Goal: Communication & Community: Answer question/provide support

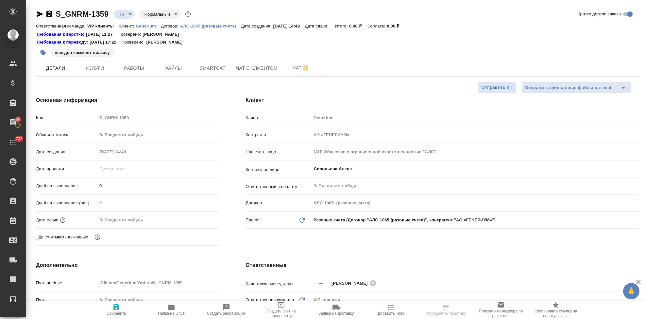
select select "RU"
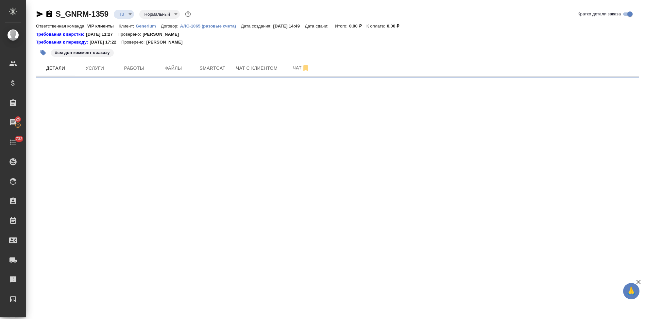
select select "RU"
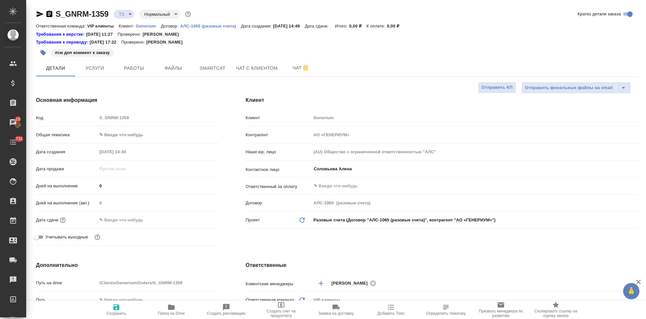
type textarea "x"
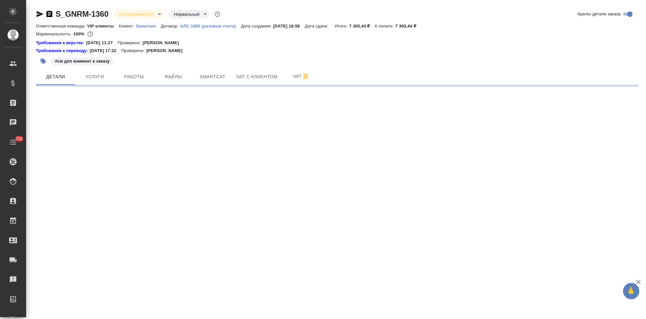
click at [159, 15] on body "🙏 .cls-1 fill:#fff; AWATERA Kabargina [PERSON_NAME] Спецификации Заказы Чаты 73…" at bounding box center [323, 159] width 646 height 319
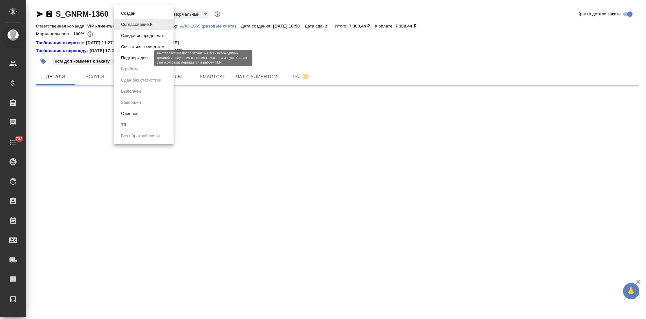
click at [147, 56] on button "Подтвержден" at bounding box center [134, 57] width 31 height 7
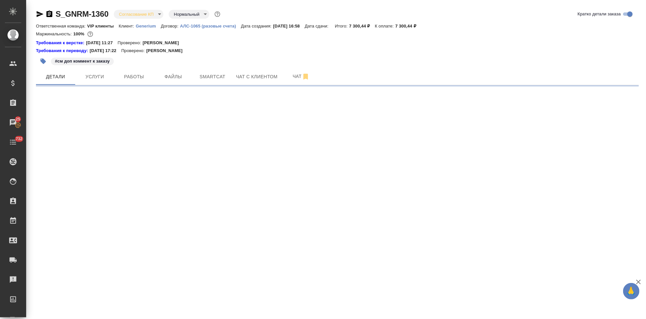
select select "RU"
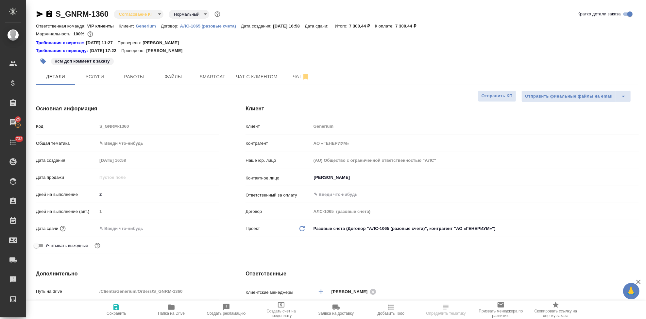
type textarea "x"
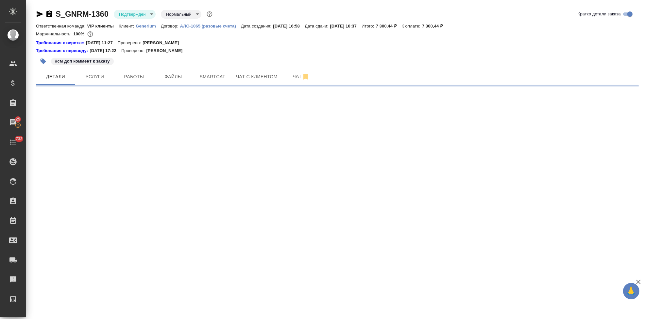
select select "RU"
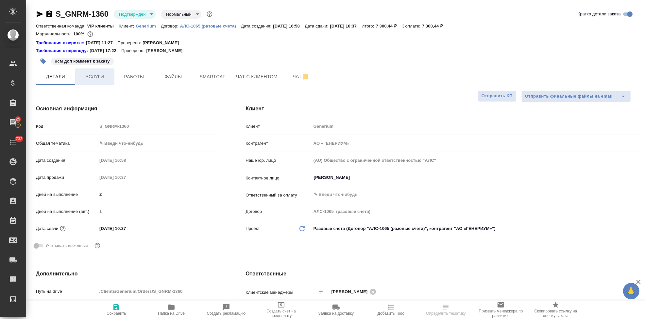
type textarea "x"
click at [43, 61] on icon "button" at bounding box center [44, 62] width 6 height 6
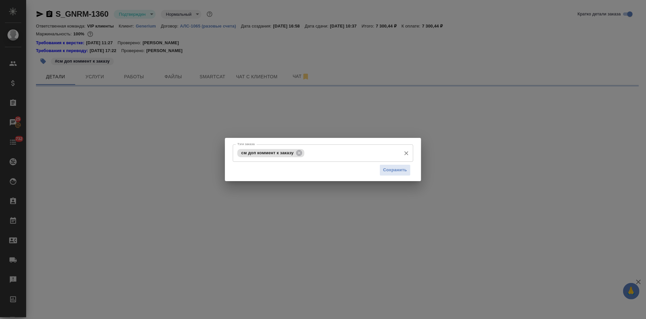
select select "RU"
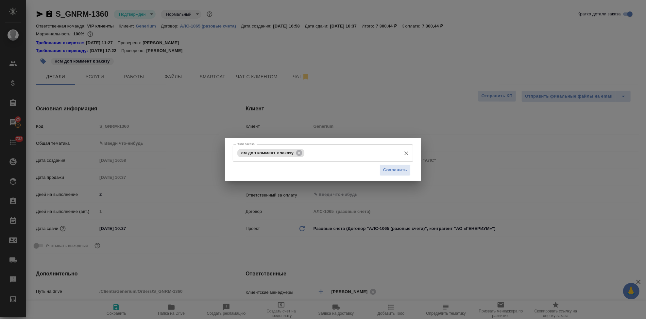
click at [321, 152] on input "Тэги заказа" at bounding box center [352, 152] width 92 height 11
click at [319, 149] on input "Тэги заказа" at bounding box center [352, 152] width 92 height 11
type input "но"
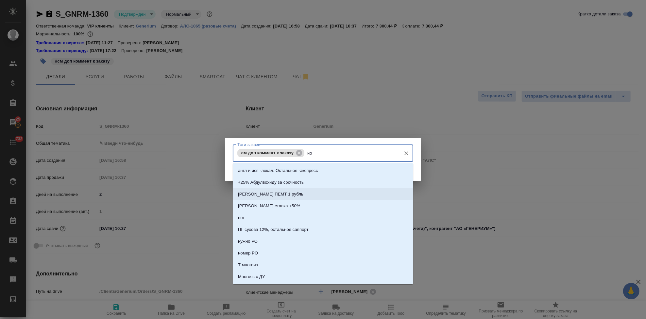
type textarea "x"
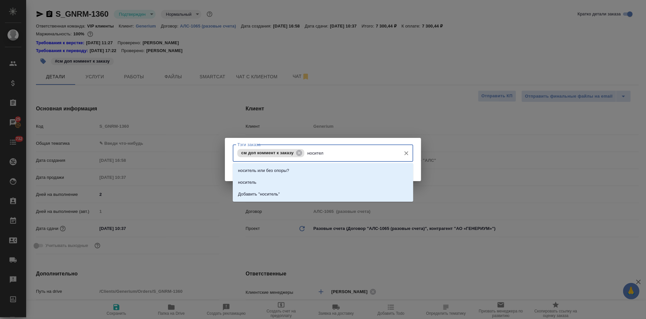
type input "носитель"
click at [312, 179] on li "носитель" at bounding box center [323, 182] width 181 height 12
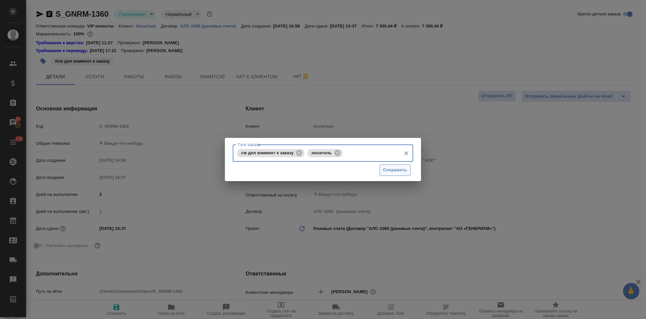
click at [392, 174] on button "Сохранить" at bounding box center [395, 169] width 31 height 11
click at [394, 167] on div ".cls-1 fill:#fff; AWATERA Kabargina Anna Клиенты Спецификации Заказы 25 Чаты 73…" at bounding box center [323, 159] width 646 height 319
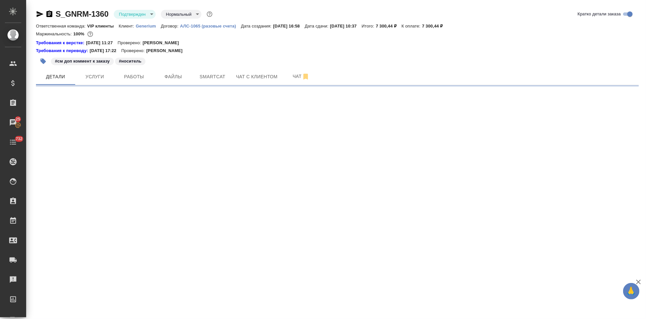
select select "RU"
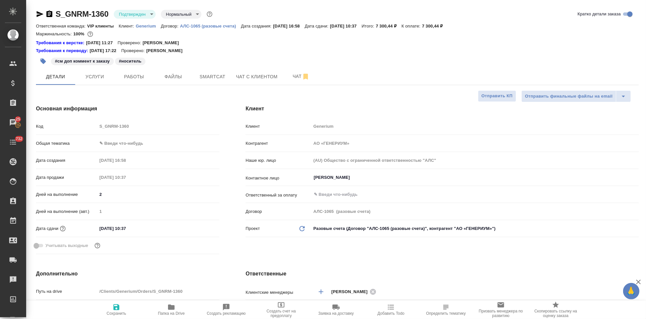
type textarea "x"
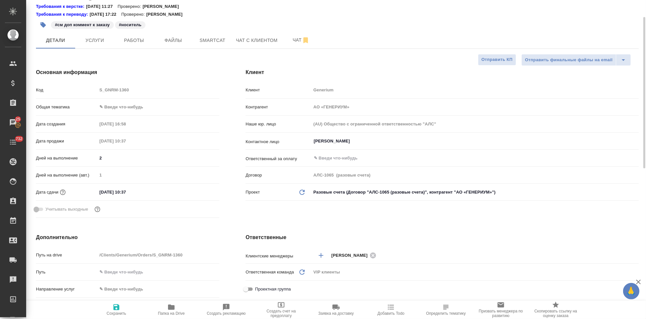
click at [153, 186] on div "Дата сдачи 12.09.2025 10:37" at bounding box center [127, 191] width 183 height 11
click at [144, 193] on input "12.09.2025 10:37" at bounding box center [125, 191] width 57 height 9
click at [199, 192] on icon "button" at bounding box center [201, 191] width 8 height 8
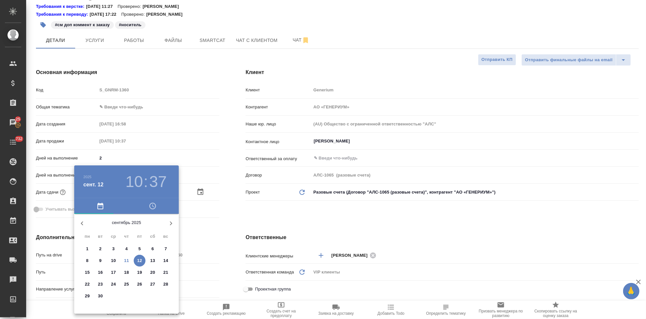
click at [141, 260] on p "12" at bounding box center [139, 260] width 5 height 7
type textarea "x"
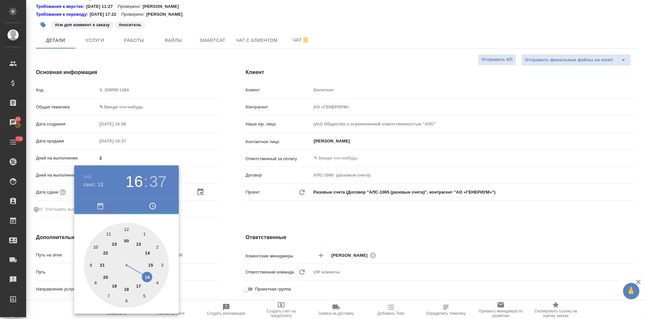
type input "12.09.2025 19:37"
type textarea "x"
type input "12.09.2025 16:37"
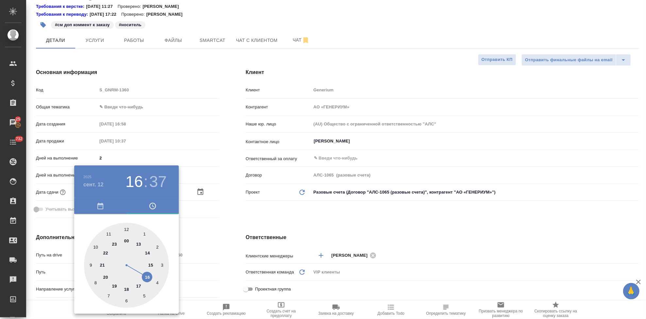
type textarea "x"
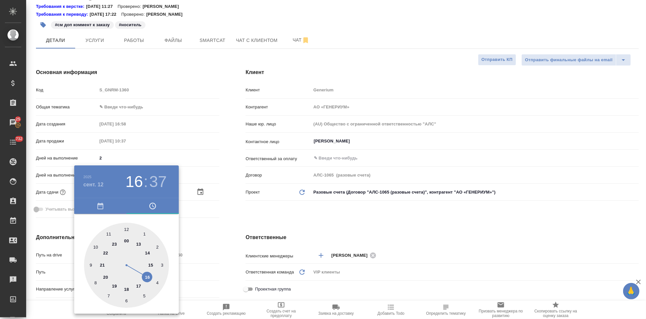
type textarea "x"
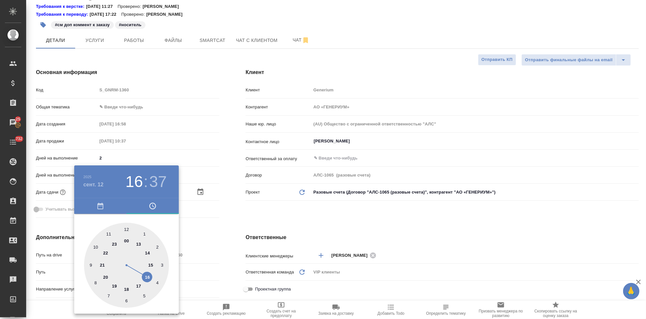
type textarea "x"
drag, startPoint x: 97, startPoint y: 244, endPoint x: 141, endPoint y: 271, distance: 51.2
click at [141, 271] on div at bounding box center [126, 264] width 85 height 85
type textarea "x"
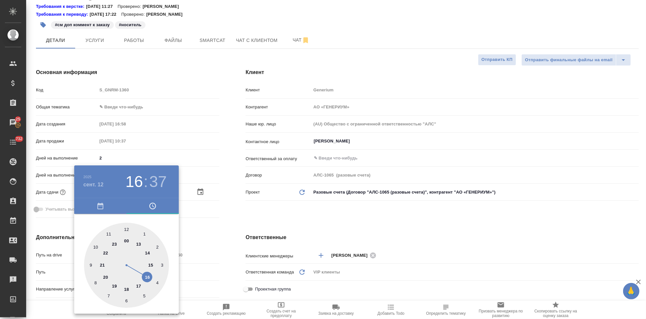
type textarea "x"
type input "12.09.2025 16:58"
type textarea "x"
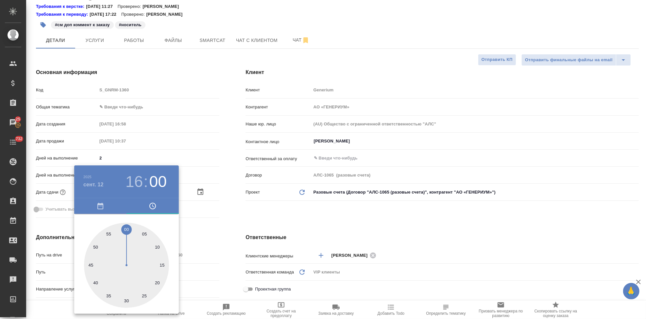
type textarea "x"
type input "12.09.2025 16:00"
type textarea "x"
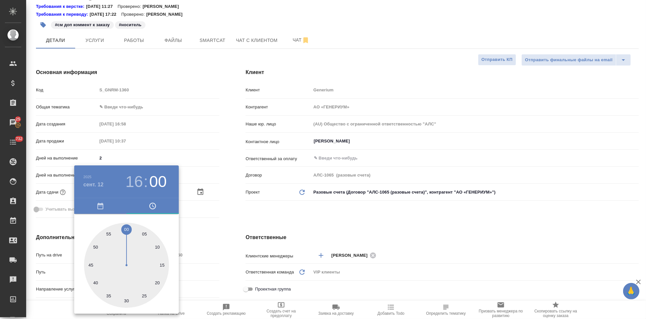
drag, startPoint x: 125, startPoint y: 232, endPoint x: 127, endPoint y: 226, distance: 6.1
click at [127, 226] on div at bounding box center [126, 264] width 85 height 85
type textarea "x"
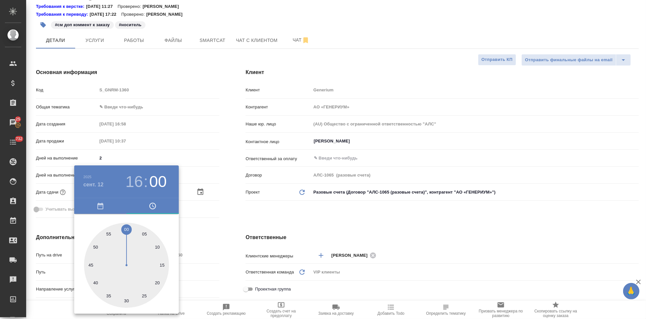
type textarea "x"
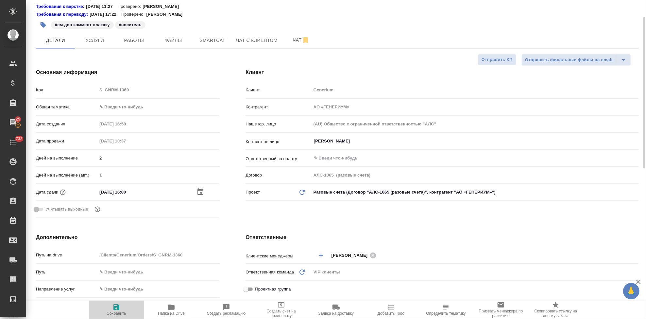
click at [116, 308] on icon "button" at bounding box center [116, 307] width 8 height 8
type textarea "x"
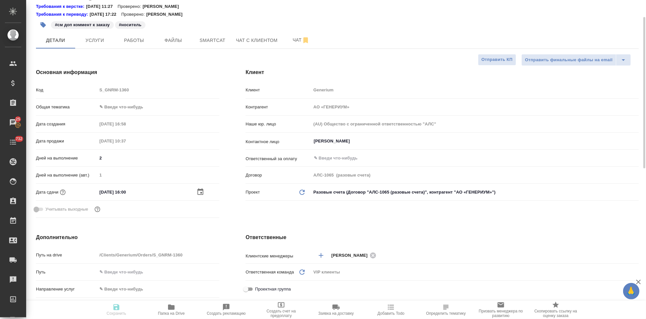
type textarea "x"
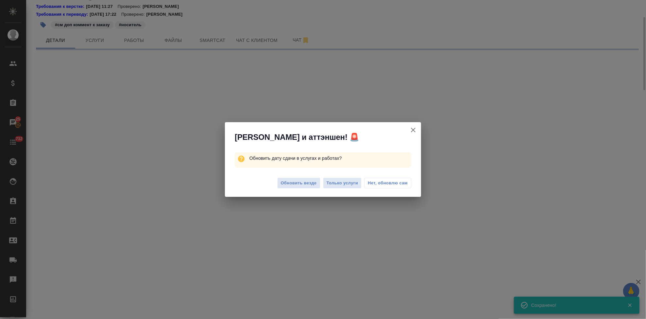
select select "RU"
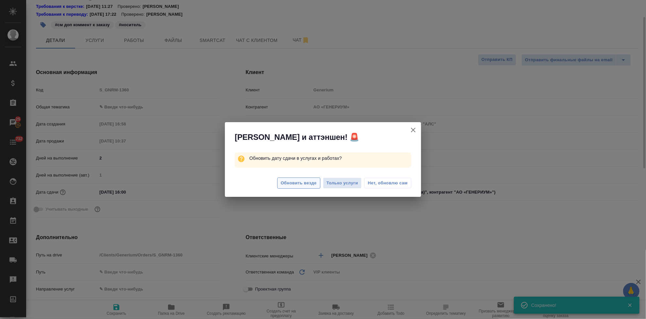
click at [300, 182] on span "Обновить везде" at bounding box center [299, 183] width 36 height 8
type textarea "x"
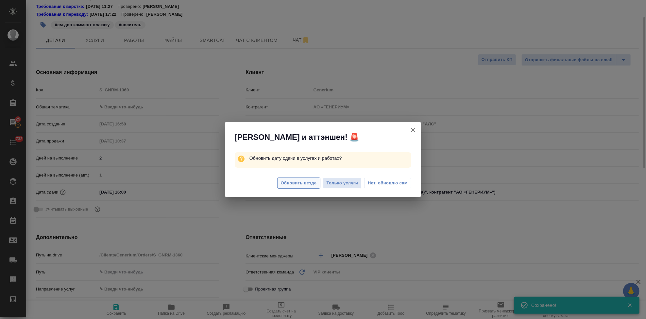
type textarea "x"
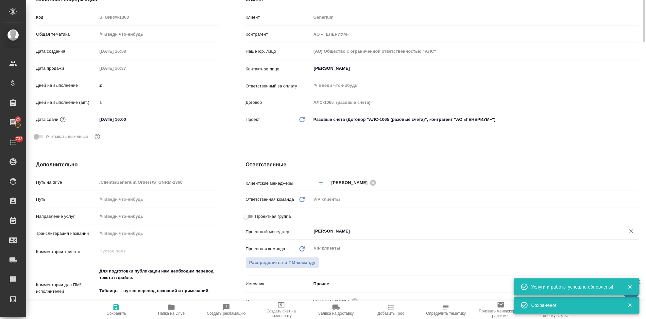
scroll to position [0, 0]
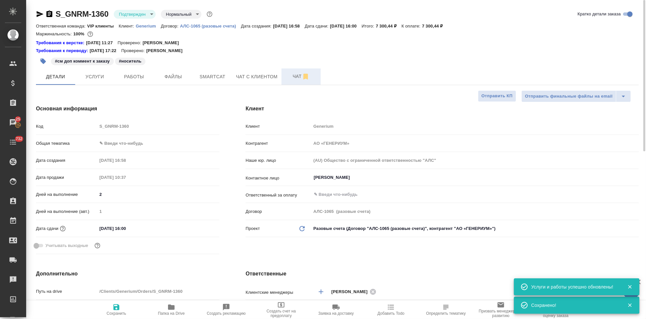
click at [295, 80] on button "Чат" at bounding box center [301, 76] width 39 height 16
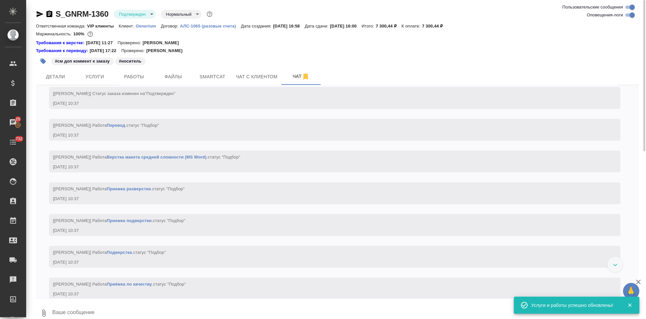
click at [148, 307] on textarea at bounding box center [345, 312] width 587 height 22
type textarea """
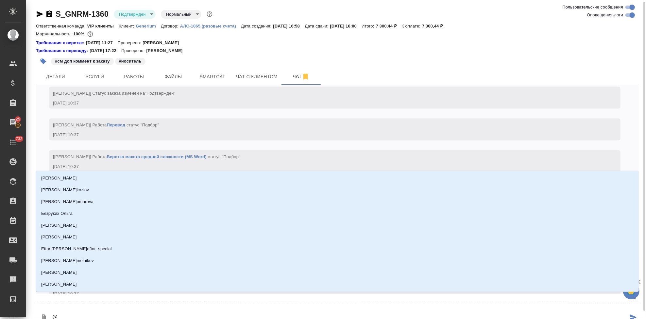
scroll to position [1, 0]
type textarea "@г"
type input "г"
type textarea "@гр"
type input "гр"
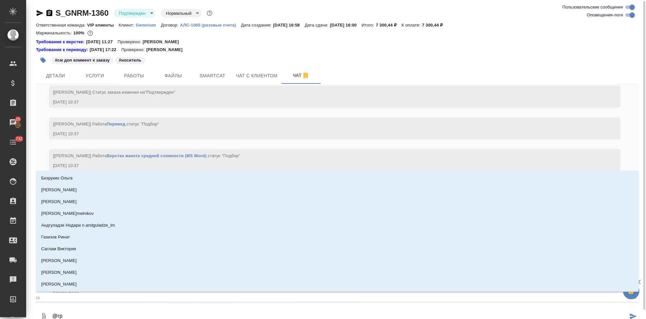
type textarea "@гра"
type input "гра"
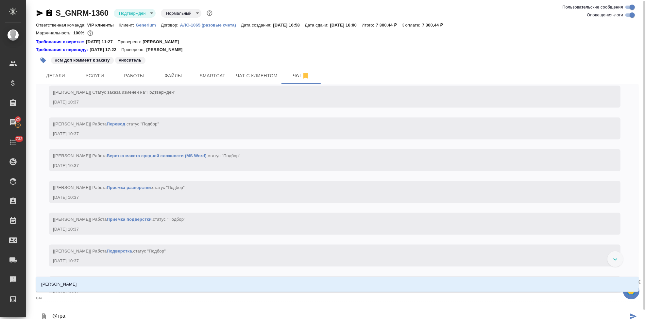
type textarea "@граб"
type input "граб"
type textarea "@грабк"
type input "грабк"
type textarea "@грабко"
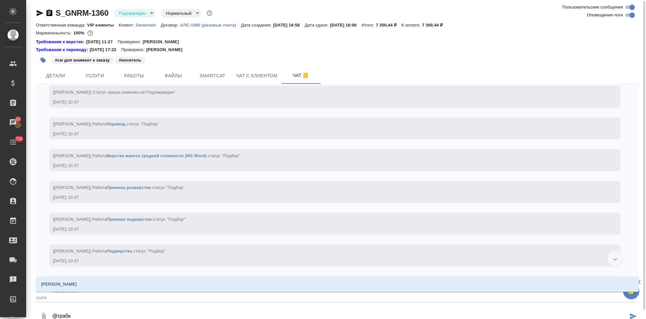
type input "грабко"
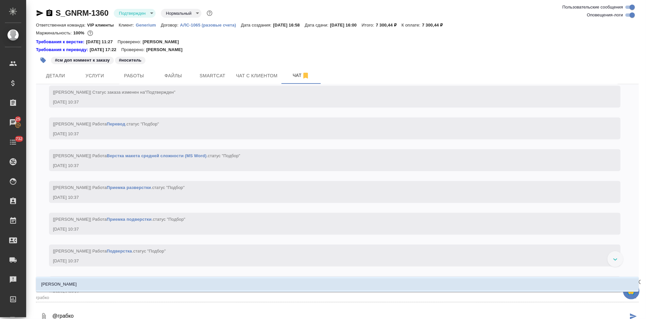
click at [83, 284] on li "Грабко Мария" at bounding box center [337, 284] width 603 height 12
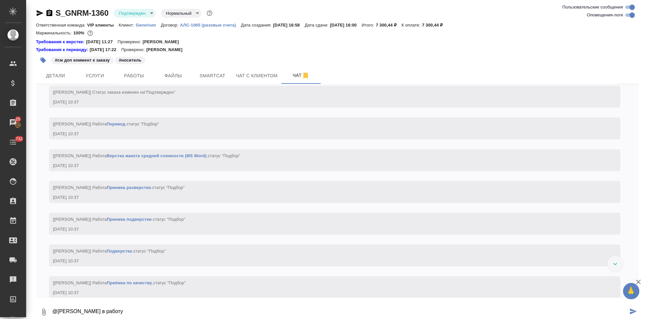
type textarea "@Грабко Мария в работу"
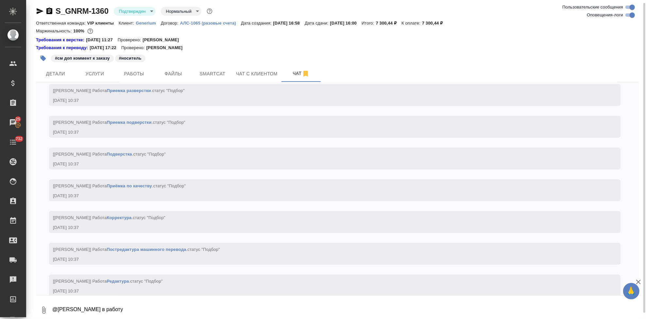
scroll to position [1138, 0]
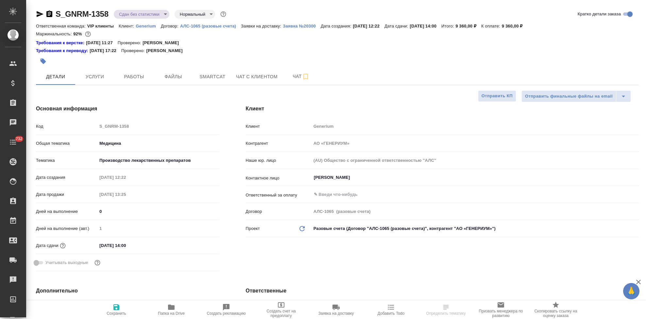
select select "RU"
click at [175, 311] on span "Папка на Drive" at bounding box center [171, 313] width 27 height 5
click at [39, 16] on icon "button" at bounding box center [40, 14] width 7 height 6
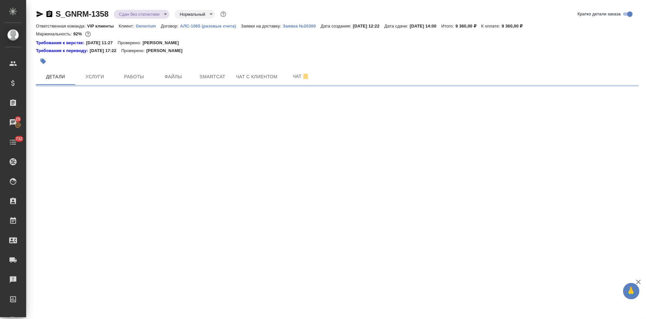
select select "RU"
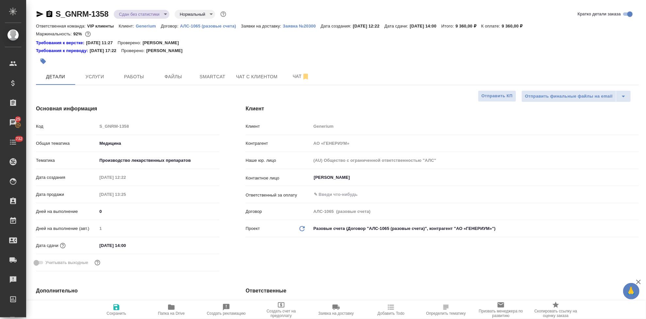
type textarea "x"
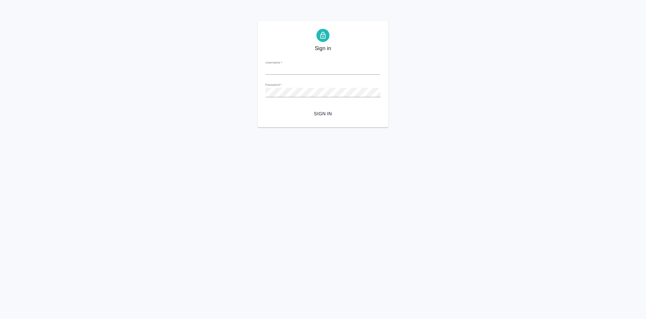
type input "[EMAIL_ADDRESS][DOMAIN_NAME]"
click at [320, 110] on span "Sign in" at bounding box center [323, 114] width 105 height 8
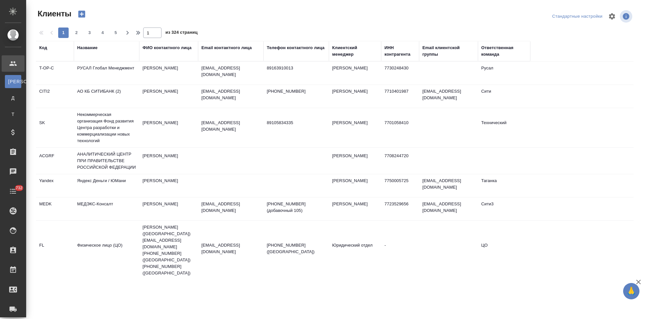
select select "RU"
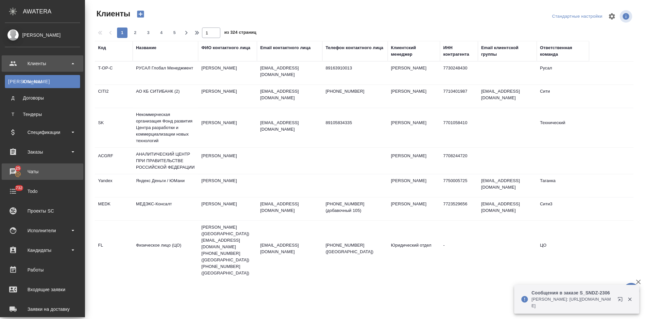
click at [19, 169] on div "Чаты" at bounding box center [42, 171] width 75 height 10
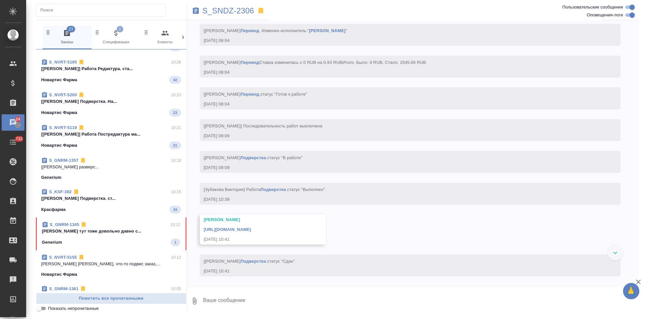
scroll to position [97, 0]
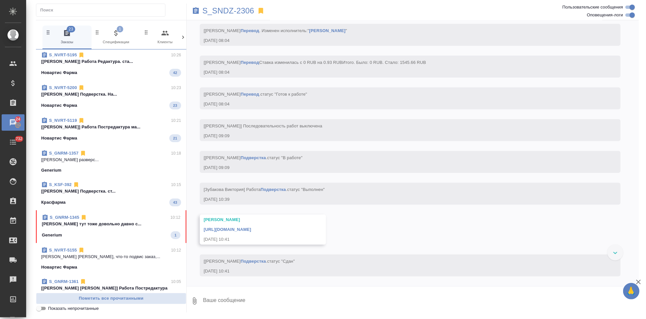
click at [105, 255] on p "[PERSON_NAME] [PERSON_NAME], что-то подвис заказ,..." at bounding box center [111, 256] width 140 height 7
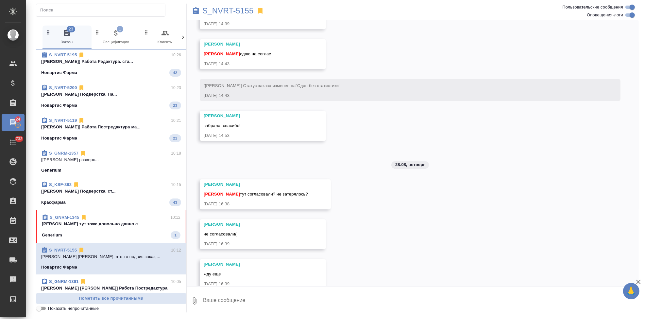
scroll to position [3530, 0]
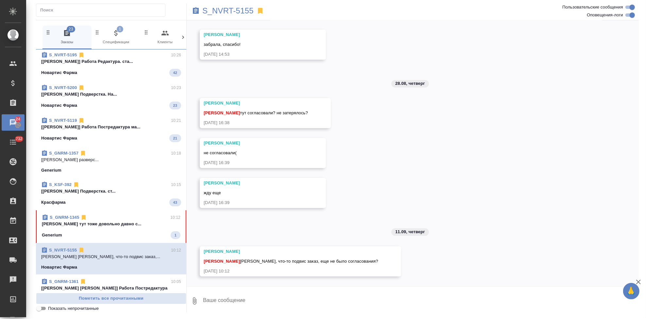
click at [251, 301] on textarea at bounding box center [420, 300] width 437 height 22
type textarea "спрошу сейчас"
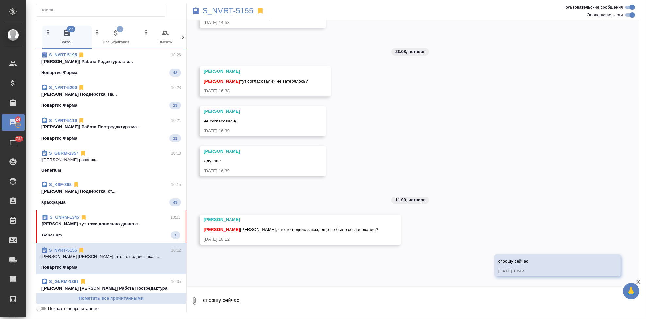
scroll to position [3561, 0]
click at [92, 232] on div "Generium 1" at bounding box center [111, 235] width 139 height 8
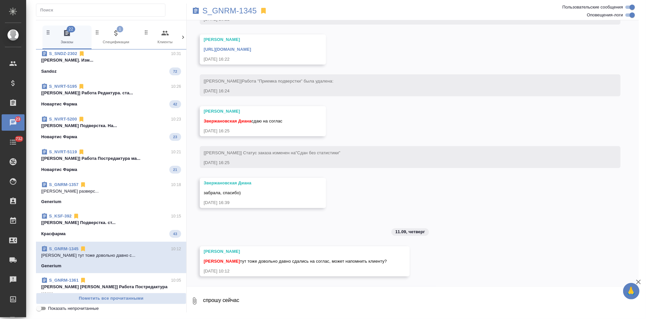
scroll to position [1993, 0]
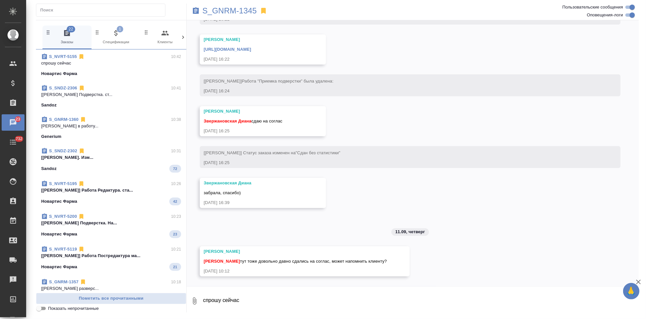
click at [289, 275] on div "Грабко Мария Кабаргина Анна тут тоже довольно давно сдались на соглас, может на…" at bounding box center [305, 261] width 210 height 30
click at [252, 299] on textarea "спрошу сейчас" at bounding box center [420, 300] width 437 height 22
type textarea "напомню"
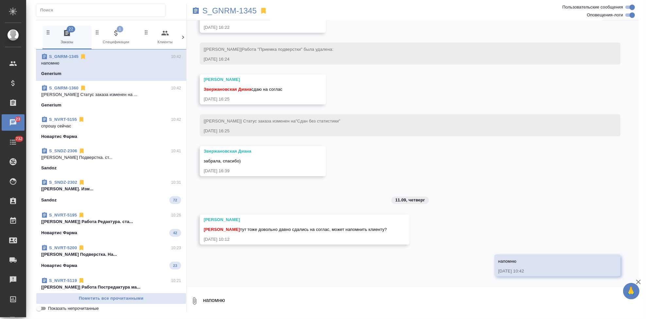
scroll to position [1952, 0]
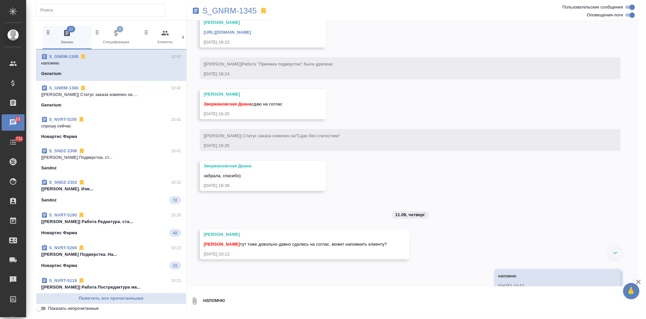
click at [278, 295] on textarea "напомню" at bounding box center [420, 300] width 437 height 22
type textarea "f"
paste textarea "Ожидаем информацию от Минпромторга, о получении сообщим дополнительно. Благодар…"
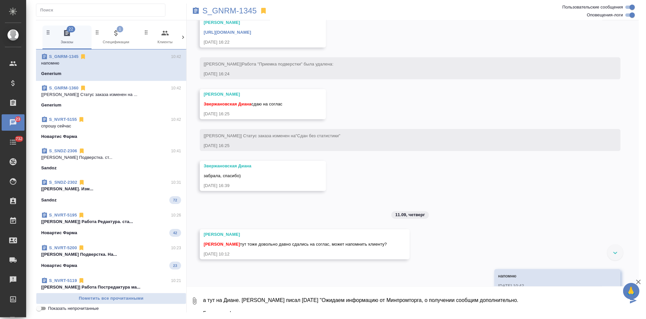
scroll to position [4, 0]
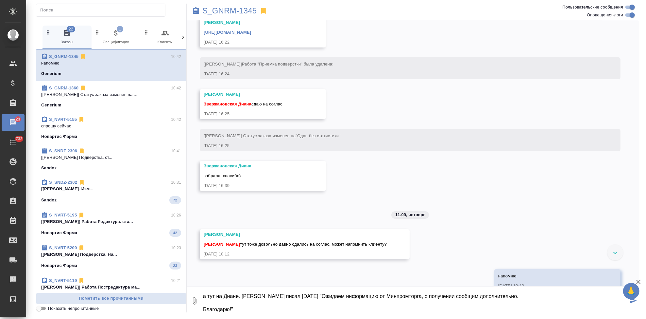
click at [302, 297] on textarea "а тут на Диане. клиент писал 1 сентября "Ожидаем информацию от Минпромторга, о …" at bounding box center [415, 300] width 426 height 22
type textarea "а тут на Диане. клиент писал 1 сентября про оригинал "Ожидаем информацию от Мин…"
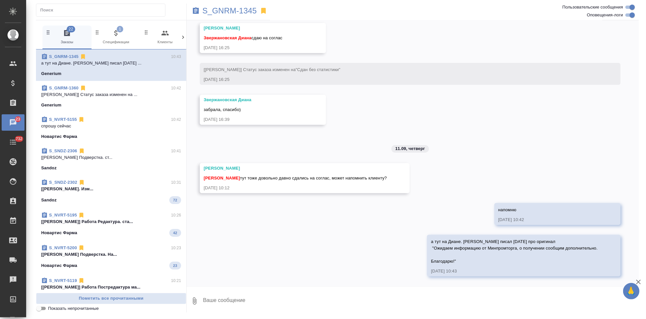
type textarea """
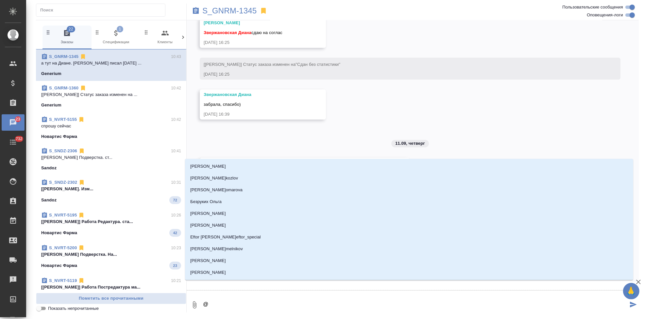
type textarea "@з"
type input "з"
type textarea "@зв"
type input "зв"
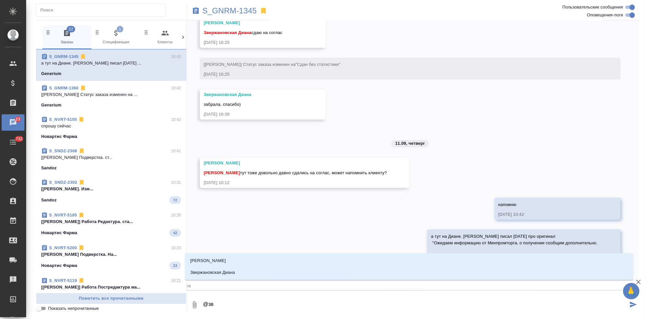
type textarea "@звр"
type input "звр"
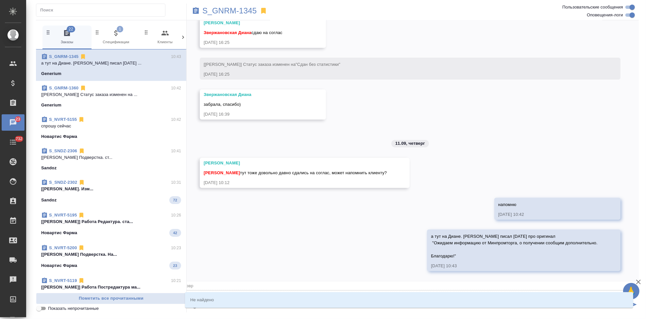
type textarea "@зв"
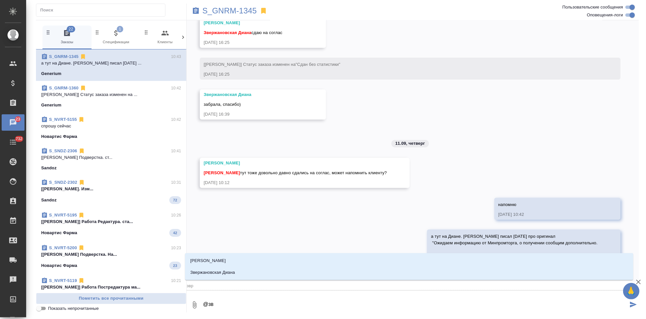
type input "зв"
type textarea "@зве"
type input "зве"
type textarea "@звер"
type input "звер"
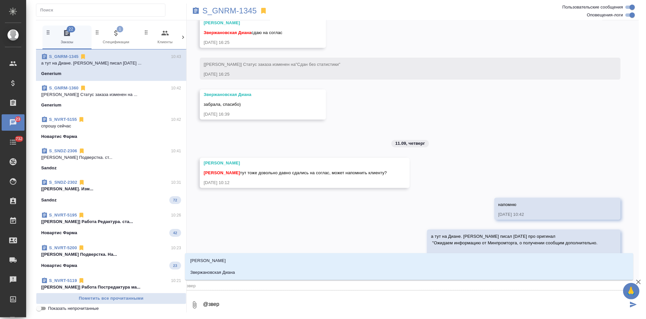
click at [250, 271] on li "Звержановская Диана" at bounding box center [409, 272] width 448 height 12
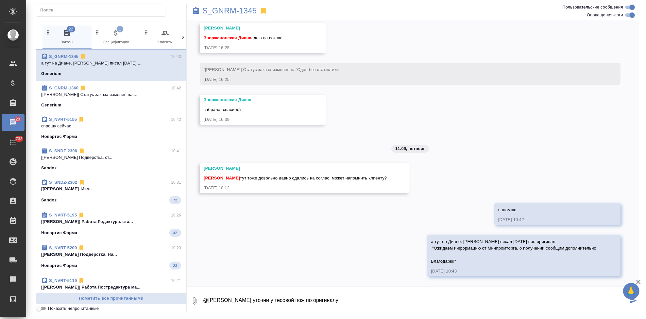
type textarea "@Звержановская Диана уточни у тесовой пож по оригиналу"
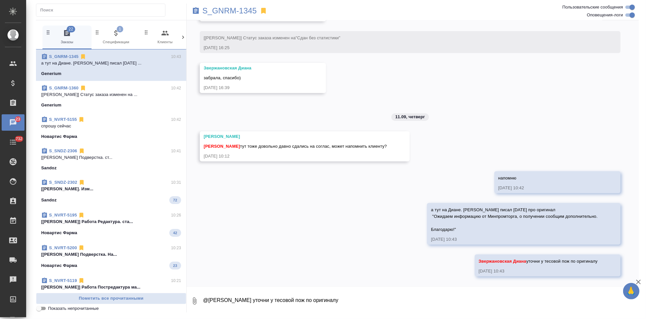
scroll to position [2108, 0]
click at [106, 131] on span "S_NVRT-5155 10:42 спрошу сейчас Новартис Фарма" at bounding box center [111, 128] width 140 height 24
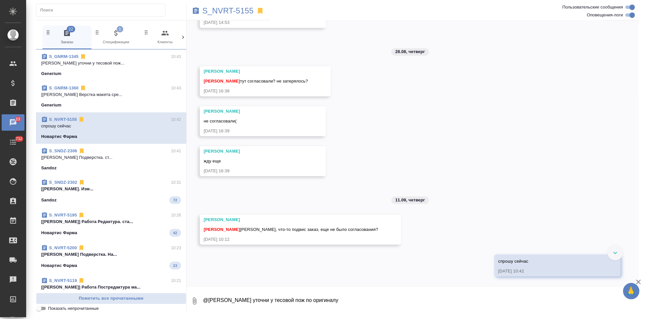
scroll to position [3529, 0]
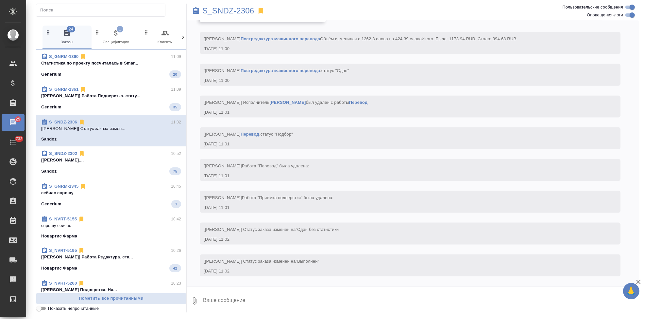
scroll to position [2603, 0]
click at [235, 294] on textarea at bounding box center [420, 300] width 437 height 22
click at [235, 303] on textarea at bounding box center [420, 300] width 437 height 22
type textarea "спасибо"
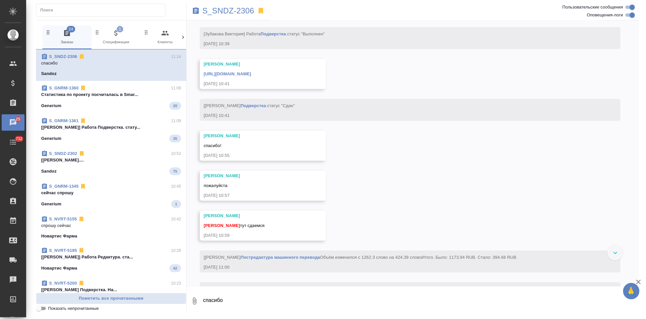
scroll to position [2308, 0]
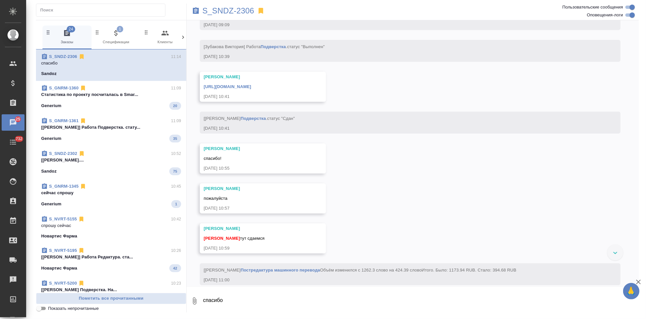
click at [251, 89] on link "https://drive.awatera.com/apps/files/files/10334721?dir=/Shares/Sandoz/Orders/S…" at bounding box center [227, 86] width 47 height 5
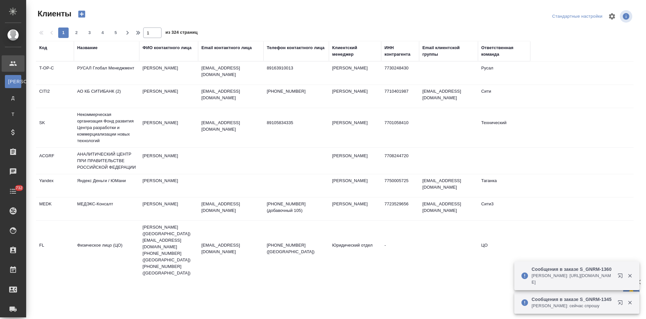
select select "RU"
click at [43, 48] on div "Код" at bounding box center [43, 47] width 8 height 7
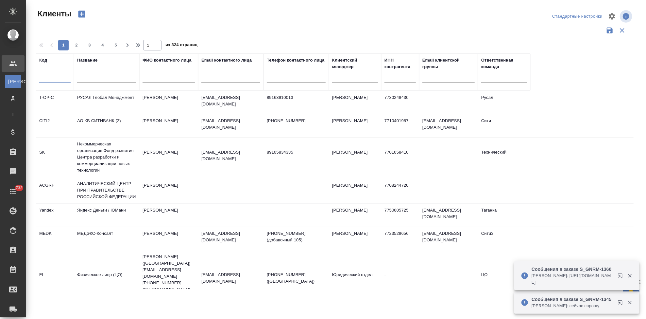
click at [48, 79] on input "text" at bounding box center [54, 78] width 31 height 8
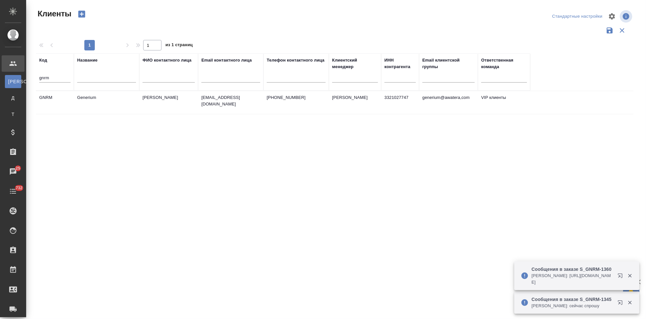
click at [234, 109] on td "emastakhova@generium.ru" at bounding box center [230, 102] width 65 height 23
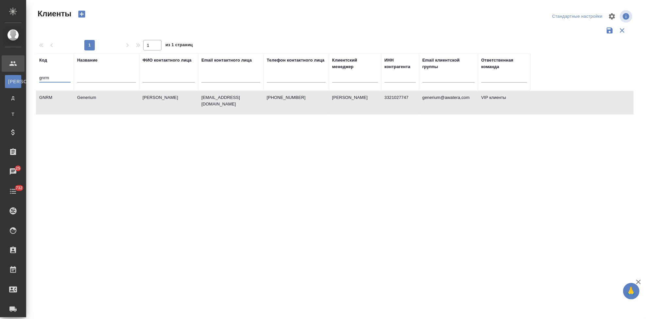
click at [65, 76] on input "gnrm" at bounding box center [54, 78] width 31 height 8
type input "g"
type input "т"
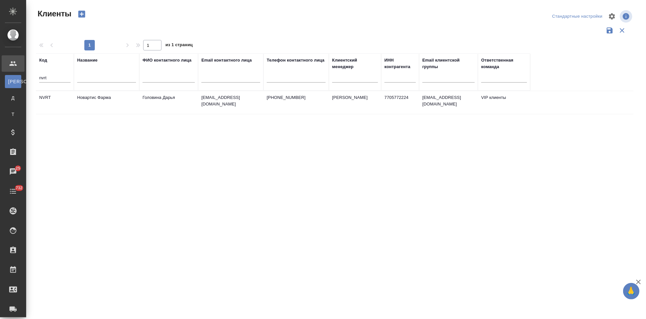
click at [93, 103] on td "Новартис Фарма" at bounding box center [106, 102] width 65 height 23
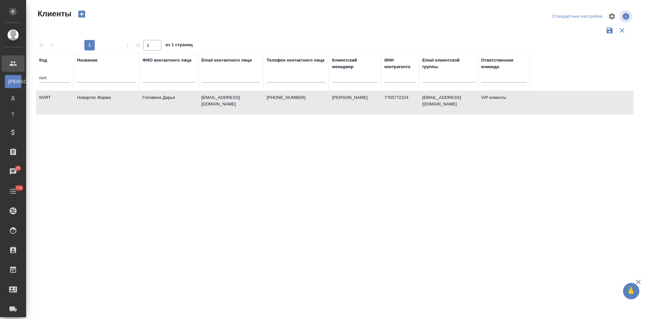
click at [67, 78] on input "nvrt" at bounding box center [54, 78] width 31 height 8
type input "n"
type input "sndz"
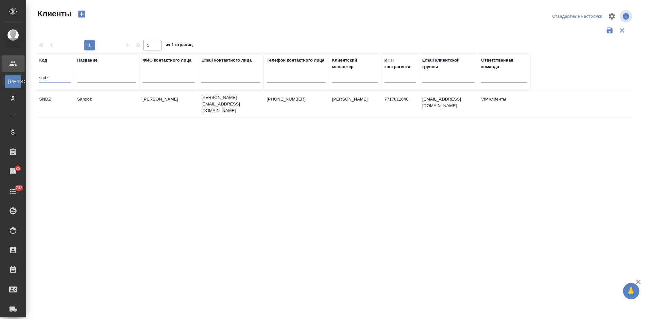
click at [164, 101] on td "Ковалец Ирина" at bounding box center [168, 104] width 59 height 23
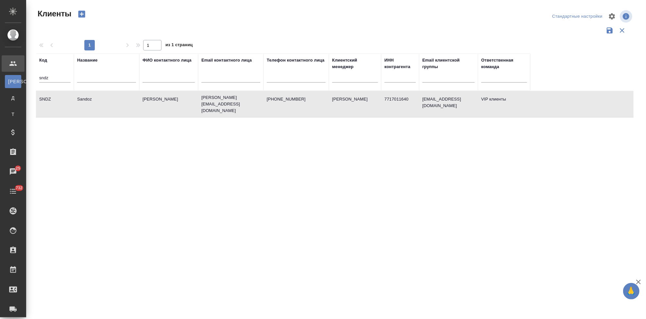
click at [164, 101] on td "Ковалец Ирина" at bounding box center [168, 104] width 59 height 23
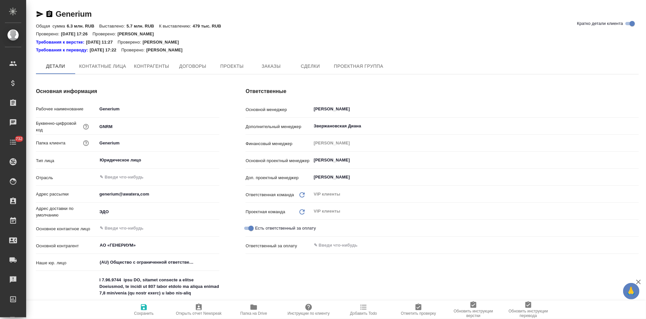
type textarea "x"
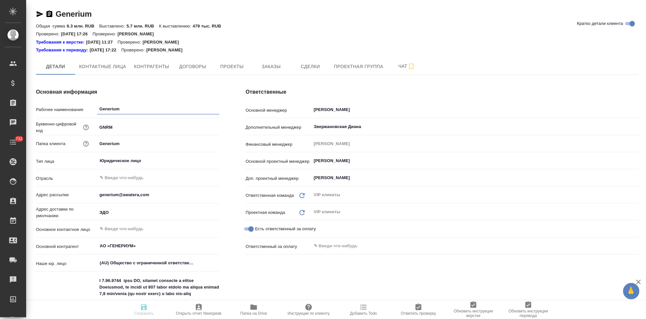
type textarea "x"
click at [260, 70] on span "Заказы" at bounding box center [270, 66] width 31 height 8
click at [273, 69] on span "Заказы" at bounding box center [270, 66] width 31 height 8
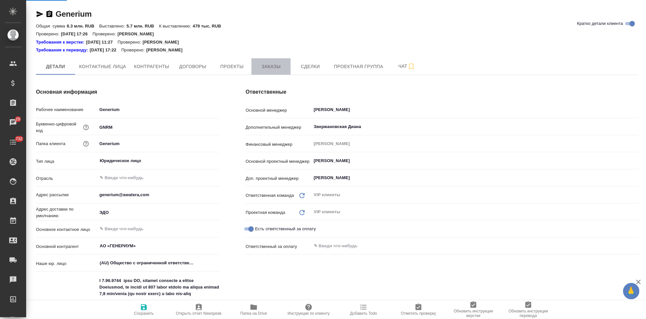
click at [266, 69] on span "Заказы" at bounding box center [270, 66] width 31 height 8
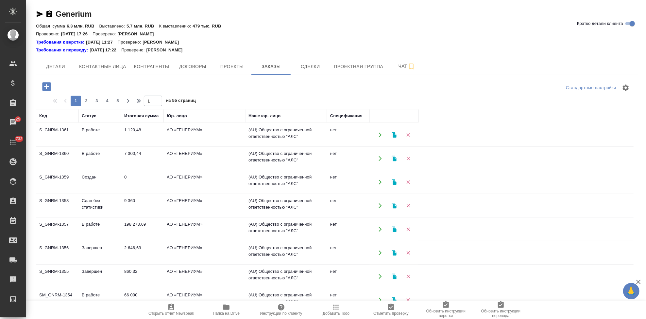
click at [80, 187] on td "Создан" at bounding box center [99, 181] width 43 height 23
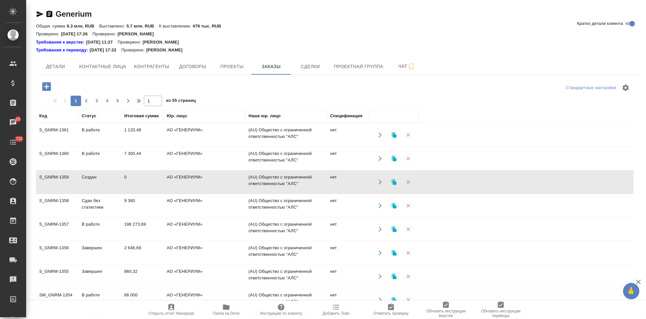
click at [80, 187] on td "Создан" at bounding box center [99, 181] width 43 height 23
click at [48, 90] on icon "button" at bounding box center [46, 86] width 9 height 9
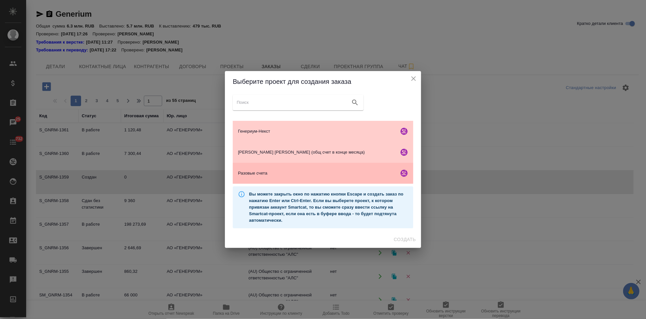
click at [279, 177] on div "Разовые счета" at bounding box center [323, 173] width 181 height 21
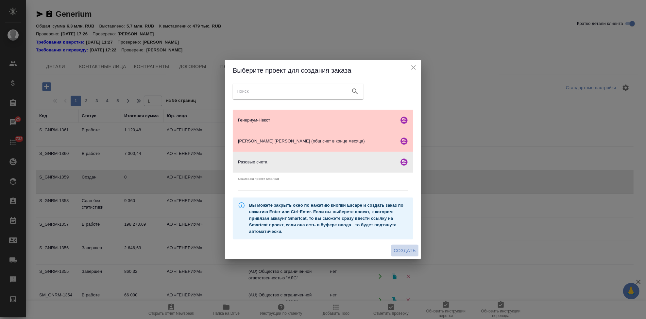
click at [405, 253] on span "Создать" at bounding box center [405, 250] width 22 height 8
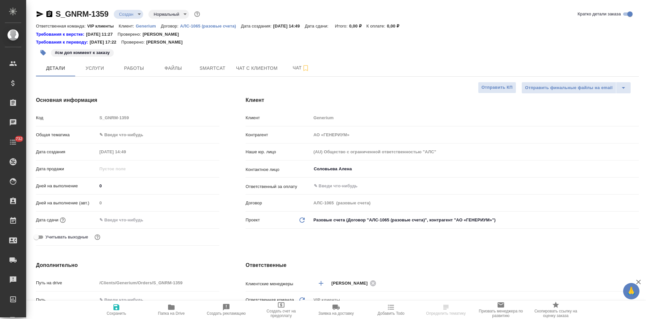
select select "RU"
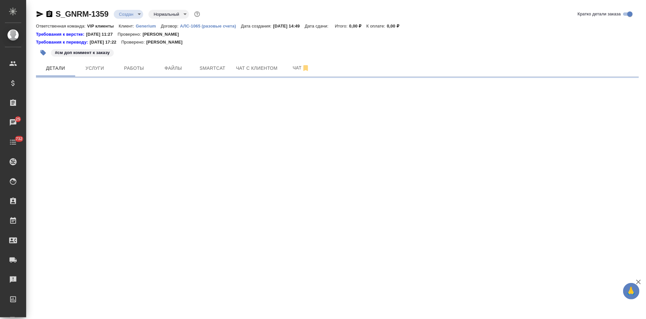
select select "RU"
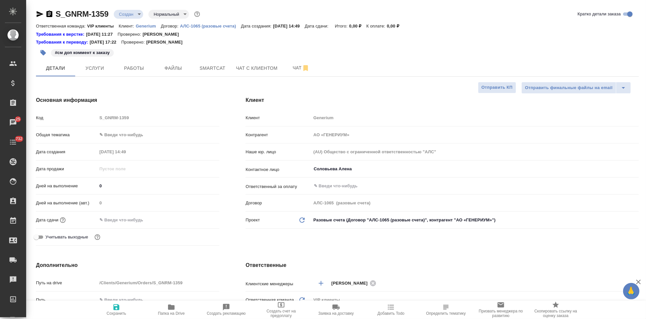
type textarea "x"
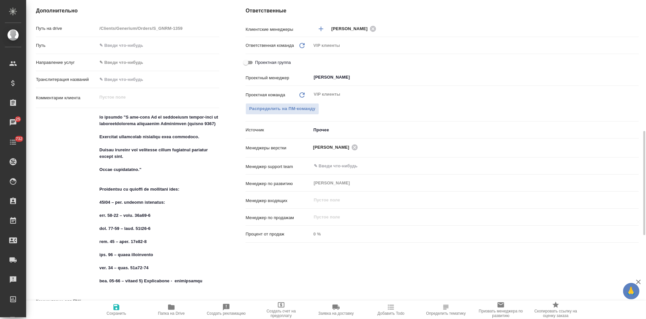
scroll to position [290, 0]
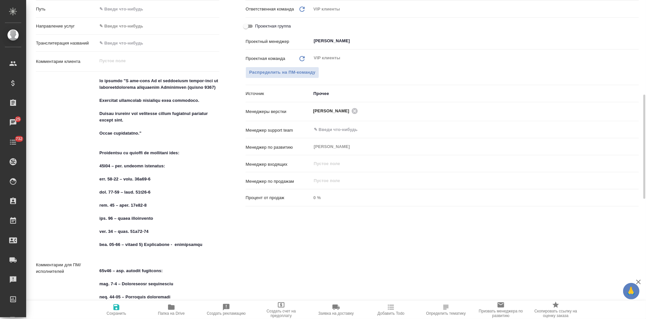
type textarea "x"
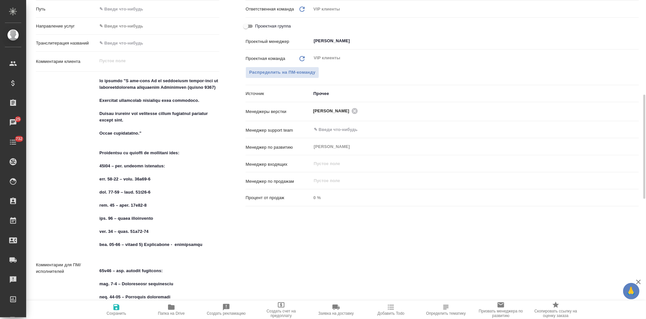
type textarea "x"
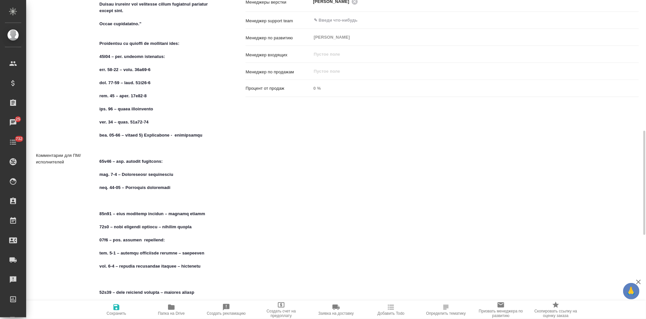
scroll to position [436, 0]
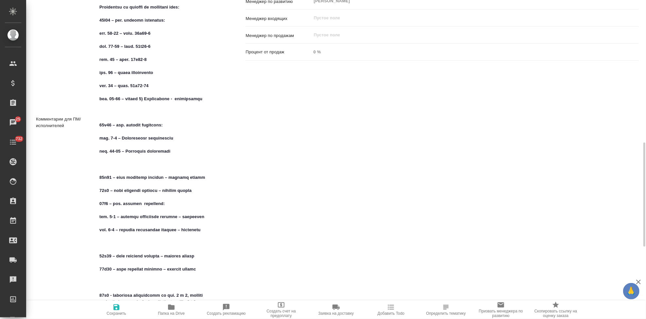
type textarea "x"
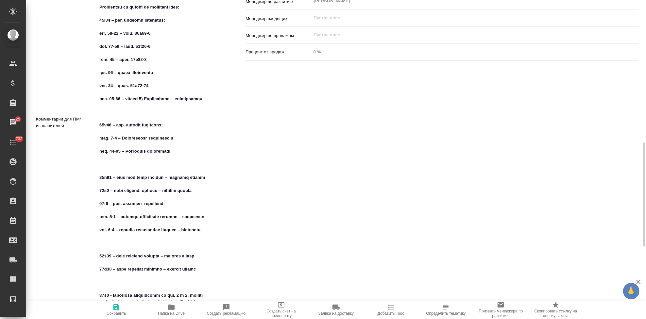
type textarea "x"
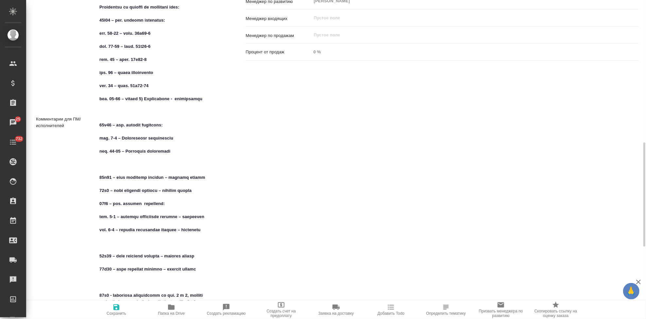
type textarea "x"
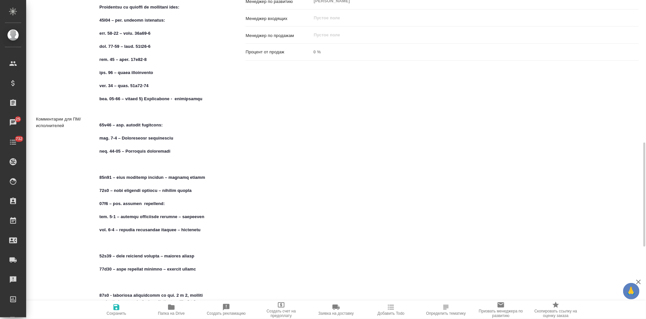
type textarea "x"
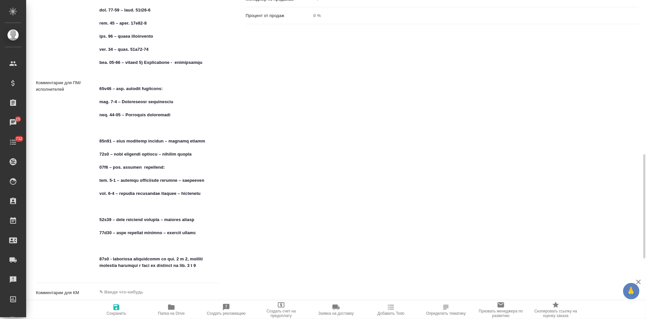
type textarea "x"
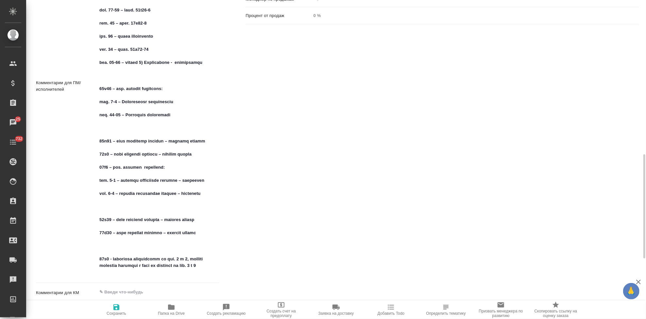
type textarea "x"
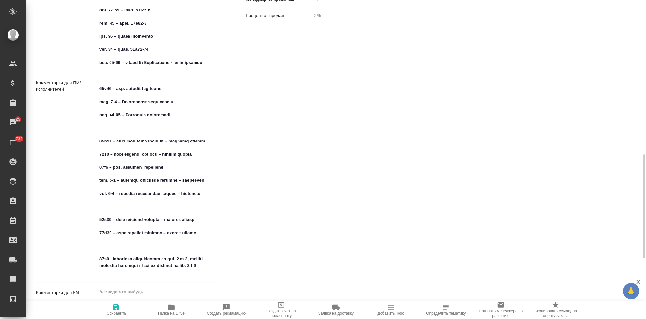
type textarea "x"
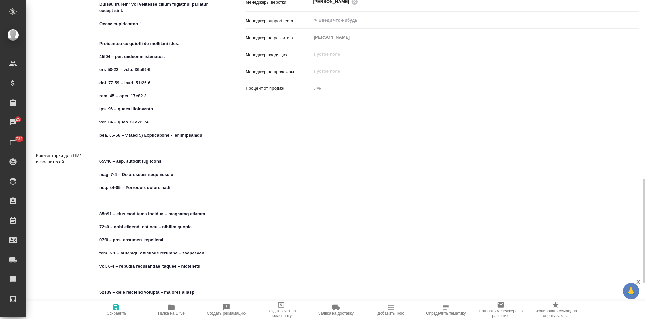
scroll to position [436, 0]
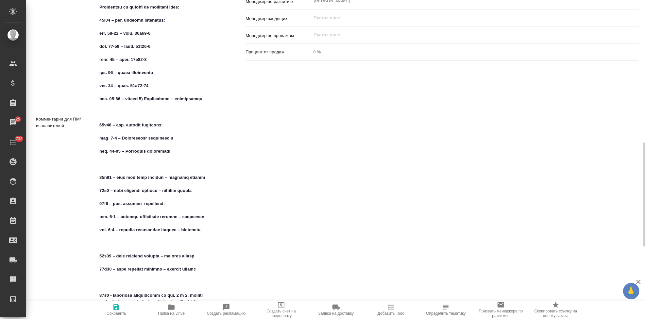
type textarea "x"
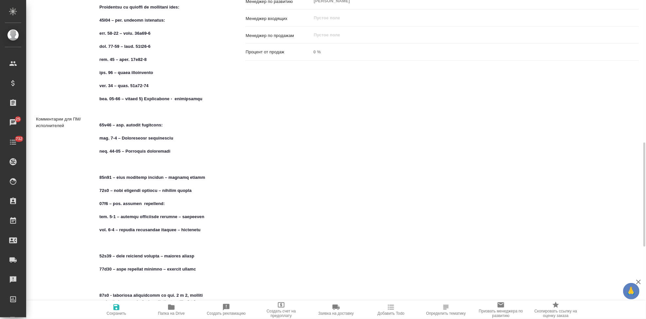
type textarea "x"
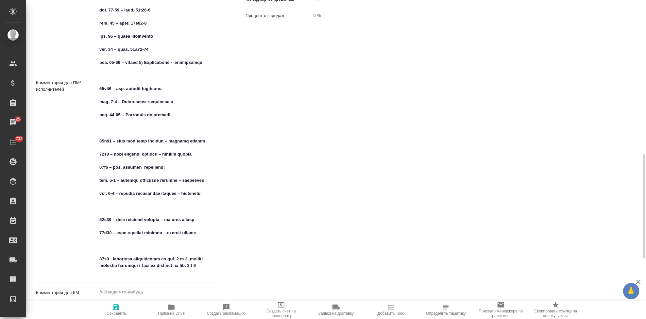
type textarea "x"
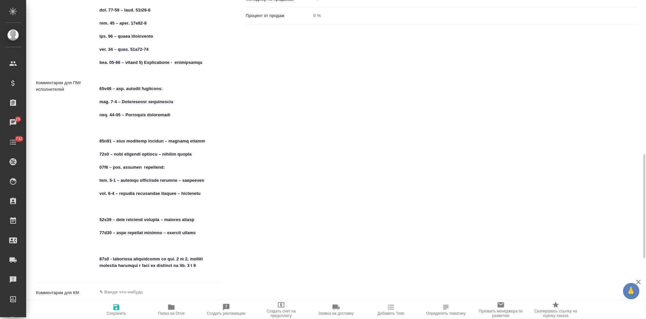
type textarea "x"
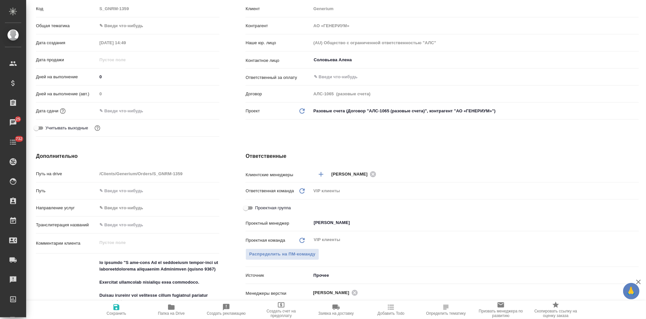
scroll to position [0, 0]
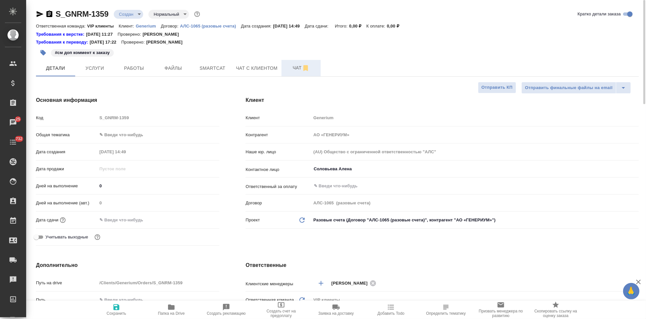
click at [298, 70] on span "Чат" at bounding box center [300, 68] width 31 height 8
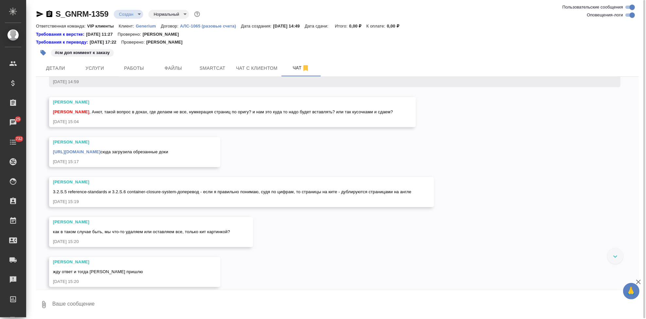
scroll to position [1283, 0]
click at [100, 155] on link "https://drive.awatera.com/apps/files/?dir=/Shares/Generium/Orders/S_GNRM-1359/A…" at bounding box center [76, 152] width 47 height 5
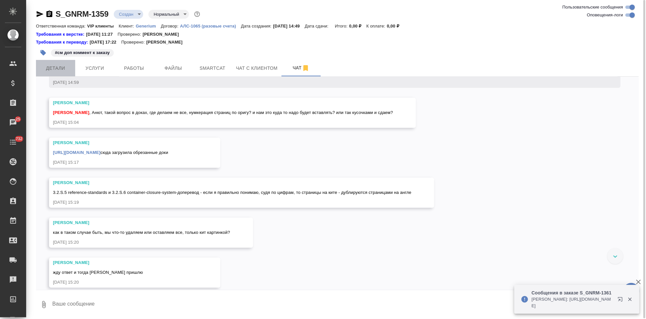
click at [72, 71] on button "Детали" at bounding box center [55, 68] width 39 height 16
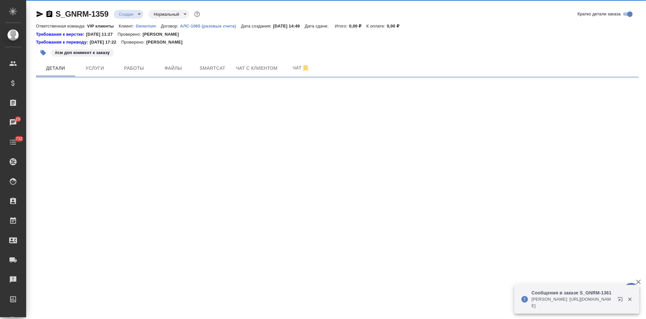
select select "RU"
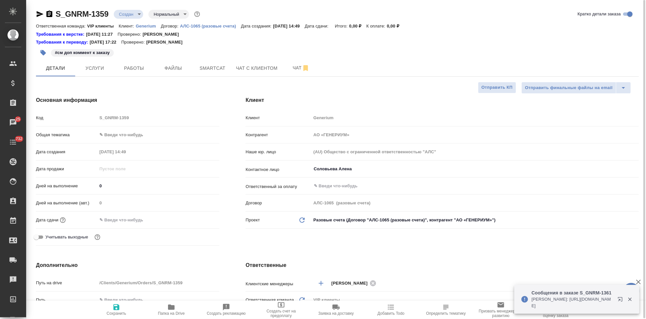
type textarea "x"
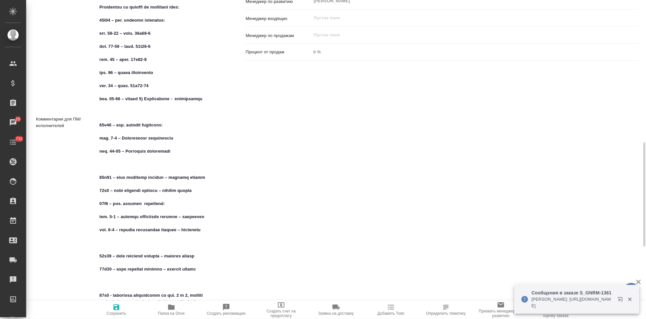
scroll to position [472, 0]
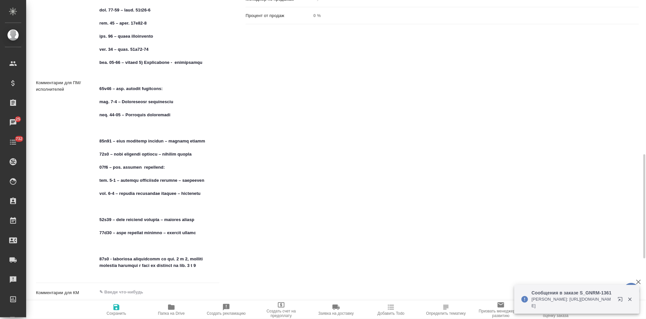
type textarea "x"
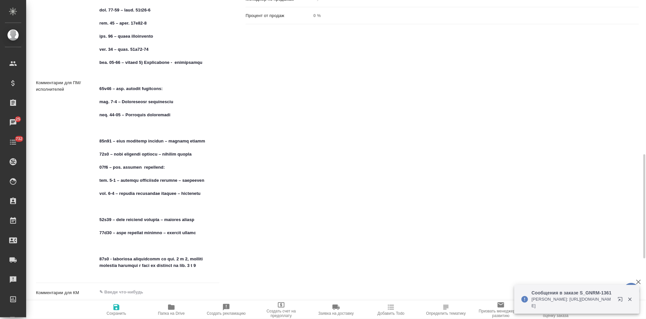
type textarea "x"
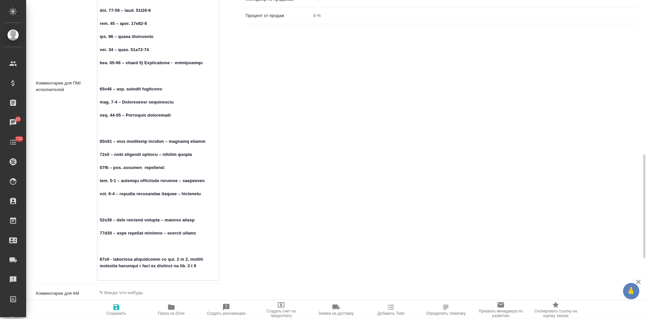
drag, startPoint x: 111, startPoint y: 265, endPoint x: 99, endPoint y: 265, distance: 11.8
click at [99, 265] on textarea at bounding box center [158, 86] width 122 height 384
type textarea "x"
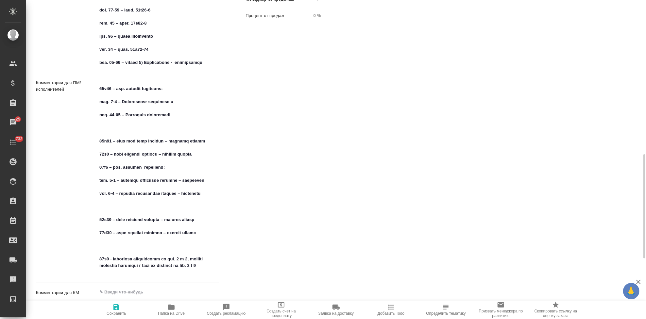
type textarea "x"
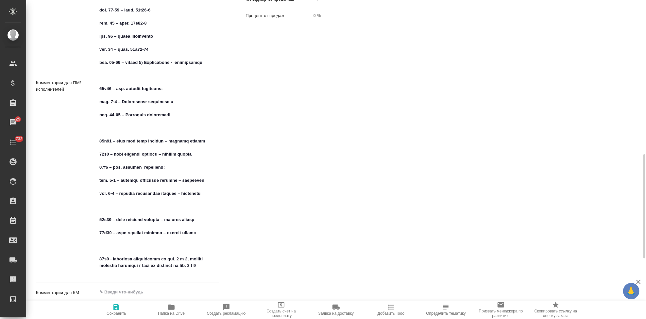
type textarea "x"
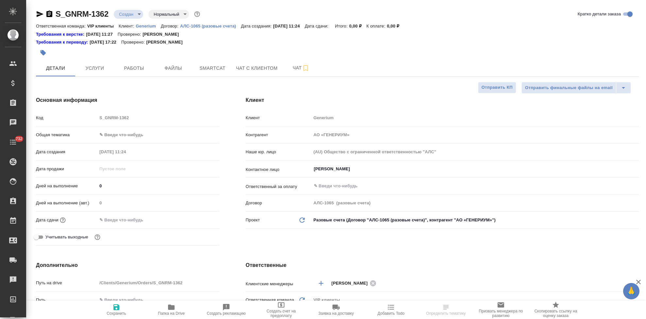
select select "RU"
click at [71, 119] on div "Код S_GNRM-1362" at bounding box center [127, 117] width 183 height 11
click at [359, 166] on input "[PERSON_NAME]" at bounding box center [464, 169] width 302 height 8
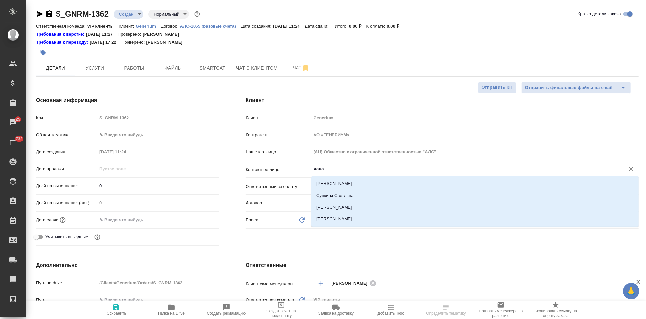
type input "лана"
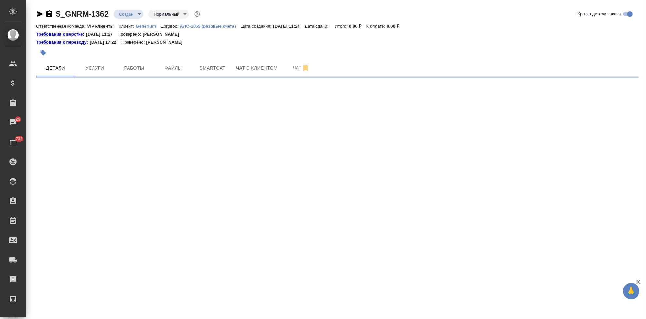
select select "RU"
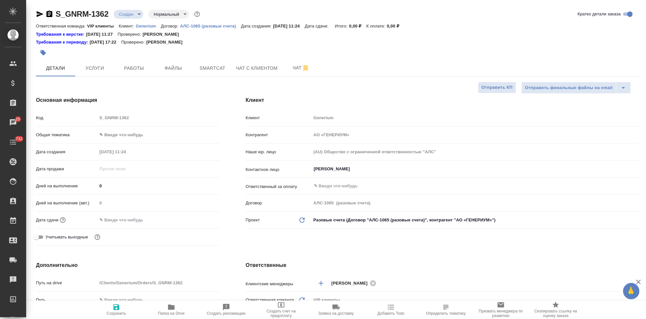
type textarea "x"
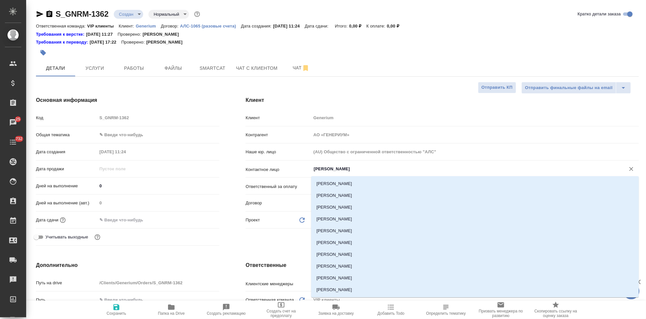
click at [358, 166] on input "[PERSON_NAME]" at bounding box center [464, 169] width 302 height 8
type textarea "x"
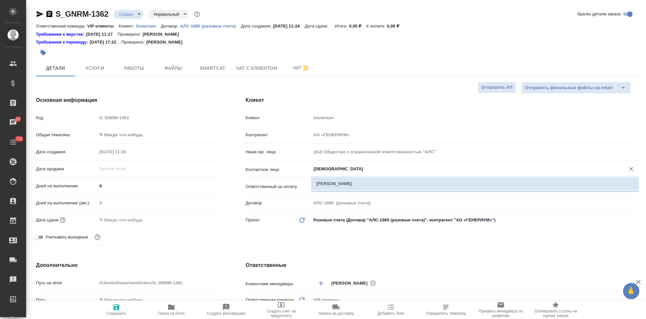
click at [361, 181] on li "[PERSON_NAME]" at bounding box center [475, 184] width 328 height 12
type input "[PERSON_NAME]"
type textarea "x"
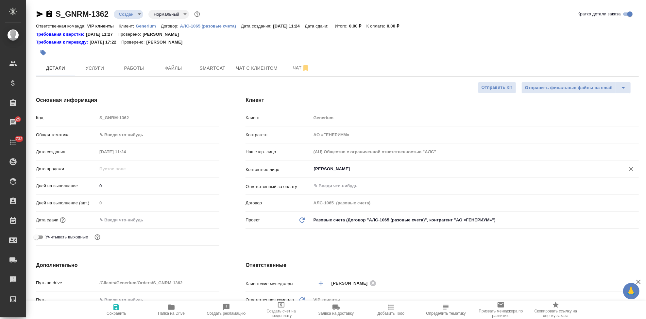
type input "[PERSON_NAME]"
click at [113, 313] on span "Сохранить" at bounding box center [117, 313] width 20 height 5
type textarea "x"
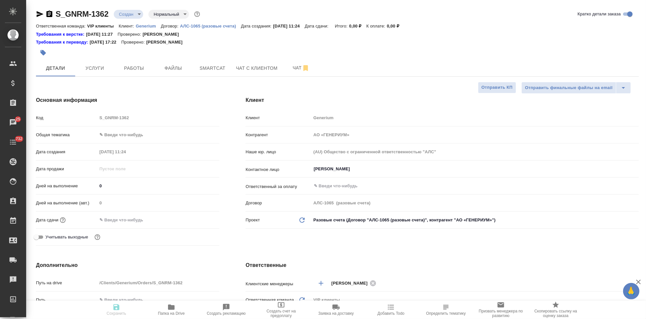
type textarea "x"
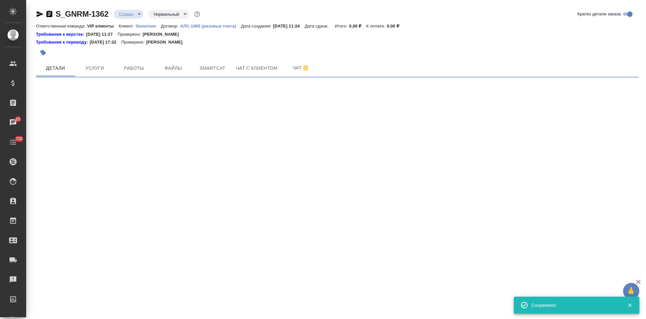
select select "RU"
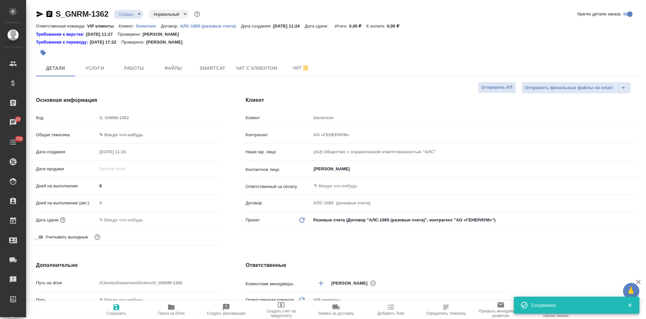
type textarea "x"
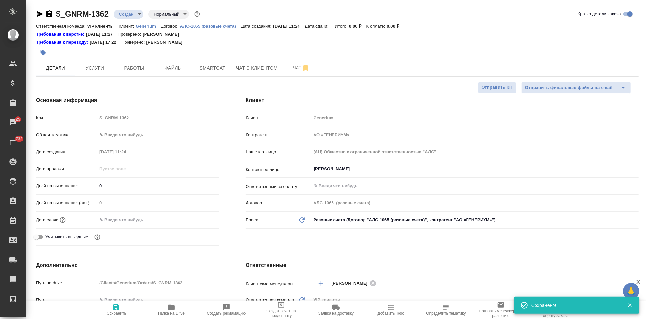
type textarea "x"
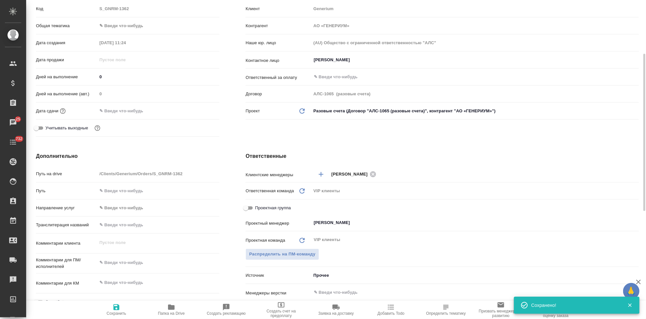
scroll to position [181, 0]
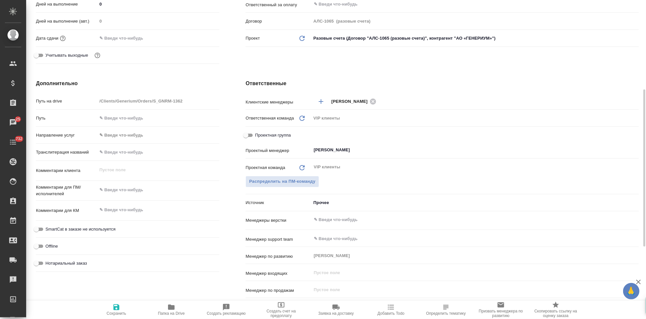
type textarea "x"
click at [125, 189] on textarea at bounding box center [158, 189] width 122 height 11
paste textarea "Подскажите, пожалуйста, предоставляете ли вы следующую услугу: Нам необходимо п…"
type textarea "Подскажите, пожалуйста, предоставляете ли вы следующую услугу: Нам необходимо п…"
type textarea "x"
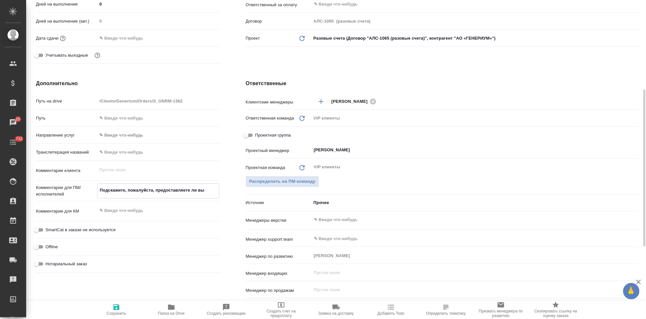
type textarea "x"
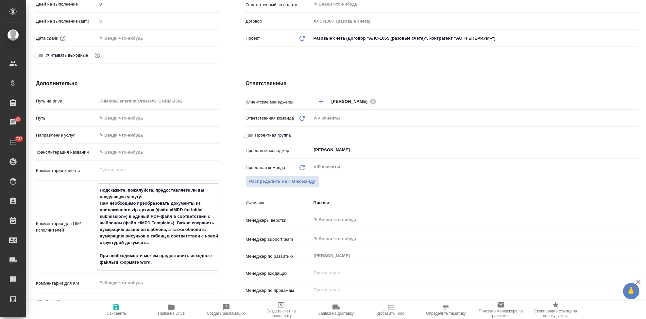
type textarea "Подскажите, пожалуйста, предоставляете ли вы следующую услугу: Нам необходимо п…"
type textarea "x"
click at [115, 311] on span "Сохранить" at bounding box center [117, 313] width 20 height 5
type textarea "x"
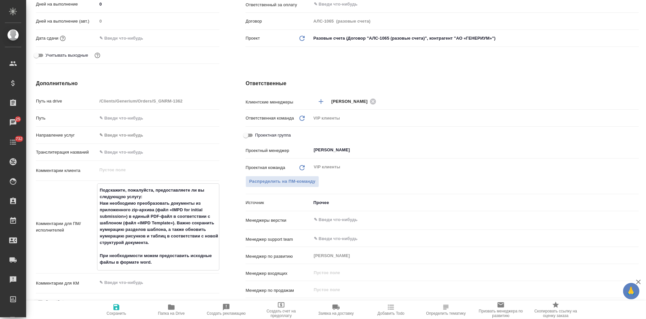
type textarea "x"
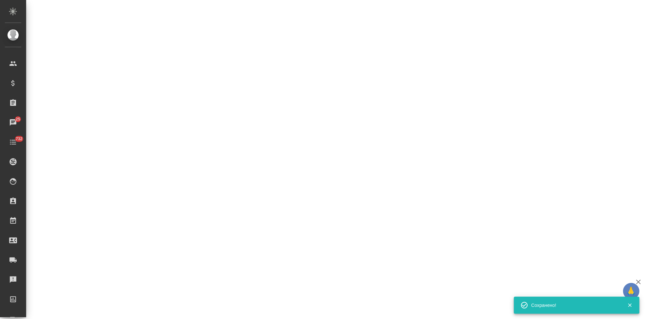
select select "RU"
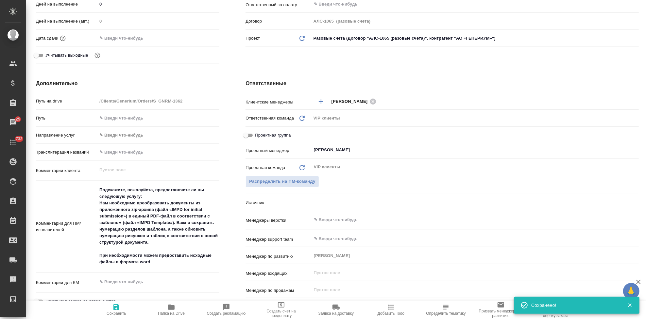
type textarea "x"
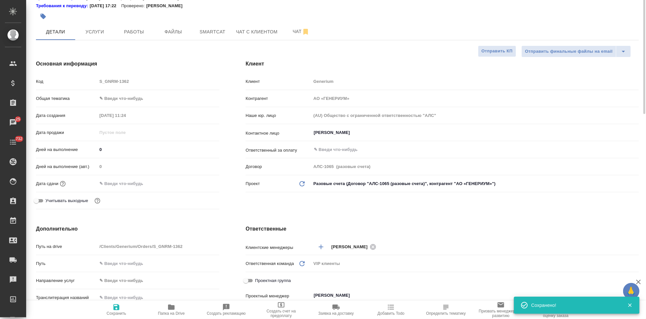
scroll to position [0, 0]
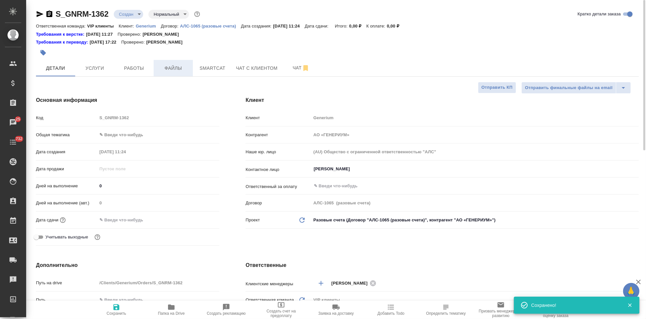
click at [171, 70] on span "Файлы" at bounding box center [173, 68] width 31 height 8
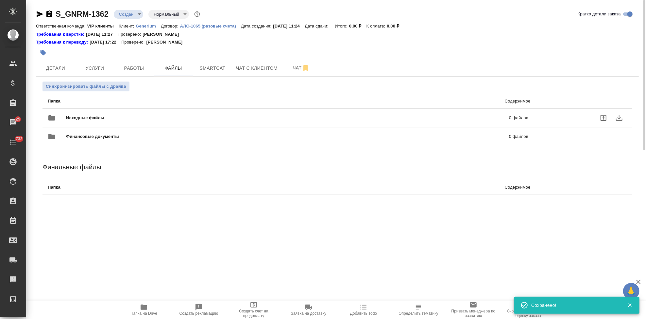
click at [601, 118] on icon "uploadFiles" at bounding box center [604, 118] width 6 height 6
click at [0, 0] on input "uploadFiles" at bounding box center [0, 0] width 0 height 0
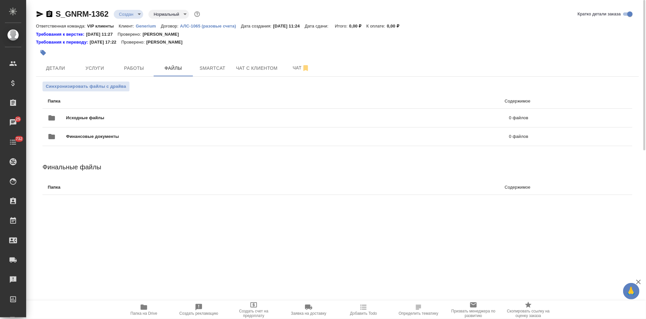
click at [141, 14] on body "🙏 .cls-1 fill:#fff; AWATERA Kabargina [PERSON_NAME] Спецификации Заказы 25 Чаты…" at bounding box center [323, 159] width 646 height 319
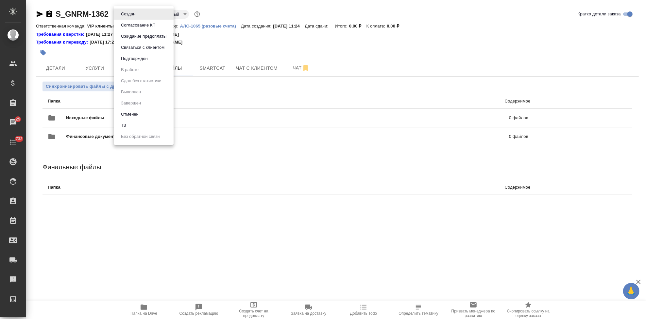
click at [129, 127] on li "ТЗ" at bounding box center [144, 125] width 60 height 11
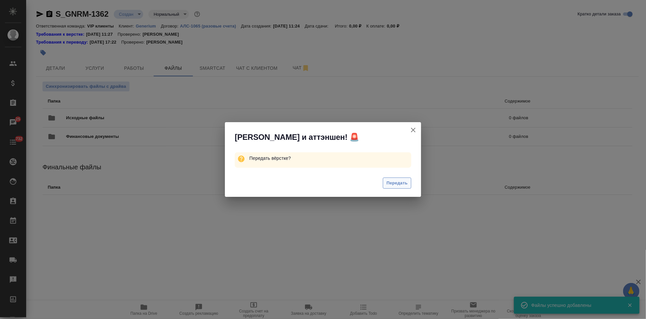
click at [388, 184] on span "Передать" at bounding box center [397, 183] width 21 height 8
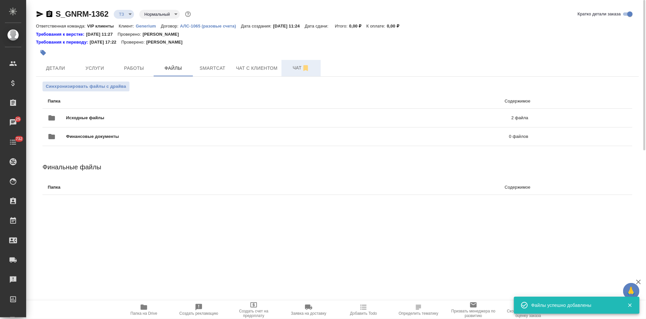
click at [298, 63] on button "Чат" at bounding box center [301, 68] width 39 height 16
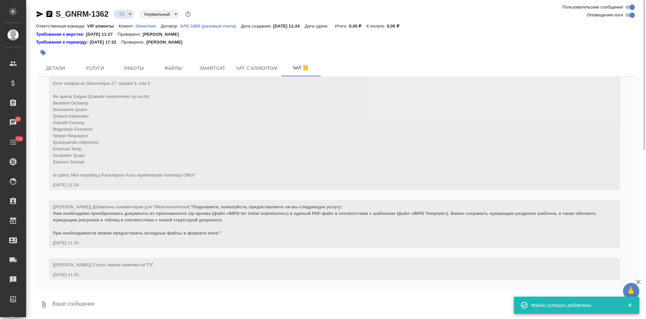
scroll to position [126, 0]
click at [164, 301] on textarea at bounding box center [345, 304] width 587 height 22
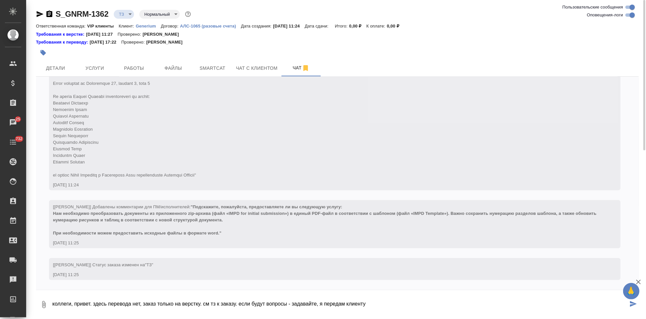
type textarea "коллеги, привет. здесь перевода нет, заказ только на верстку. см тз к заказу. е…"
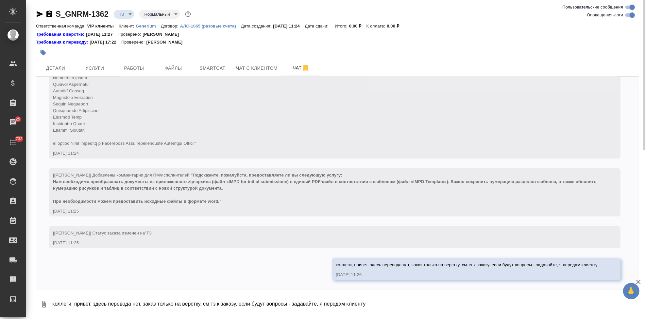
scroll to position [158, 0]
click at [42, 50] on icon "button" at bounding box center [44, 53] width 6 height 6
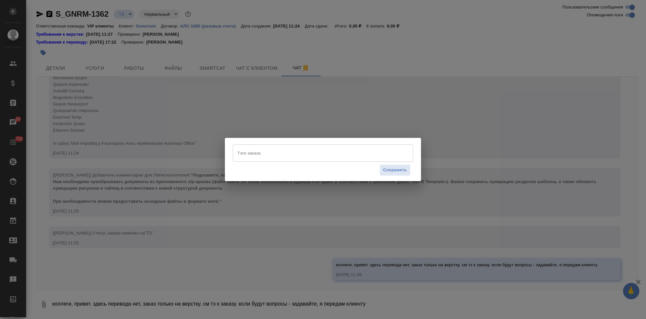
click at [266, 157] on input "Тэги заказа" at bounding box center [317, 152] width 162 height 11
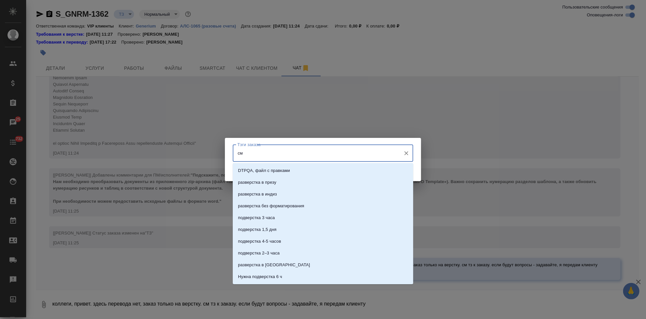
type input "см"
click at [270, 170] on p "см доп коммент к заказу" at bounding box center [262, 170] width 49 height 7
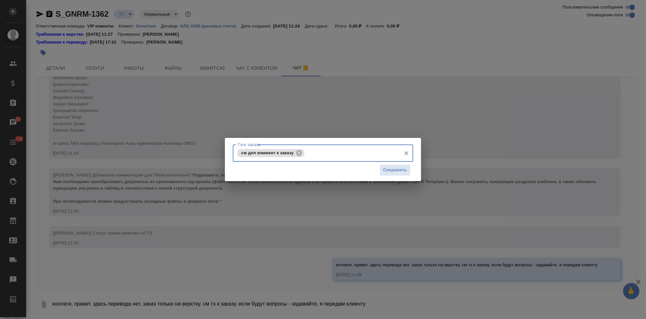
click at [314, 156] on input "Тэги заказа" at bounding box center [352, 152] width 92 height 11
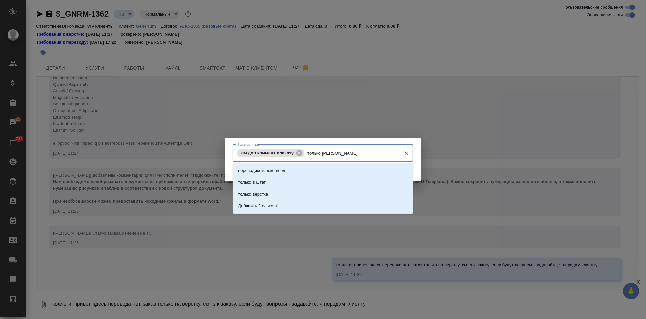
type input "только ве"
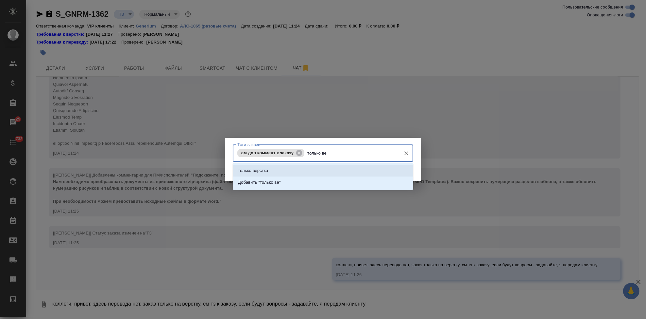
click at [297, 171] on li "только верстка" at bounding box center [323, 170] width 181 height 12
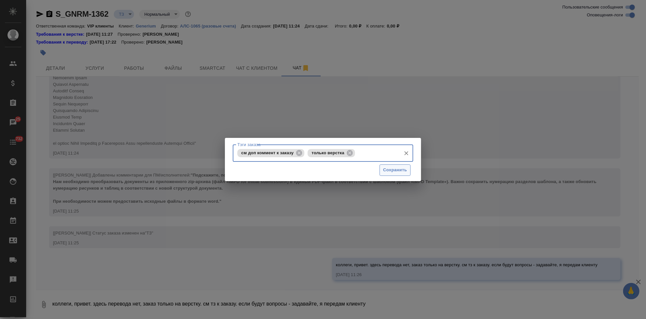
click at [384, 171] on span "Сохранить" at bounding box center [395, 170] width 24 height 8
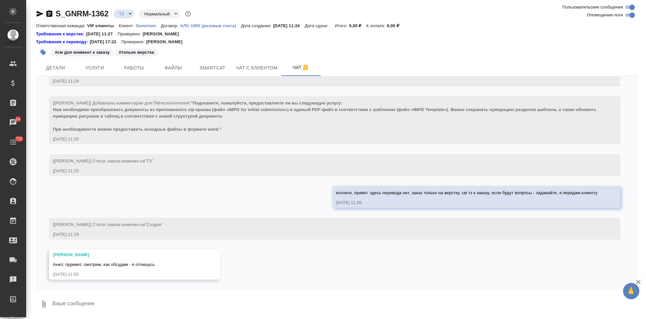
scroll to position [230, 0]
click at [132, 291] on div at bounding box center [337, 290] width 603 height 3
click at [131, 301] on textarea at bounding box center [345, 304] width 587 height 22
type textarea "ага ок буду ждать_"
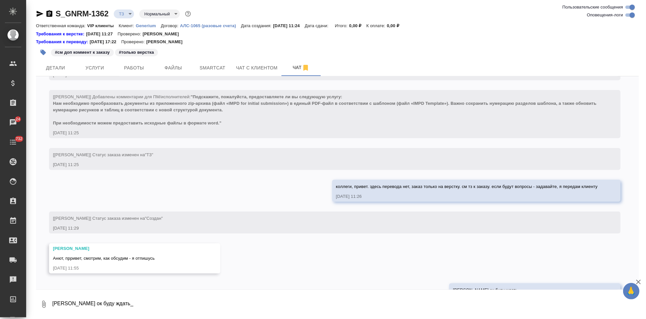
scroll to position [261, 0]
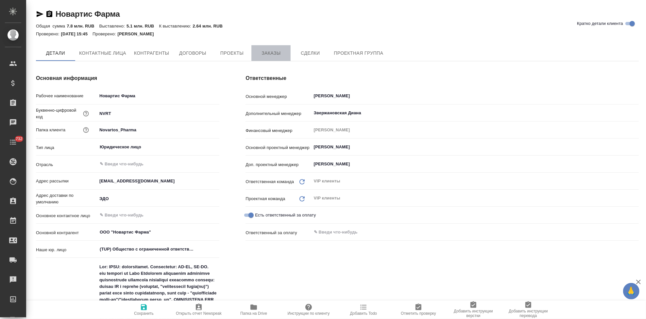
click at [270, 55] on span "Заказы" at bounding box center [270, 53] width 31 height 8
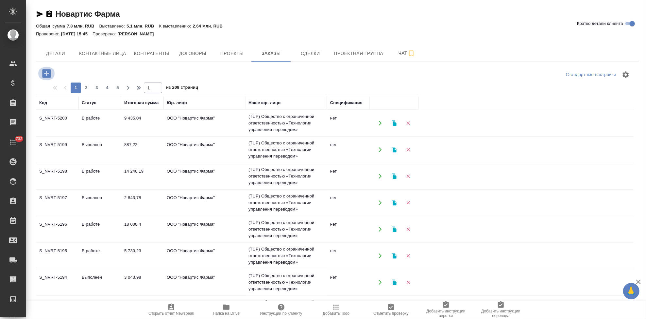
click at [48, 76] on icon "button" at bounding box center [46, 73] width 9 height 9
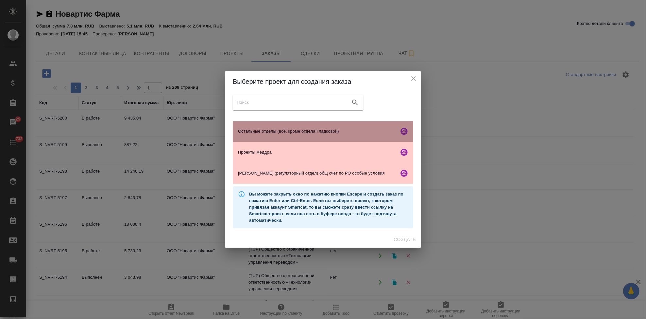
click at [274, 129] on span "Остальные отделы (все, кроме отдела Гладковой)" at bounding box center [317, 131] width 158 height 7
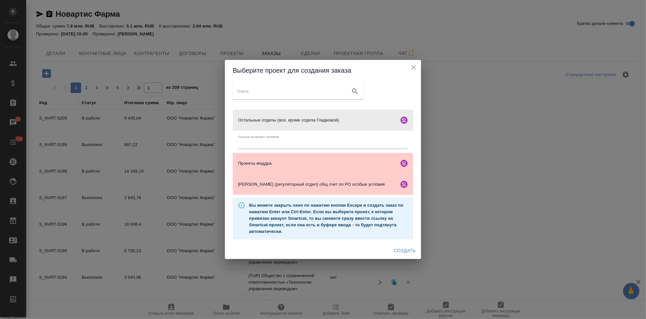
click at [400, 248] on span "Создать" at bounding box center [405, 250] width 22 height 8
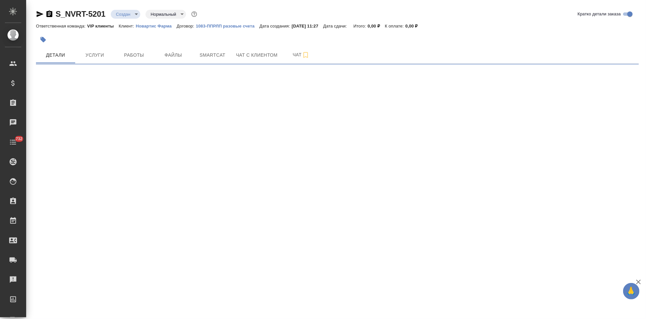
select select "RU"
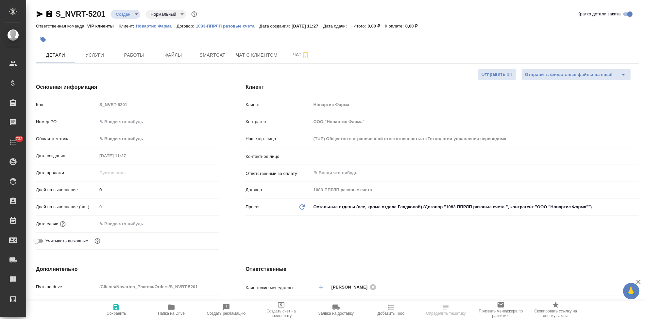
type textarea "x"
click at [63, 103] on div "Код S_NVRT-5201" at bounding box center [127, 104] width 183 height 11
click at [326, 156] on input "text" at bounding box center [464, 156] width 302 height 8
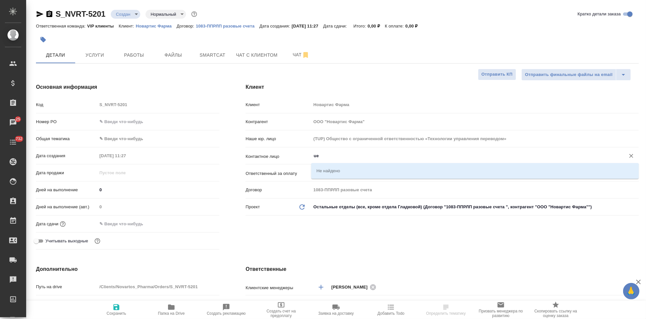
type input "u"
type textarea "x"
type input "[PERSON_NAME]"
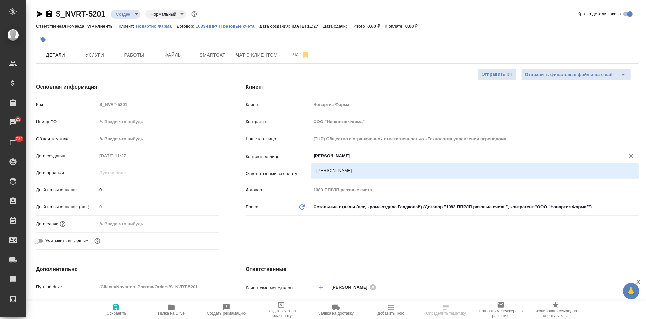
click at [339, 168] on div ".cls-1 fill:#fff; AWATERA Kabargina [PERSON_NAME] Спецификации Заказы 25 Чаты 7…" at bounding box center [323, 159] width 646 height 319
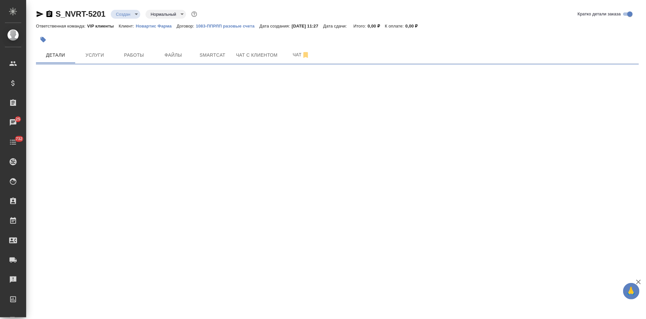
select select "RU"
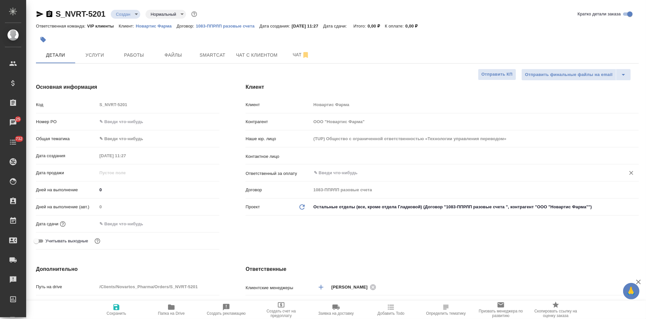
type textarea "x"
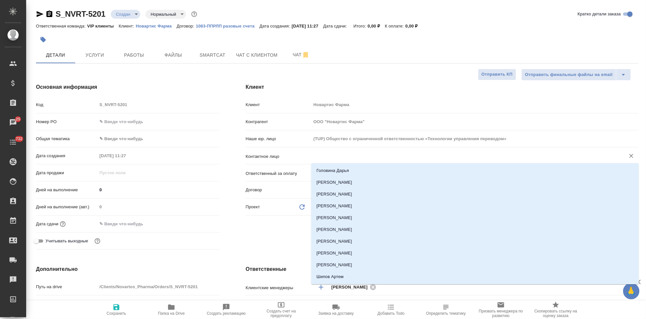
click at [350, 155] on input "text" at bounding box center [464, 156] width 302 height 8
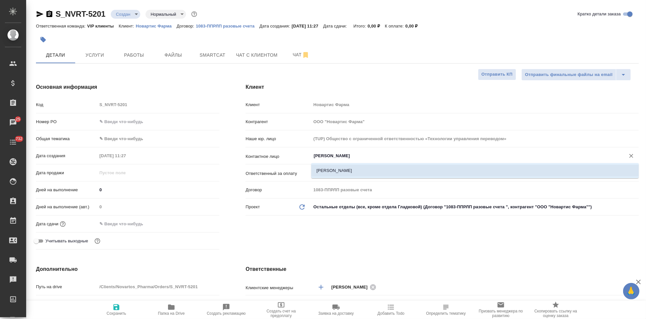
click at [347, 171] on li "Гурьянова Юлия" at bounding box center [475, 170] width 328 height 12
type input "Гурьянова Юлия"
type textarea "x"
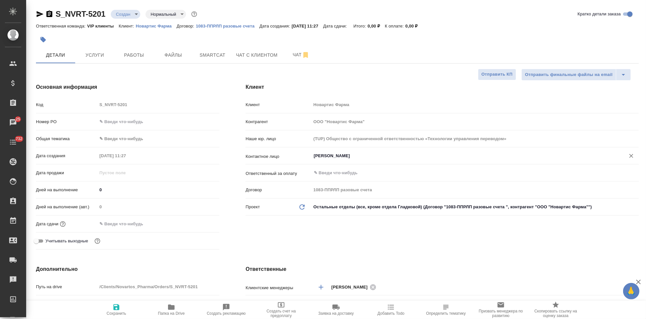
type input "Гурьянова Юлия"
click at [110, 311] on span "Сохранить" at bounding box center [117, 313] width 20 height 5
type textarea "x"
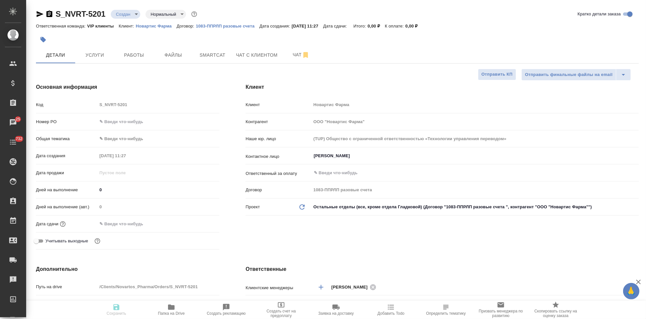
type textarea "x"
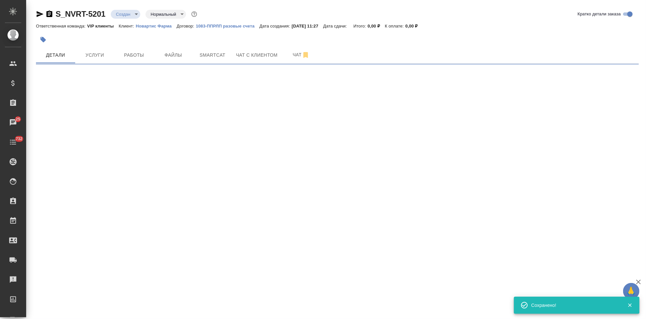
select select "RU"
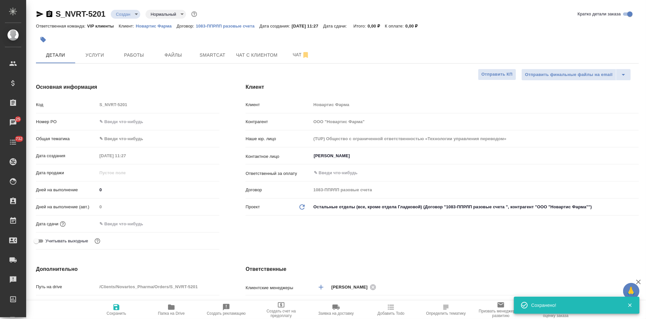
type textarea "x"
click at [170, 52] on span "Файлы" at bounding box center [173, 55] width 31 height 8
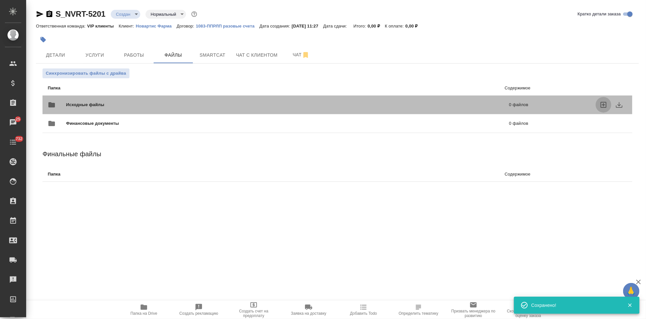
click at [603, 104] on icon "uploadFiles" at bounding box center [604, 105] width 6 height 6
click at [0, 0] on input "uploadFiles" at bounding box center [0, 0] width 0 height 0
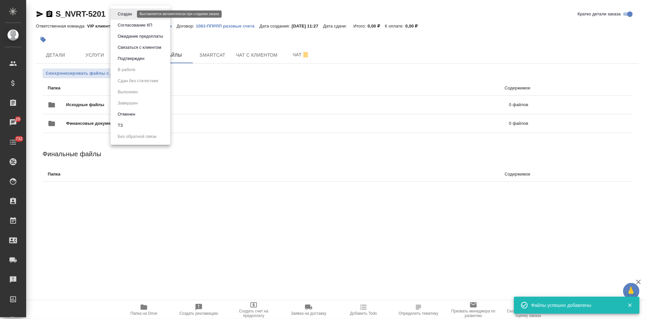
click at [130, 14] on body "🙏 .cls-1 fill:#fff; AWATERA Kabargina Anna Клиенты Спецификации Заказы 25 Чаты …" at bounding box center [323, 159] width 646 height 319
click at [129, 129] on li "ТЗ" at bounding box center [141, 125] width 60 height 11
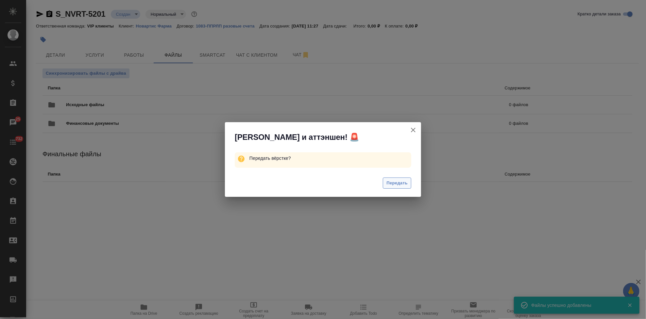
click at [388, 185] on span "Передать" at bounding box center [397, 183] width 21 height 8
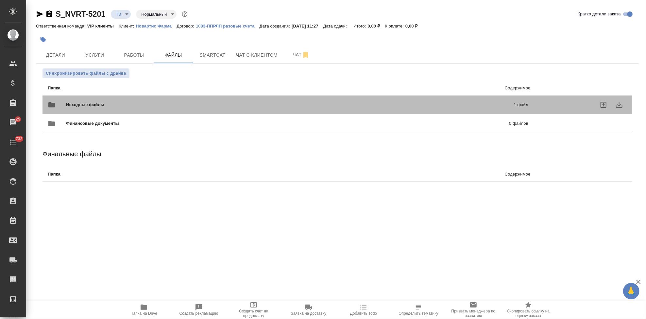
click at [466, 105] on p "1 файл" at bounding box center [418, 104] width 219 height 7
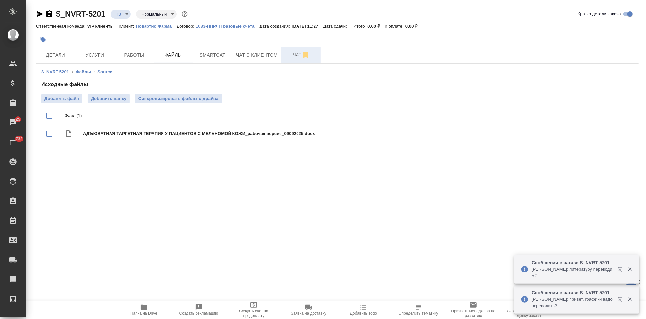
click at [296, 54] on span "Чат" at bounding box center [300, 55] width 31 height 8
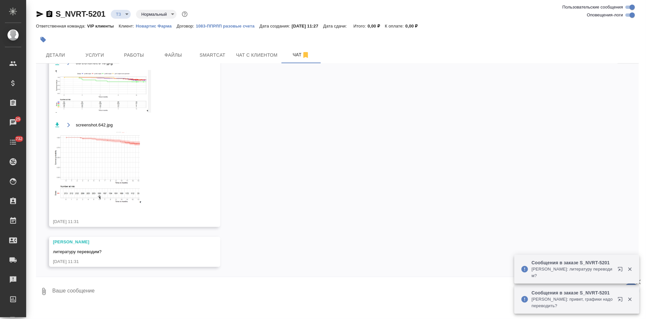
scroll to position [506, 0]
click at [99, 293] on textarea at bounding box center [345, 291] width 587 height 22
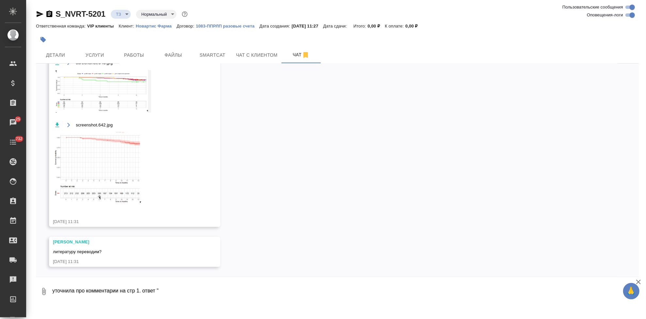
paste textarea "Нет. Комменты не нужны"
type textarea "уточнила про комментарии на стр 1. ответ "Нет. Комменты не нужны""
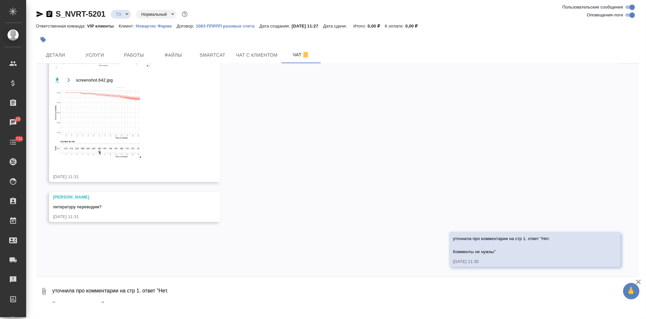
scroll to position [551, 0]
drag, startPoint x: 109, startPoint y: 56, endPoint x: 180, endPoint y: 283, distance: 237.7
click at [180, 283] on textarea "уточнила про комментарии на стр 1. ответ "Нет. Комменты не нужны"" at bounding box center [345, 291] width 587 height 22
type textarea "литру у новартис не переводим"
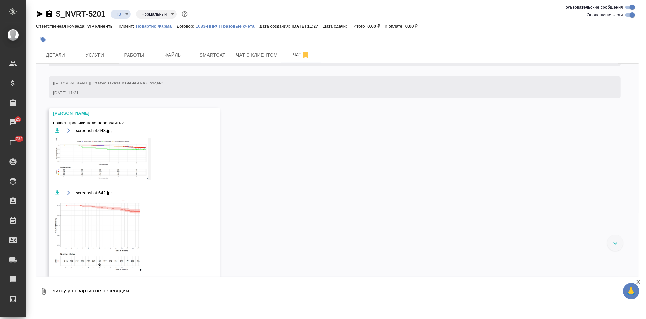
scroll to position [401, 0]
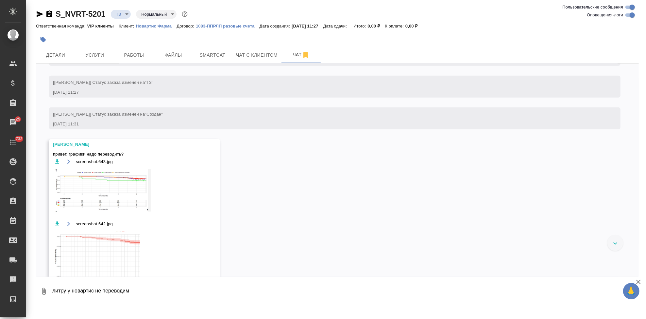
click at [113, 196] on img at bounding box center [102, 190] width 98 height 43
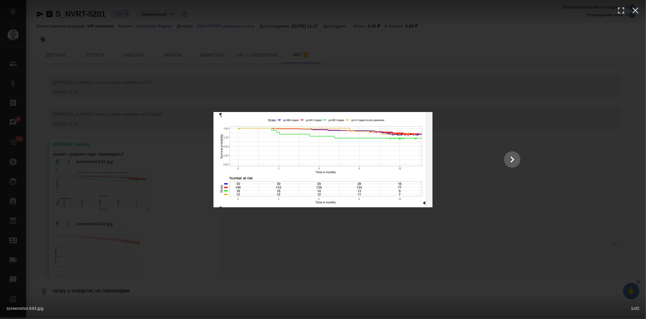
click at [309, 245] on div "screenshot.643.jpg 1 of 2" at bounding box center [323, 159] width 646 height 319
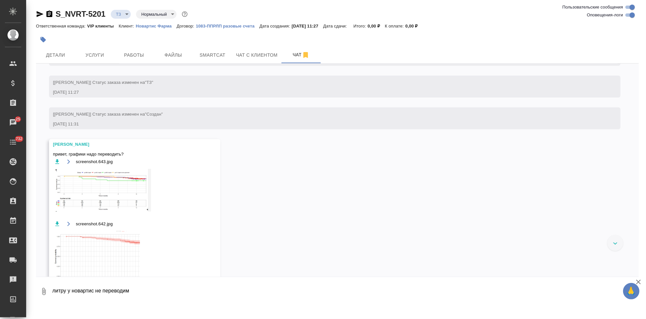
click at [66, 257] on img at bounding box center [102, 268] width 98 height 75
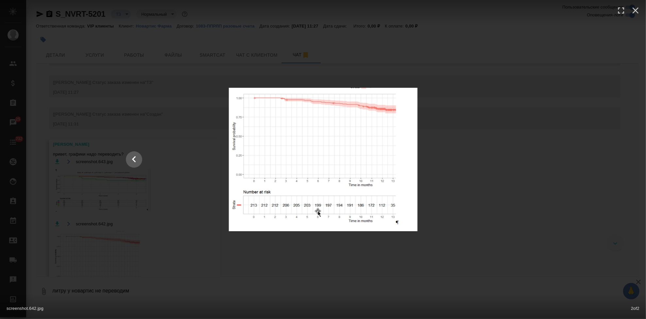
click at [349, 268] on div "screenshot.642.jpg 2 of 2" at bounding box center [323, 159] width 646 height 319
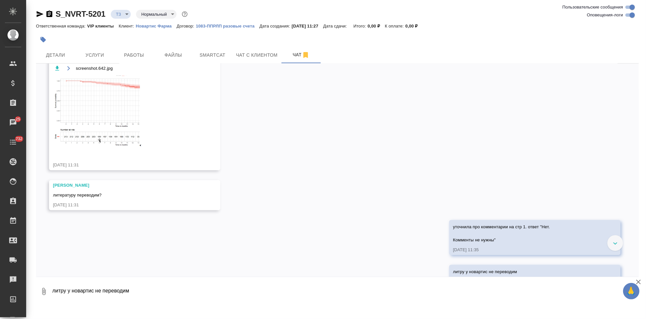
scroll to position [583, 0]
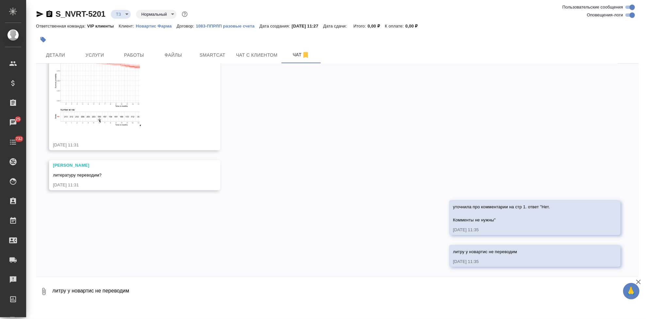
click at [89, 123] on img at bounding box center [102, 93] width 98 height 75
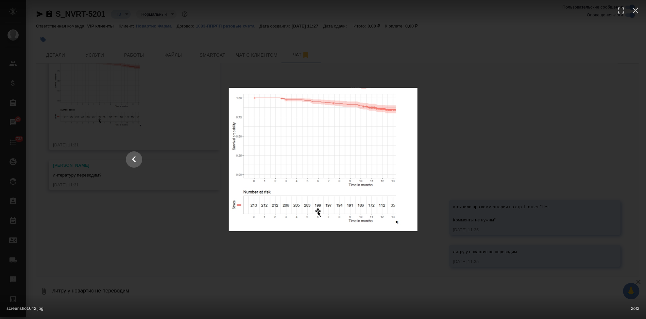
click at [351, 254] on div "screenshot.642.jpg 2 of 2" at bounding box center [323, 159] width 646 height 319
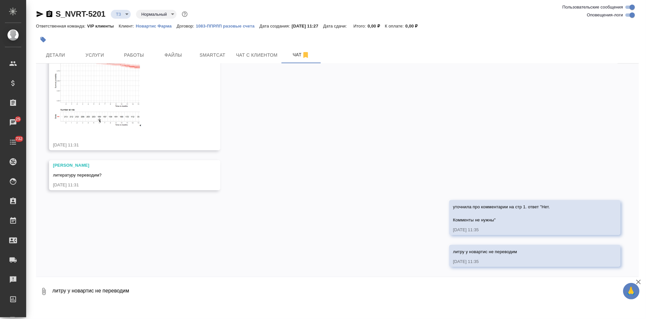
click at [237, 289] on textarea "литру у новартис не переводим" at bounding box center [345, 291] width 587 height 22
type textarea "у нас перевод рус-англ. графики на англе уже. соответственно делаем вывод, что …"
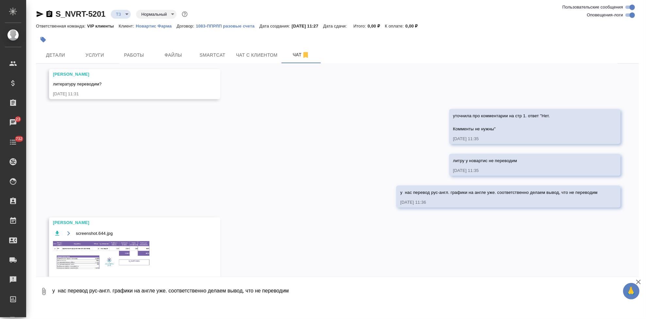
scroll to position [697, 0]
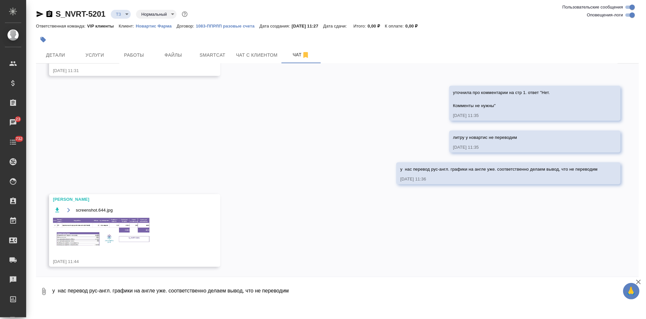
click at [123, 238] on img at bounding box center [102, 231] width 98 height 29
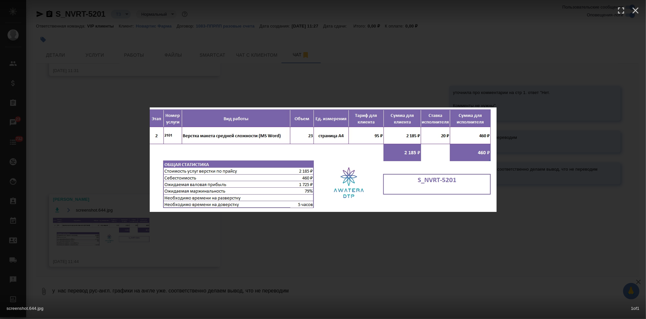
click at [305, 230] on div "screenshot.644.jpg 1 of 1" at bounding box center [323, 159] width 646 height 319
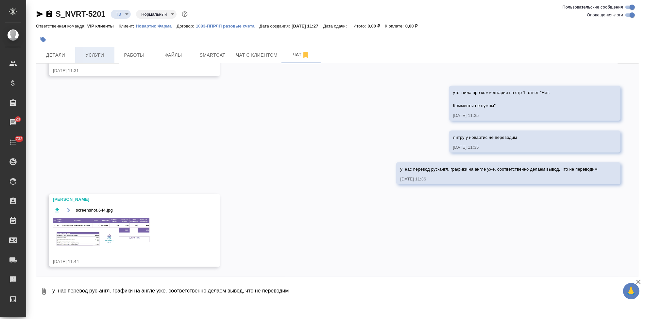
click at [98, 62] on button "Услуги" at bounding box center [94, 55] width 39 height 16
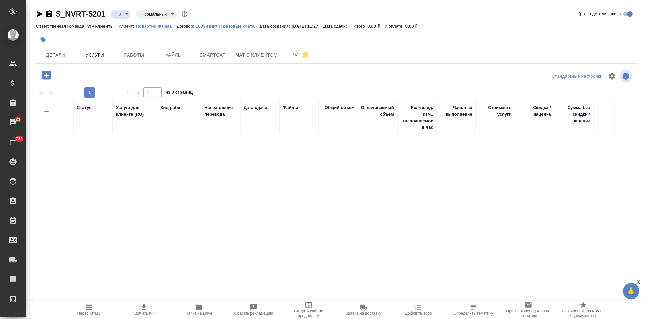
click at [43, 76] on icon "button" at bounding box center [46, 75] width 9 height 9
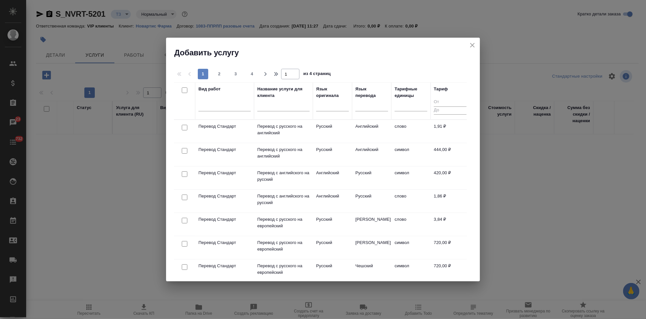
click at [282, 103] on input "text" at bounding box center [283, 107] width 52 height 8
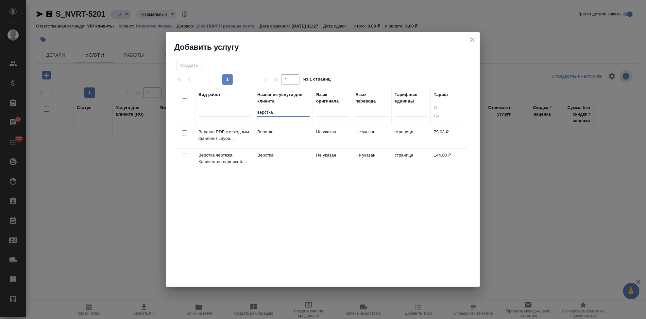
type input "верстка"
click at [390, 158] on td "Не указан" at bounding box center [371, 159] width 39 height 23
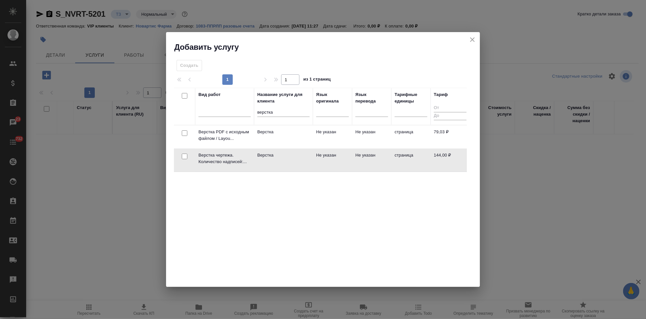
click at [390, 158] on td "Не указан" at bounding box center [371, 159] width 39 height 23
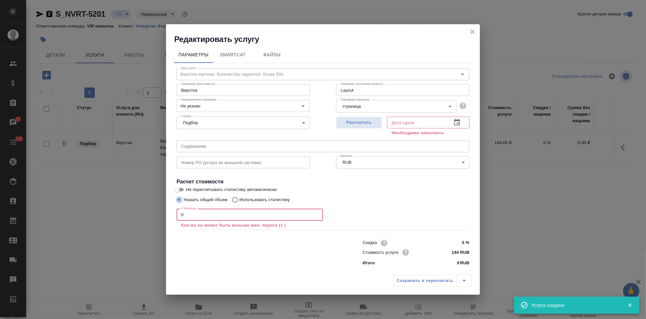
click at [203, 214] on input "0" at bounding box center [250, 214] width 146 height 12
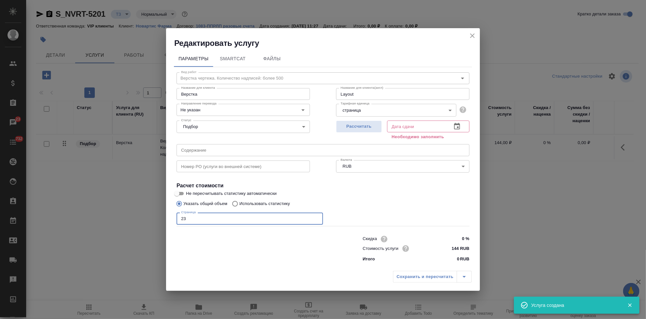
type input "23"
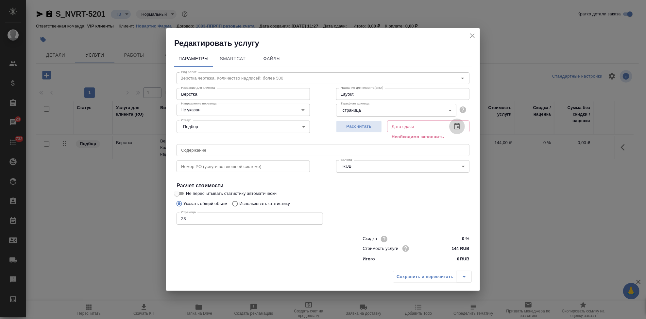
click at [458, 123] on icon "button" at bounding box center [457, 126] width 8 height 8
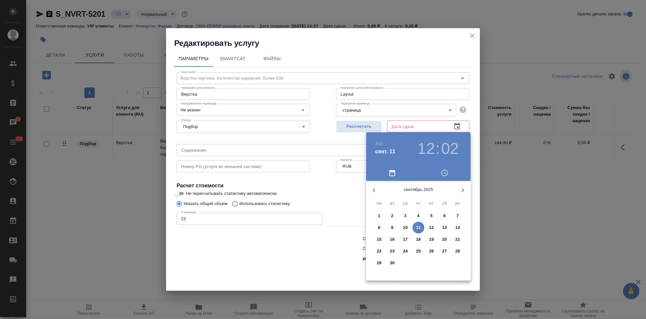
click at [393, 240] on p "16" at bounding box center [392, 239] width 5 height 7
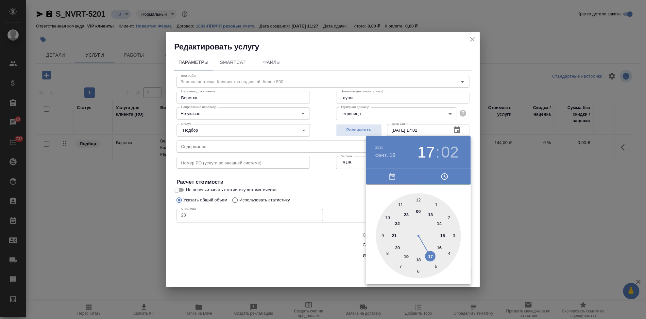
drag, startPoint x: 419, startPoint y: 203, endPoint x: 428, endPoint y: 253, distance: 50.9
click at [428, 253] on div at bounding box center [418, 235] width 85 height 85
type input "16.09.2025 17:00"
drag, startPoint x: 421, startPoint y: 201, endPoint x: 417, endPoint y: 198, distance: 4.7
click at [417, 198] on div at bounding box center [418, 235] width 85 height 85
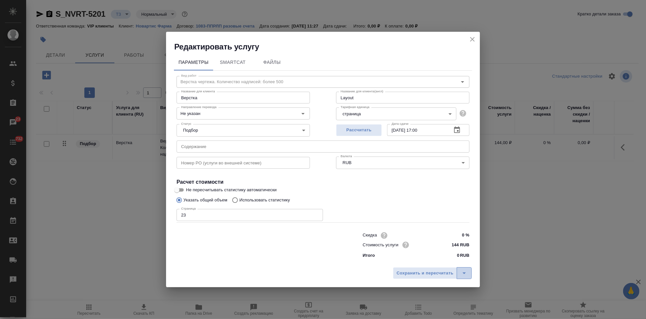
click at [469, 270] on button "split button" at bounding box center [464, 273] width 15 height 12
click at [419, 256] on li "Сохранить" at bounding box center [433, 259] width 79 height 10
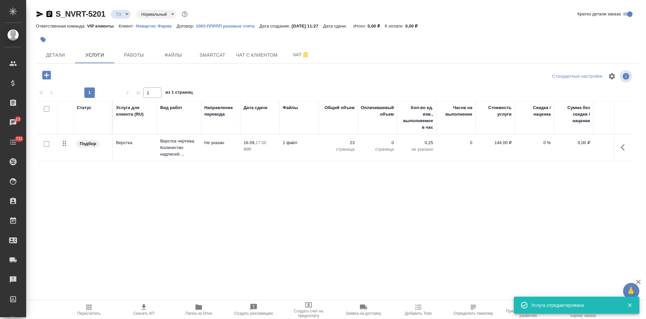
click at [43, 73] on icon "button" at bounding box center [46, 75] width 9 height 9
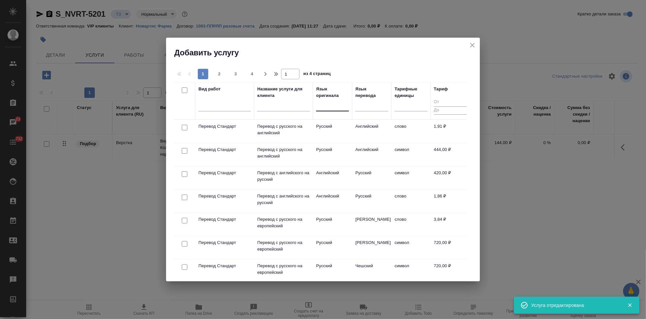
click at [327, 109] on div at bounding box center [332, 104] width 33 height 9
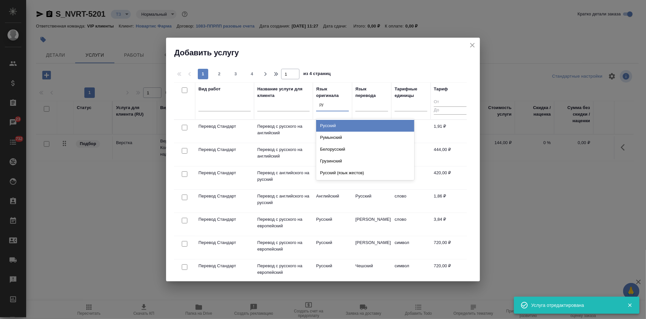
type input "рус"
click at [340, 129] on div "Русский" at bounding box center [365, 126] width 98 height 12
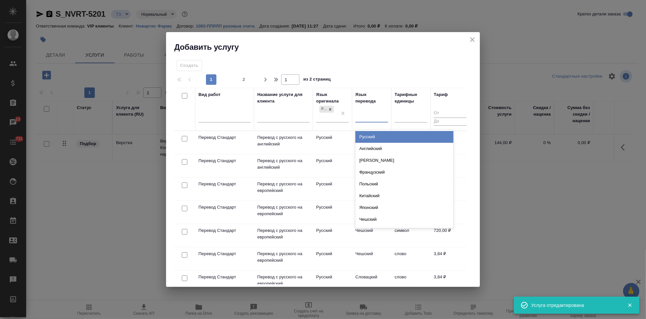
click at [367, 117] on div at bounding box center [371, 115] width 33 height 9
type input "а"
click at [370, 137] on div "Английский" at bounding box center [404, 137] width 98 height 12
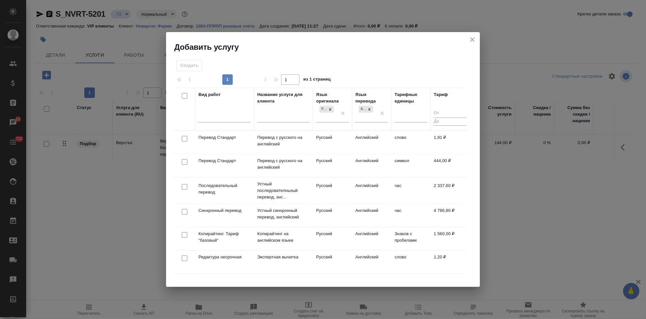
click at [354, 140] on td "Английский" at bounding box center [371, 142] width 39 height 23
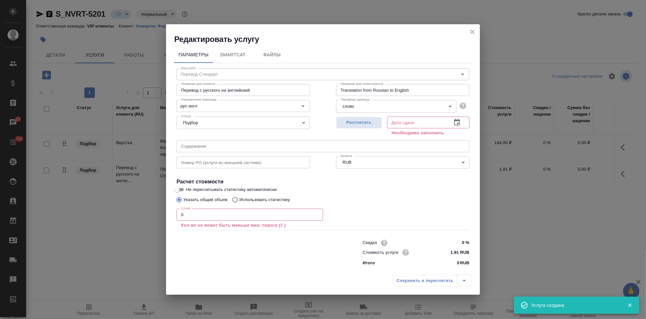
click at [249, 215] on input "0" at bounding box center [250, 214] width 146 height 12
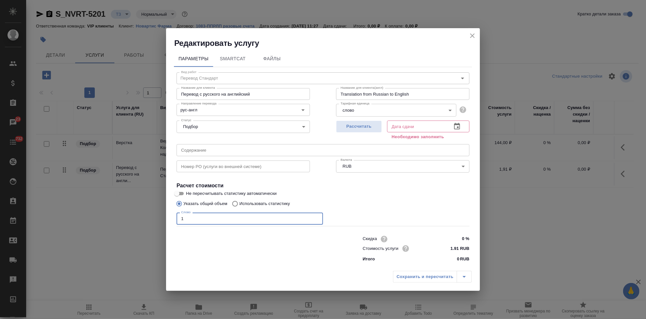
type input "1"
click at [458, 126] on icon "button" at bounding box center [457, 126] width 8 height 8
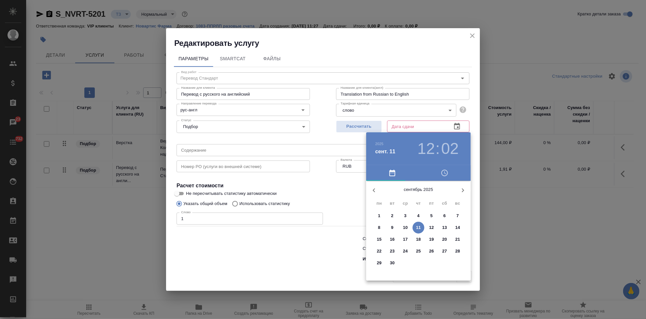
click at [390, 238] on p "16" at bounding box center [392, 239] width 5 height 7
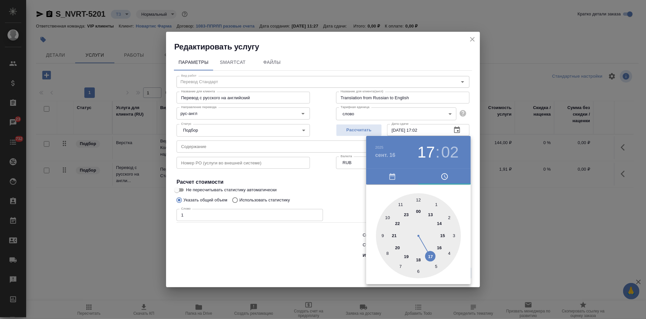
drag, startPoint x: 418, startPoint y: 197, endPoint x: 423, endPoint y: 244, distance: 47.3
click at [423, 244] on div at bounding box center [418, 235] width 85 height 85
type input "16.09.2025 17:00"
drag, startPoint x: 422, startPoint y: 199, endPoint x: 419, endPoint y: 198, distance: 3.8
click at [419, 198] on div at bounding box center [418, 235] width 85 height 85
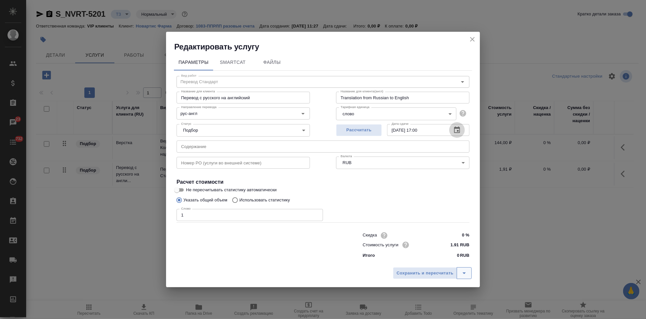
click at [464, 270] on icon "split button" at bounding box center [464, 273] width 8 height 8
click at [435, 258] on li "Сохранить" at bounding box center [433, 259] width 79 height 10
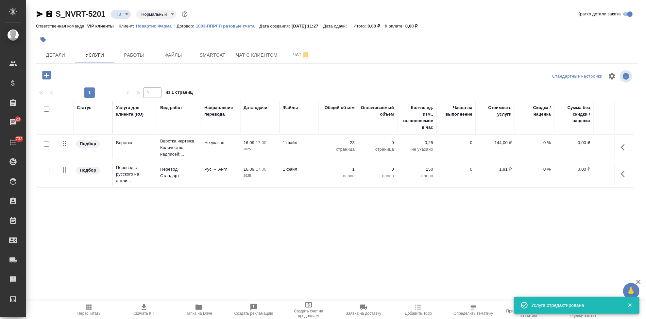
click at [46, 169] on input "checkbox" at bounding box center [47, 170] width 6 height 6
checkbox input "true"
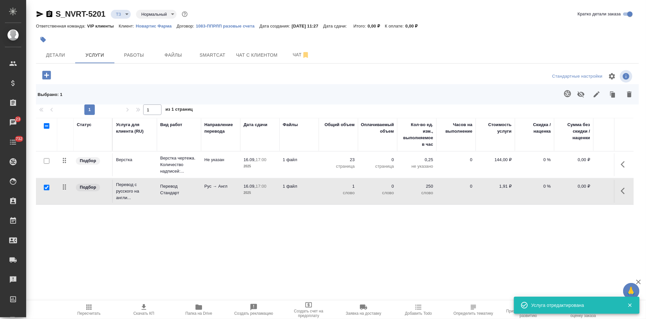
click at [569, 91] on icon "button" at bounding box center [568, 94] width 8 height 8
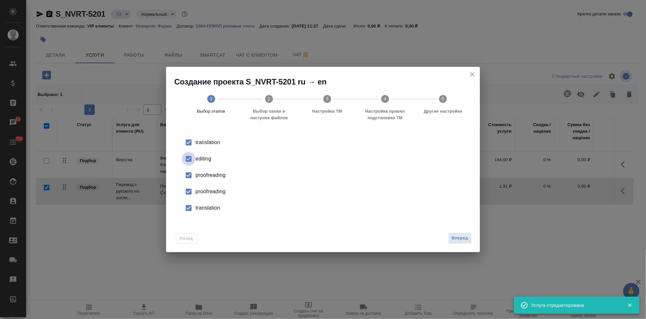
click at [185, 159] on input "checkbox" at bounding box center [189, 159] width 14 height 14
click at [192, 194] on input "checkbox" at bounding box center [189, 191] width 14 height 14
click at [189, 209] on input "checkbox" at bounding box center [189, 208] width 14 height 14
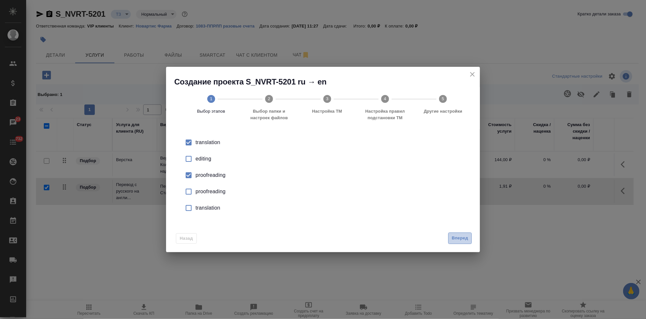
click at [456, 237] on span "Вперед" at bounding box center [460, 238] width 16 height 8
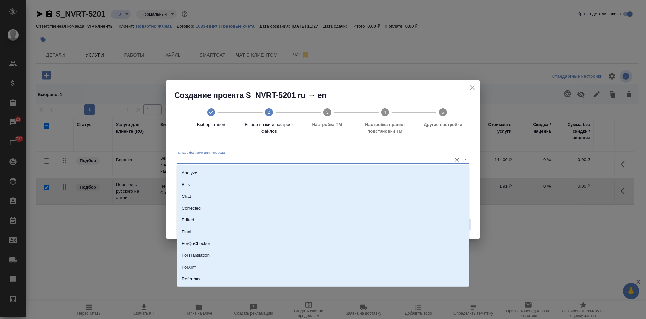
click at [424, 161] on input "Папка с файлами для перевода" at bounding box center [313, 159] width 272 height 8
click at [227, 259] on li "Source" at bounding box center [323, 257] width 293 height 12
type input "Source"
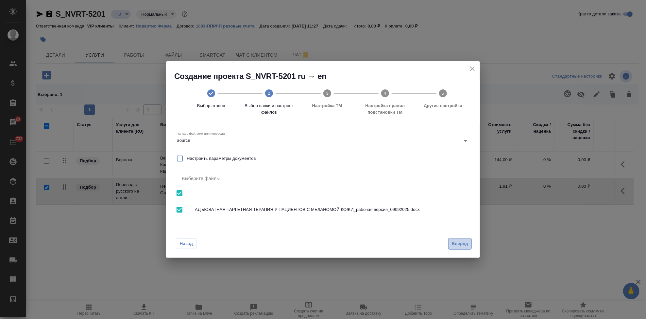
click at [462, 240] on span "Вперед" at bounding box center [460, 244] width 16 height 8
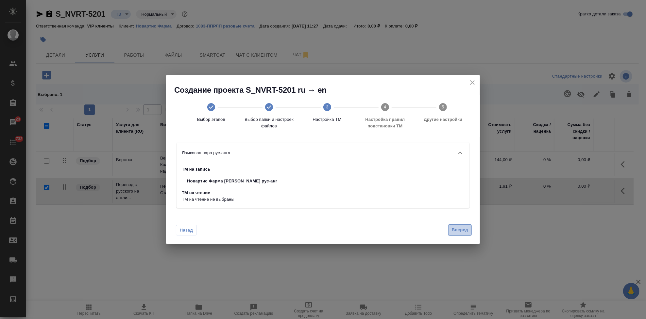
click at [460, 228] on span "Вперед" at bounding box center [460, 230] width 16 height 8
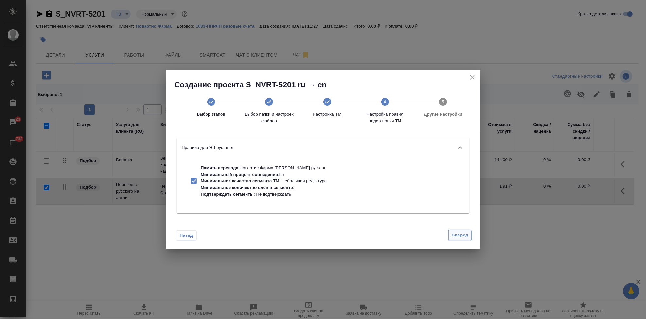
click at [457, 239] on button "Вперед" at bounding box center [460, 234] width 24 height 11
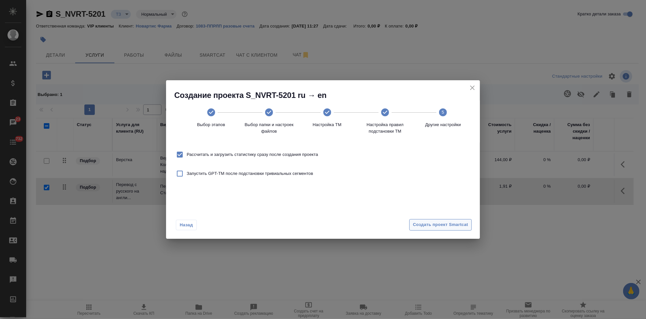
click at [459, 223] on span "Создать проект Smartcat" at bounding box center [440, 225] width 55 height 8
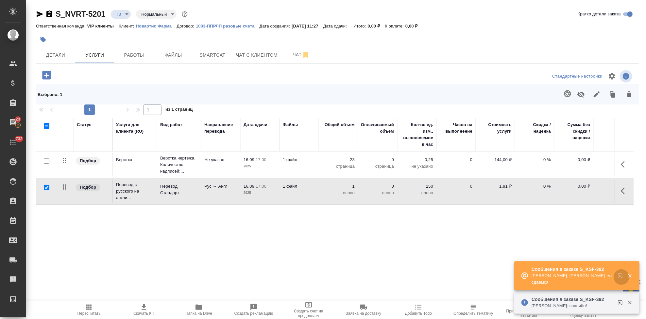
click at [619, 276] on icon "button" at bounding box center [620, 275] width 4 height 4
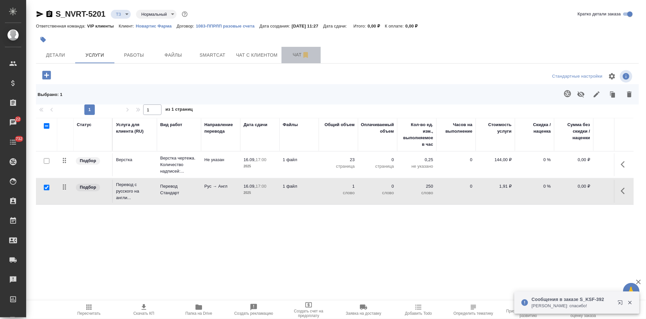
click at [285, 51] on button "Чат" at bounding box center [301, 55] width 39 height 16
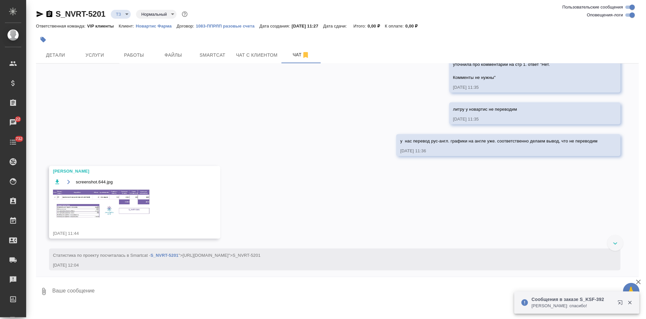
scroll to position [792, 0]
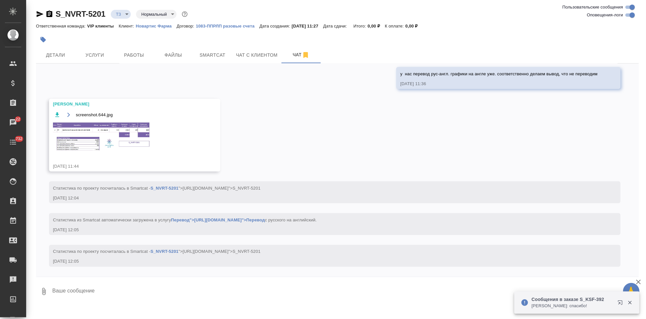
click at [120, 133] on img at bounding box center [102, 136] width 98 height 29
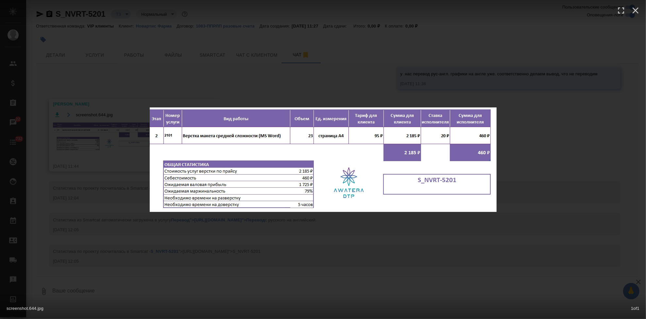
click at [320, 223] on div "screenshot.644.jpg 1 of 1" at bounding box center [323, 159] width 646 height 319
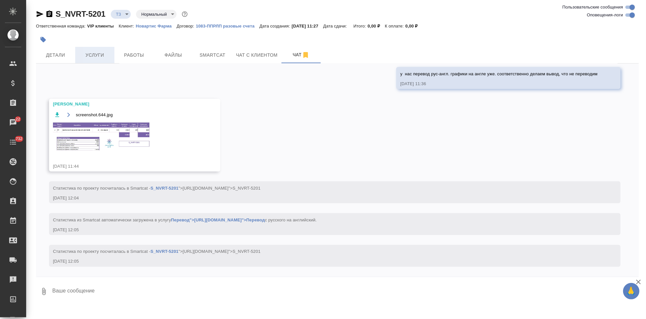
click at [95, 50] on button "Услуги" at bounding box center [94, 55] width 39 height 16
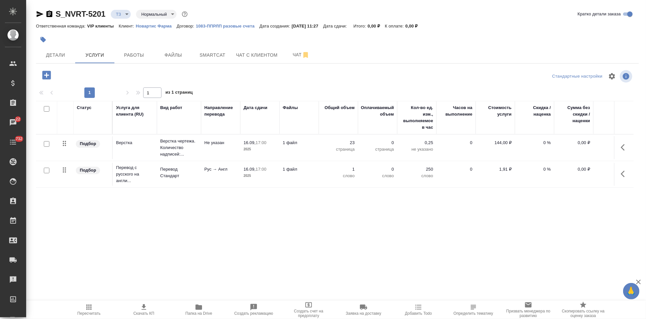
click at [621, 171] on icon "button" at bounding box center [625, 174] width 8 height 8
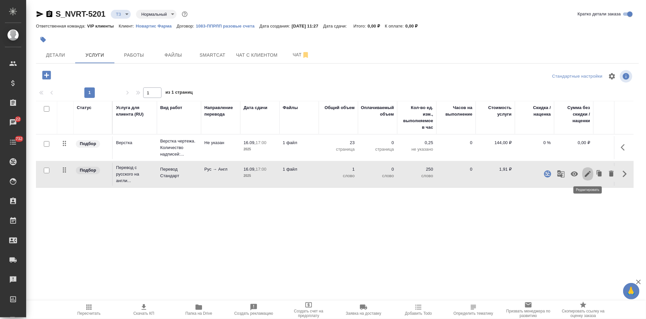
click at [583, 176] on button "button" at bounding box center [587, 174] width 11 height 16
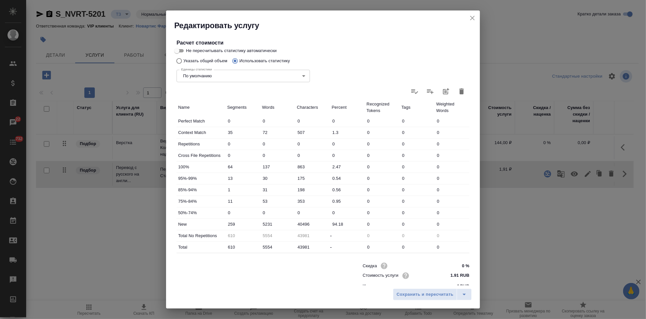
scroll to position [127, 0]
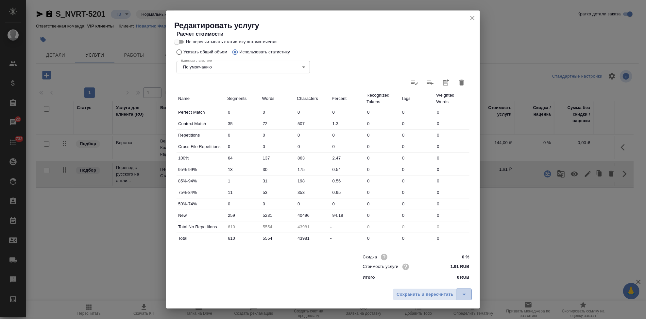
click at [461, 293] on icon "split button" at bounding box center [464, 294] width 8 height 8
click at [448, 281] on li "Сохранить" at bounding box center [433, 280] width 79 height 10
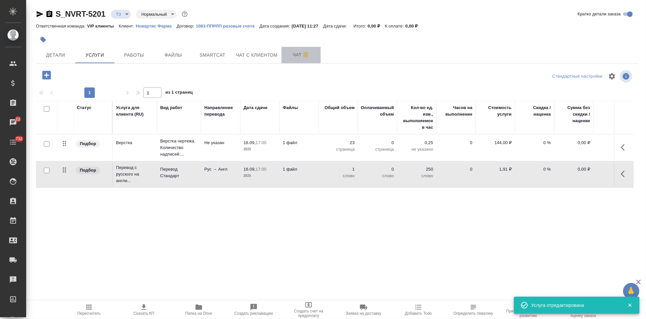
click at [293, 54] on span "Чат" at bounding box center [300, 55] width 31 height 8
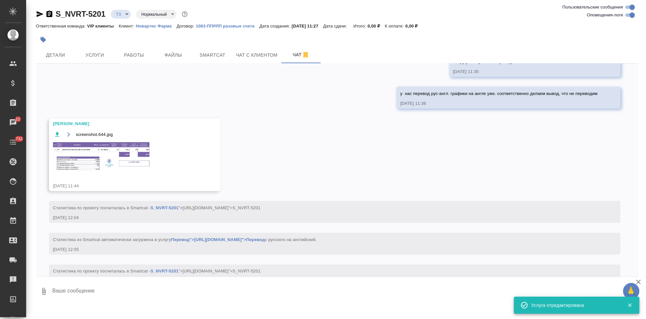
scroll to position [792, 0]
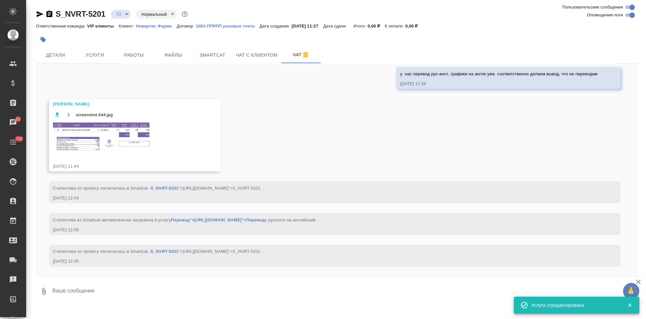
click at [100, 143] on img at bounding box center [102, 136] width 98 height 29
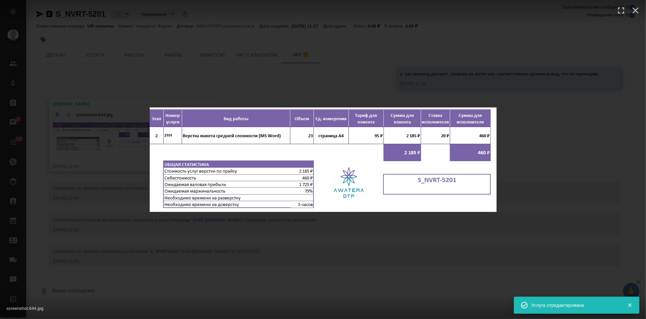
click at [307, 244] on div "screenshot.644.jpg 1 of 1" at bounding box center [323, 159] width 646 height 319
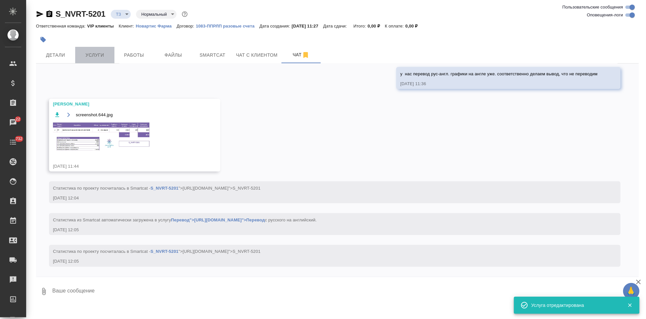
click at [112, 55] on button "Услуги" at bounding box center [94, 55] width 39 height 16
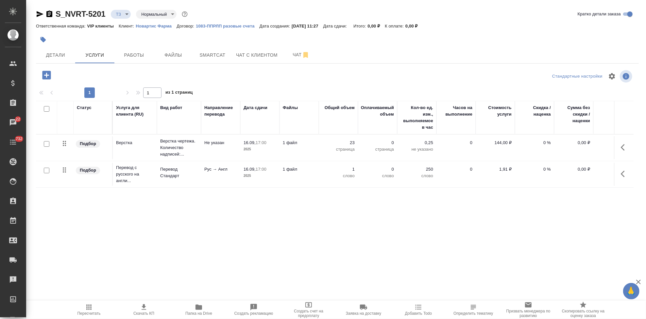
click at [88, 307] on icon "button" at bounding box center [89, 307] width 8 height 8
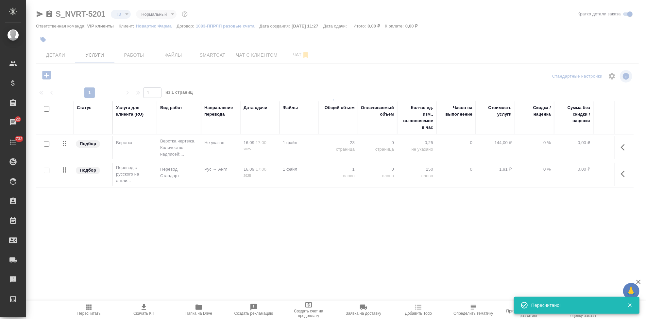
type input "new"
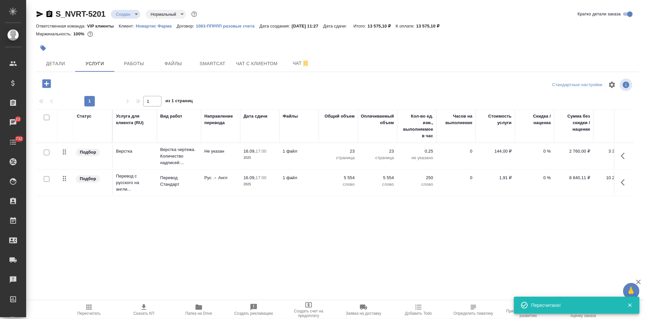
click at [49, 84] on icon "button" at bounding box center [46, 83] width 9 height 9
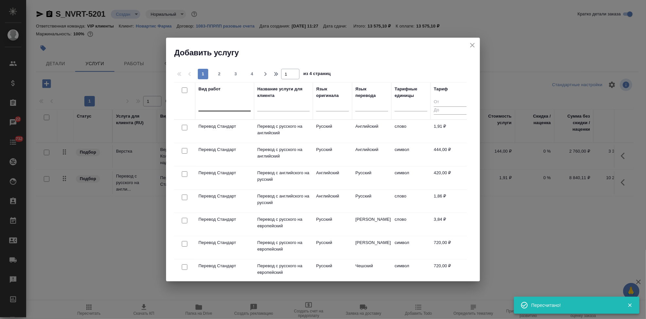
click at [217, 106] on div at bounding box center [224, 104] width 52 height 9
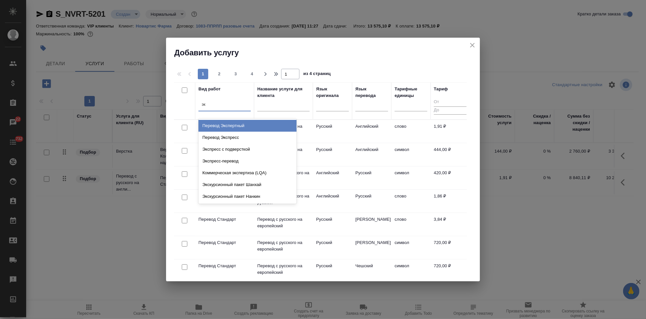
type input "э"
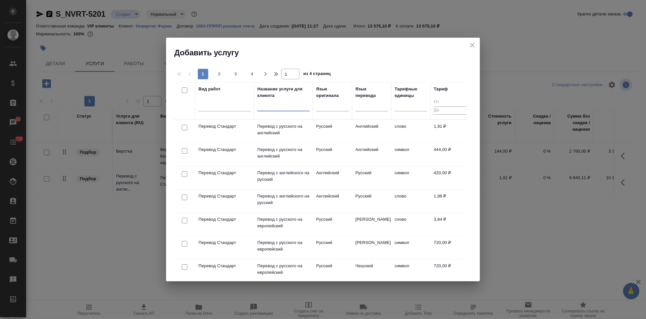
click at [290, 107] on input "text" at bounding box center [283, 107] width 52 height 8
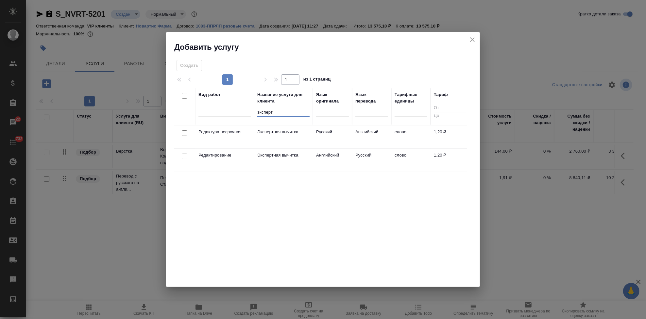
type input "эксперт"
click at [335, 138] on td "Русский" at bounding box center [332, 136] width 39 height 23
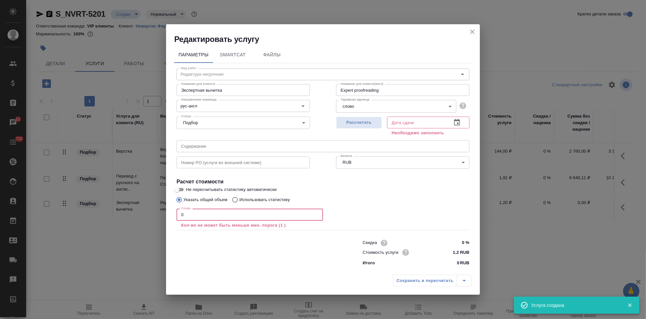
click at [228, 218] on input "0" at bounding box center [250, 214] width 146 height 12
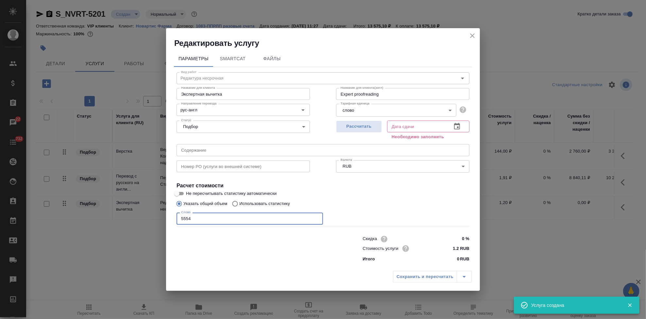
type input "5554"
click at [459, 125] on icon "button" at bounding box center [457, 126] width 6 height 7
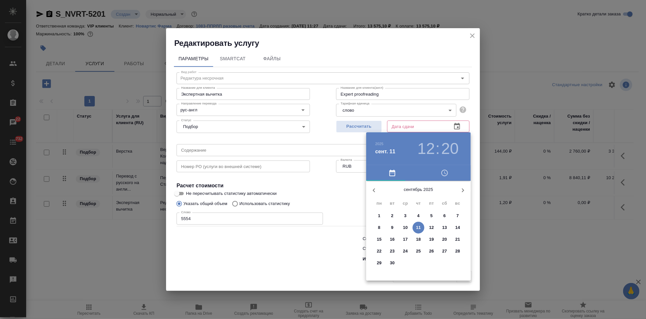
click at [396, 237] on span "16" at bounding box center [393, 239] width 12 height 7
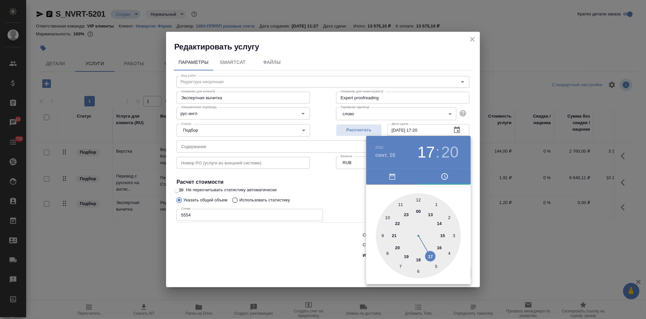
drag, startPoint x: 419, startPoint y: 203, endPoint x: 428, endPoint y: 244, distance: 42.2
click at [428, 244] on div at bounding box center [418, 235] width 85 height 85
type input "16.09.2025 17:00"
drag, startPoint x: 426, startPoint y: 232, endPoint x: 418, endPoint y: 199, distance: 33.9
click at [418, 199] on div at bounding box center [418, 235] width 85 height 85
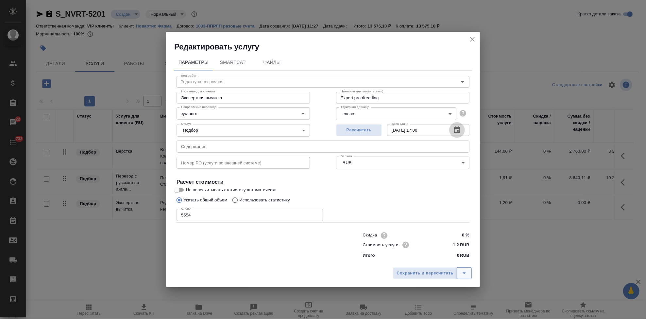
click at [466, 274] on icon "split button" at bounding box center [464, 273] width 8 height 8
click at [428, 261] on li "Сохранить" at bounding box center [433, 259] width 79 height 10
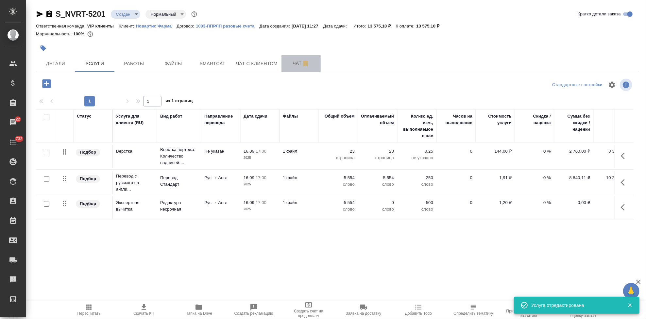
click at [287, 61] on span "Чат" at bounding box center [300, 63] width 31 height 8
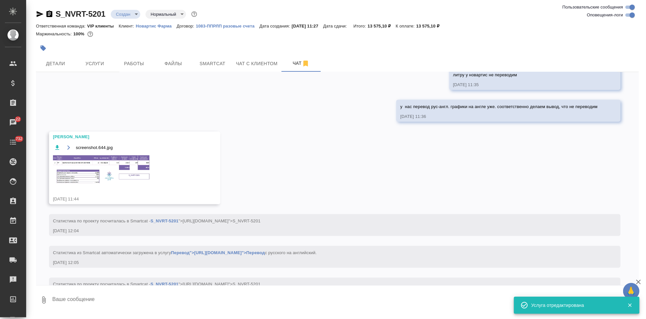
scroll to position [792, 0]
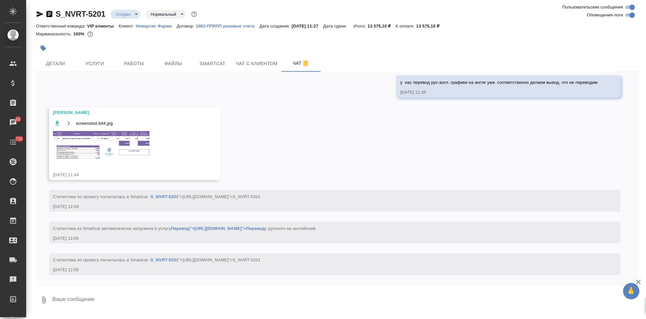
click at [97, 150] on img at bounding box center [102, 144] width 98 height 29
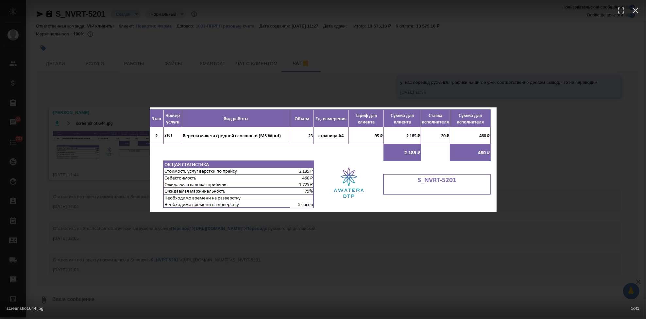
click at [422, 235] on div "screenshot.644.jpg 1 of 1" at bounding box center [323, 159] width 646 height 319
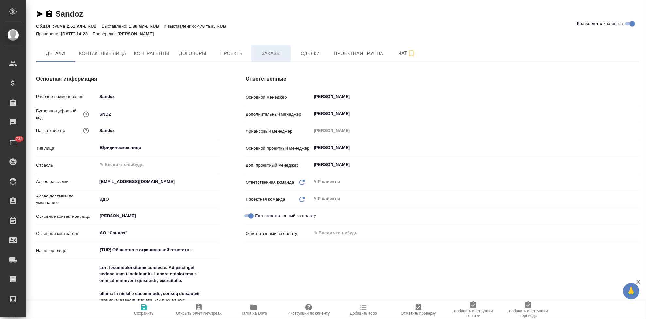
click at [267, 56] on span "Заказы" at bounding box center [270, 53] width 31 height 8
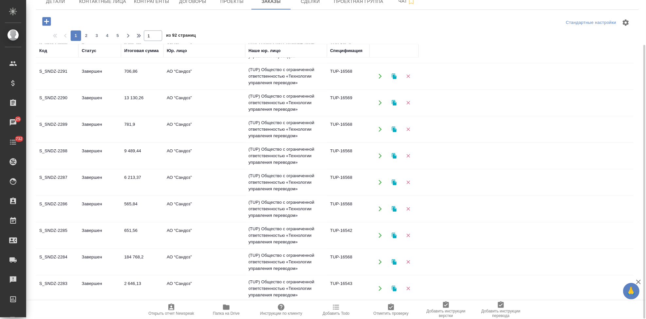
scroll to position [422, 0]
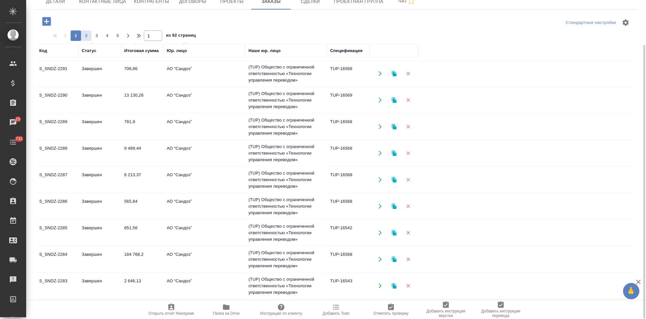
click at [87, 37] on span "2" at bounding box center [86, 35] width 10 height 7
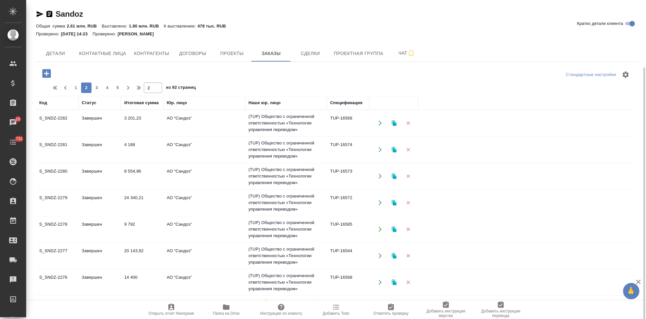
scroll to position [36, 0]
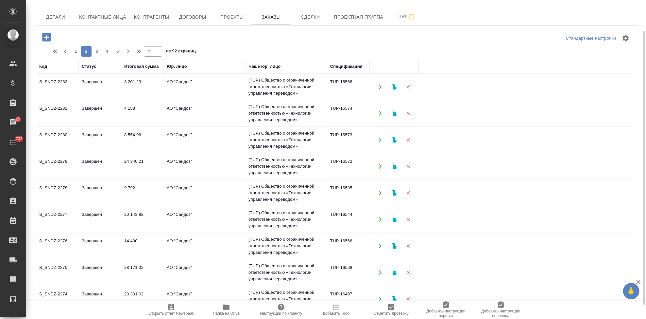
click at [80, 189] on td "Завершен" at bounding box center [99, 192] width 43 height 23
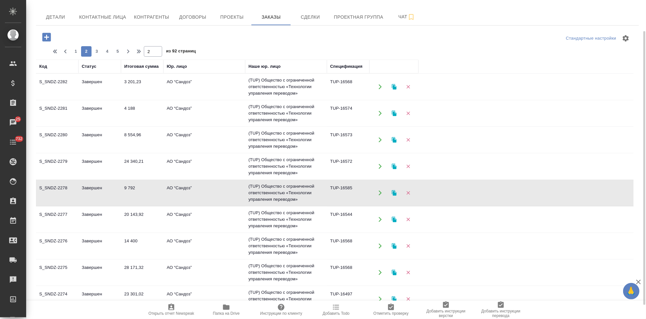
click at [80, 189] on td "Завершен" at bounding box center [99, 192] width 43 height 23
click at [84, 242] on td "Завершен" at bounding box center [99, 245] width 43 height 23
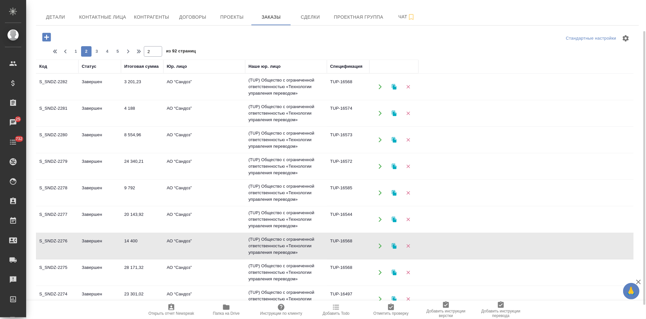
click at [84, 242] on td "Завершен" at bounding box center [99, 245] width 43 height 23
click at [74, 54] on span "1" at bounding box center [76, 51] width 10 height 7
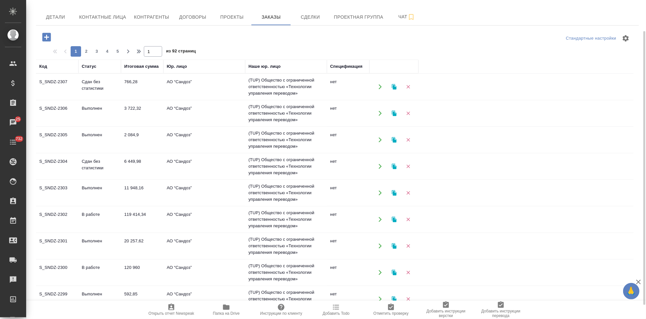
click at [85, 268] on td "В работе" at bounding box center [99, 272] width 43 height 23
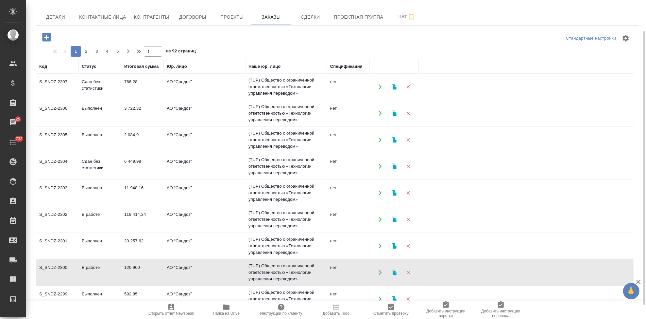
click at [85, 268] on td "В работе" at bounding box center [99, 272] width 43 height 23
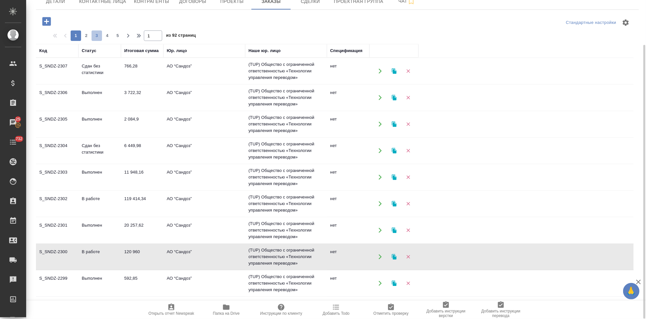
click at [93, 35] on span "3" at bounding box center [97, 35] width 10 height 7
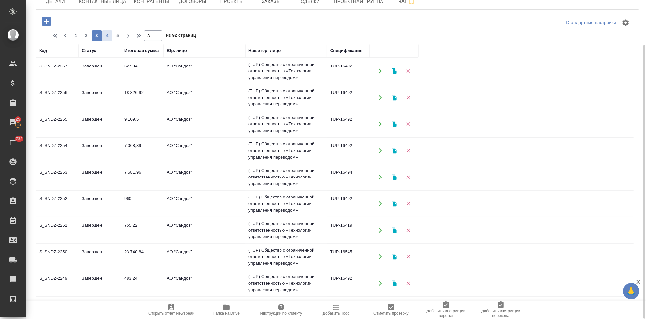
click at [104, 35] on span "4" at bounding box center [107, 35] width 10 height 7
click at [108, 36] on span "5" at bounding box center [107, 35] width 10 height 7
click at [89, 251] on td "Завершен" at bounding box center [99, 256] width 43 height 23
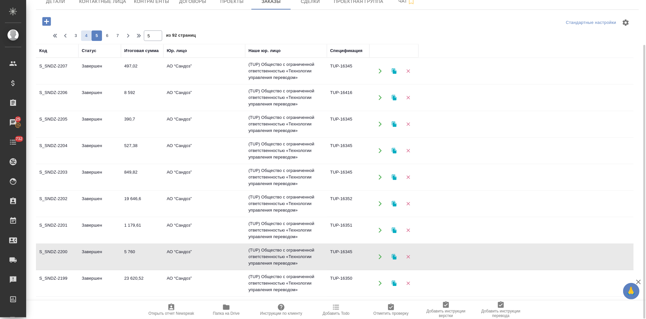
click at [82, 37] on span "4" at bounding box center [86, 35] width 10 height 7
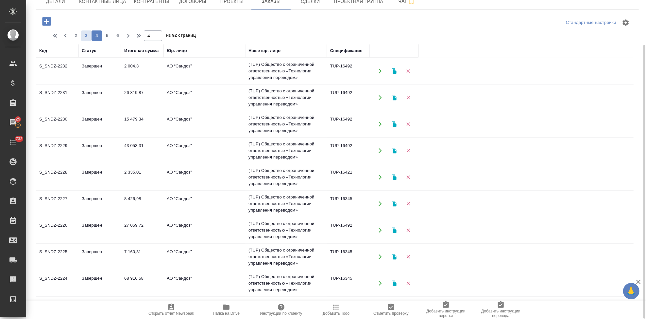
click at [83, 33] on span "3" at bounding box center [86, 35] width 10 height 7
type input "3"
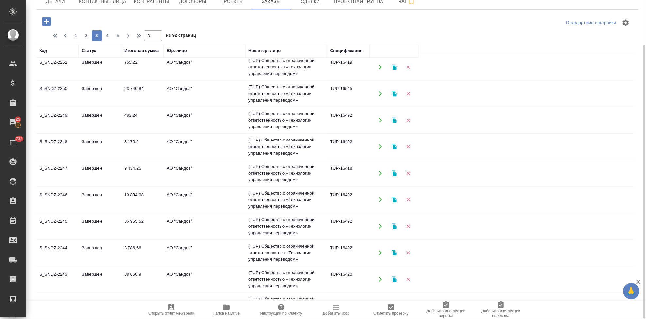
scroll to position [181, 0]
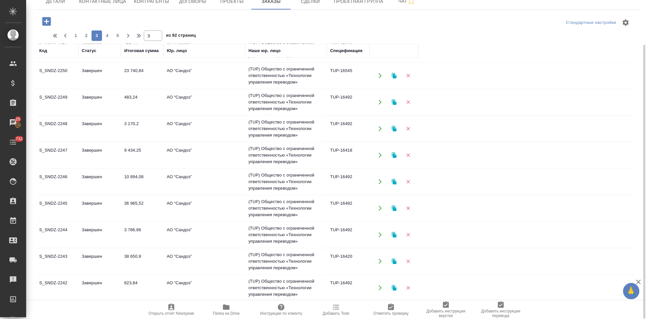
click at [103, 131] on td "Завершен" at bounding box center [99, 128] width 43 height 23
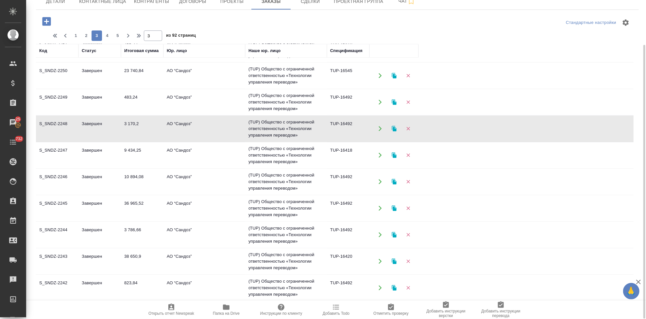
click at [103, 131] on td "Завершен" at bounding box center [99, 128] width 43 height 23
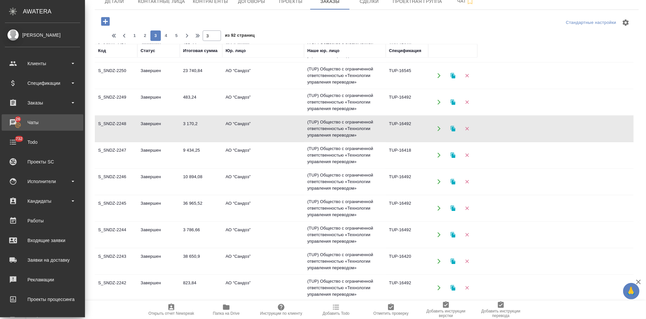
click at [16, 122] on div "Чаты" at bounding box center [42, 122] width 75 height 10
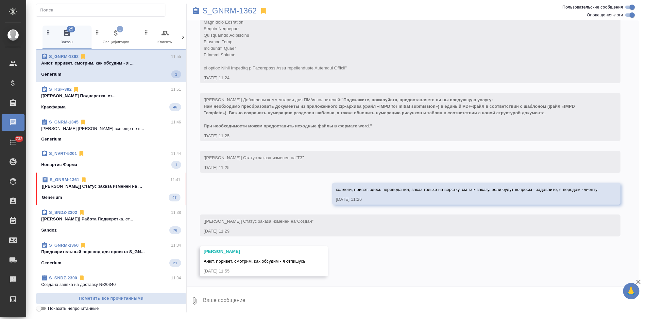
scroll to position [183, 0]
click at [102, 195] on div "Generium 47" at bounding box center [111, 196] width 139 height 8
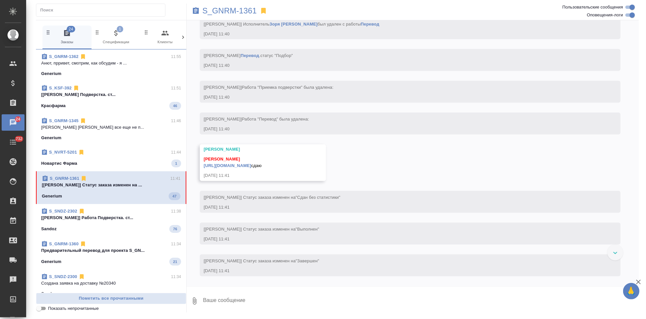
scroll to position [2887, 0]
click at [276, 296] on textarea at bounding box center [420, 300] width 437 height 22
type textarea "спасибо"
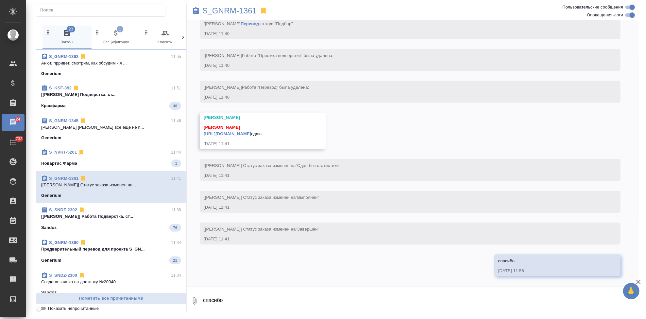
scroll to position [2951, 0]
click at [251, 131] on link "[URL][DOMAIN_NAME]" at bounding box center [227, 133] width 47 height 5
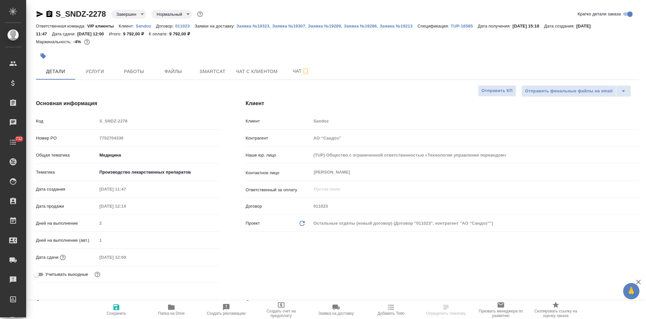
select select "RU"
type input "[PERSON_NAME]"
click at [134, 73] on span "Работы" at bounding box center [133, 71] width 31 height 8
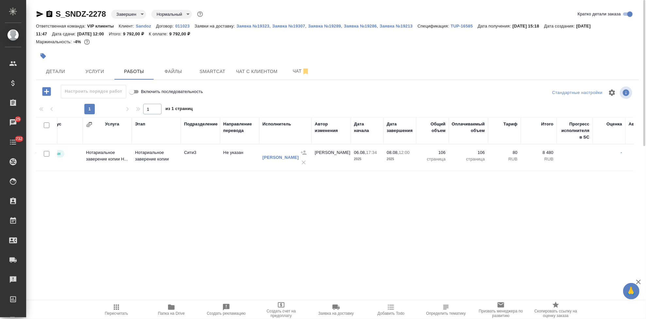
scroll to position [0, 57]
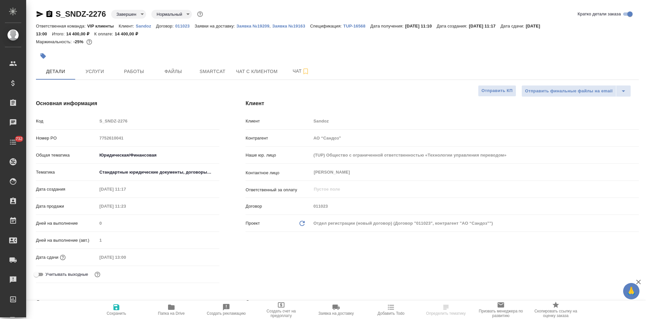
select select "RU"
click at [128, 74] on span "Работы" at bounding box center [133, 71] width 31 height 8
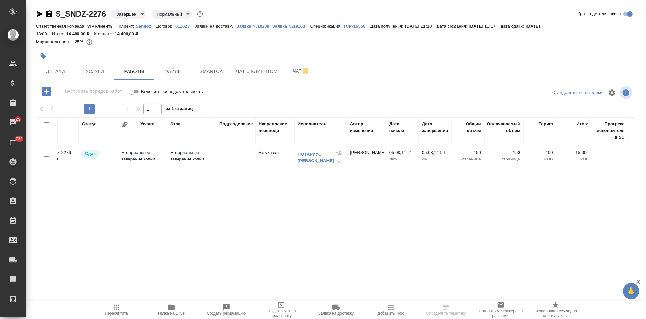
scroll to position [0, 27]
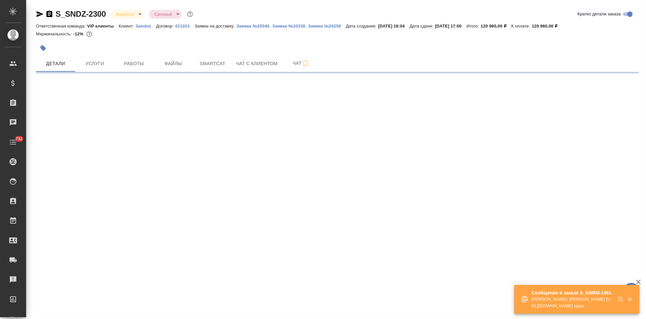
select select "RU"
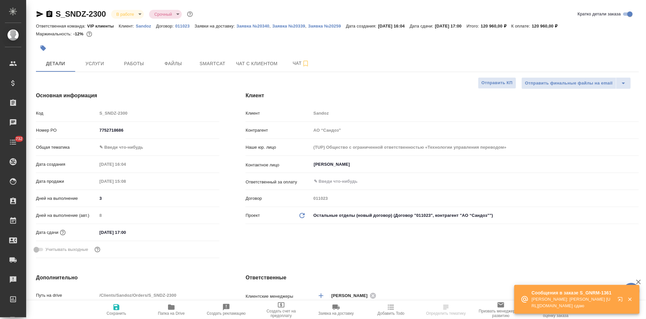
type textarea "x"
click at [131, 64] on span "Работы" at bounding box center [133, 64] width 31 height 8
type textarea "x"
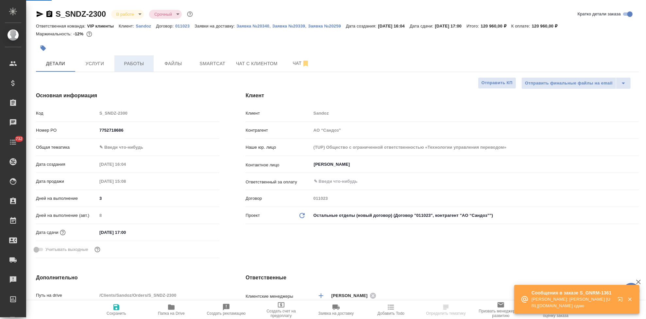
type textarea "x"
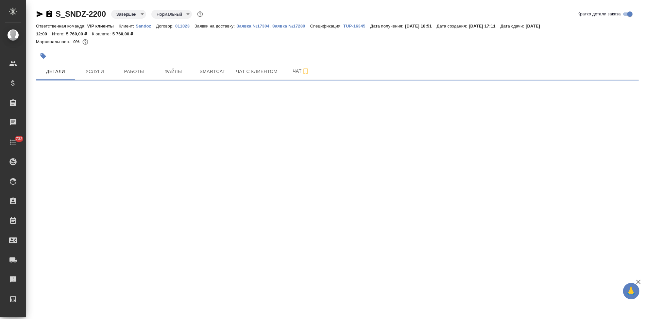
select select "RU"
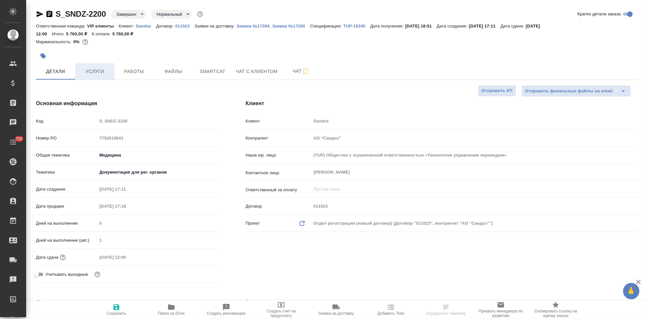
type textarea "x"
click at [95, 70] on span "Услуги" at bounding box center [94, 71] width 31 height 8
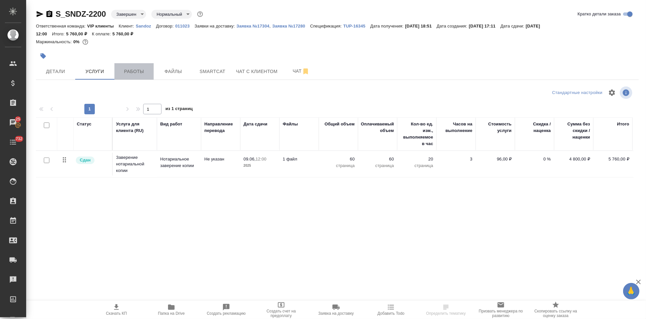
click at [144, 72] on span "Работы" at bounding box center [133, 71] width 31 height 8
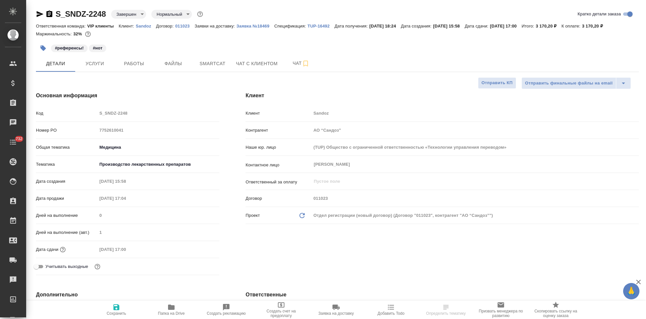
select select "RU"
type textarea "x"
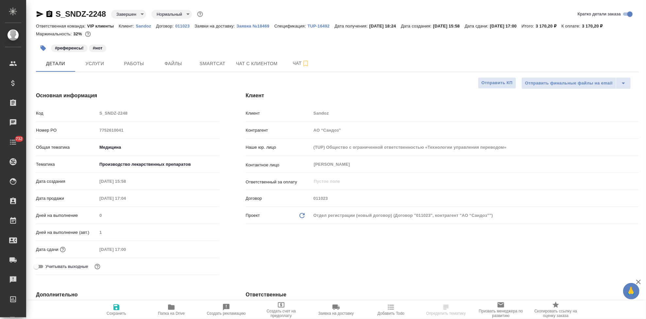
type textarea "x"
click at [139, 65] on span "Работы" at bounding box center [133, 64] width 31 height 8
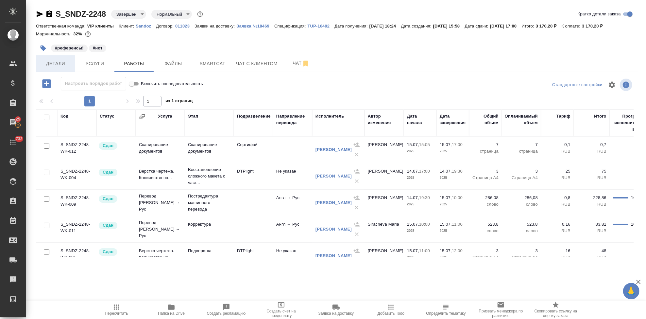
click at [60, 62] on span "Детали" at bounding box center [55, 64] width 31 height 8
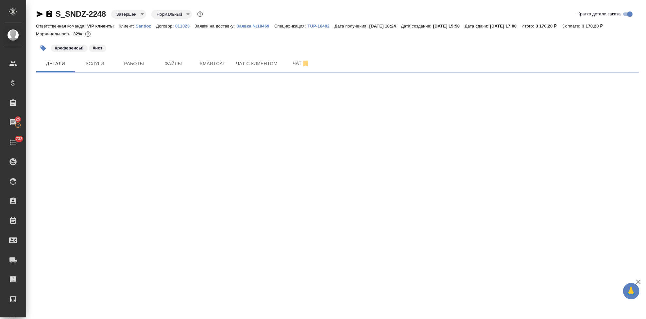
select select "RU"
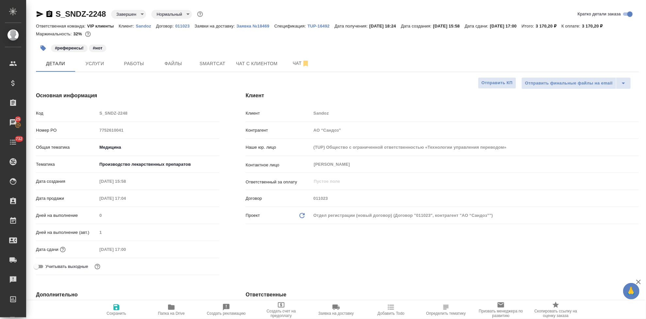
type textarea "x"
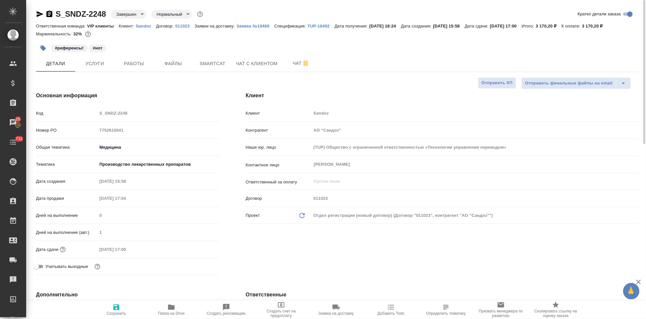
type textarea "x"
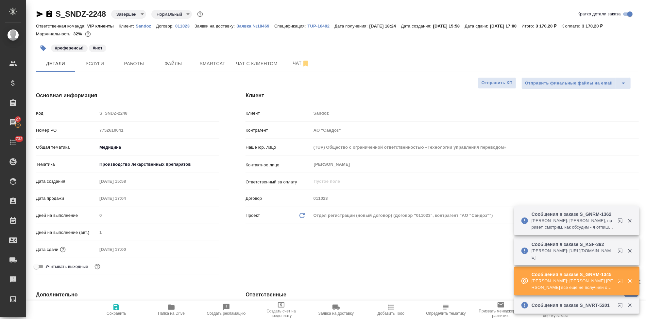
click at [622, 281] on icon "button" at bounding box center [620, 280] width 4 height 4
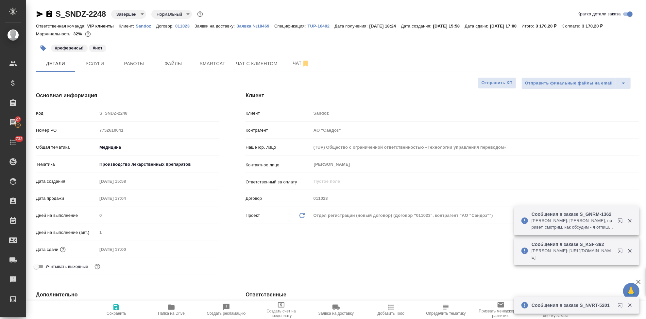
type textarea "x"
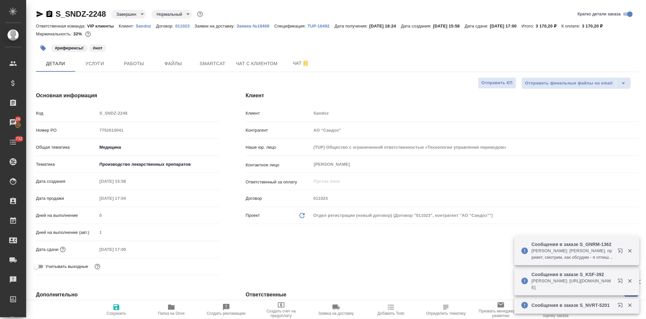
type textarea "x"
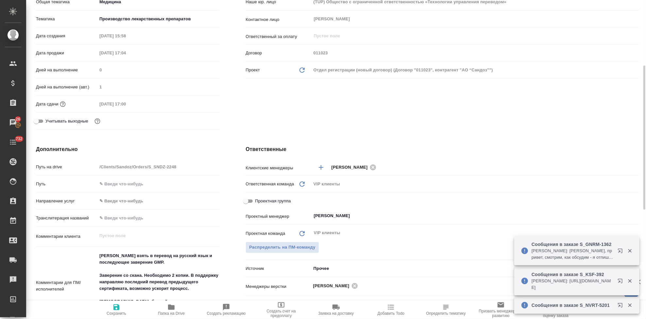
scroll to position [181, 0]
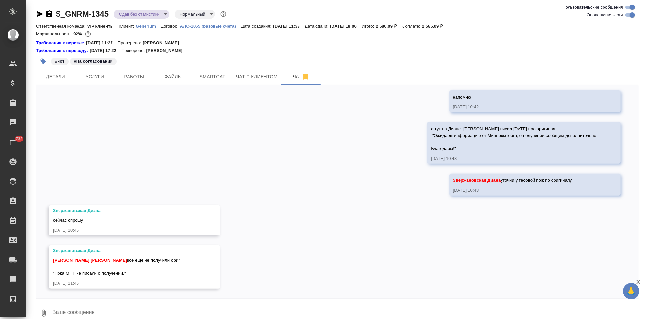
scroll to position [2247, 0]
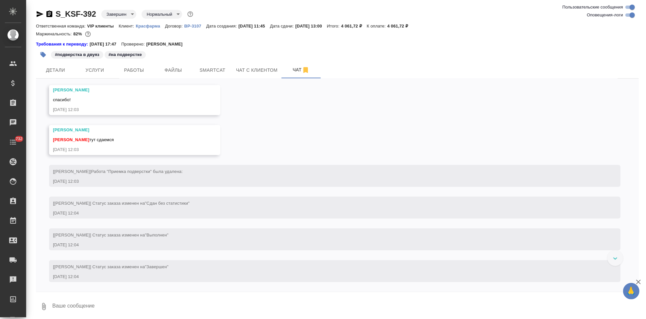
scroll to position [3046, 0]
click at [159, 302] on textarea at bounding box center [345, 306] width 587 height 22
type textarea "ч"
type textarea "спасибо"
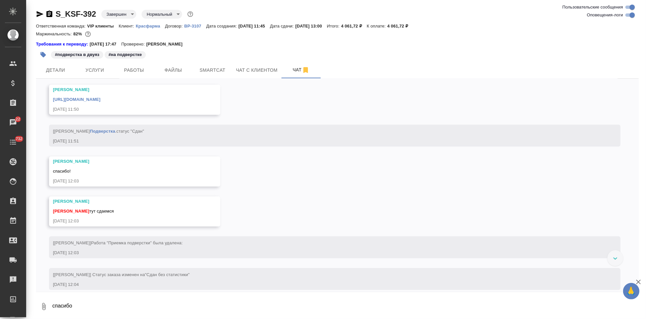
scroll to position [2886, 0]
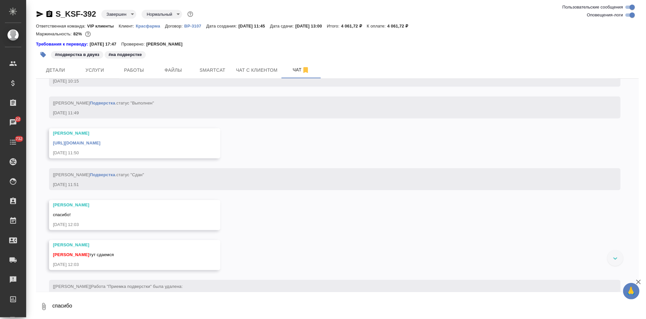
click at [100, 146] on link "[URL][DOMAIN_NAME]" at bounding box center [76, 143] width 47 height 5
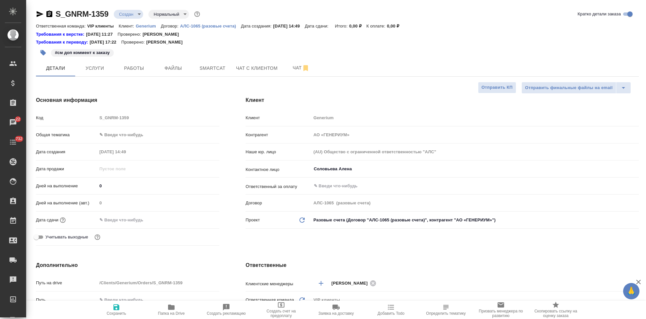
select select "RU"
click at [300, 65] on span "Чат" at bounding box center [300, 68] width 31 height 8
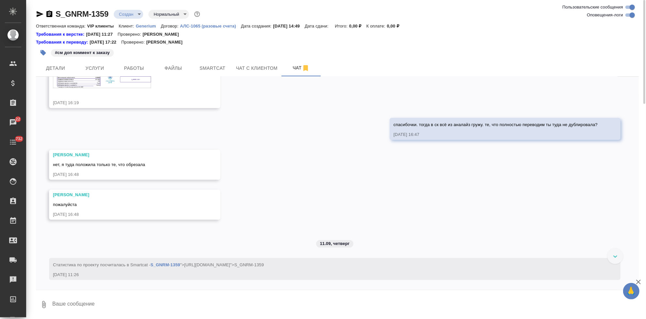
scroll to position [1998, 0]
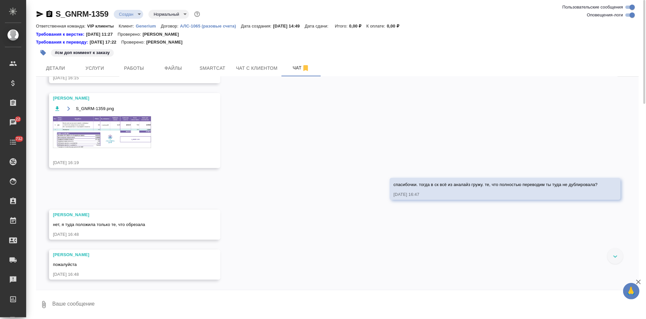
click at [87, 138] on img at bounding box center [102, 132] width 98 height 32
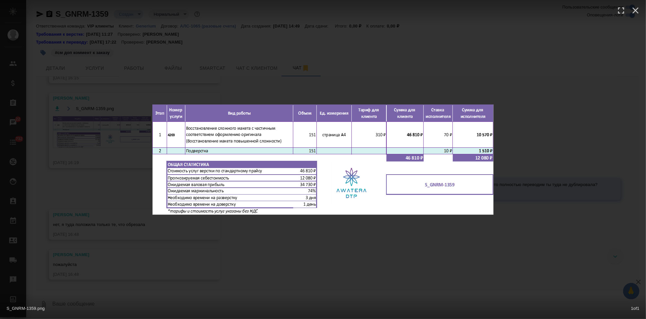
click at [343, 252] on div "S_GNRM-1359.png 1 of 1" at bounding box center [323, 159] width 646 height 319
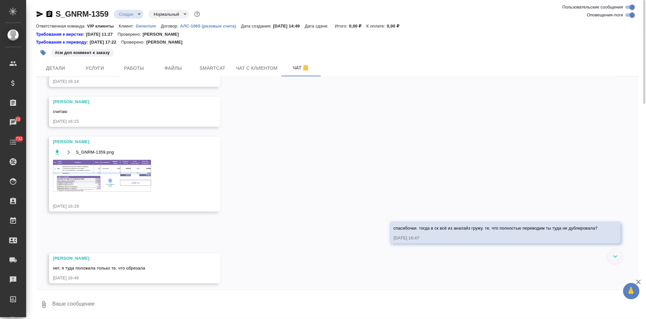
scroll to position [1925, 0]
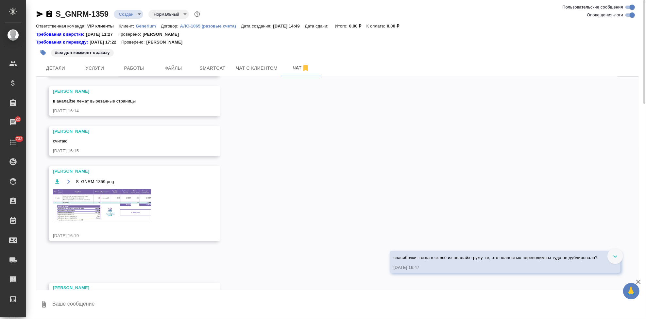
click at [84, 214] on img at bounding box center [102, 205] width 98 height 32
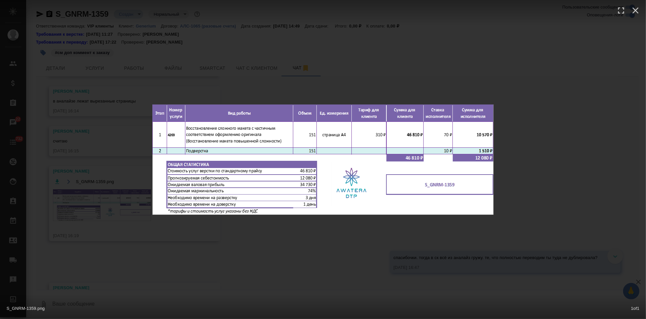
click at [299, 246] on div "S_GNRM-1359.png 1 of 1" at bounding box center [323, 159] width 646 height 319
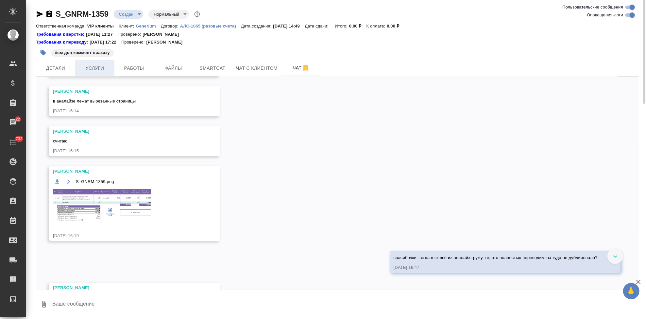
click at [98, 64] on span "Услуги" at bounding box center [94, 68] width 31 height 8
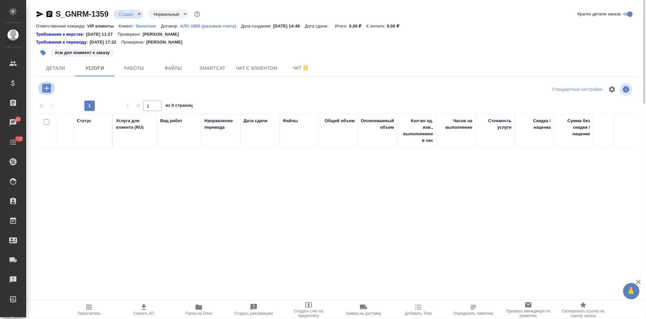
click at [50, 87] on icon "button" at bounding box center [46, 88] width 9 height 9
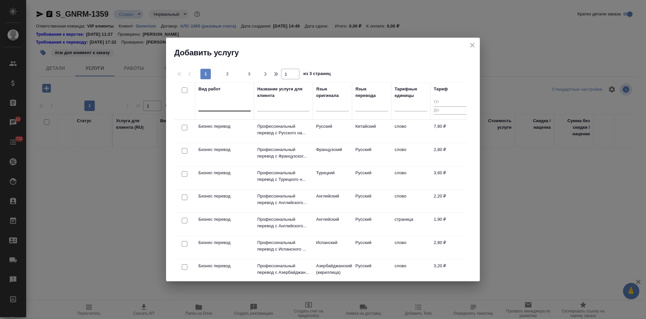
click at [231, 107] on div at bounding box center [224, 104] width 52 height 9
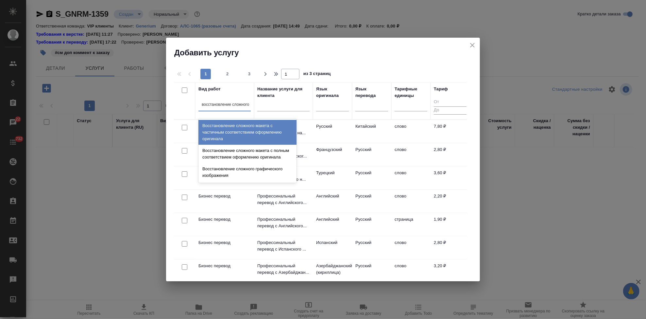
type input "восстановление сложного"
click at [230, 125] on div "Восстановление сложного макета с частичным соответствием оформлению оригинала" at bounding box center [247, 132] width 98 height 25
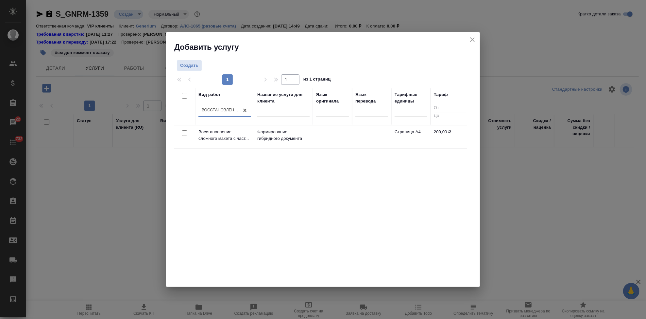
click at [377, 129] on td at bounding box center [371, 136] width 39 height 23
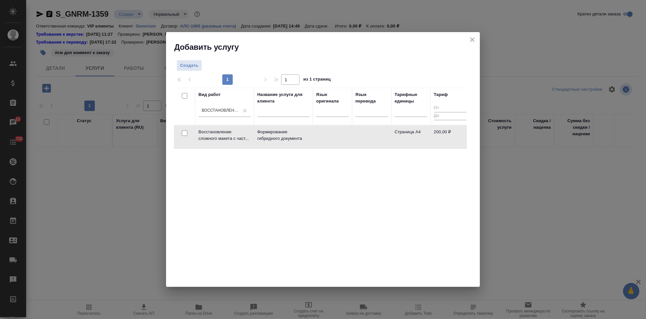
click at [377, 129] on td at bounding box center [371, 136] width 39 height 23
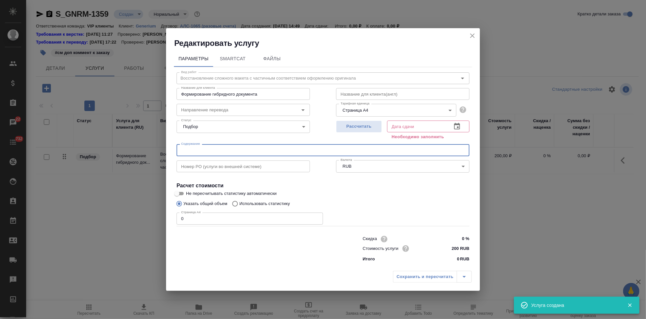
click at [276, 150] on input "text" at bounding box center [323, 150] width 293 height 12
paste input "Тирзепатид - 32S в перевод"
type input "Тирзепатид - 32S в перевод"
click at [456, 126] on icon "button" at bounding box center [457, 126] width 8 height 8
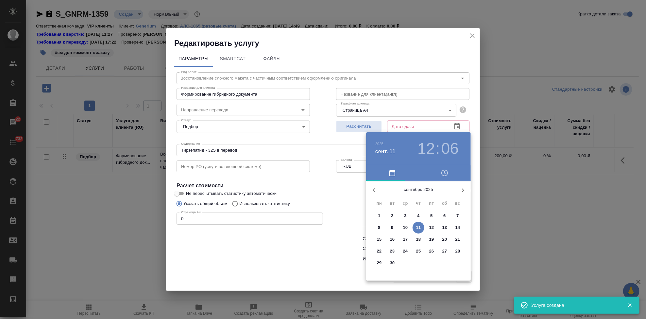
click at [419, 249] on p "25" at bounding box center [418, 251] width 5 height 7
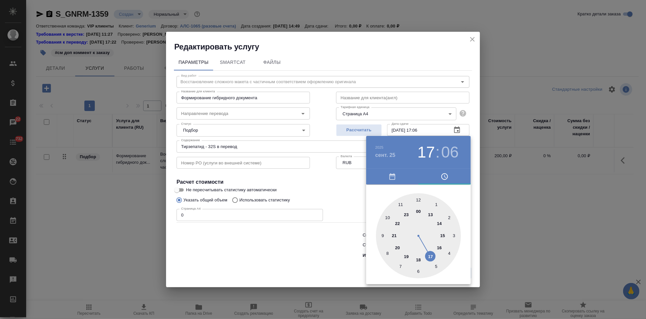
drag, startPoint x: 419, startPoint y: 202, endPoint x: 429, endPoint y: 246, distance: 45.3
click at [429, 246] on div at bounding box center [418, 235] width 85 height 85
type input "[DATE] 17:00"
drag, startPoint x: 424, startPoint y: 207, endPoint x: 419, endPoint y: 201, distance: 8.1
click at [419, 201] on div at bounding box center [418, 235] width 85 height 85
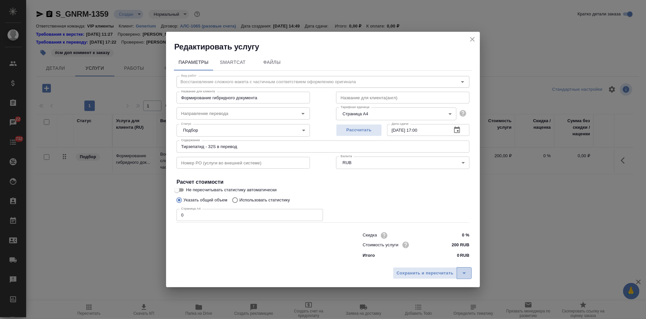
click at [462, 269] on icon "split button" at bounding box center [464, 273] width 8 height 8
click at [426, 258] on li "Сохранить" at bounding box center [433, 259] width 79 height 10
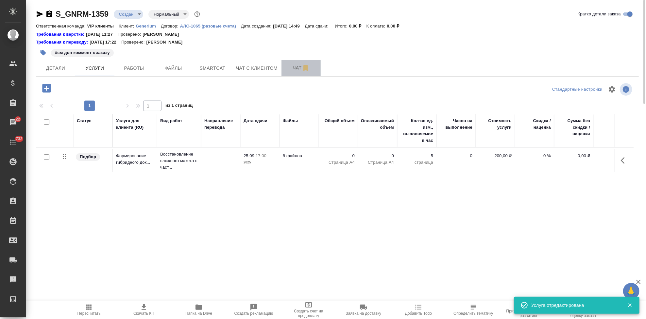
click at [294, 66] on span "Чат" at bounding box center [300, 68] width 31 height 8
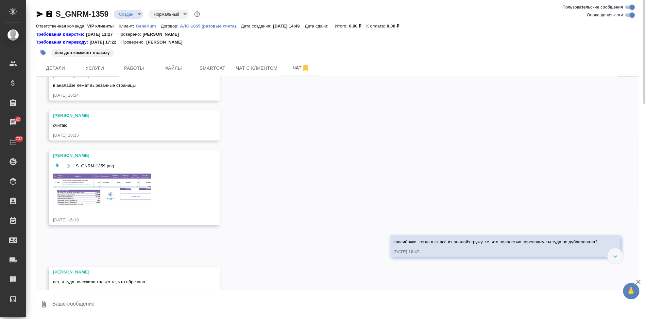
scroll to position [1961, 0]
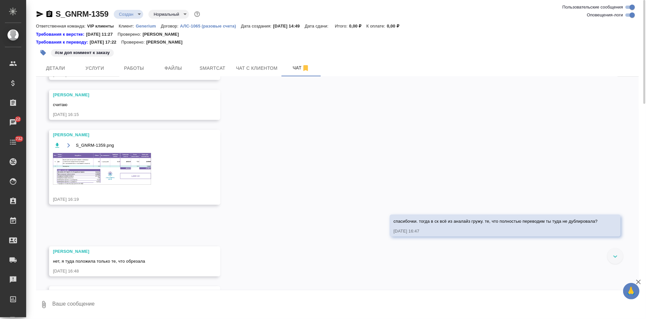
click at [114, 177] on img at bounding box center [102, 169] width 98 height 32
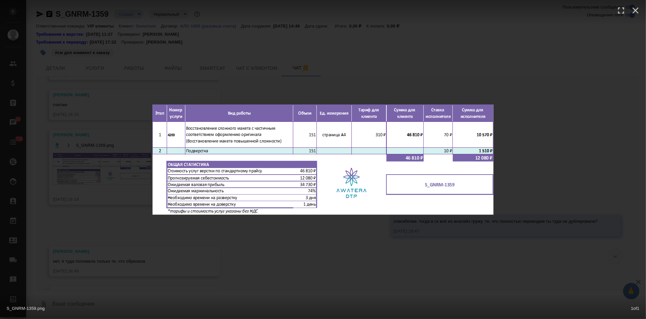
click at [314, 273] on div "S_GNRM-1359.png 1 of 1" at bounding box center [323, 159] width 646 height 319
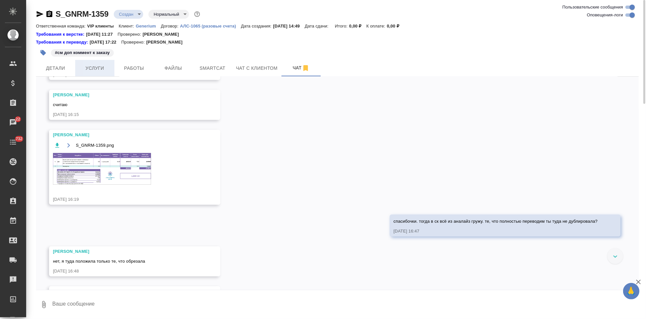
click at [90, 72] on button "Услуги" at bounding box center [94, 68] width 39 height 16
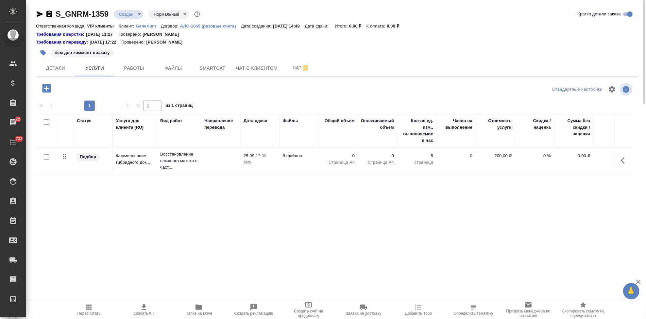
click at [351, 158] on p "0" at bounding box center [338, 155] width 33 height 7
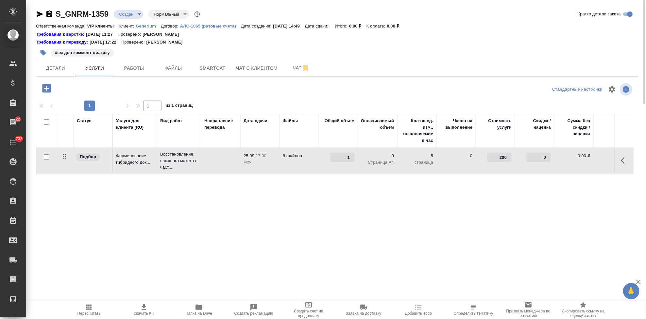
click at [354, 155] on input "1" at bounding box center [342, 156] width 25 height 9
type input "151"
drag, startPoint x: 198, startPoint y: 211, endPoint x: 192, endPoint y: 177, distance: 34.6
click at [198, 210] on div "Статус Услуга для клиента (RU) Вид работ Направление перевода Дата сдачи Файлы …" at bounding box center [335, 184] width 598 height 141
click at [133, 88] on icon "split button" at bounding box center [132, 87] width 8 height 8
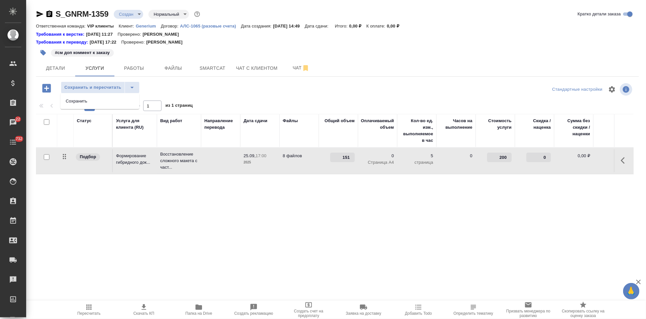
click at [109, 95] on ul "Сохранить" at bounding box center [99, 101] width 79 height 16
click at [103, 98] on li "Сохранить" at bounding box center [99, 101] width 79 height 10
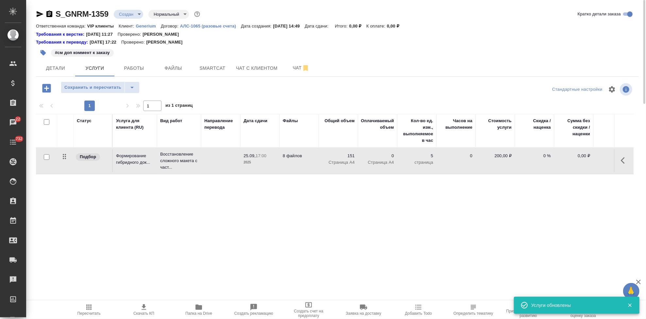
click at [47, 86] on icon "button" at bounding box center [46, 87] width 11 height 11
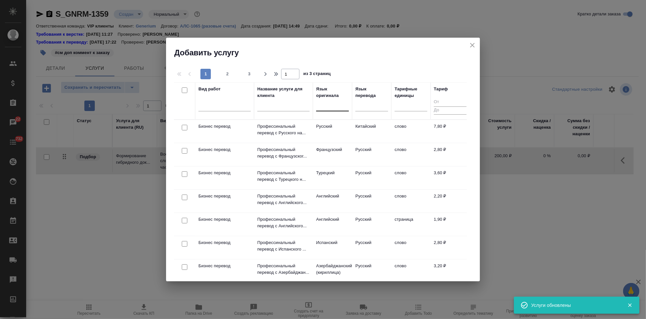
click at [326, 105] on div at bounding box center [332, 104] width 33 height 9
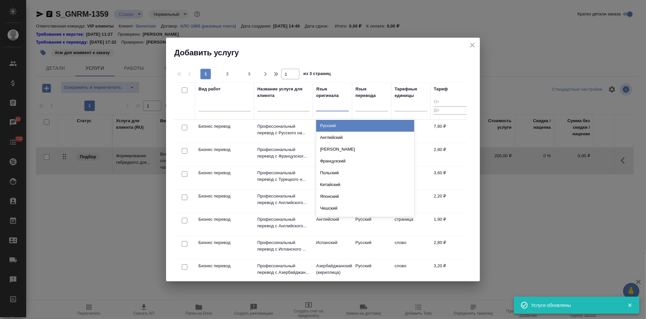
type input "[PERSON_NAME]"
click at [337, 124] on div "Английский" at bounding box center [365, 126] width 98 height 12
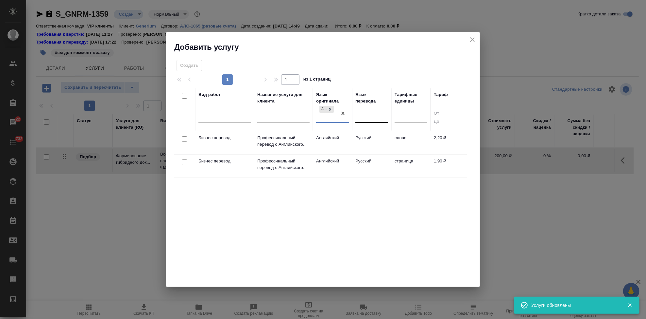
click at [369, 115] on div at bounding box center [371, 116] width 33 height 9
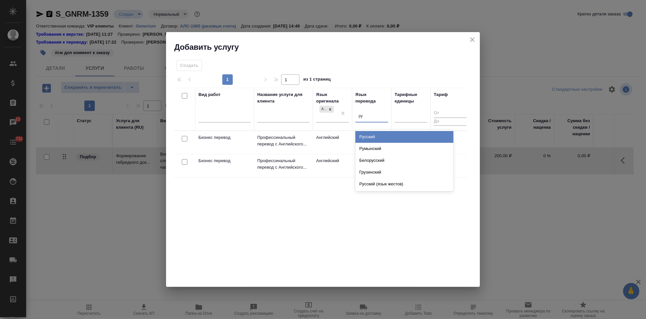
type input "рус"
click at [380, 135] on div "Русский" at bounding box center [404, 137] width 98 height 12
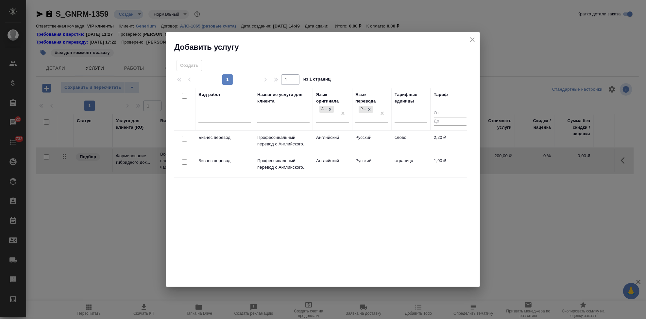
click at [355, 141] on td "Русский" at bounding box center [371, 142] width 39 height 23
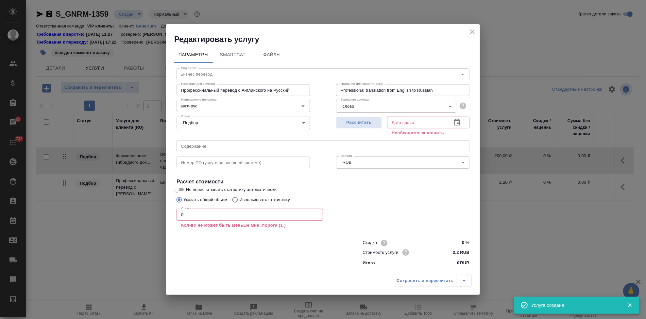
click at [227, 210] on input "0" at bounding box center [250, 214] width 146 height 12
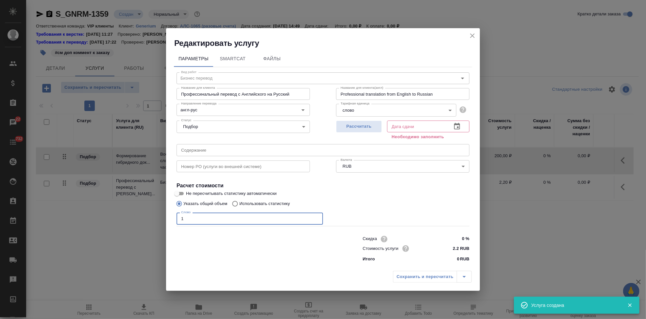
type input "1"
click at [455, 127] on icon "button" at bounding box center [457, 126] width 6 height 7
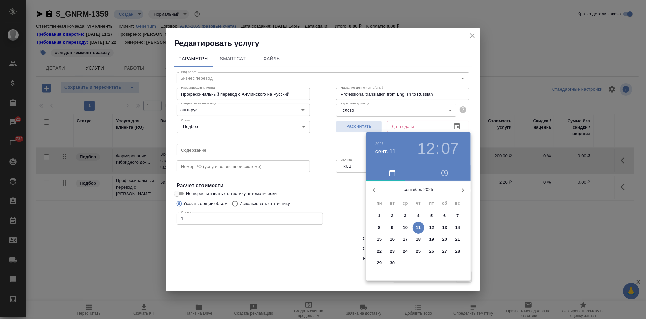
click at [420, 248] on p "25" at bounding box center [418, 251] width 5 height 7
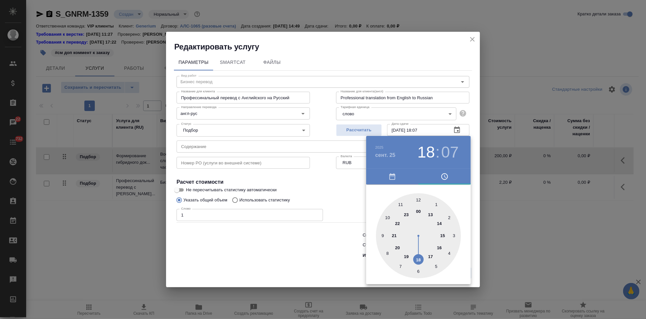
drag, startPoint x: 417, startPoint y: 225, endPoint x: 417, endPoint y: 254, distance: 28.5
click at [417, 254] on div at bounding box center [418, 235] width 85 height 85
type input "[DATE] 18:00"
drag, startPoint x: 424, startPoint y: 202, endPoint x: 417, endPoint y: 196, distance: 9.5
click at [417, 196] on div at bounding box center [418, 235] width 85 height 85
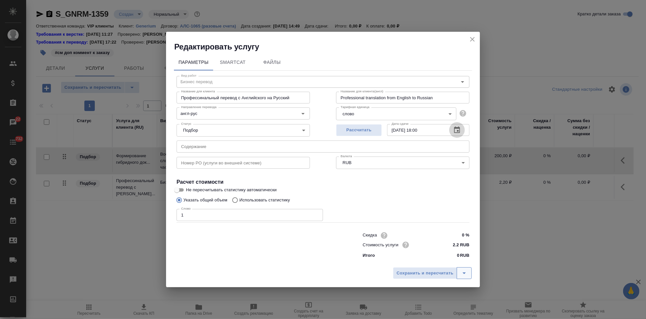
click at [460, 272] on icon "split button" at bounding box center [464, 273] width 8 height 8
click at [425, 260] on li "Сохранить" at bounding box center [433, 259] width 79 height 10
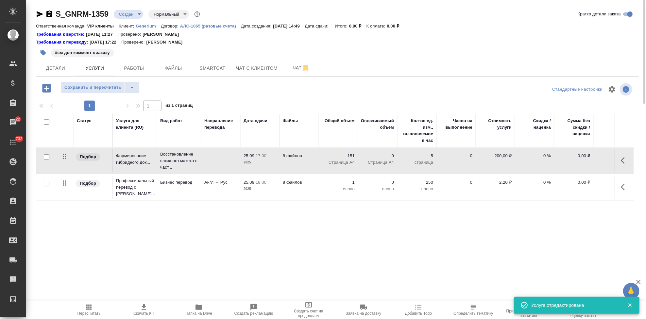
click at [621, 183] on icon "button" at bounding box center [625, 187] width 8 height 8
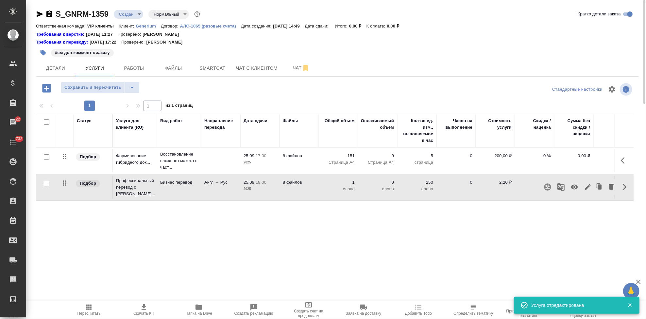
click at [591, 184] on icon "button" at bounding box center [588, 187] width 6 height 6
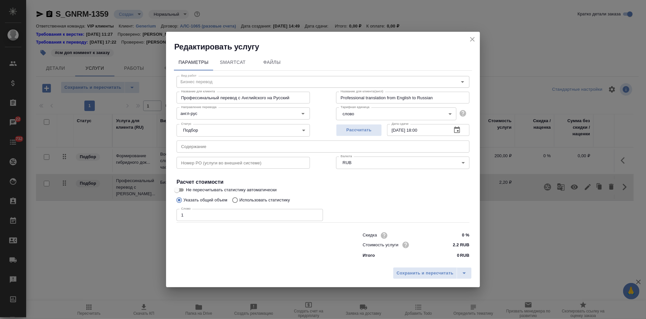
click at [236, 200] on input "Использовать статистику" at bounding box center [234, 200] width 10 height 12
radio input "true"
radio input "false"
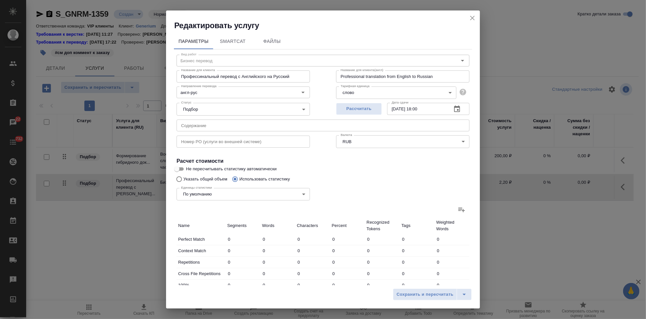
click at [458, 212] on icon at bounding box center [462, 209] width 8 height 8
click at [0, 0] on input "file" at bounding box center [0, 0] width 0 height 0
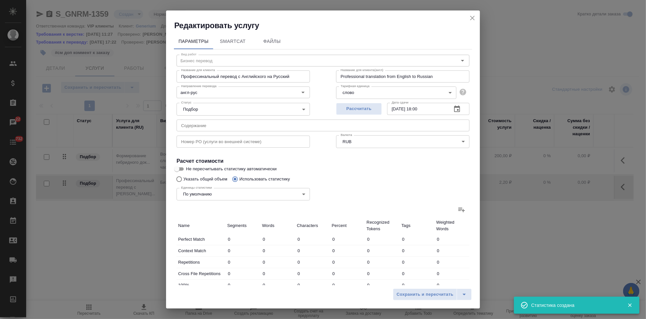
type input "3096"
type input "7738"
type input "48812"
type input "1337"
type input "3600"
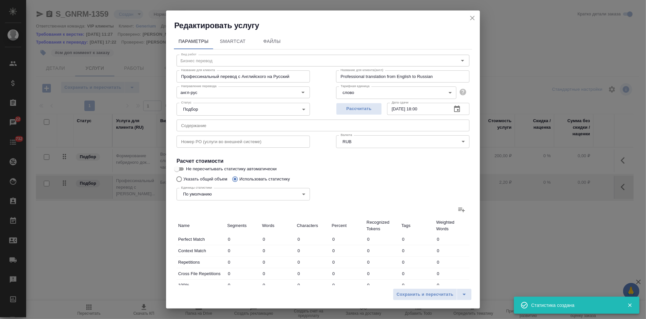
type input "24623"
type input "83"
type input "204"
type input "1242"
type input "1879"
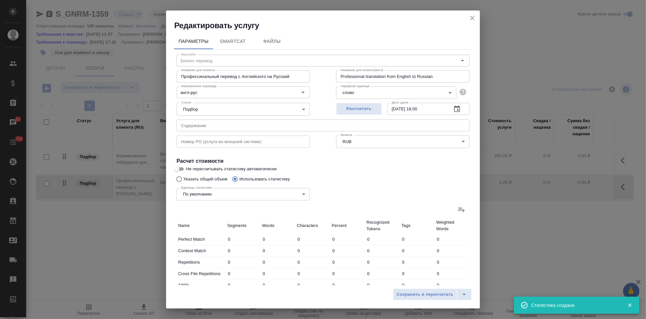
type input "3573"
type input "22344"
type input "180"
type input "1011"
type input "7375"
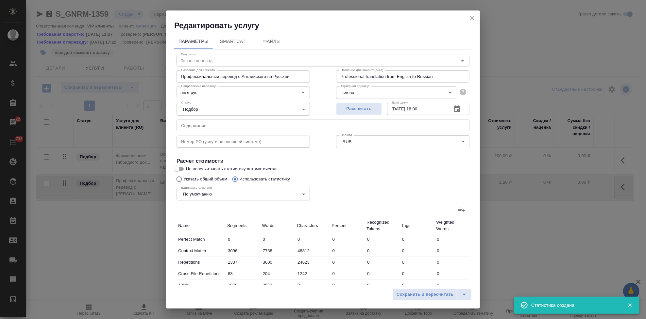
type input "72"
type input "758"
type input "4772"
type input "190"
type input "1010"
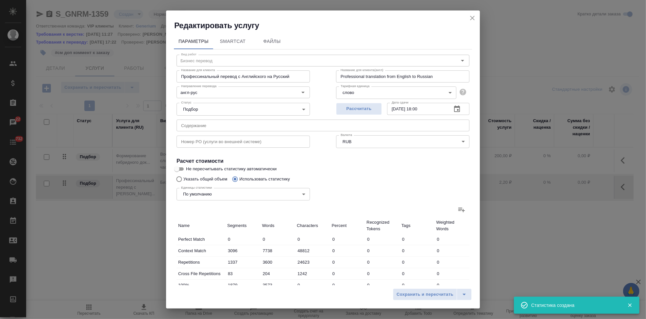
type input "6699"
type input "537"
type input "3985"
type input "28186"
type input "5950"
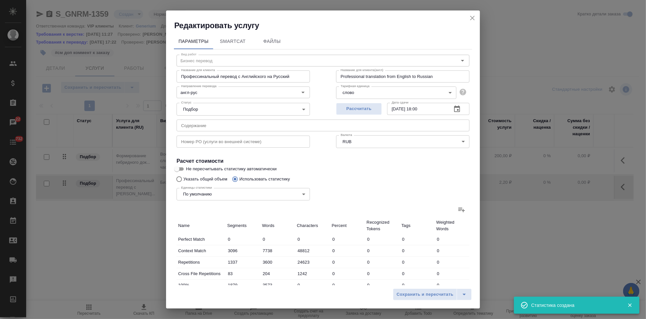
type input "18072"
type input "118185"
type input "7370"
type input "21876"
type input "144050"
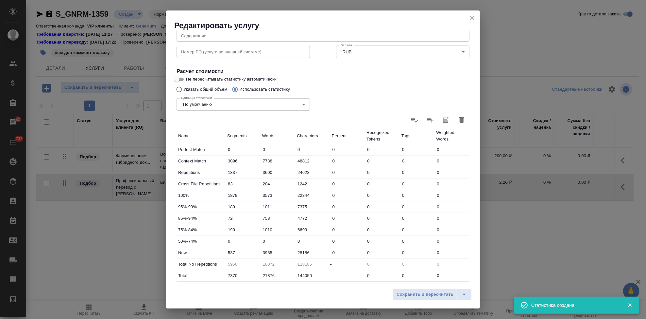
scroll to position [127, 0]
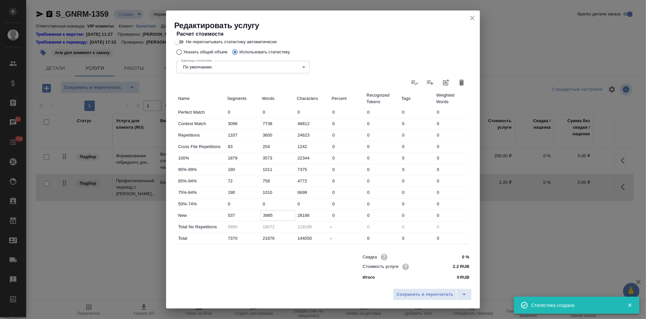
click at [264, 213] on input "3985" at bounding box center [278, 214] width 34 height 9
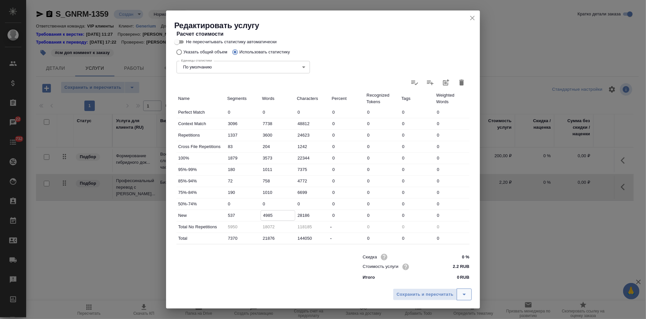
type input "4985"
click at [459, 294] on button "split button" at bounding box center [464, 294] width 15 height 12
click at [430, 282] on li "Сохранить" at bounding box center [433, 280] width 79 height 10
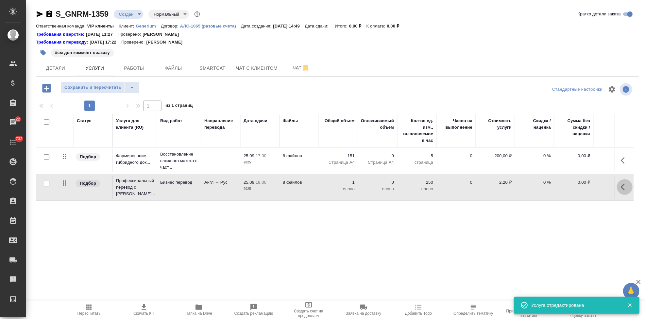
click at [617, 185] on button "button" at bounding box center [625, 187] width 16 height 16
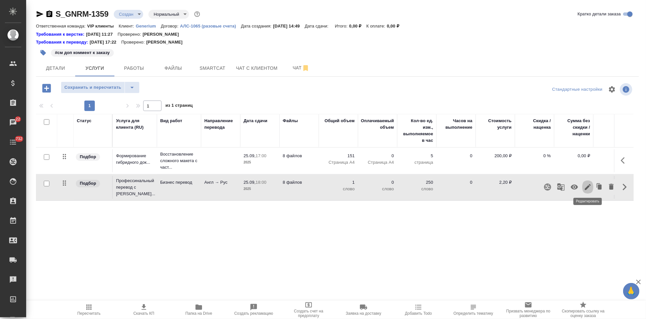
click at [586, 185] on icon "button" at bounding box center [588, 187] width 8 height 8
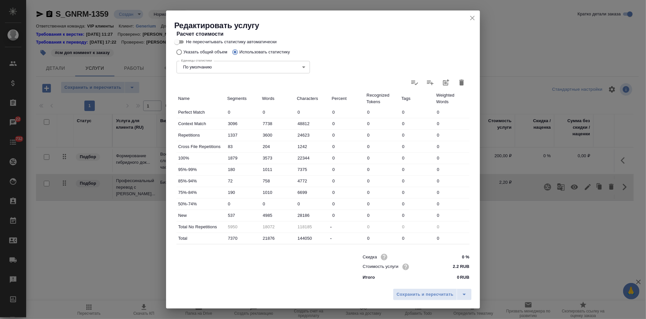
click at [273, 214] on input "4985" at bounding box center [278, 214] width 35 height 9
type input "4622"
click at [467, 291] on icon "split button" at bounding box center [464, 294] width 8 height 8
click at [424, 281] on li "Сохранить" at bounding box center [433, 280] width 79 height 10
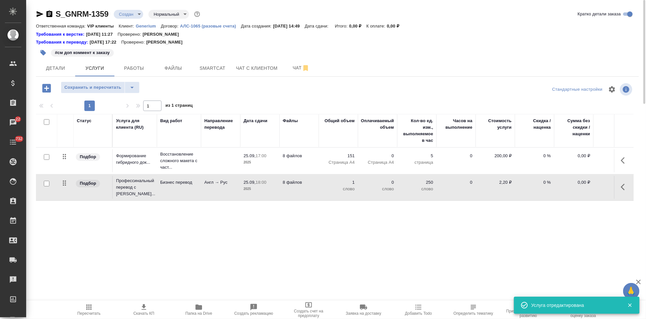
click at [95, 311] on span "Пересчитать" at bounding box center [89, 313] width 23 height 5
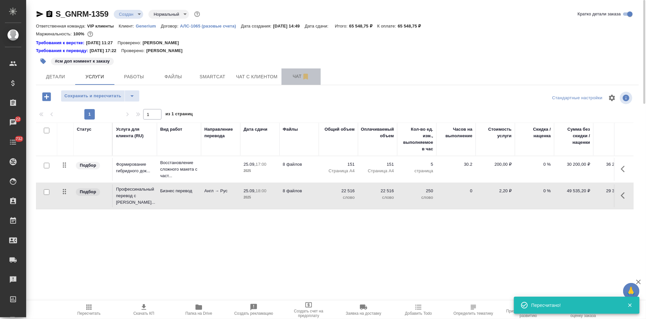
click at [290, 75] on span "Чат" at bounding box center [300, 76] width 31 height 8
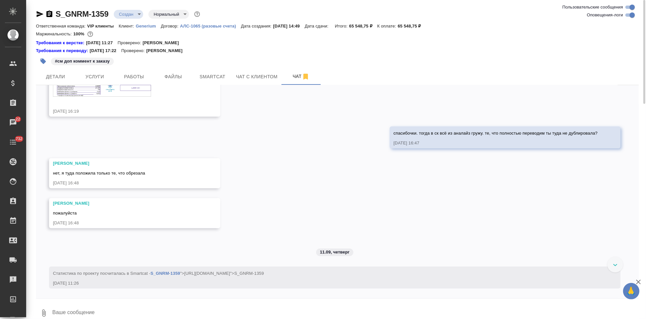
scroll to position [1925, 0]
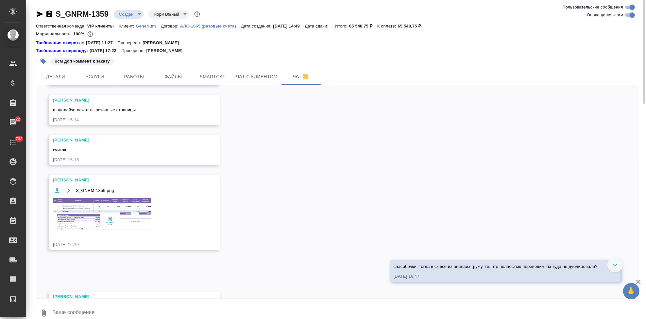
click at [96, 230] on img at bounding box center [102, 214] width 98 height 32
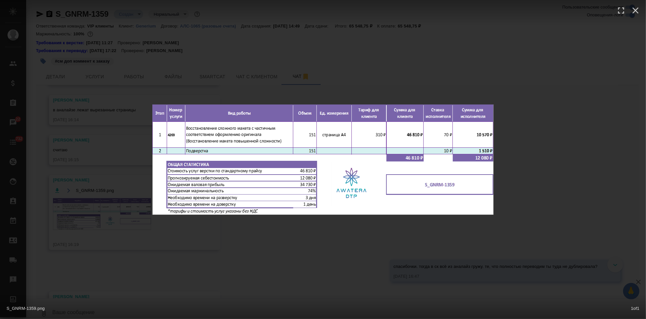
click at [346, 263] on div "S_GNRM-1359.png 1 of 1" at bounding box center [323, 159] width 646 height 319
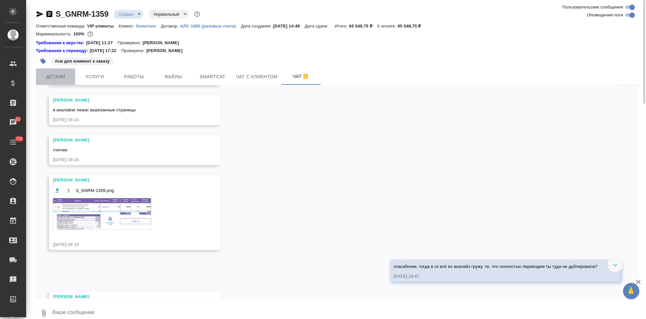
click at [66, 77] on span "Детали" at bounding box center [55, 77] width 31 height 8
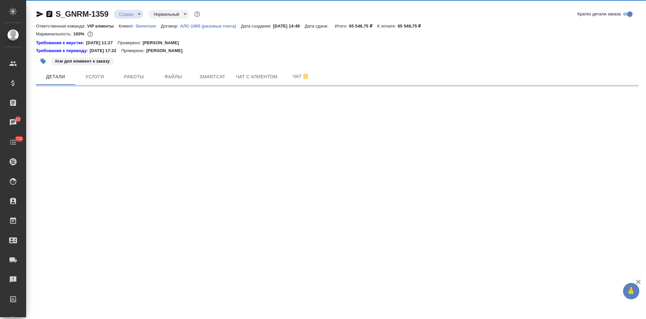
select select "RU"
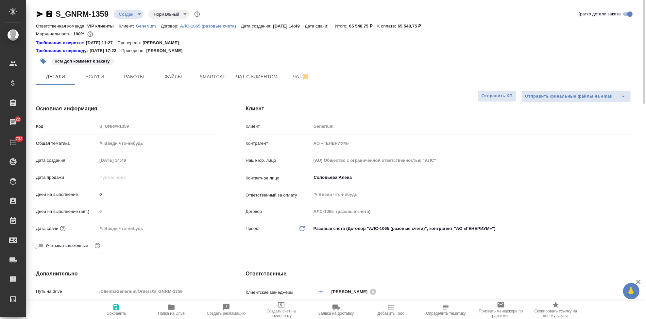
type textarea "x"
click at [116, 195] on input "0" at bounding box center [158, 193] width 122 height 9
type textarea "x"
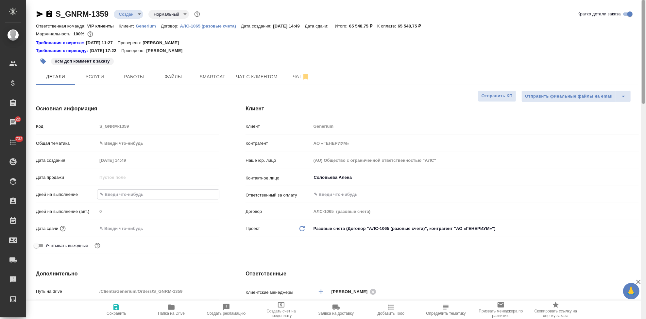
type textarea "x"
type input "7"
type textarea "x"
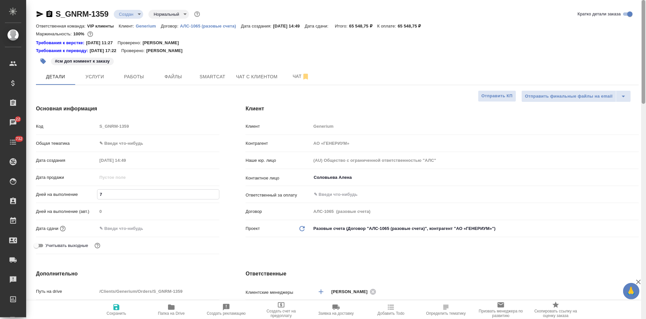
type textarea "x"
type input "7"
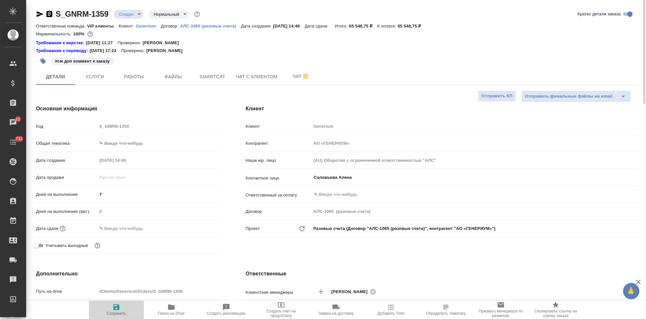
click at [116, 309] on icon "button" at bounding box center [116, 307] width 6 height 6
type textarea "x"
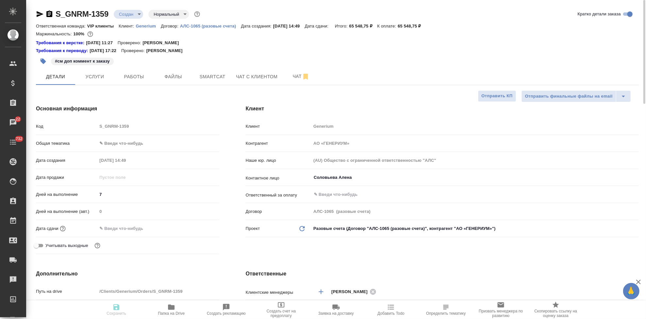
type textarea "x"
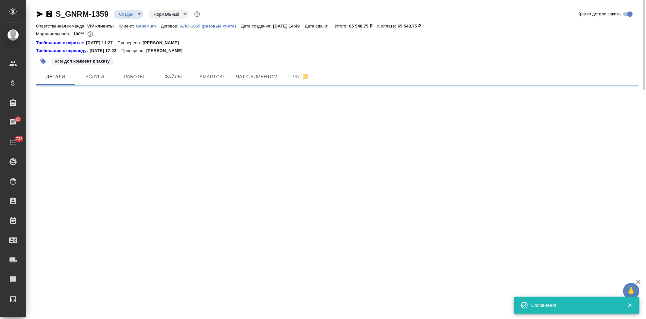
select select "RU"
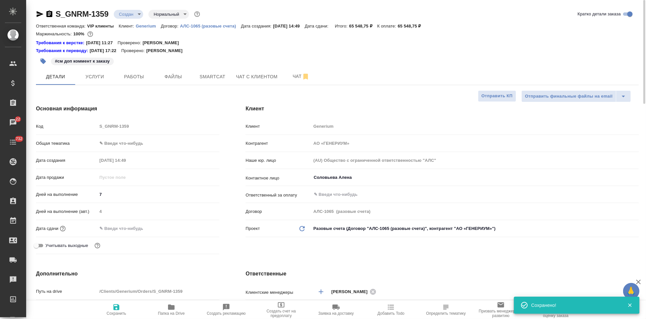
type textarea "x"
click at [93, 78] on span "Услуги" at bounding box center [94, 77] width 31 height 8
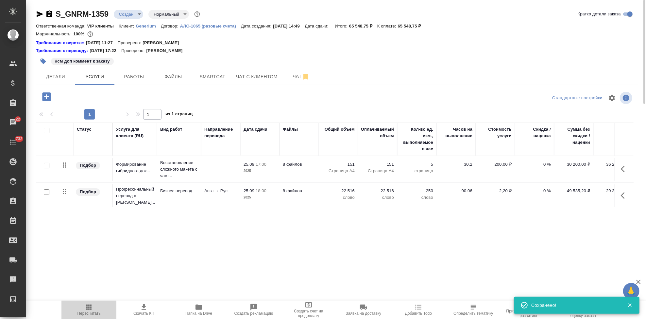
click at [91, 311] on span "Пересчитать" at bounding box center [89, 313] width 23 height 5
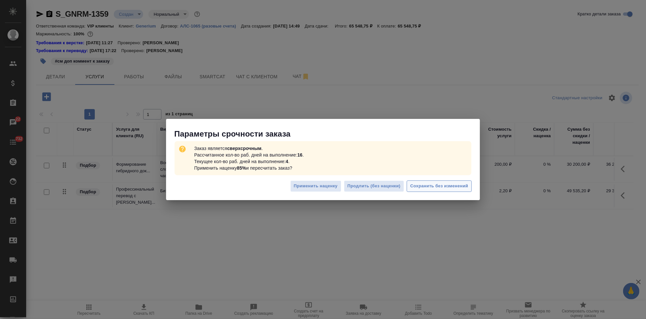
click at [444, 188] on span "Сохранить без изменений" at bounding box center [439, 186] width 58 height 8
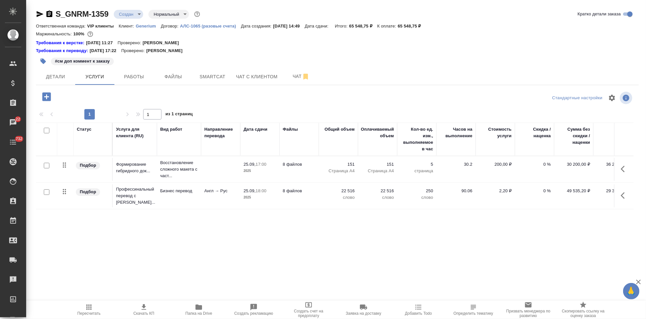
type input "urgent"
click at [141, 311] on span "Скачать КП" at bounding box center [143, 313] width 21 height 5
click at [142, 12] on body "🙏 .cls-1 fill:#fff; AWATERA Kabargina Anna Клиенты Спецификации Заказы 22 Чаты …" at bounding box center [323, 159] width 646 height 319
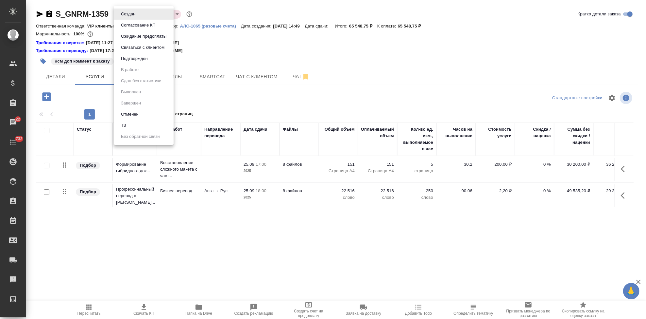
click at [141, 25] on button "Согласование КП" at bounding box center [138, 25] width 39 height 7
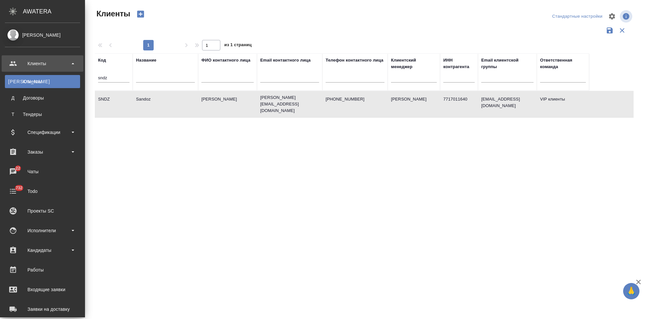
select select "RU"
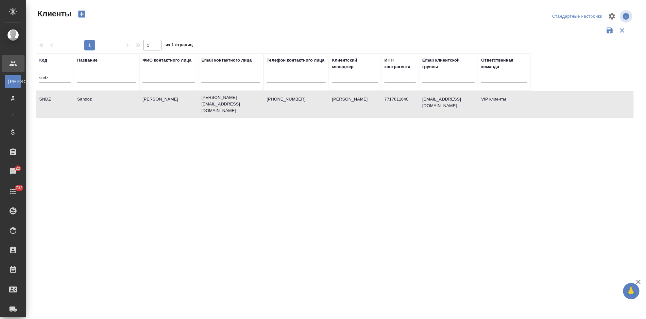
click at [61, 79] on input "sndz" at bounding box center [54, 78] width 31 height 8
type input "s"
type input "п"
type input "gnrm"
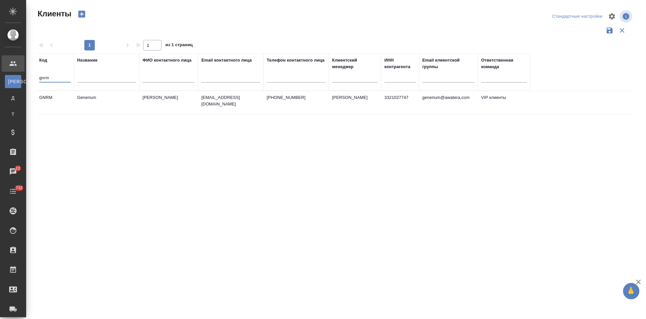
click at [139, 106] on td "[PERSON_NAME]" at bounding box center [168, 102] width 59 height 23
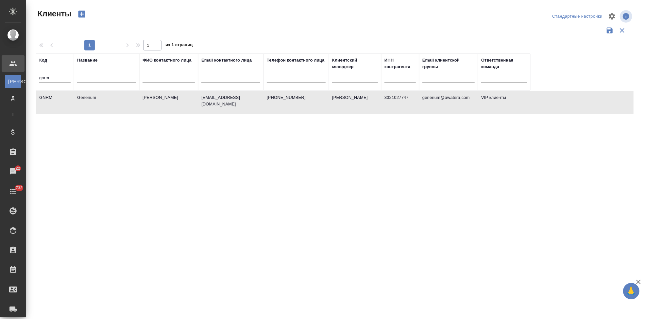
click at [139, 106] on td "[PERSON_NAME]" at bounding box center [168, 102] width 59 height 23
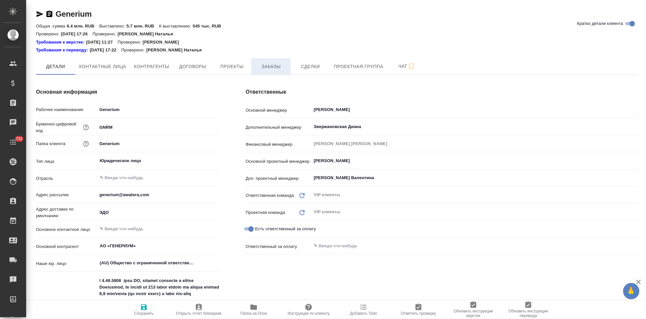
click at [271, 68] on span "Заказы" at bounding box center [270, 66] width 31 height 8
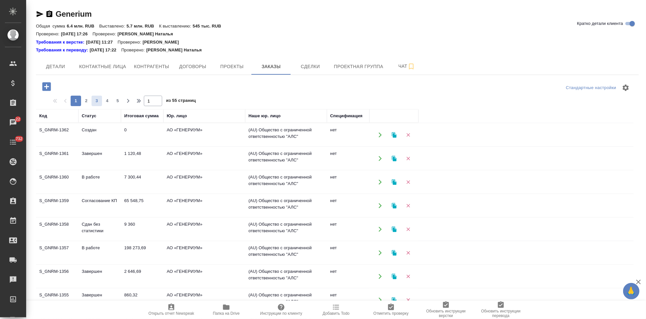
click at [93, 100] on span "3" at bounding box center [97, 100] width 10 height 7
click at [111, 101] on span "4" at bounding box center [107, 100] width 10 height 7
click at [87, 103] on span "3" at bounding box center [86, 100] width 10 height 7
type input "3"
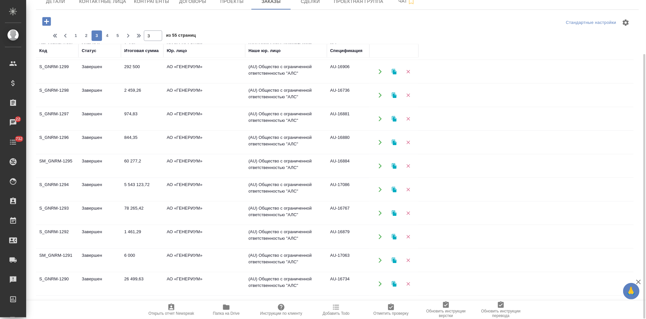
scroll to position [348, 0]
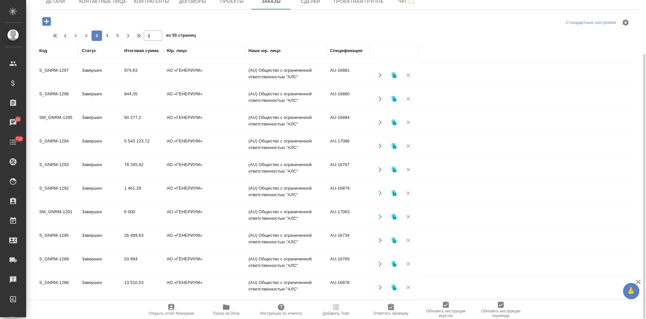
click at [94, 145] on td "Завершен" at bounding box center [99, 145] width 43 height 23
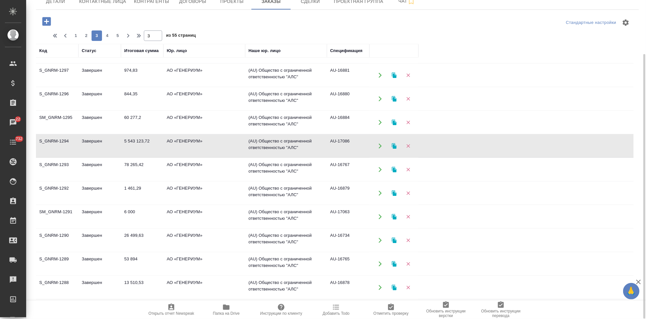
scroll to position [0, 0]
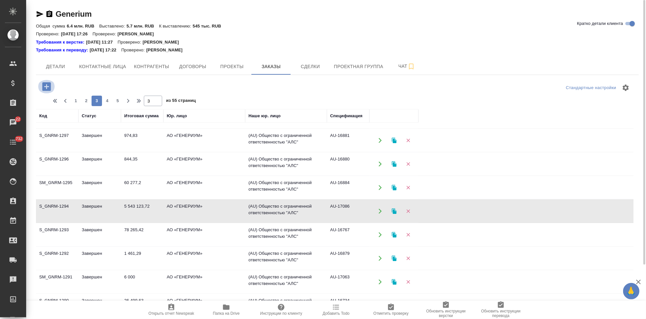
click at [44, 89] on icon "button" at bounding box center [46, 86] width 9 height 9
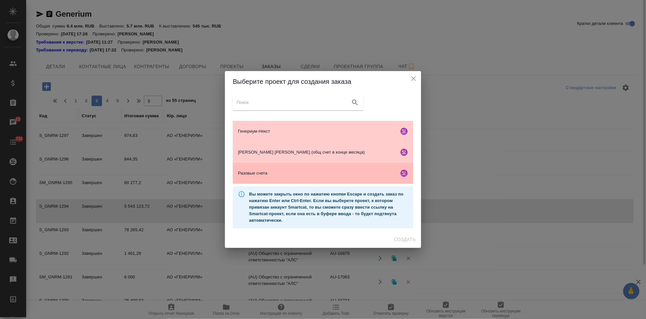
click at [279, 170] on span "Разовые счета" at bounding box center [317, 173] width 158 height 7
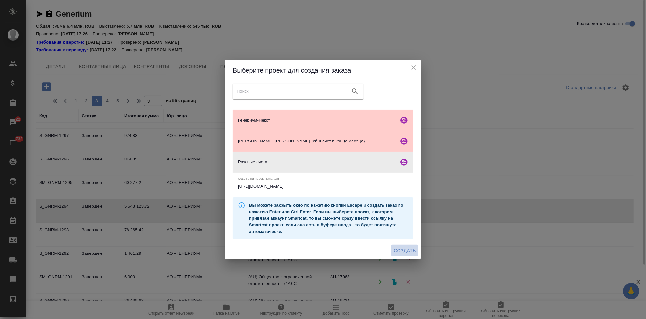
click at [402, 249] on span "Создать" at bounding box center [405, 250] width 22 height 8
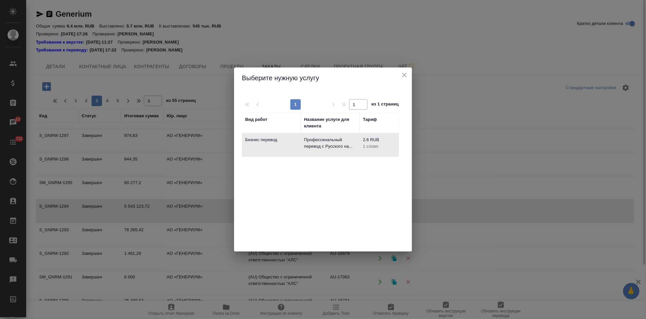
click at [403, 75] on icon "close" at bounding box center [405, 75] width 8 height 8
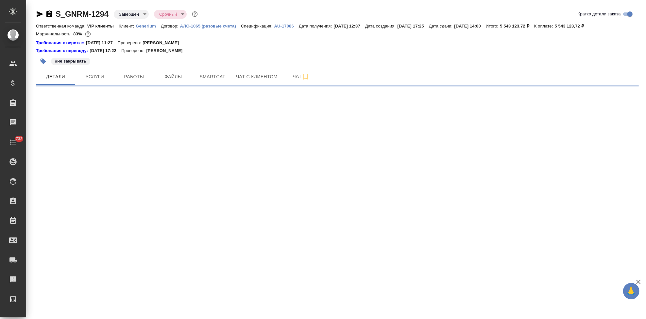
select select "RU"
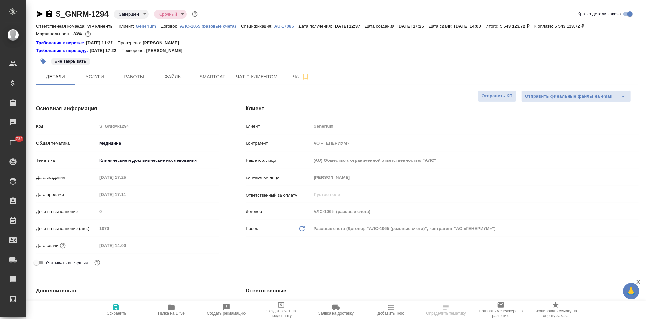
type textarea "x"
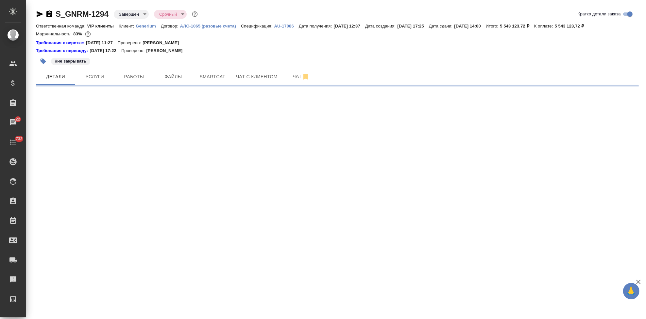
select select "RU"
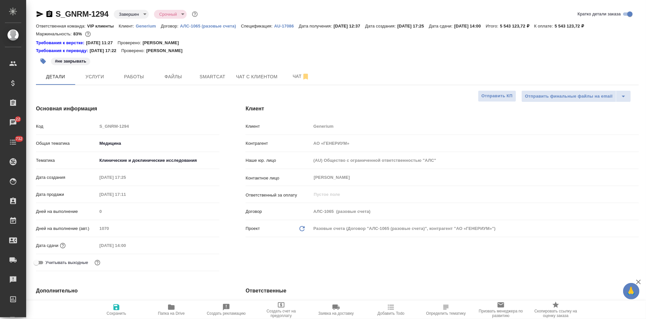
type textarea "x"
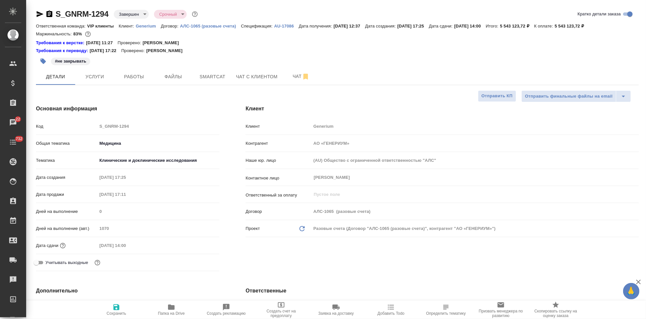
type textarea "x"
click at [100, 81] on button "Услуги" at bounding box center [94, 76] width 39 height 16
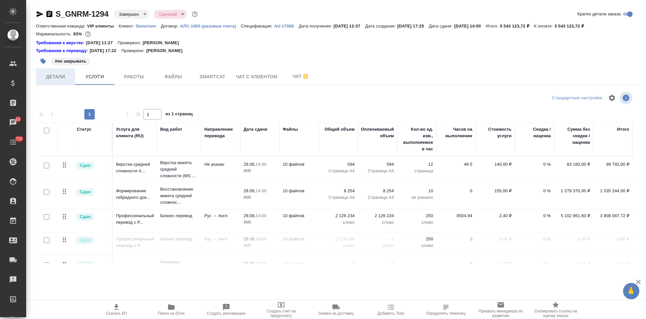
click at [71, 74] on button "Детали" at bounding box center [55, 76] width 39 height 16
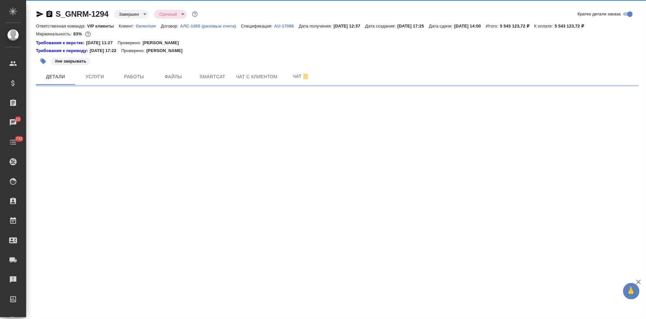
select select "RU"
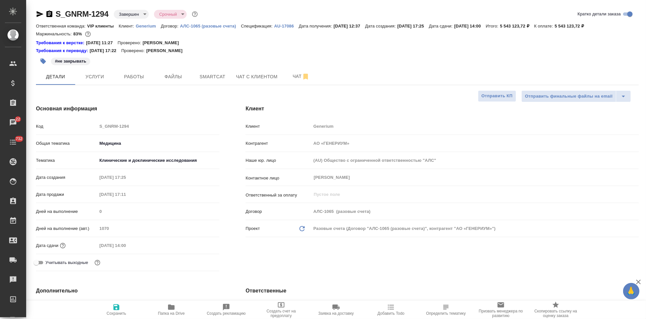
type textarea "x"
type input "Грабко Мария"
click at [104, 81] on button "Услуги" at bounding box center [94, 76] width 39 height 16
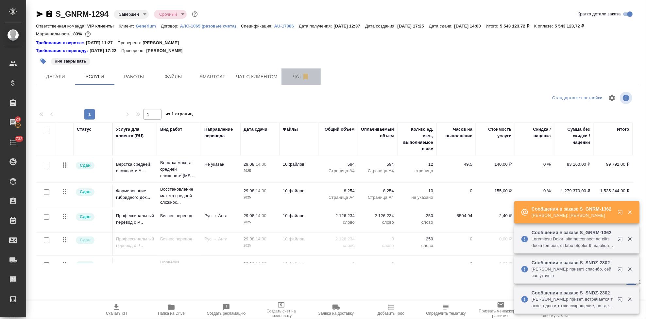
click at [289, 78] on span "Чат" at bounding box center [300, 76] width 31 height 8
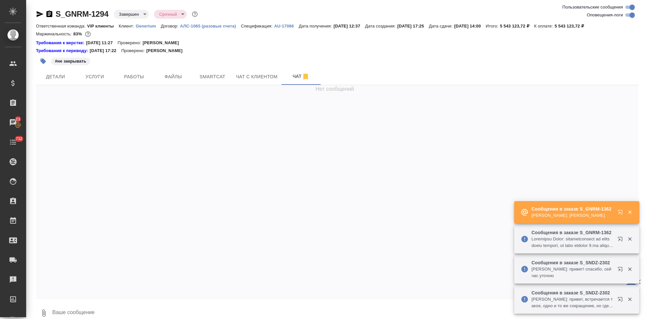
click at [61, 85] on div "Нет сообщений" at bounding box center [337, 191] width 603 height 213
click at [54, 73] on button "Детали" at bounding box center [55, 76] width 39 height 16
click at [57, 74] on button "Детали" at bounding box center [55, 76] width 39 height 16
click at [58, 85] on div "Нет сообщений" at bounding box center [337, 191] width 603 height 213
click at [60, 85] on div "Нет сообщений" at bounding box center [337, 191] width 603 height 213
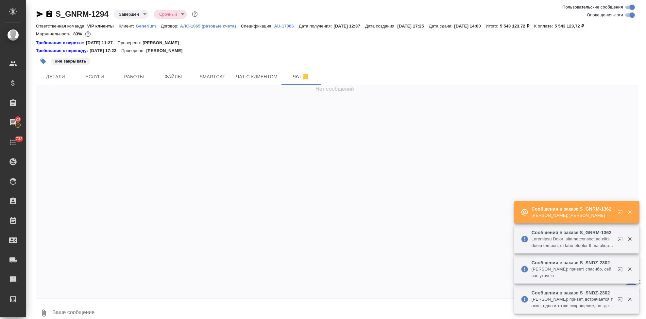
click at [60, 85] on div "Нет сообщений" at bounding box center [337, 191] width 603 height 213
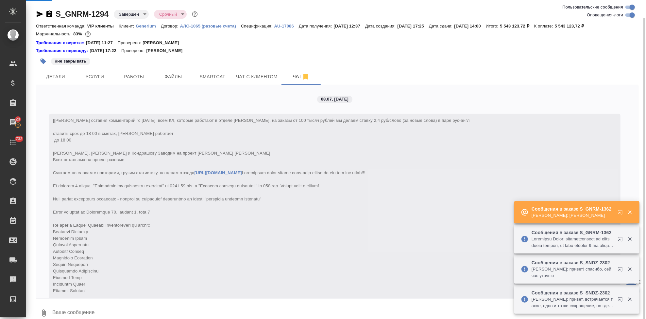
click at [60, 85] on div "08.07, вторник [Кабаргина Анна] Клиент оставил комментарий: "с 1.04.2025 всем К…" at bounding box center [337, 191] width 603 height 213
click at [58, 73] on span "Детали" at bounding box center [55, 77] width 31 height 8
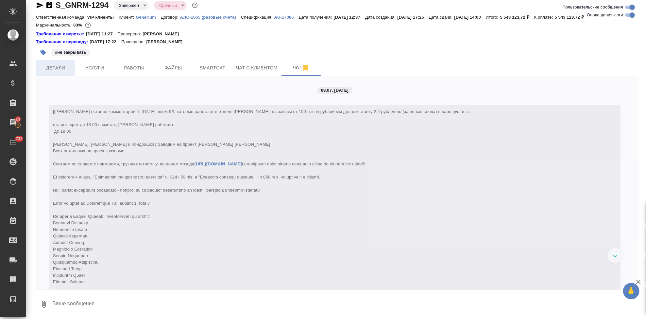
scroll to position [76225, 0]
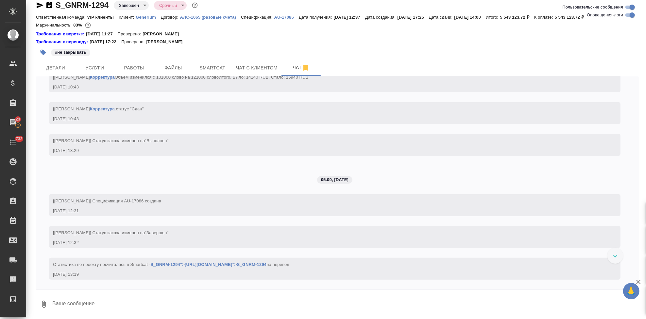
click at [627, 86] on div "🙏 .cls-1 fill:#fff; AWATERA Kabargina Anna Клиенты Спецификации Заказы 23 Чаты …" at bounding box center [323, 159] width 646 height 319
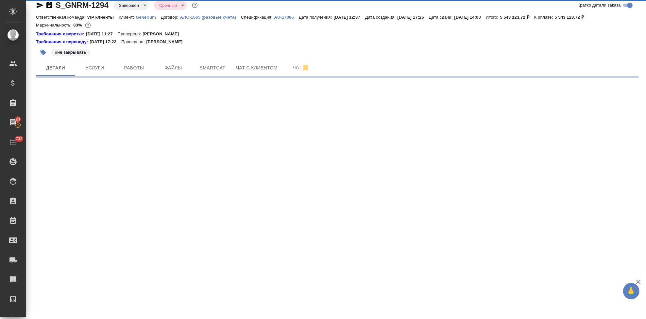
click at [404, 197] on div ".cls-1 fill:#fff; AWATERA Kabargina Anna Клиенты Спецификации Заказы 23 Чаты 73…" at bounding box center [323, 159] width 646 height 319
select select "RU"
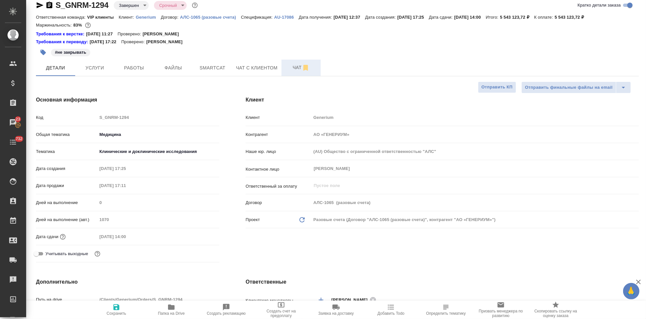
type textarea "x"
click at [296, 67] on span "Чат" at bounding box center [300, 67] width 31 height 8
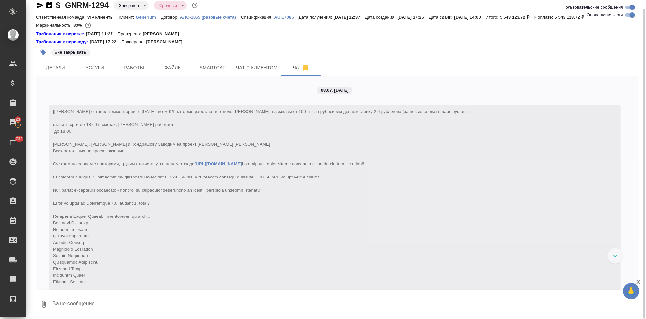
scroll to position [15, 0]
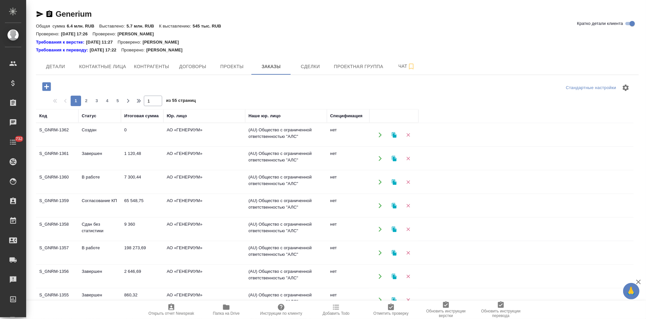
click at [79, 136] on td "Создан" at bounding box center [99, 134] width 43 height 23
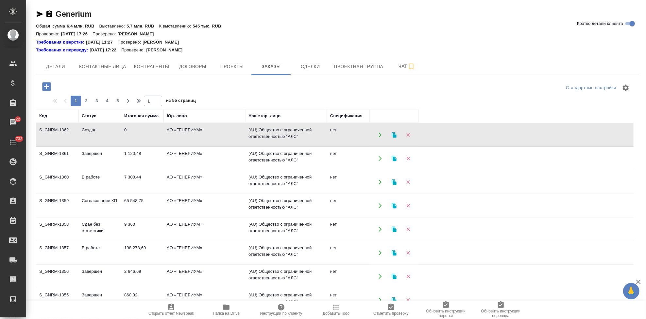
click at [46, 86] on icon "button" at bounding box center [46, 86] width 11 height 11
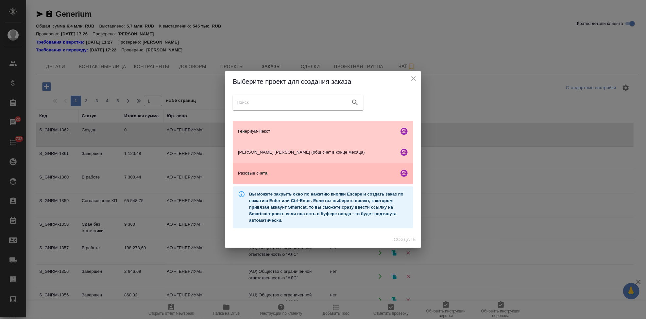
click at [301, 178] on div "Разовые счета" at bounding box center [323, 173] width 181 height 21
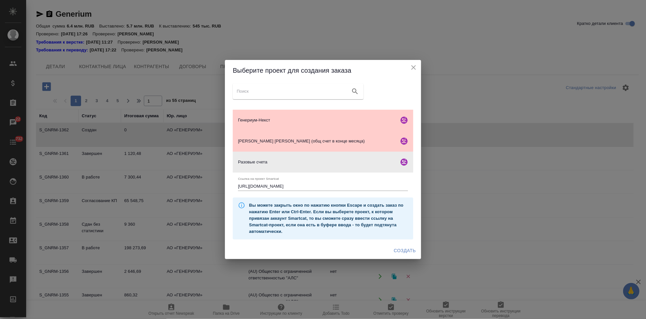
click at [400, 250] on span "Создать" at bounding box center [405, 250] width 22 height 8
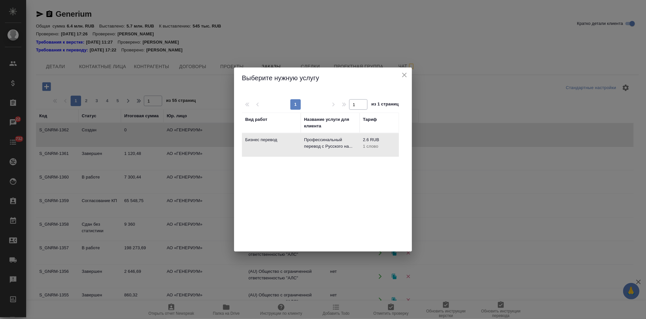
click at [287, 146] on td "Бизнес перевод" at bounding box center [271, 144] width 59 height 23
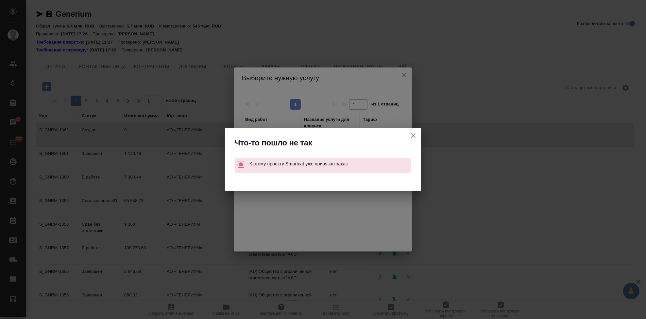
click at [413, 136] on icon "button" at bounding box center [413, 135] width 5 height 5
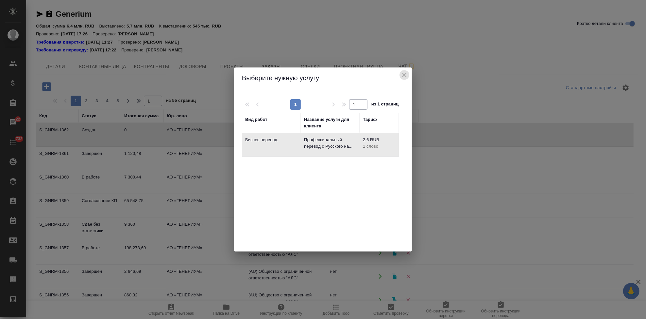
click at [405, 76] on icon "close" at bounding box center [405, 75] width 8 height 8
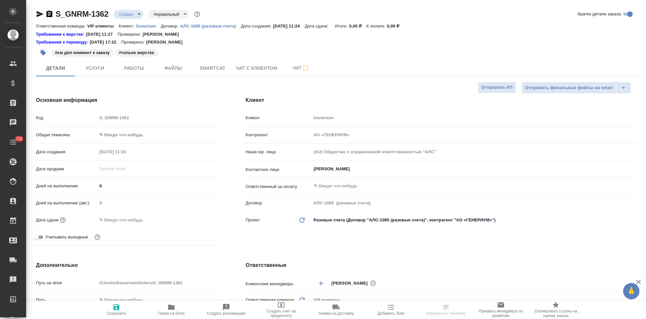
select select "RU"
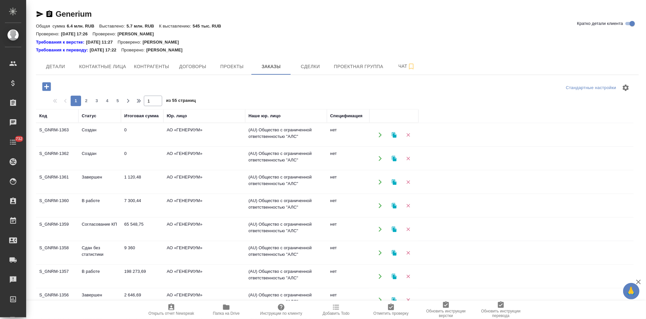
click at [104, 138] on td "Создан" at bounding box center [99, 134] width 43 height 23
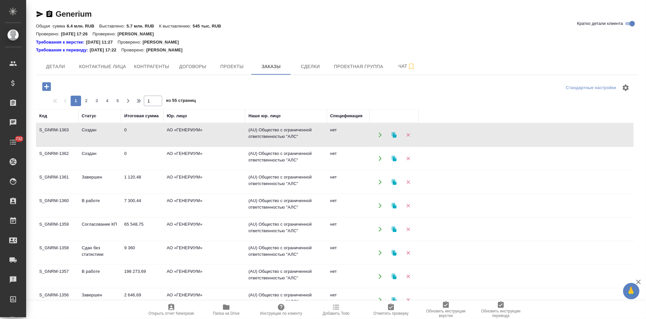
click at [104, 138] on td "Создан" at bounding box center [99, 134] width 43 height 23
click at [88, 248] on td "Сдан без статистики" at bounding box center [99, 252] width 43 height 23
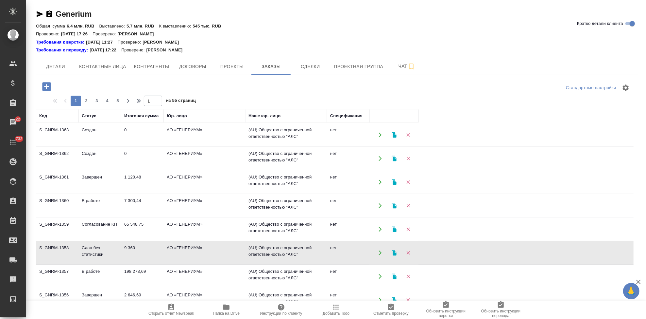
click at [88, 248] on td "Сдан без статистики" at bounding box center [99, 252] width 43 height 23
click at [65, 202] on td "S_GNRM-1360" at bounding box center [57, 205] width 43 height 23
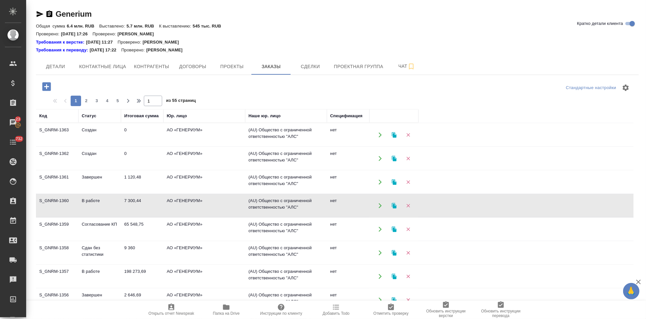
click at [65, 202] on td "S_GNRM-1360" at bounding box center [57, 205] width 43 height 23
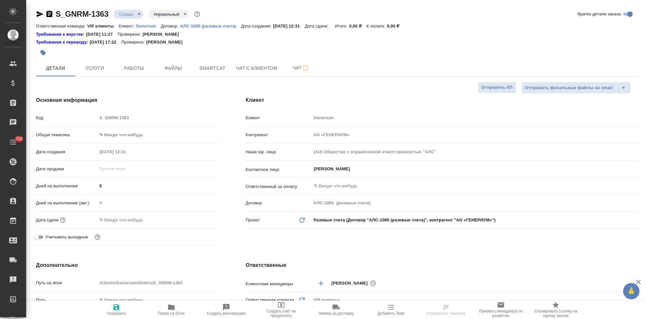
select select "RU"
type textarea "x"
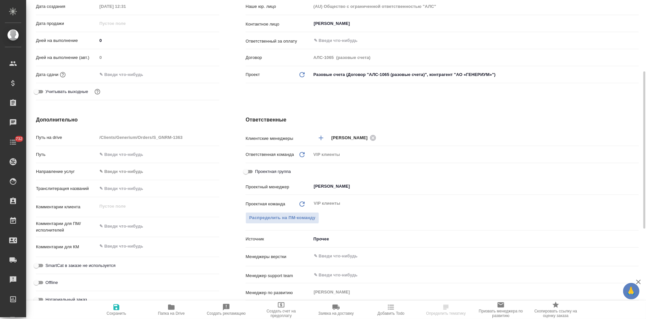
type textarea "x"
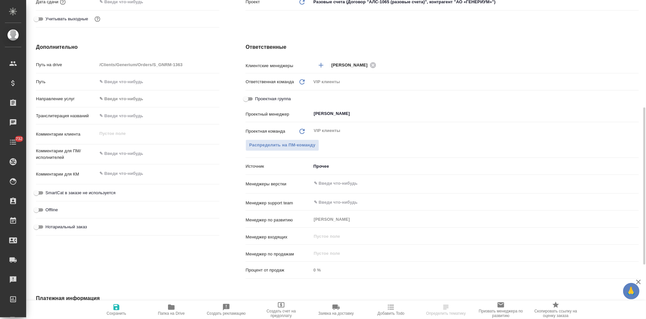
type textarea "x"
click at [129, 175] on textarea at bounding box center [158, 173] width 122 height 11
type textarea "n"
type textarea "x"
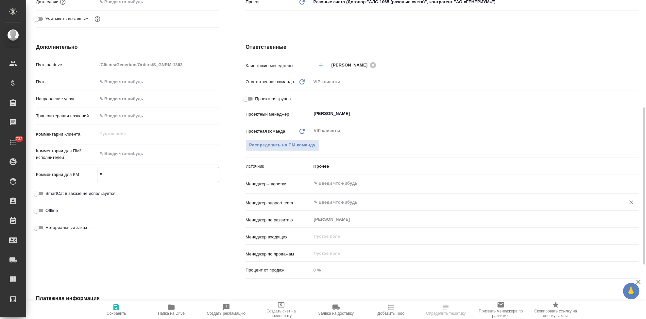
type textarea "x"
type textarea "nt"
type textarea "x"
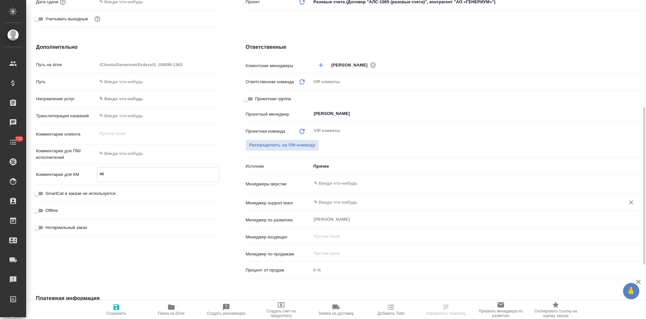
type textarea "x"
type textarea "ntc"
type textarea "x"
type textarea "ntcn"
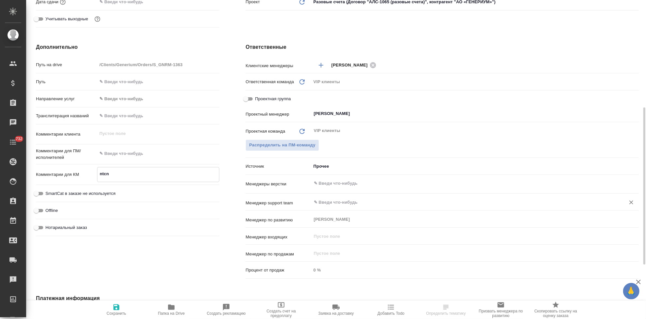
type textarea "x"
type textarea "ntcnjd"
type textarea "x"
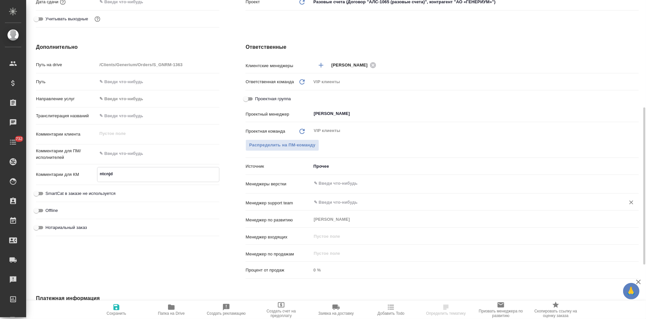
type textarea "x"
type textarea "ntcnj"
type textarea "x"
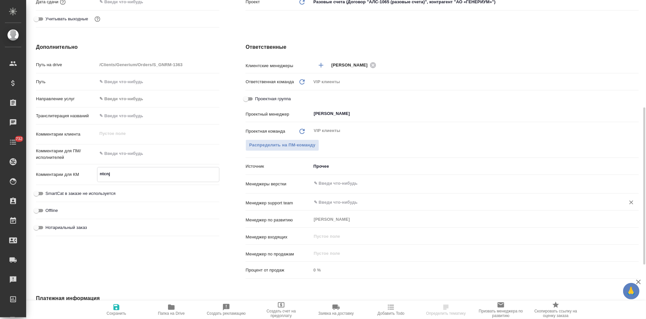
type textarea "x"
type textarea "ntcn"
type textarea "x"
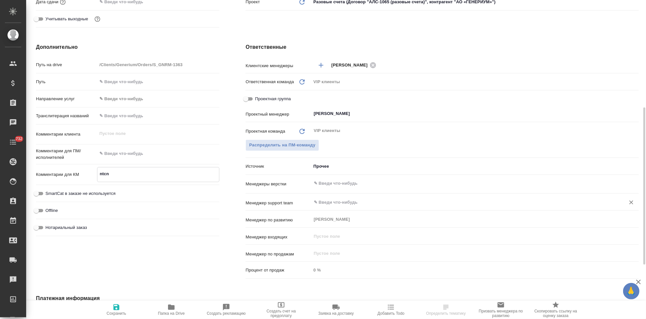
type textarea "ntc"
type textarea "x"
type textarea "nt"
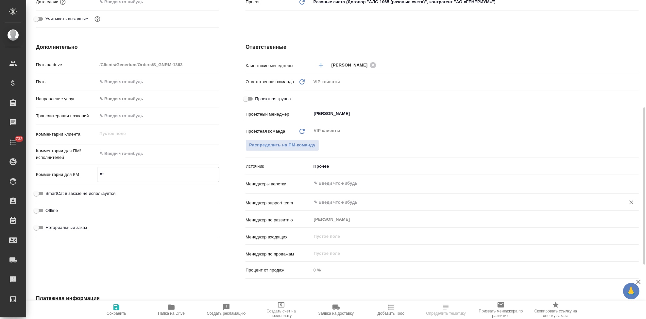
type textarea "x"
type textarea "n"
type textarea "x"
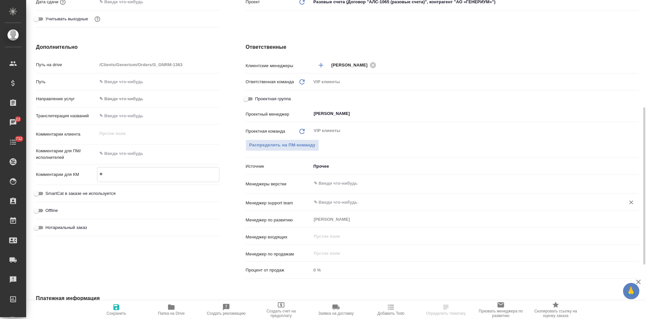
type textarea "x"
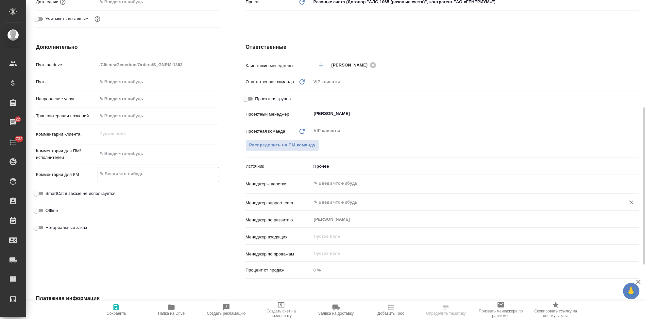
type textarea "x"
type textarea "т"
type textarea "x"
type textarea "те"
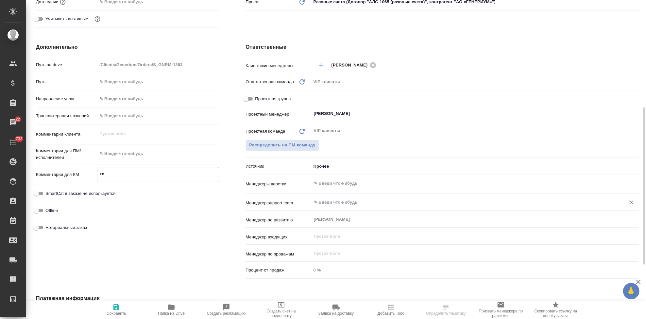
type textarea "x"
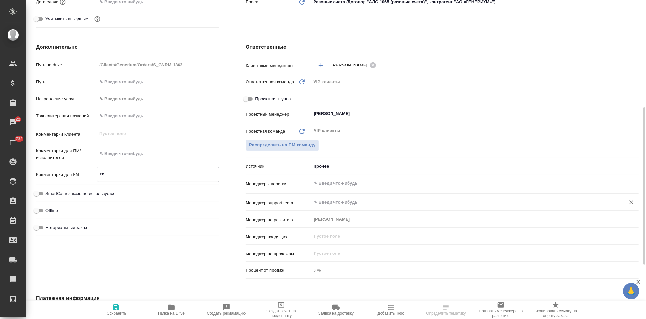
type textarea "тес"
type textarea "x"
type textarea "тест"
type textarea "x"
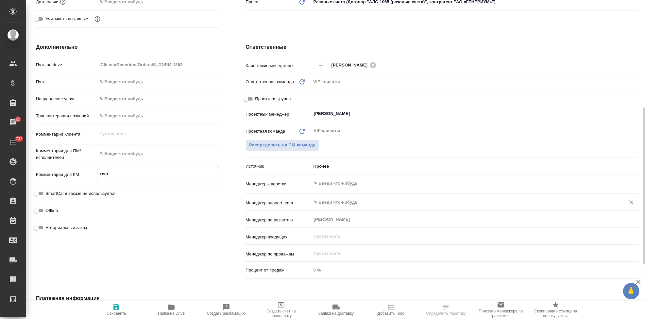
type textarea "x"
type textarea "тесто"
type textarea "x"
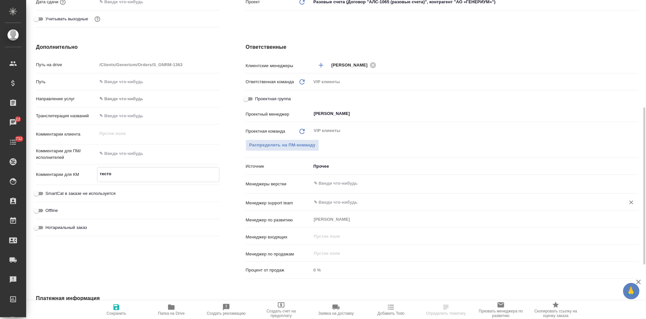
type textarea "тестов"
type textarea "x"
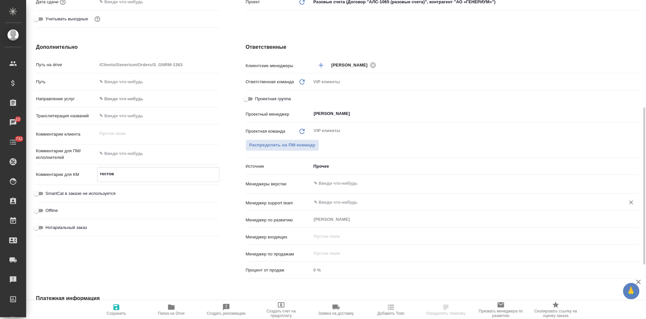
type textarea "x"
type textarea "тестовы"
type textarea "x"
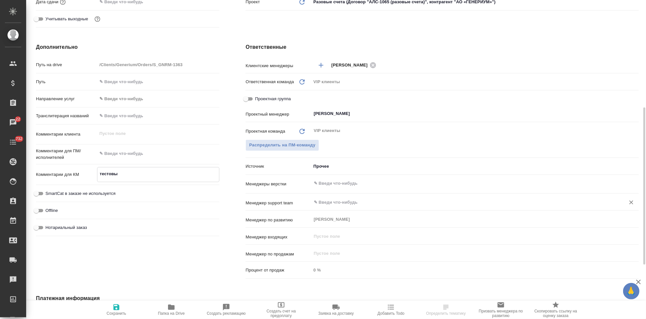
type textarea "тестовый"
type textarea "x"
type textarea "тестовый"
type textarea "x"
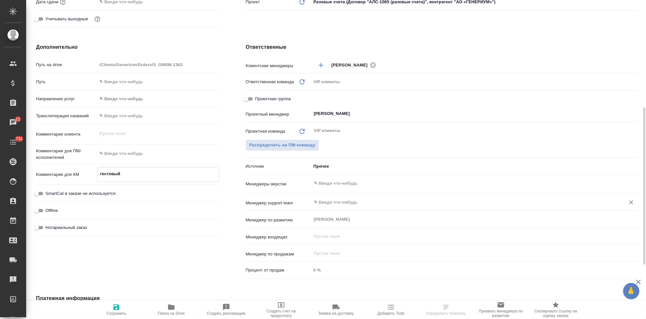
type textarea "x"
type textarea "тестовый р"
type textarea "x"
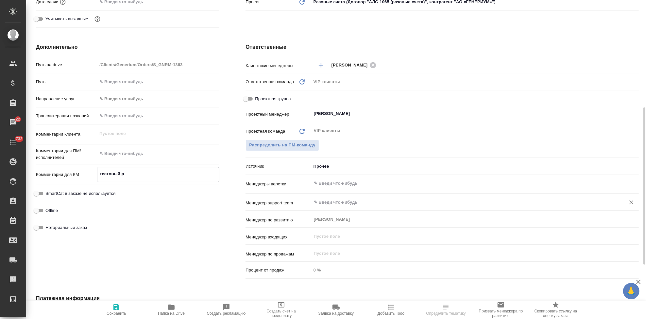
type textarea "тестовый ра"
type textarea "x"
type textarea "тестовый рас"
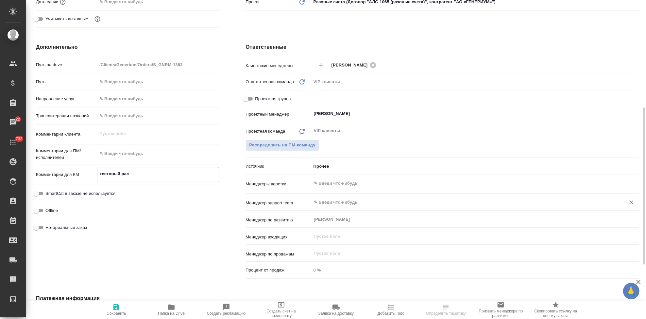
type textarea "x"
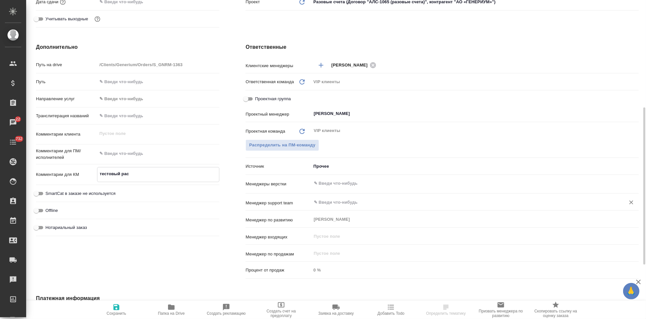
type textarea "тестовый расч"
type textarea "x"
type textarea "тестовый расче"
type textarea "x"
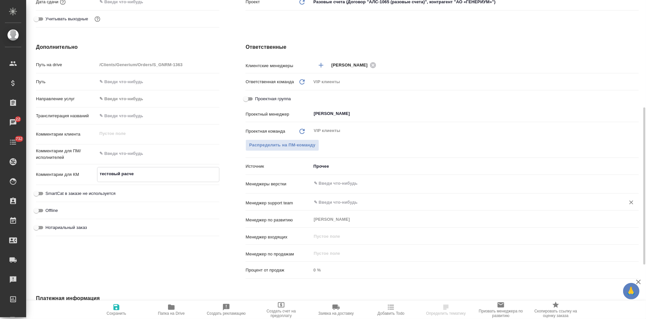
type textarea "x"
type textarea "тестовый расчет"
type textarea "x"
type textarea "тестовый расчет"
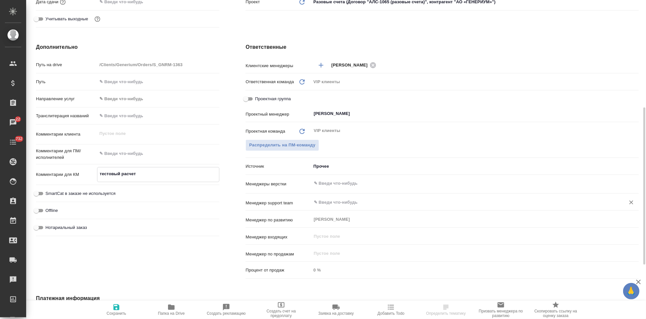
type textarea "x"
type textarea "тестовый расчет д"
type textarea "x"
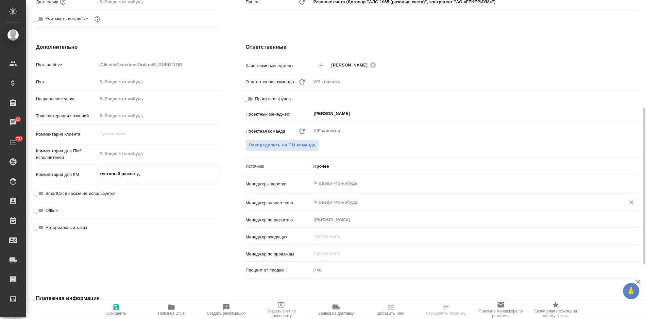
type textarea "тестовый расчет дл"
type textarea "x"
type textarea "тестовый расчет для"
type textarea "x"
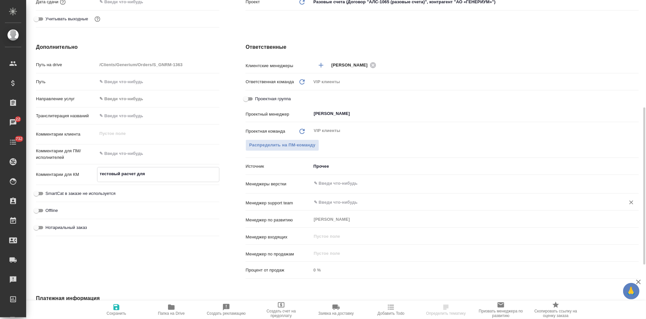
type textarea "тестовый расчет для"
type textarea "x"
type textarea "тестовый расчет для Р"
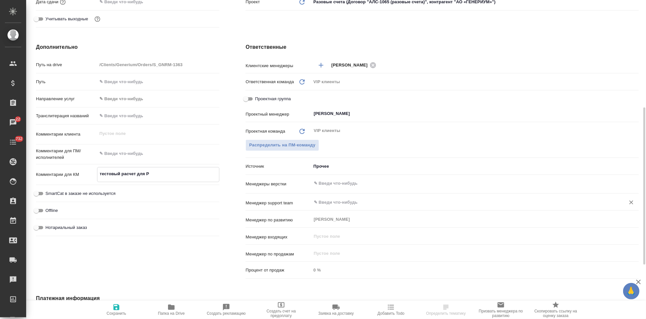
type textarea "x"
type textarea "тестовый расчет для Ро"
type textarea "x"
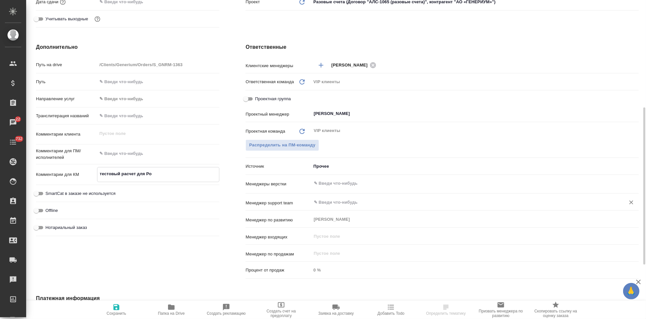
type textarea "x"
type textarea "тестовый расчет для Ром"
type textarea "x"
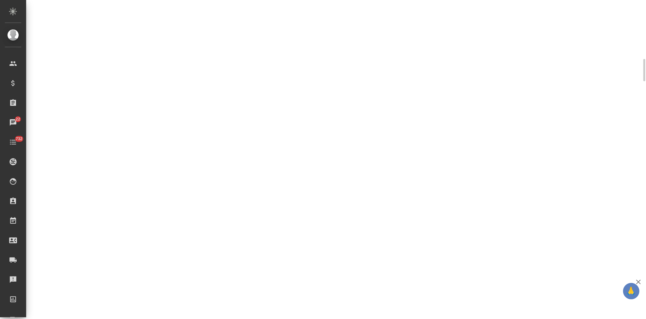
scroll to position [216, 0]
select select "RU"
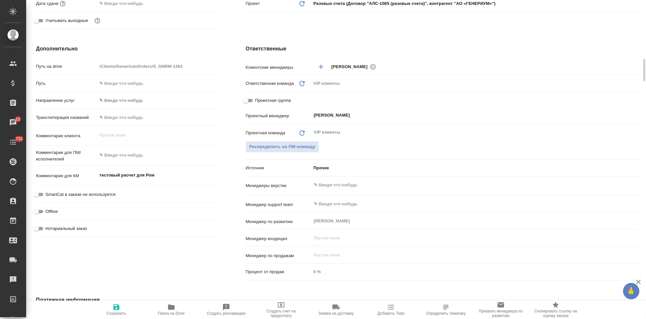
type textarea "x"
click at [164, 174] on textarea "тестовый расчет для Ром" at bounding box center [158, 174] width 122 height 11
type textarea "x"
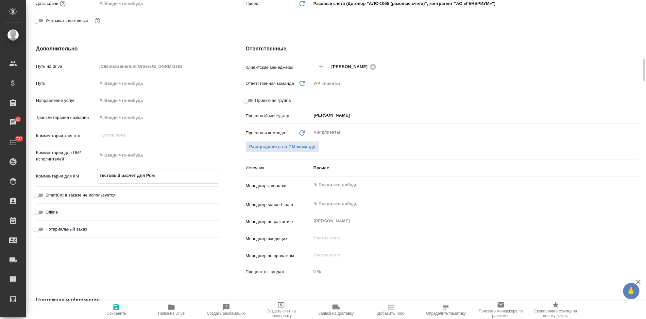
type textarea "x"
type textarea "тестовый расчет для Ромы"
type textarea "x"
type textarea "тестовый расчет для Ромы"
type textarea "x"
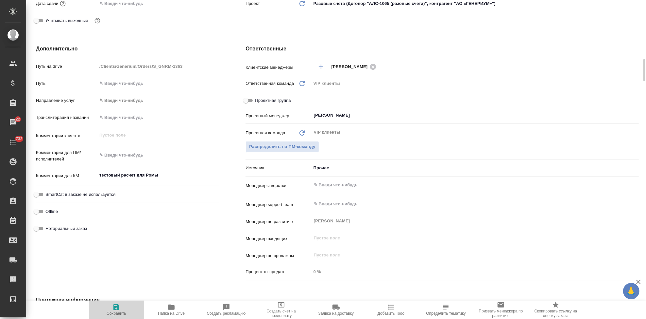
click at [118, 308] on icon "button" at bounding box center [116, 307] width 6 height 6
type textarea "x"
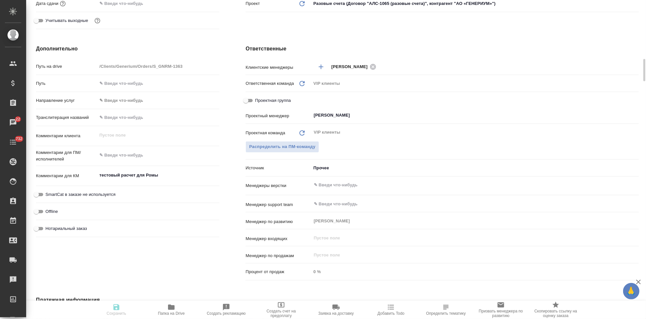
type textarea "x"
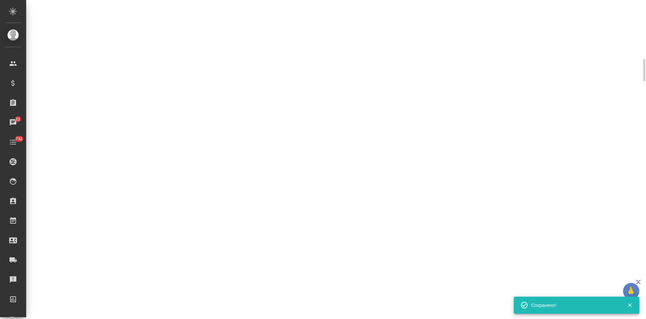
select select "RU"
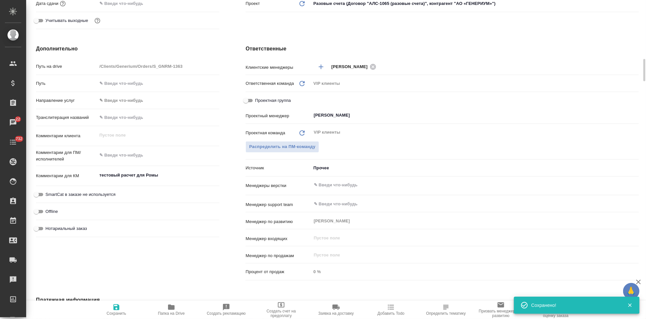
type textarea "x"
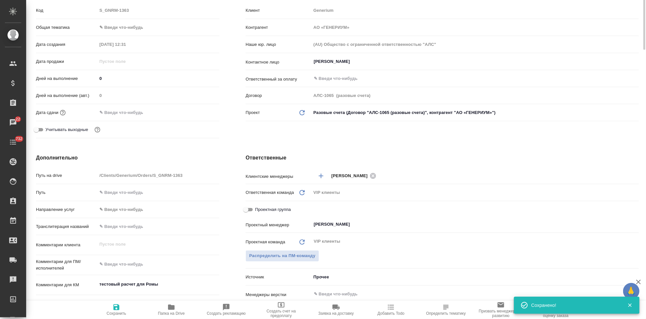
scroll to position [0, 0]
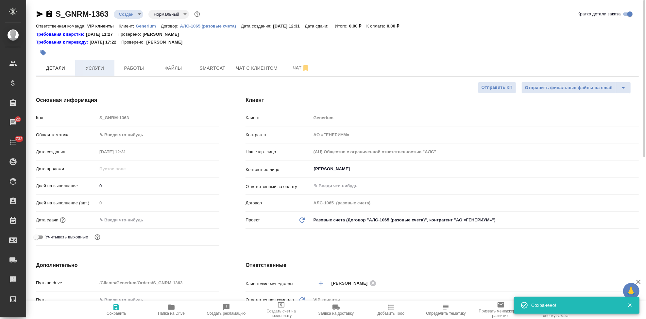
click at [104, 73] on button "Услуги" at bounding box center [94, 68] width 39 height 16
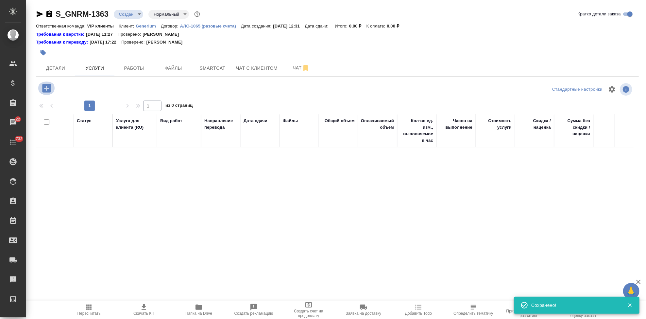
click at [45, 88] on icon "button" at bounding box center [46, 87] width 11 height 11
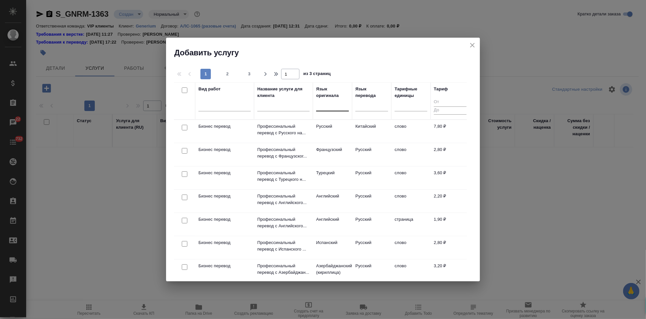
click at [325, 105] on div at bounding box center [332, 104] width 33 height 9
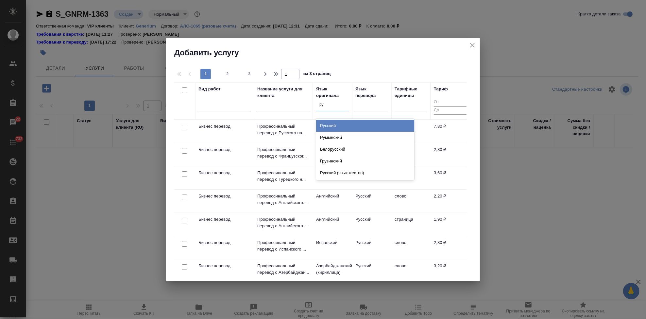
type input "рус"
click at [337, 129] on div "Русский" at bounding box center [365, 126] width 98 height 12
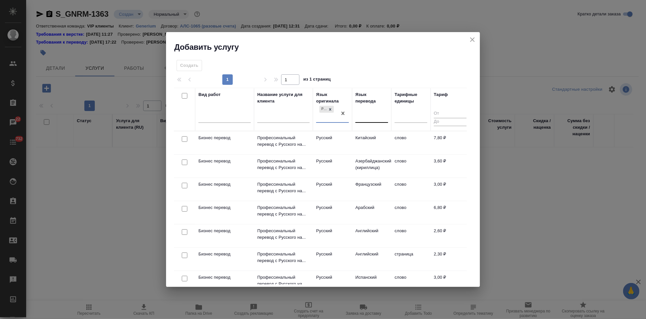
click at [370, 122] on div at bounding box center [371, 116] width 33 height 12
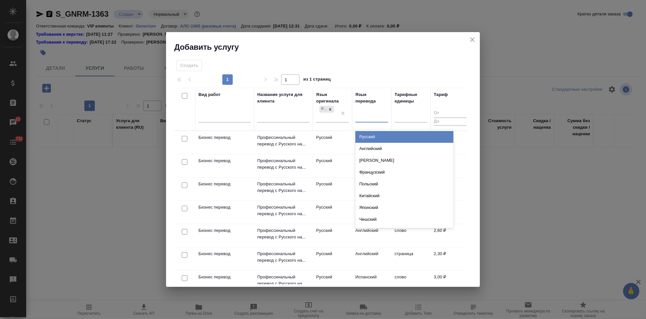
type input "а"
click at [374, 137] on div "Английский" at bounding box center [404, 137] width 98 height 12
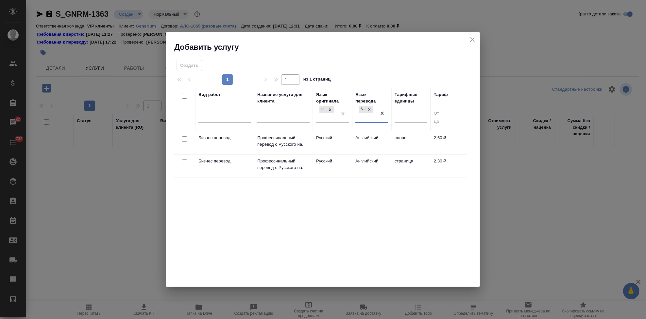
click at [387, 145] on td "Английский" at bounding box center [371, 142] width 39 height 23
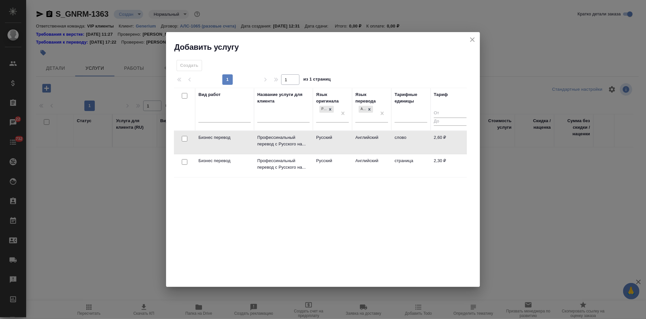
click at [387, 145] on td "Английский" at bounding box center [371, 142] width 39 height 23
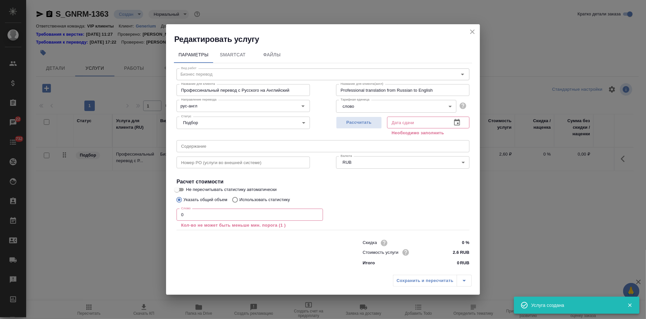
click at [454, 120] on icon "button" at bounding box center [457, 122] width 6 height 7
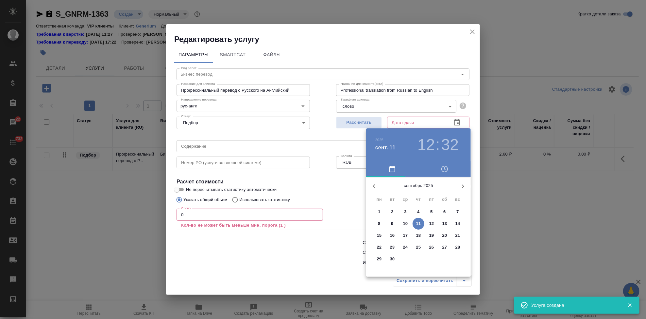
click at [432, 220] on p "12" at bounding box center [431, 223] width 5 height 7
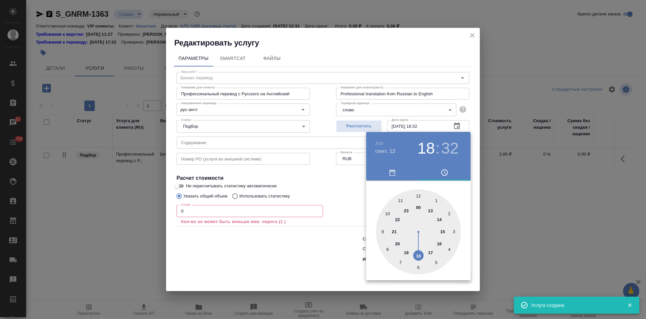
click at [417, 243] on div at bounding box center [418, 231] width 85 height 85
type input "12.09.2025 18:00"
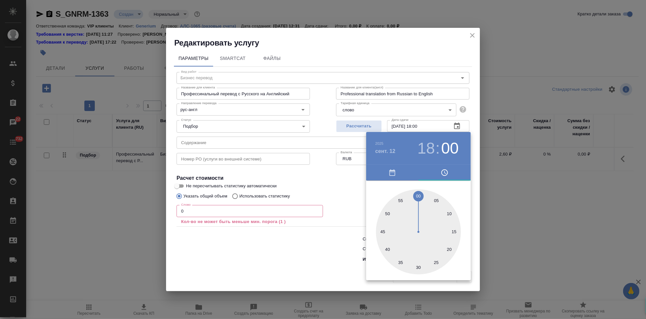
drag, startPoint x: 419, startPoint y: 218, endPoint x: 420, endPoint y: 192, distance: 26.2
click at [420, 192] on div at bounding box center [418, 231] width 85 height 85
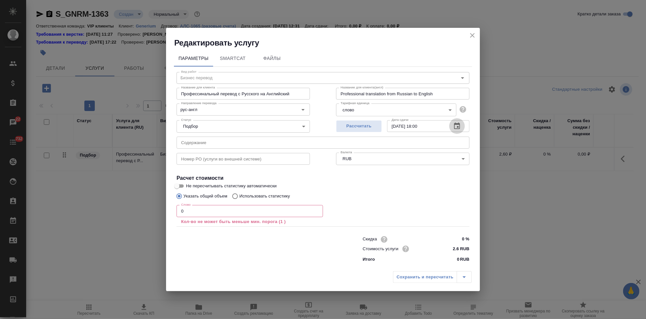
click at [207, 205] on input "0" at bounding box center [250, 211] width 146 height 12
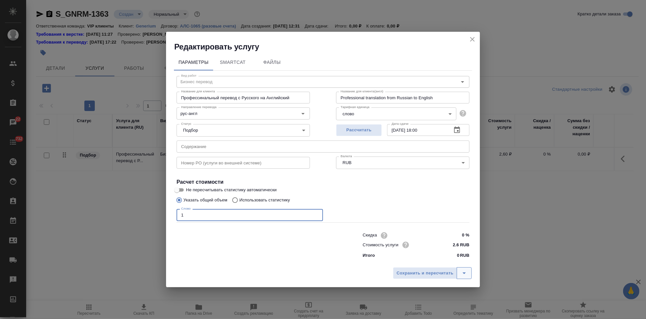
type input "1"
click at [462, 272] on icon "split button" at bounding box center [464, 273] width 8 height 8
click at [434, 260] on li "Сохранить" at bounding box center [433, 259] width 79 height 10
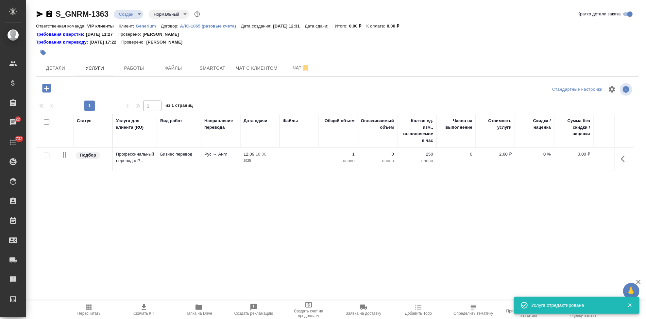
click at [625, 158] on icon "button" at bounding box center [625, 159] width 8 height 8
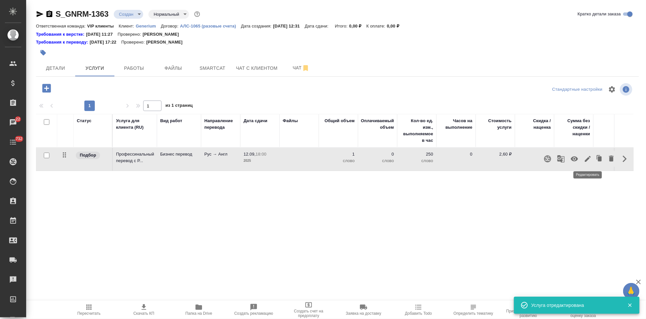
click at [585, 158] on icon "button" at bounding box center [588, 159] width 8 height 8
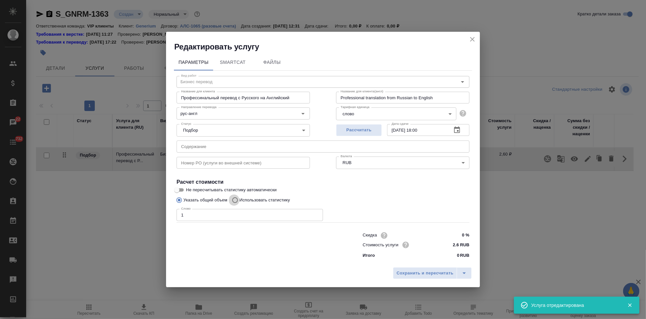
click at [235, 197] on input "Использовать статистику" at bounding box center [234, 200] width 10 height 12
radio input "true"
radio input "false"
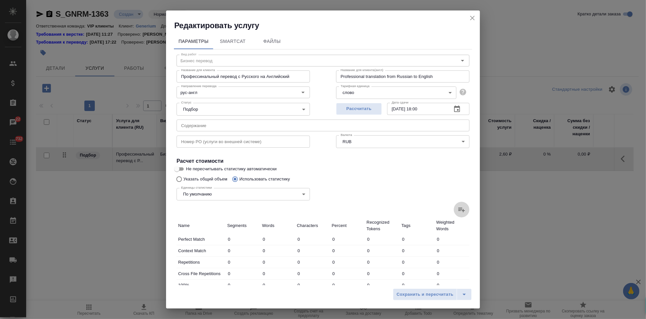
click at [460, 209] on icon at bounding box center [462, 209] width 8 height 8
click at [0, 0] on input "file" at bounding box center [0, 0] width 0 height 0
type input "27339"
type input "74193"
type input "516096"
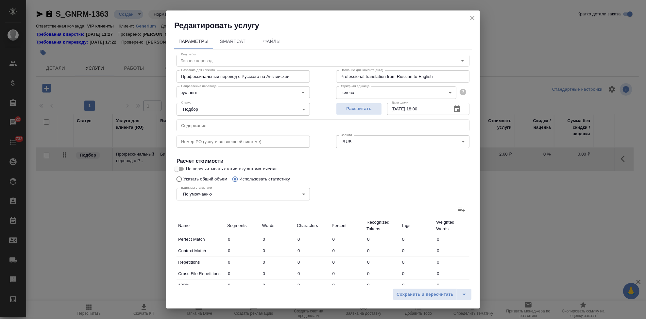
type input "50374"
type input "230237"
type input "1603641"
type input "38021"
type input "215394"
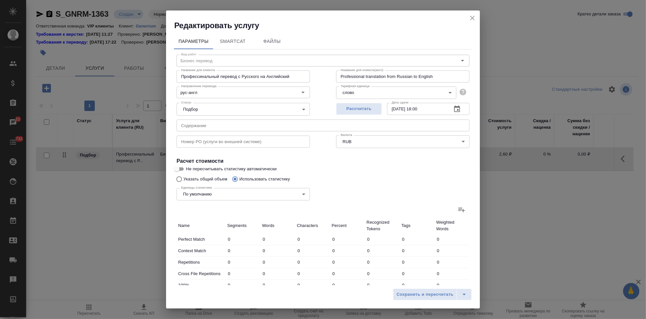
type input "1634276"
type input "90038"
type input "189976"
type input "1278779"
type input "4859"
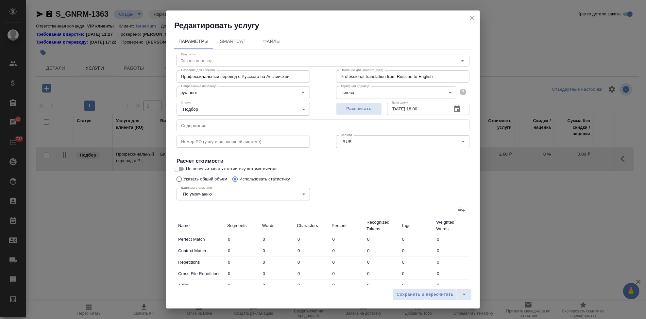
type input "30012"
type input "232120"
type input "2504"
type input "29070"
type input "226006"
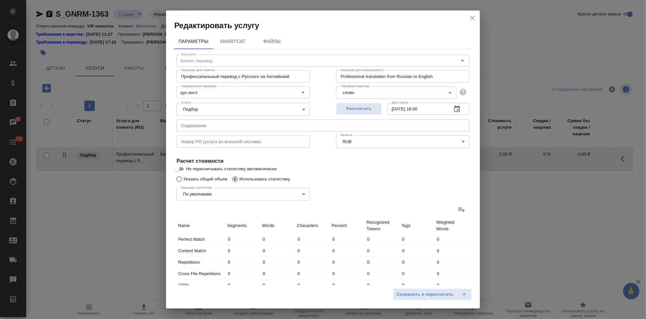
type input "5492"
type input "35649"
type input "271676"
type input "69471"
type input "824873"
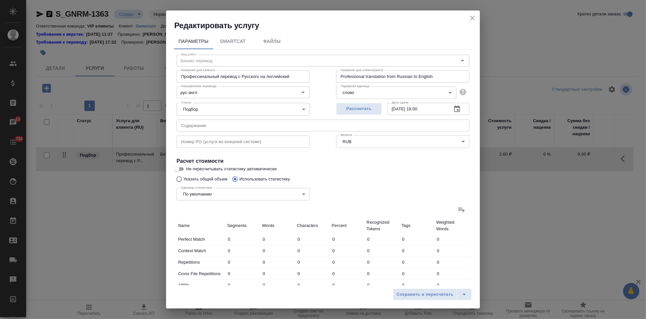
type input "6482929"
type input "199699"
type input "1183770"
type input "9007604"
type input "288094"
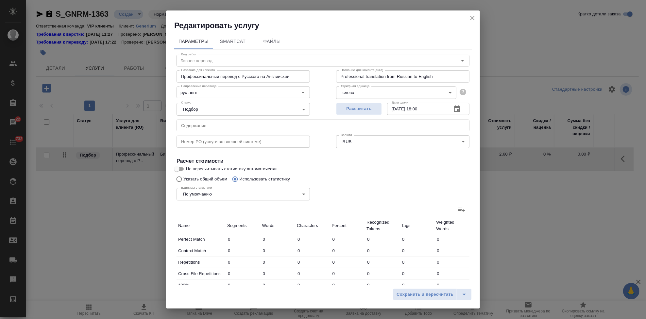
type input "1629401"
type input "12245521"
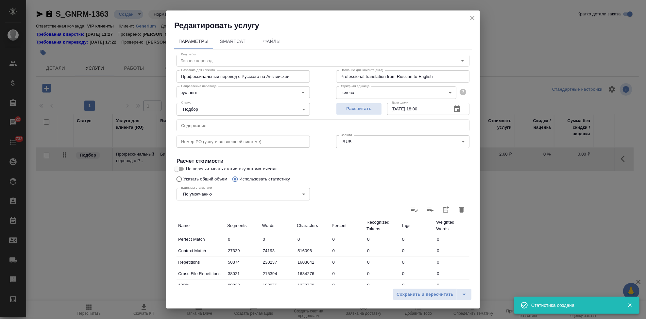
scroll to position [127, 0]
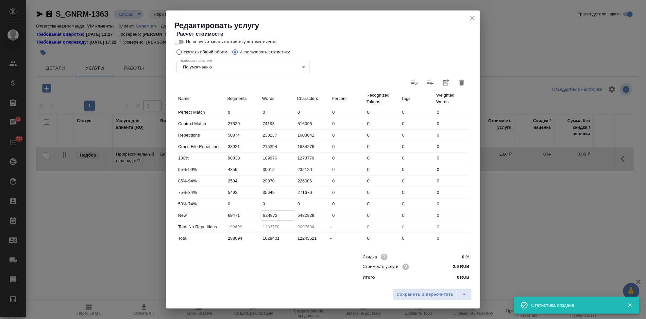
drag, startPoint x: 277, startPoint y: 214, endPoint x: 263, endPoint y: 214, distance: 14.1
click at [263, 214] on input "824873" at bounding box center [278, 214] width 34 height 9
paste input "749884"
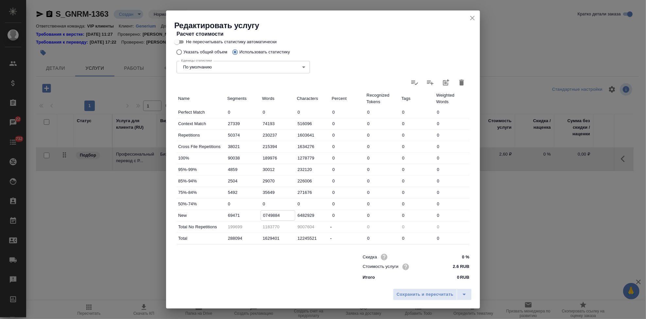
click at [265, 215] on input "0749884" at bounding box center [278, 214] width 34 height 9
type input "749884"
click at [461, 291] on icon "split button" at bounding box center [464, 294] width 8 height 8
click at [440, 275] on li "Сохранить" at bounding box center [433, 280] width 79 height 10
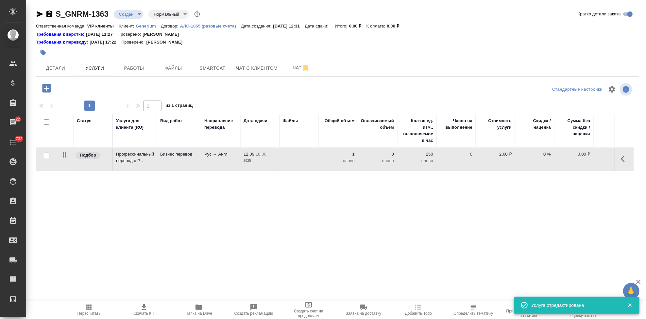
click at [87, 308] on icon "button" at bounding box center [89, 307] width 8 height 8
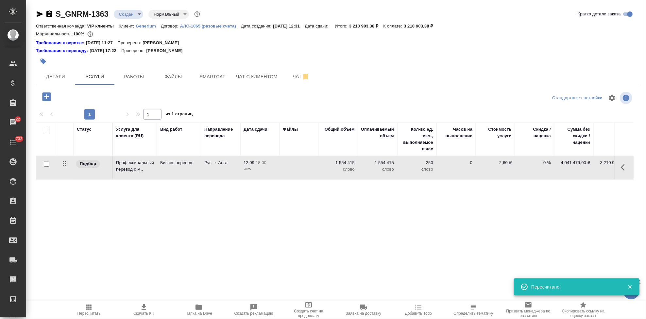
click at [502, 159] on p "2,60 ₽" at bounding box center [495, 162] width 33 height 7
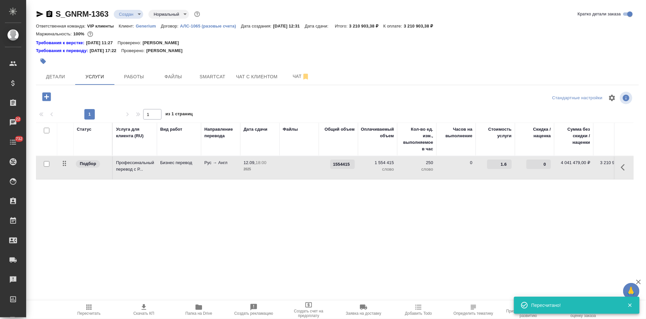
click at [508, 165] on input "1.6" at bounding box center [499, 163] width 25 height 9
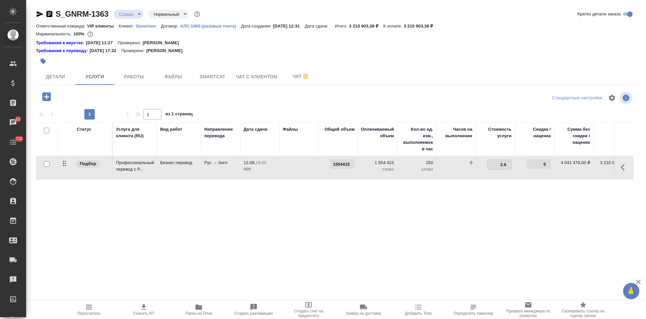
click at [508, 162] on input "2.6" at bounding box center [500, 164] width 24 height 9
type input "2.4"
click at [420, 217] on div "Статус Услуга для клиента (RU) Вид работ Направление перевода Дата сдачи Файлы …" at bounding box center [335, 192] width 598 height 141
click at [134, 94] on icon "split button" at bounding box center [132, 96] width 8 height 8
click at [115, 113] on li "Сохранить" at bounding box center [99, 109] width 79 height 10
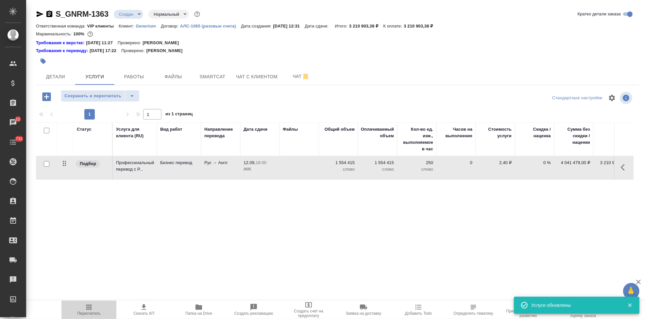
click at [96, 313] on span "Пересчитать" at bounding box center [89, 313] width 23 height 5
click at [39, 13] on icon "button" at bounding box center [40, 14] width 7 height 6
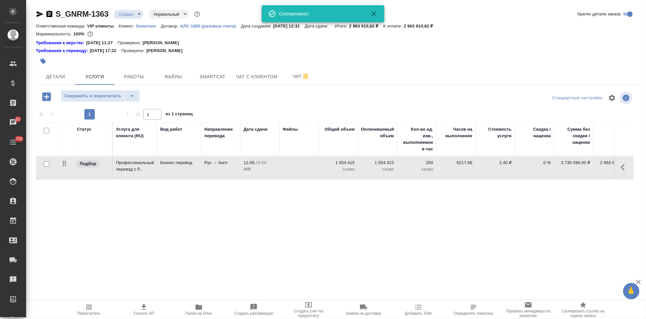
click at [145, 310] on icon "button" at bounding box center [144, 307] width 8 height 8
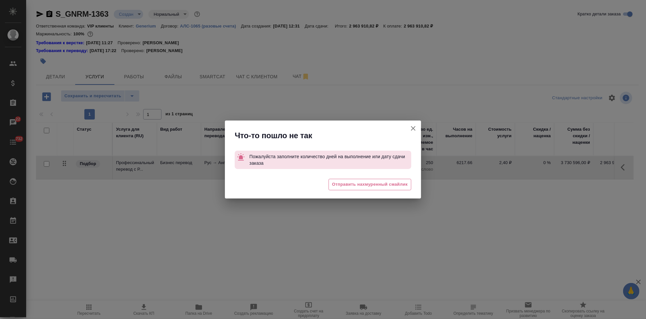
click at [412, 129] on icon "button" at bounding box center [413, 128] width 8 height 8
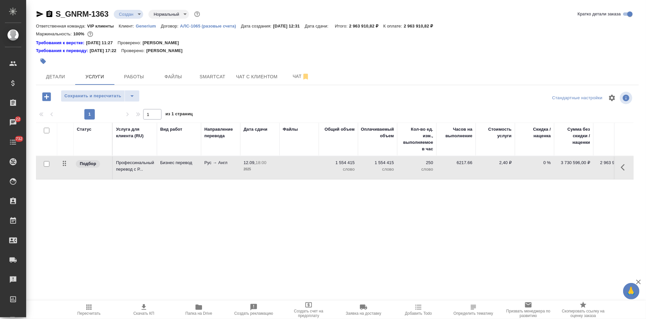
click at [407, 53] on div "Требования к переводу: 19.01.2024 17:22 Проверено: Фокина Наталья" at bounding box center [337, 50] width 603 height 7
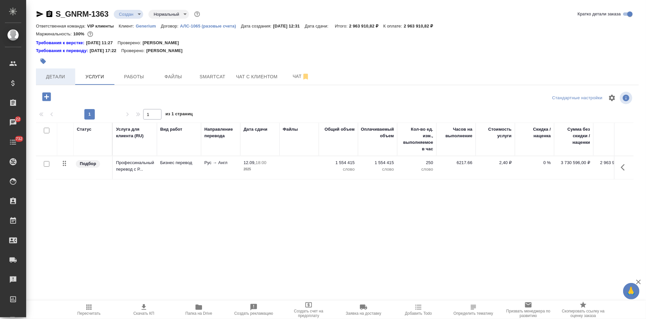
click at [65, 83] on button "Детали" at bounding box center [55, 76] width 39 height 16
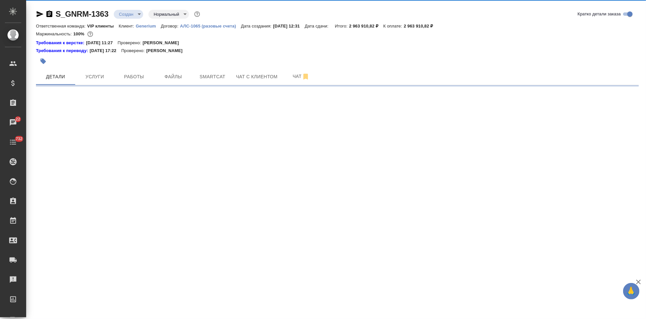
select select "RU"
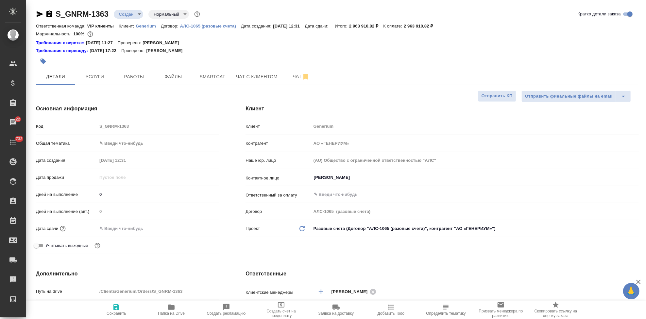
type textarea "x"
click at [111, 194] on input "0" at bounding box center [158, 193] width 122 height 9
type textarea "x"
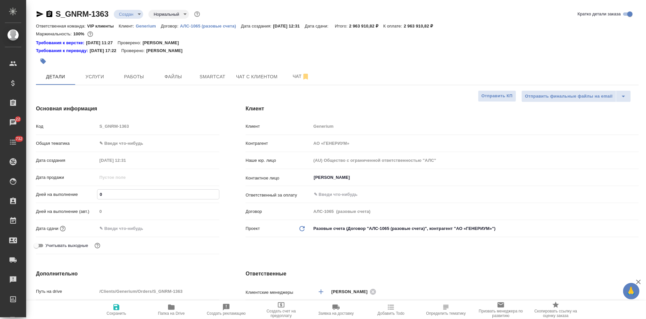
type textarea "x"
type input "1"
type textarea "x"
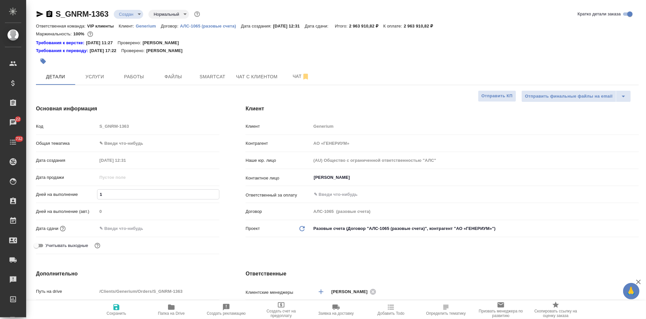
type textarea "x"
type input "1"
click at [125, 310] on span "Сохранить" at bounding box center [116, 309] width 47 height 12
type textarea "x"
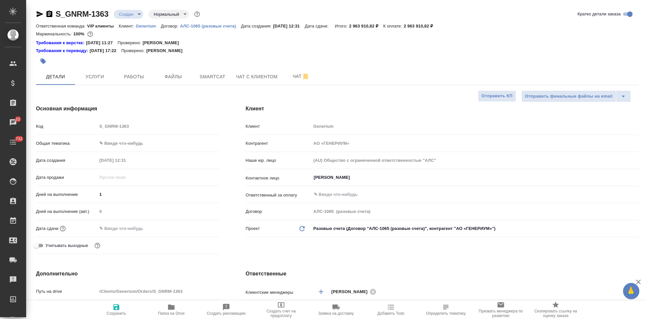
type textarea "x"
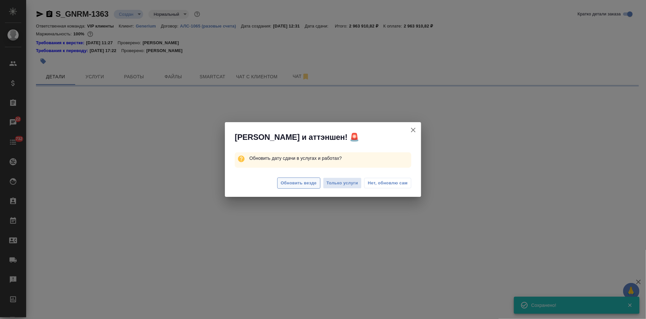
select select "RU"
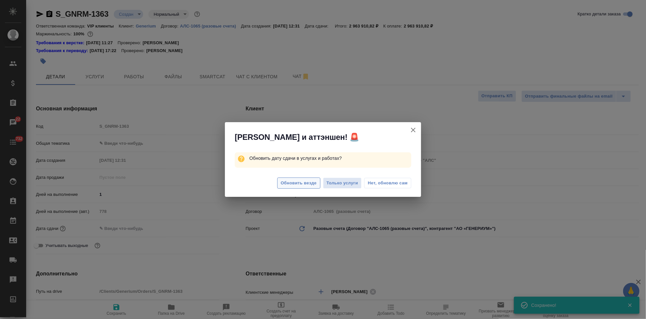
type textarea "x"
click at [296, 186] on span "Обновить везде" at bounding box center [299, 183] width 36 height 8
type textarea "x"
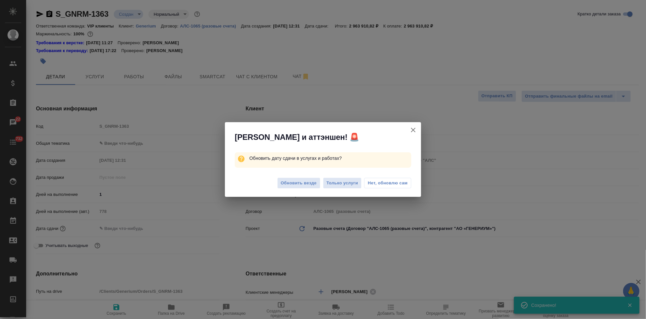
type textarea "x"
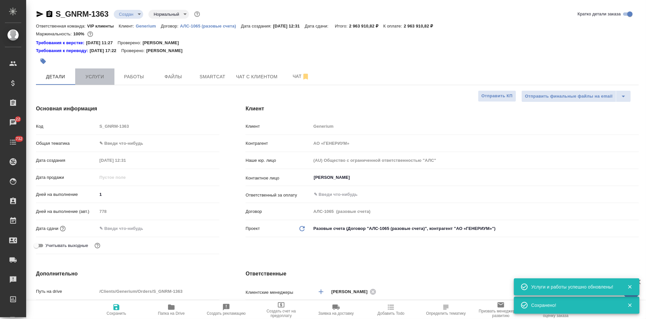
click at [100, 73] on span "Услуги" at bounding box center [94, 77] width 31 height 8
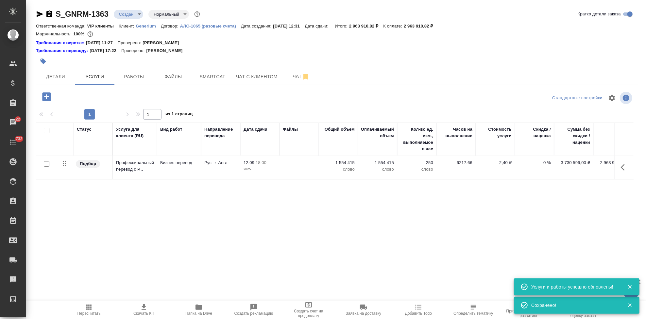
click at [146, 311] on span "Скачать КП" at bounding box center [143, 313] width 21 height 5
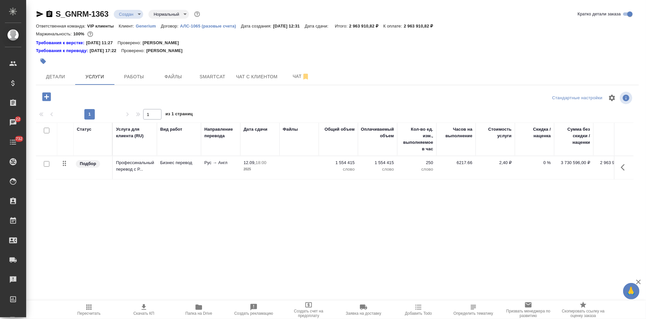
click at [47, 164] on input "checkbox" at bounding box center [47, 164] width 6 height 6
checkbox input "true"
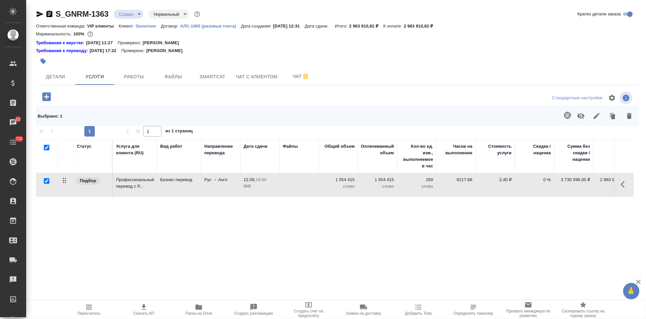
click at [580, 116] on icon "button" at bounding box center [580, 116] width 7 height 6
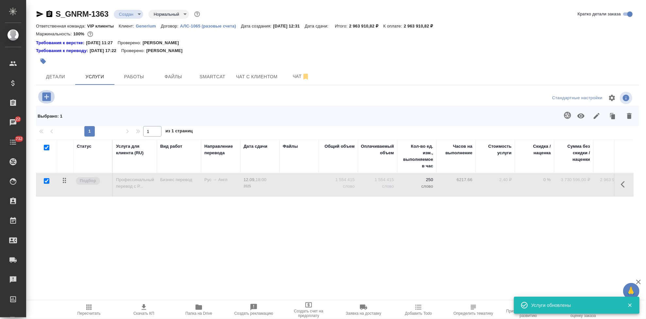
click at [44, 97] on icon "button" at bounding box center [46, 96] width 9 height 9
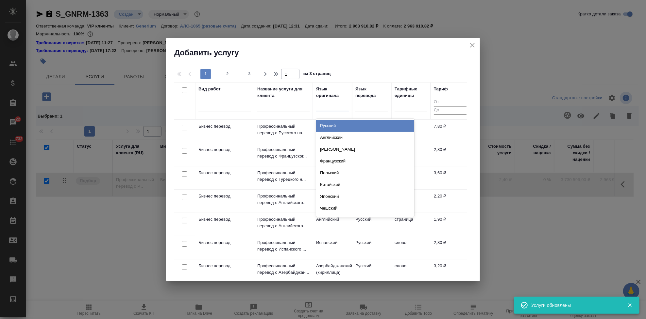
click at [329, 107] on div at bounding box center [332, 104] width 33 height 9
type input "рус"
click at [336, 124] on div "Русский" at bounding box center [365, 126] width 98 height 12
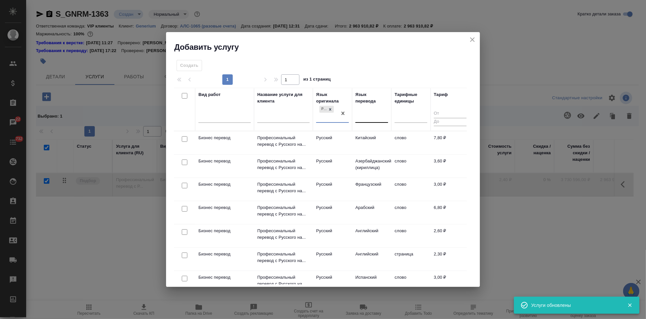
click at [364, 118] on div at bounding box center [371, 116] width 33 height 9
type input "[PERSON_NAME]"
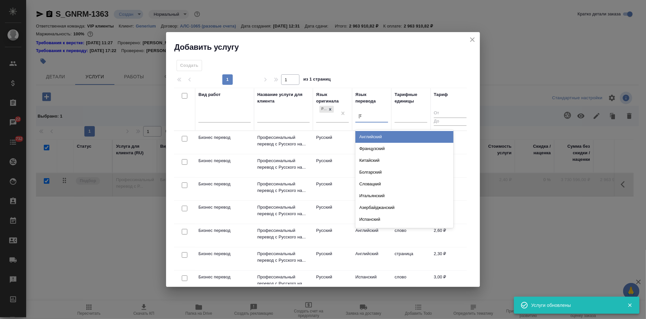
click at [378, 138] on div "Английский" at bounding box center [404, 137] width 98 height 12
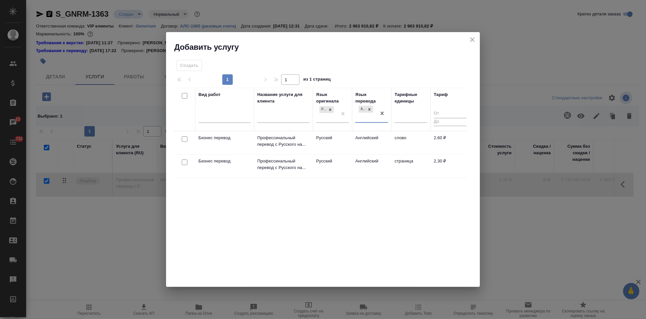
click at [354, 140] on td "Английский" at bounding box center [371, 142] width 39 height 23
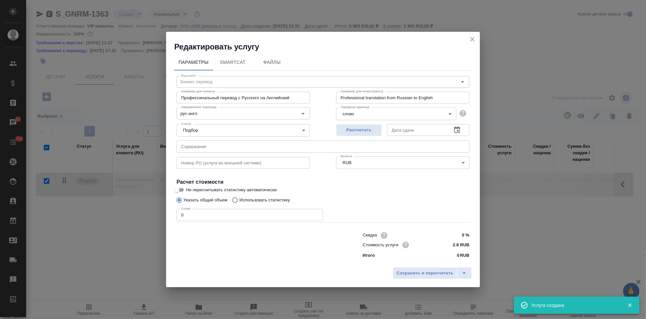
checkbox input "false"
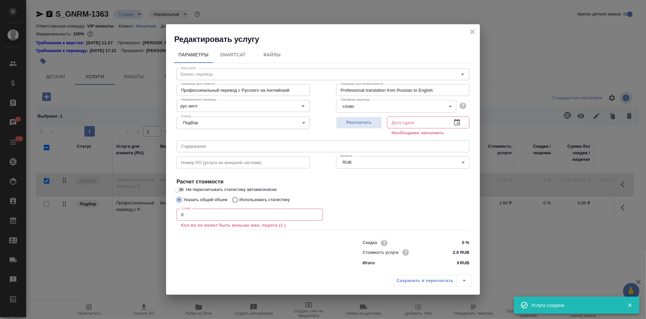
click at [227, 209] on input "0" at bounding box center [250, 214] width 146 height 12
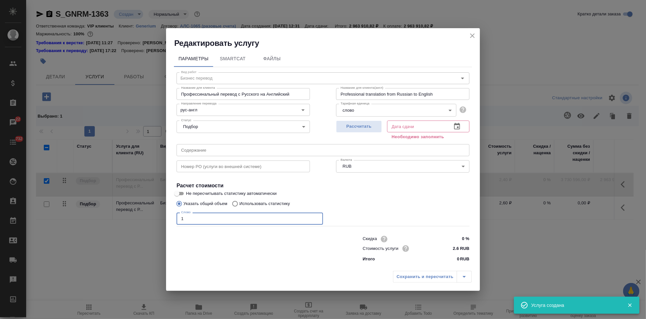
type input "1"
click at [457, 125] on icon "button" at bounding box center [457, 126] width 8 height 8
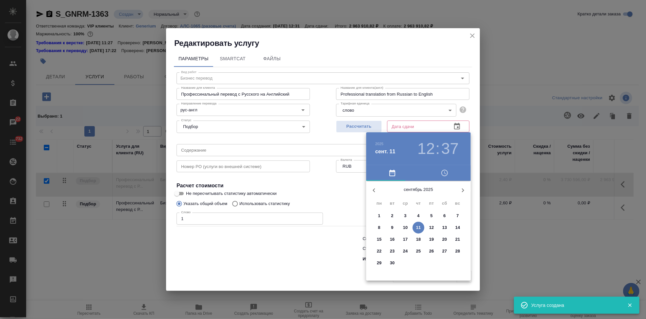
click at [434, 224] on span "12" at bounding box center [432, 227] width 12 height 7
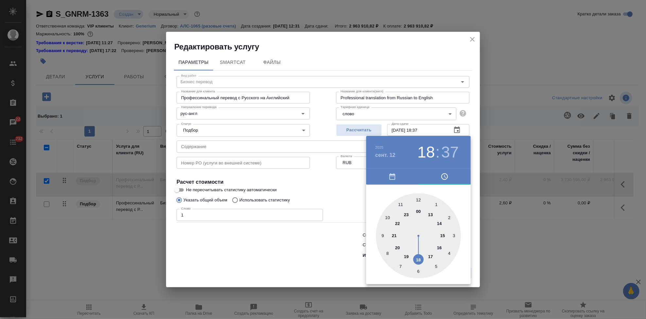
drag, startPoint x: 422, startPoint y: 231, endPoint x: 419, endPoint y: 256, distance: 25.0
click at [419, 256] on div at bounding box center [418, 235] width 85 height 85
type input "[DATE] 18:00"
drag, startPoint x: 415, startPoint y: 227, endPoint x: 418, endPoint y: 205, distance: 21.8
click at [418, 205] on div at bounding box center [418, 235] width 85 height 85
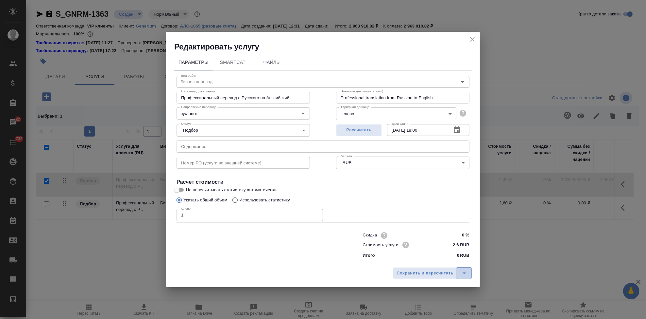
click at [464, 273] on icon "split button" at bounding box center [464, 273] width 3 height 2
click at [424, 258] on li "Сохранить" at bounding box center [433, 259] width 79 height 10
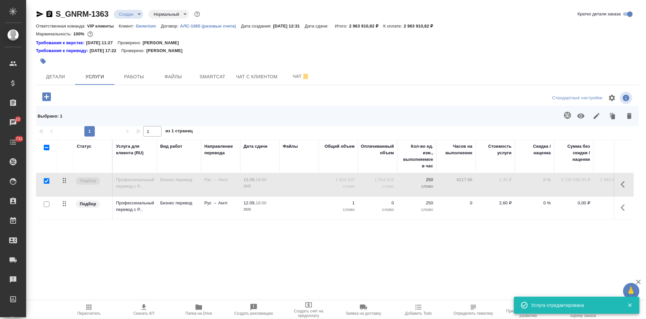
click at [506, 203] on p "2,60 ₽" at bounding box center [495, 202] width 33 height 7
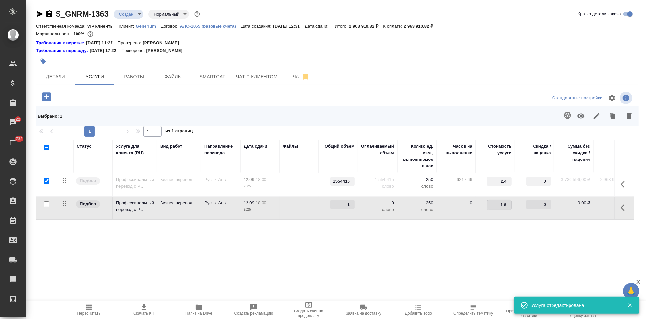
click at [511, 205] on input "1.6" at bounding box center [500, 204] width 24 height 9
click at [508, 202] on input "2.6" at bounding box center [500, 204] width 24 height 9
type input "2.4"
click at [413, 252] on div "Статус Услуга для клиента (RU) Вид работ Направление перевода Дата сдачи Файлы …" at bounding box center [335, 209] width 598 height 141
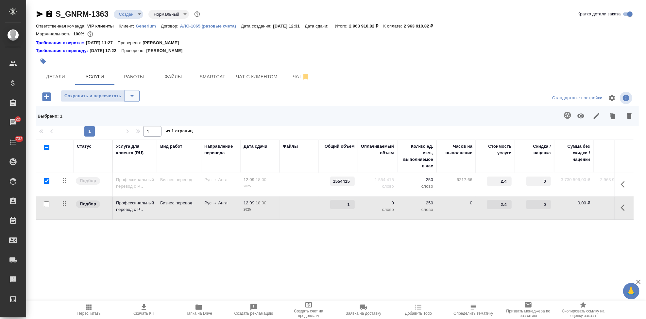
click at [129, 94] on icon "split button" at bounding box center [132, 96] width 8 height 8
click at [95, 106] on li "Сохранить" at bounding box center [99, 109] width 79 height 10
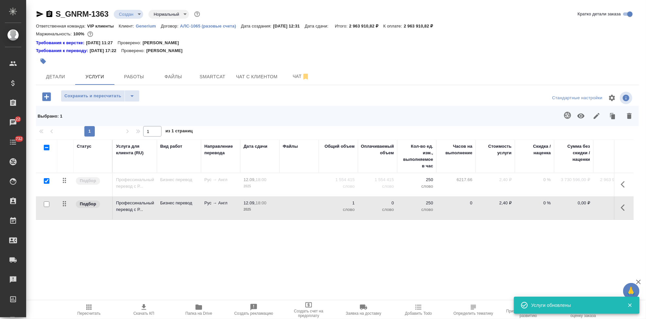
click at [621, 207] on button "button" at bounding box center [625, 207] width 16 height 16
click at [587, 209] on icon "button" at bounding box center [588, 207] width 8 height 8
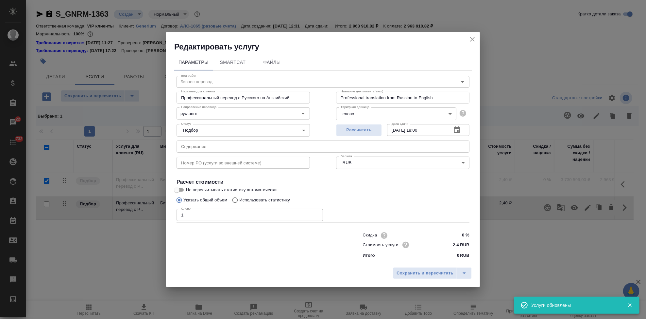
click at [235, 200] on input "Использовать статистику" at bounding box center [234, 200] width 10 height 12
radio input "true"
radio input "false"
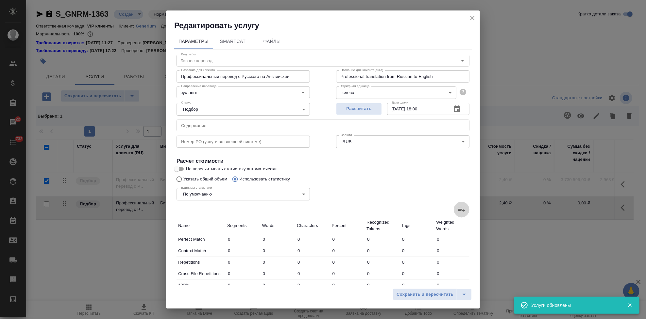
click at [458, 212] on icon at bounding box center [462, 209] width 8 height 8
click at [0, 0] on input "file" at bounding box center [0, 0] width 0 height 0
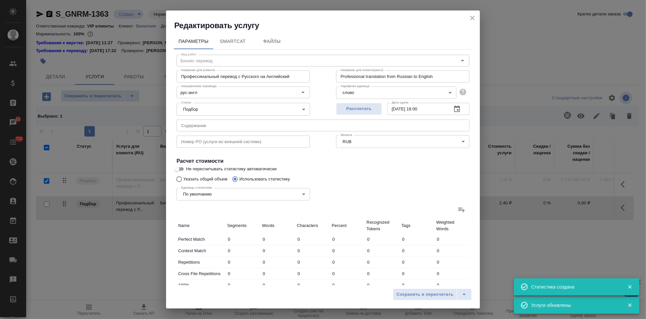
type input "26498"
type input "49865"
type input "332365"
type input "65436"
type input "240748"
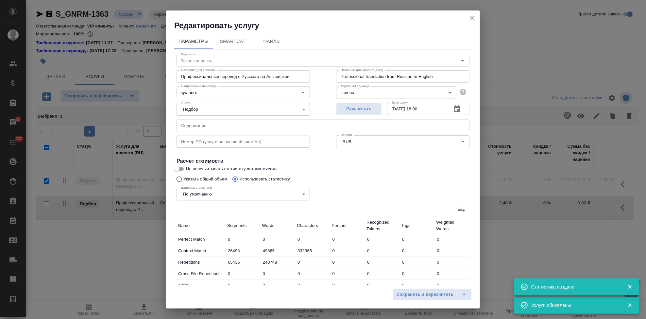
type input "1629659"
type input "50472"
type input "279725"
type input "2105238"
type input "120797"
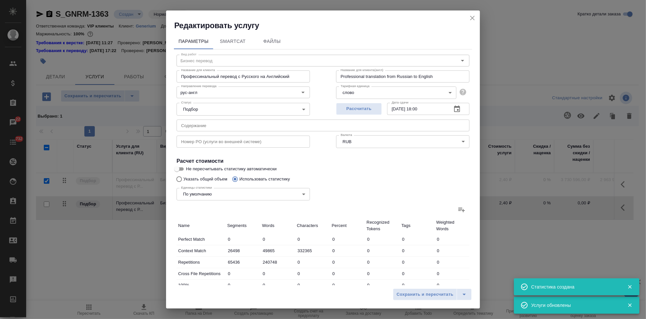
type input "434026"
type input "3368288"
type input "9312"
type input "85250"
type input "692356"
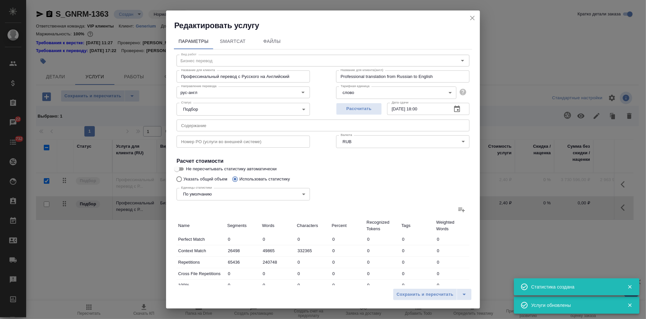
type input "5178"
type input "67907"
type input "547891"
type input "10068"
type input "67524"
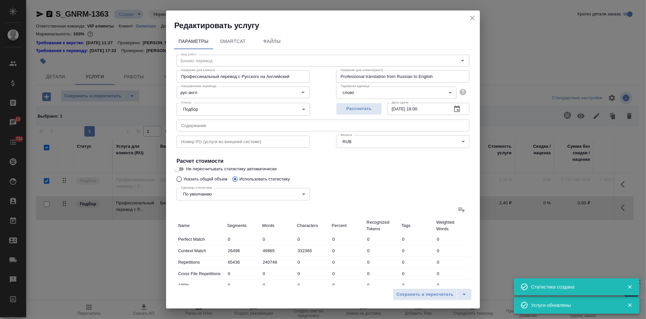
type input "519569"
type input "101277"
type input "901189"
type input "6615048"
type input "273127"
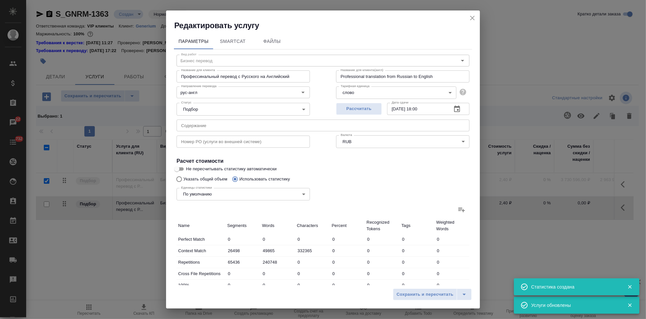
type input "1605757"
type input "12075515"
type input "389035"
type input "2126230"
type input "15810412"
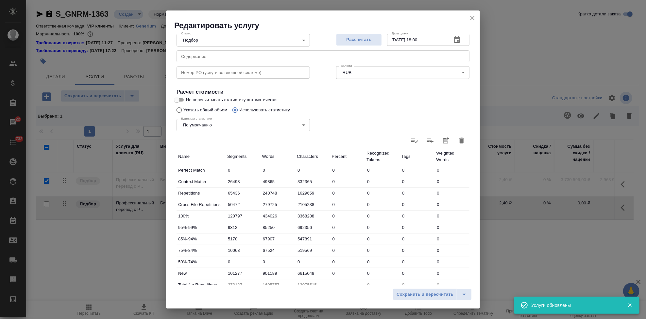
scroll to position [127, 0]
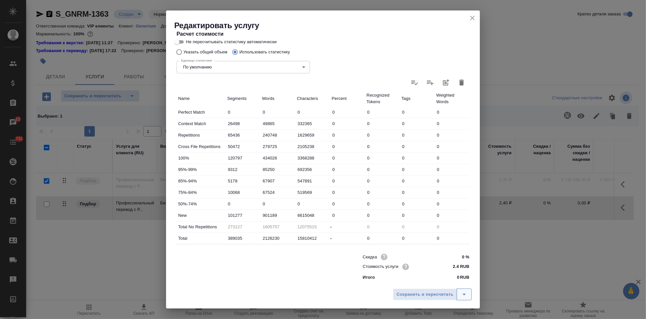
click at [466, 295] on icon "split button" at bounding box center [464, 294] width 8 height 8
click at [426, 282] on li "Сохранить" at bounding box center [433, 280] width 79 height 10
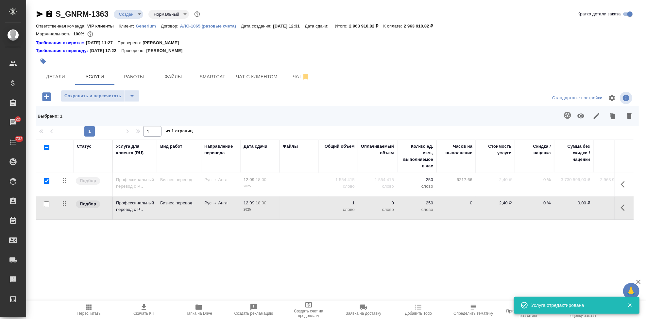
click at [83, 310] on span "Пересчитать" at bounding box center [88, 309] width 47 height 12
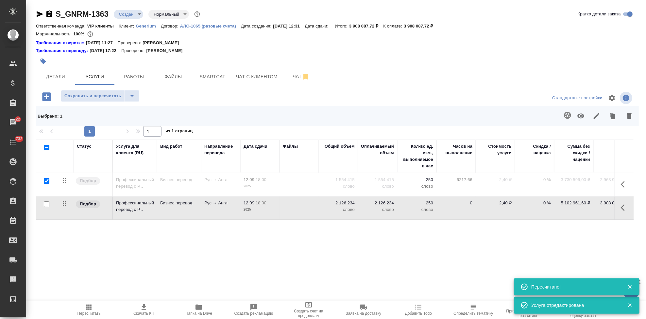
click at [147, 311] on span "Скачать КП" at bounding box center [143, 313] width 21 height 5
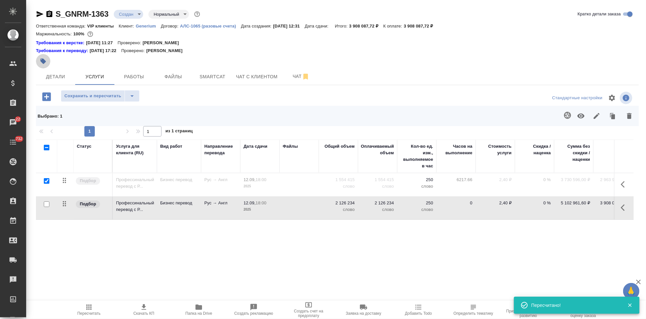
click at [42, 60] on icon "button" at bounding box center [44, 62] width 6 height 6
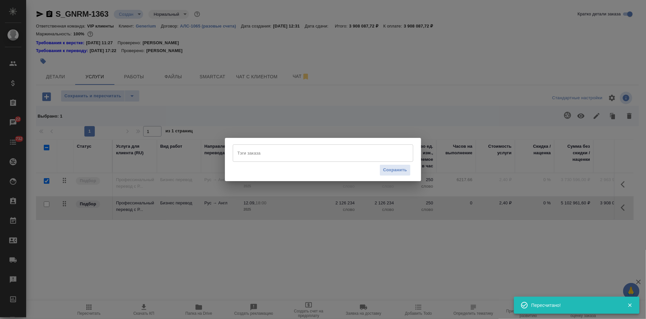
click at [267, 153] on input "Тэги заказа" at bounding box center [317, 152] width 162 height 11
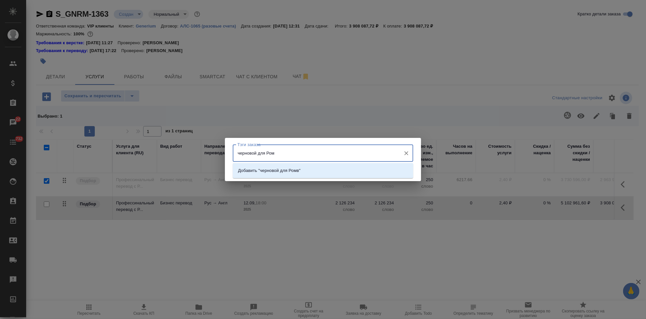
type input "черновой для Ромы"
click at [319, 168] on li "Добавить "черновой для Ромы"" at bounding box center [323, 170] width 181 height 12
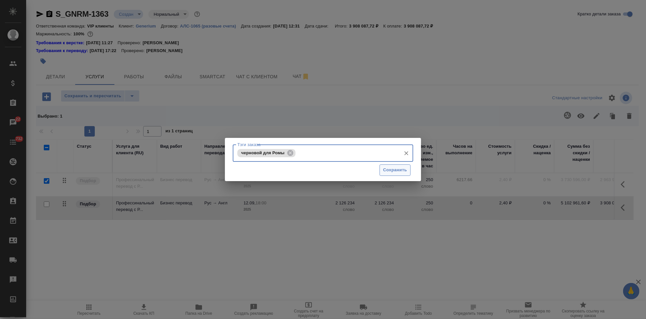
click at [394, 169] on span "Сохранить" at bounding box center [395, 170] width 24 height 8
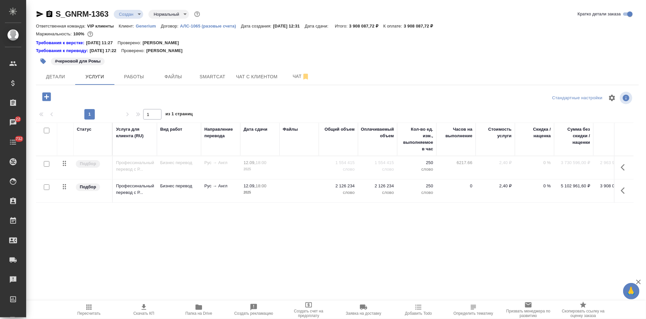
click at [47, 187] on input "checkbox" at bounding box center [47, 187] width 6 height 6
checkbox input "true"
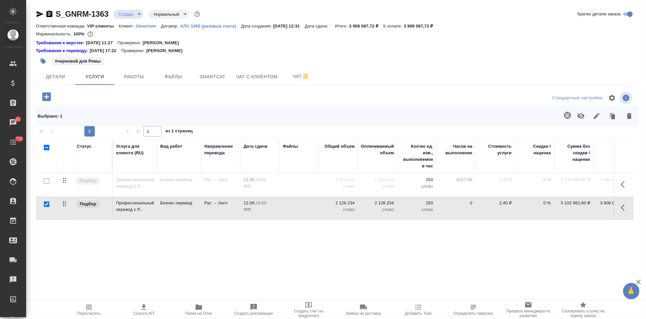
click at [580, 112] on icon "button" at bounding box center [581, 116] width 8 height 8
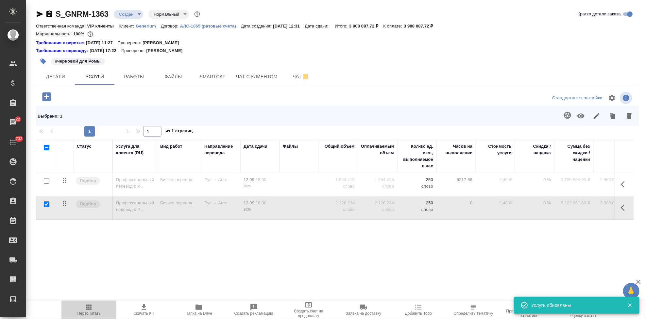
click at [79, 311] on span "Пересчитать" at bounding box center [89, 313] width 23 height 5
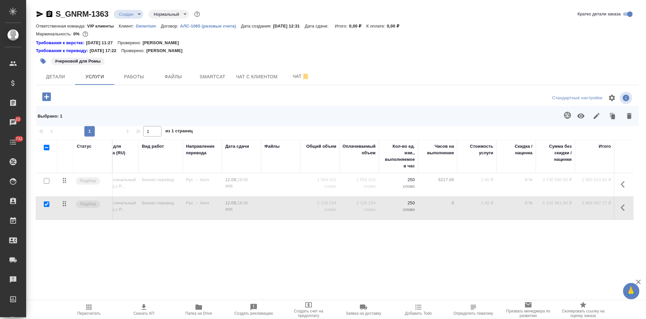
scroll to position [0, 0]
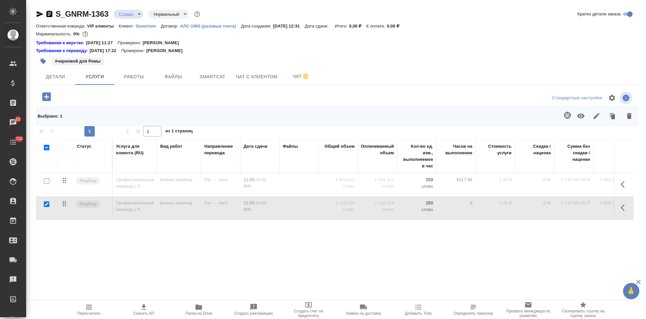
click at [47, 204] on input "checkbox" at bounding box center [47, 204] width 6 height 6
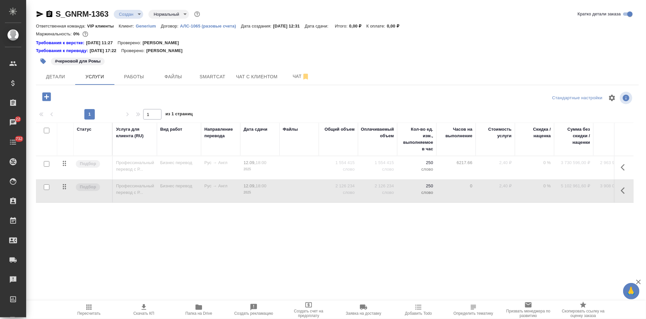
click at [45, 185] on input "checkbox" at bounding box center [47, 187] width 6 height 6
checkbox input "true"
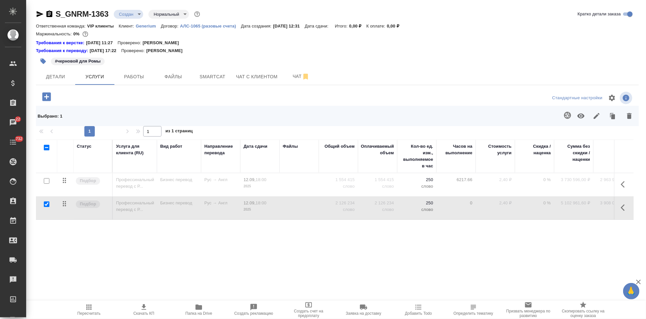
click at [579, 117] on icon "button" at bounding box center [580, 115] width 7 height 5
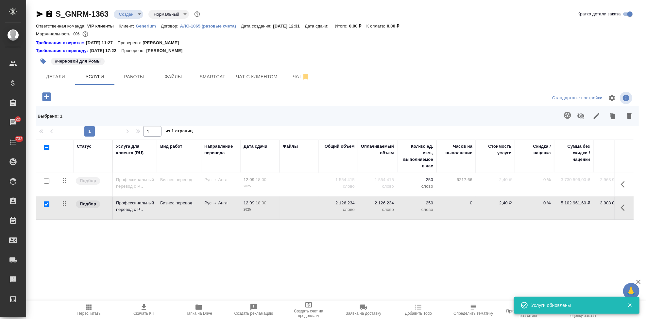
click at [92, 311] on span "Пересчитать" at bounding box center [89, 313] width 23 height 5
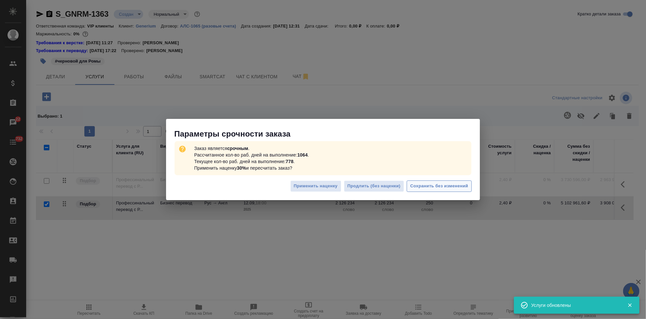
click at [449, 183] on span "Сохранить без изменений" at bounding box center [439, 186] width 58 height 8
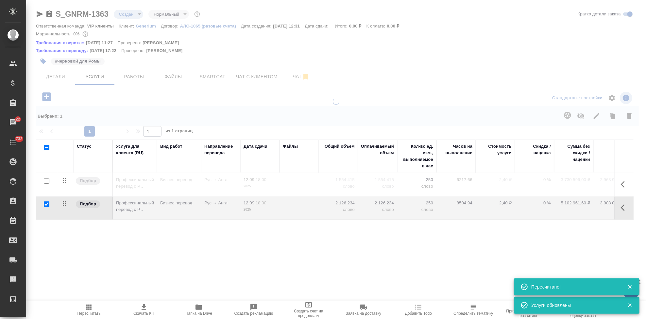
type input "urgent"
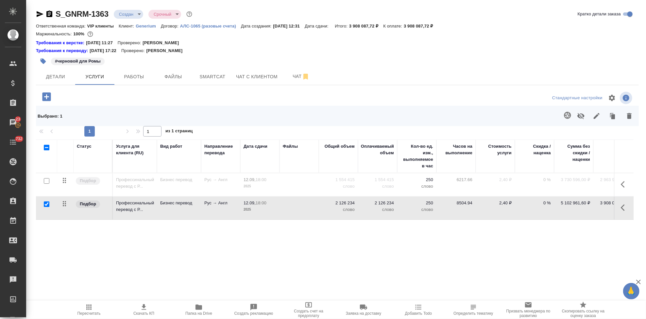
click at [48, 203] on input "checkbox" at bounding box center [47, 204] width 6 height 6
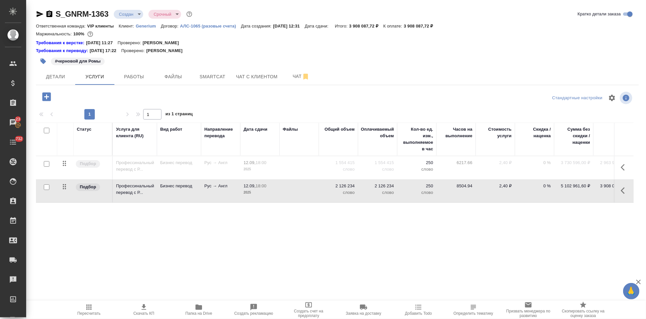
click at [47, 188] on input "checkbox" at bounding box center [47, 187] width 6 height 6
checkbox input "true"
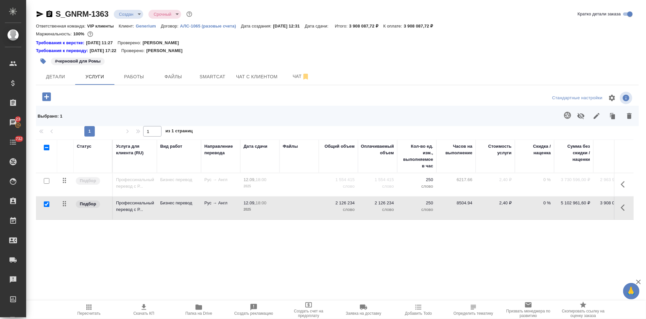
click at [579, 117] on icon "button" at bounding box center [580, 116] width 7 height 6
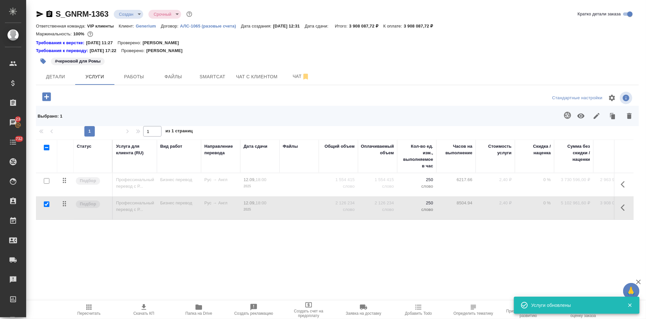
click at [45, 181] on input "checkbox" at bounding box center [47, 181] width 6 height 6
checkbox input "true"
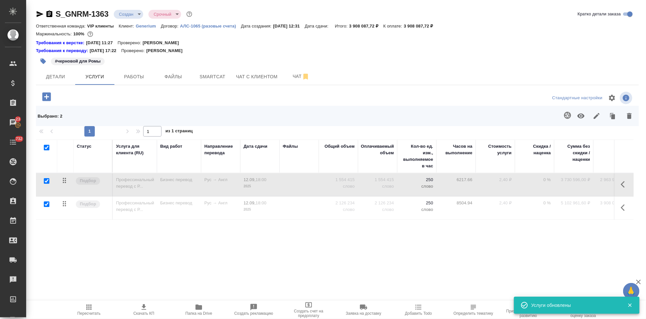
click at [47, 205] on input "checkbox" at bounding box center [47, 204] width 6 height 6
checkbox input "false"
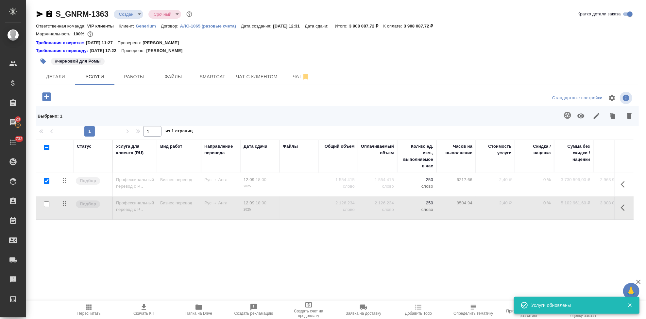
click at [579, 112] on icon "button" at bounding box center [581, 116] width 8 height 8
click at [88, 307] on icon "button" at bounding box center [89, 307] width 8 height 8
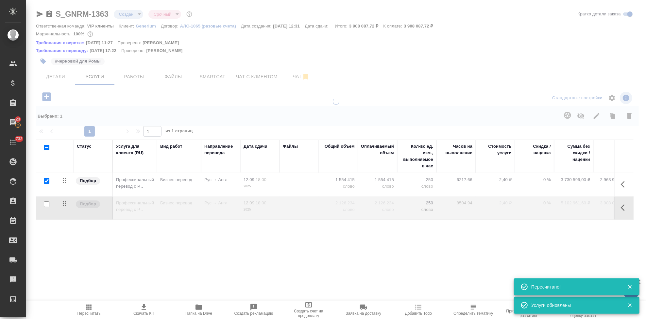
type input "normal"
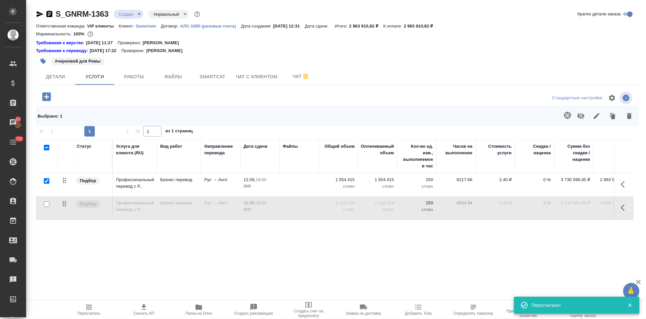
click at [618, 183] on button "button" at bounding box center [625, 184] width 16 height 16
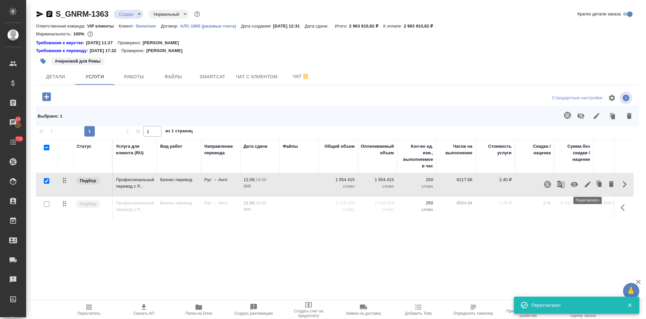
click at [588, 187] on icon "button" at bounding box center [588, 184] width 8 height 8
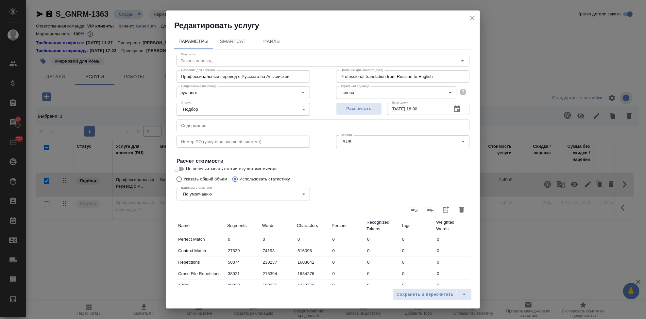
scroll to position [127, 0]
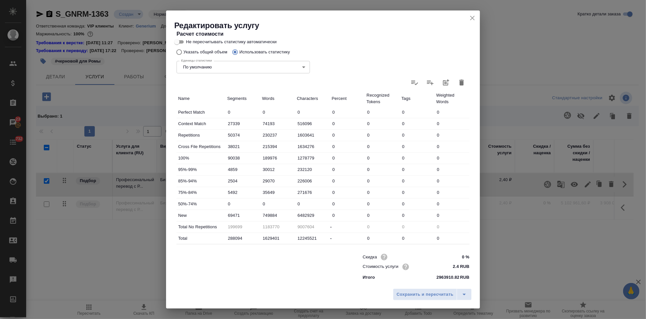
click at [472, 17] on icon "close" at bounding box center [472, 18] width 5 height 5
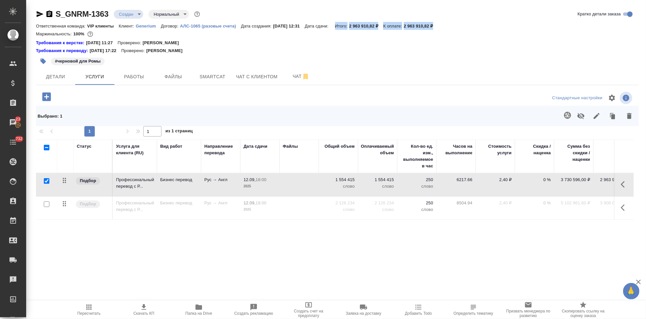
drag, startPoint x: 441, startPoint y: 27, endPoint x: 341, endPoint y: 26, distance: 100.7
click at [341, 26] on div "Ответственная команда: VIP клиенты Клиент: Generium Договор: АЛС-1065 (разовые …" at bounding box center [337, 26] width 603 height 8
click at [405, 56] on div "#черновой для Ромы" at bounding box center [237, 61] width 402 height 14
click at [45, 181] on input "checkbox" at bounding box center [47, 181] width 6 height 6
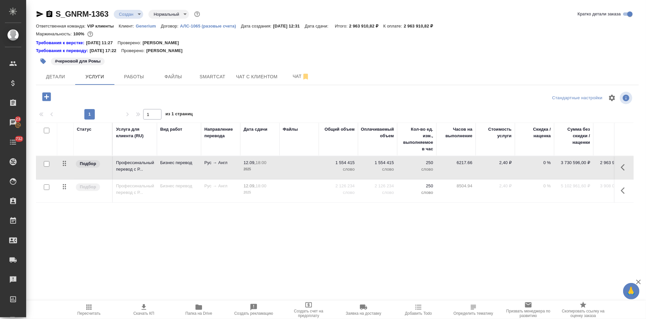
click at [44, 164] on input "checkbox" at bounding box center [47, 164] width 6 height 6
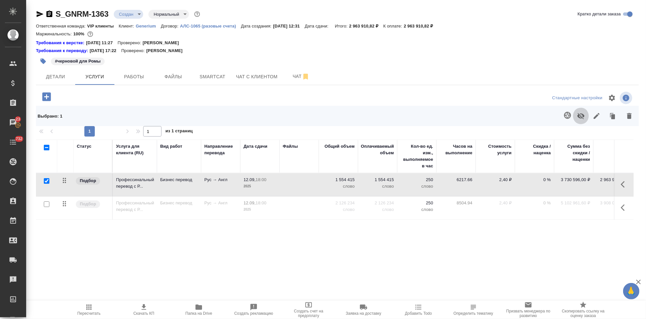
click at [579, 115] on icon "button" at bounding box center [580, 116] width 7 height 6
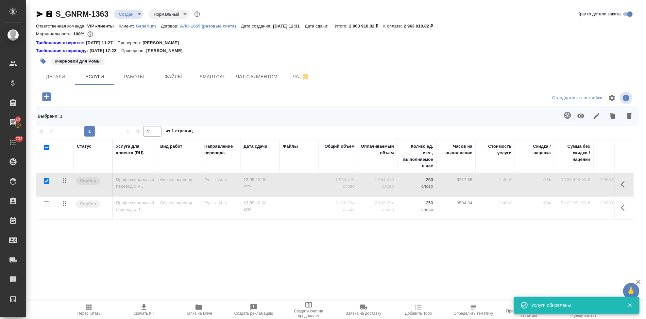
click at [47, 180] on input "checkbox" at bounding box center [47, 181] width 6 height 6
checkbox input "false"
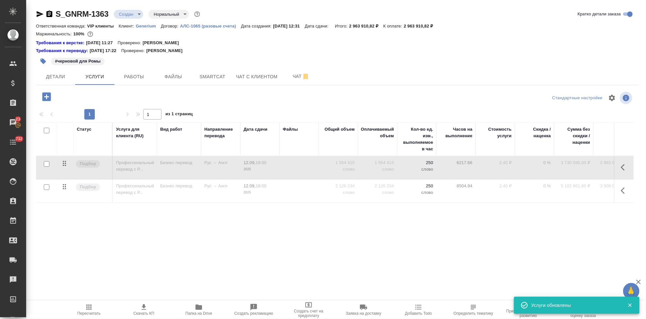
click at [47, 187] on input "checkbox" at bounding box center [47, 187] width 6 height 6
checkbox input "true"
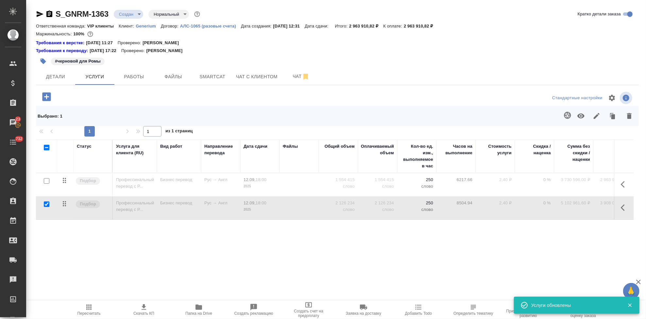
click at [581, 117] on icon "button" at bounding box center [581, 116] width 8 height 8
click at [170, 250] on div "Статус Услуга для клиента (RU) Вид работ Направление перевода Дата сдачи Файлы …" at bounding box center [335, 209] width 598 height 141
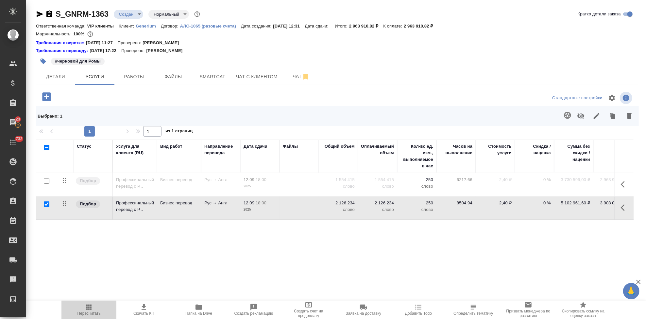
click at [86, 311] on span "Пересчитать" at bounding box center [89, 313] width 23 height 5
click at [621, 206] on button "button" at bounding box center [625, 207] width 16 height 16
click at [588, 208] on icon "button" at bounding box center [588, 207] width 6 height 6
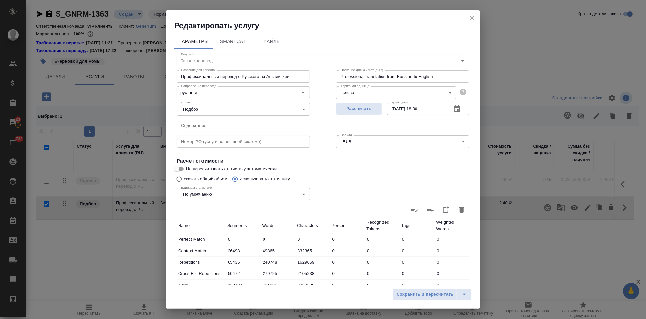
type input "Бизнес перевод"
type input "рус-англ"
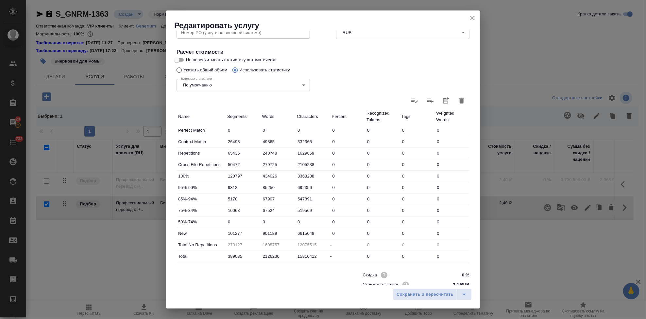
click at [474, 15] on icon "close" at bounding box center [473, 18] width 8 height 8
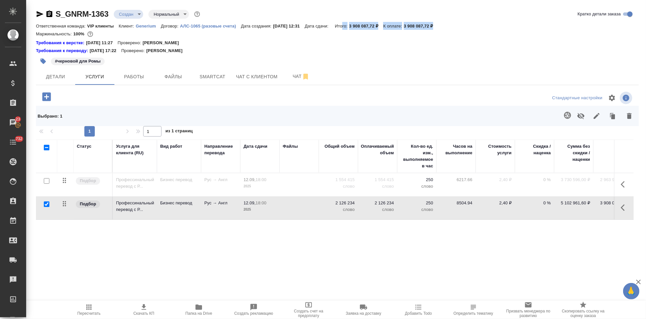
drag, startPoint x: 441, startPoint y: 24, endPoint x: 350, endPoint y: 25, distance: 91.6
click at [350, 25] on div "Ответственная команда: VIP клиенты Клиент: Generium Договор: АЛС-1065 (разовые …" at bounding box center [337, 26] width 603 height 8
click at [387, 38] on div "Маржинальность: 100%" at bounding box center [337, 34] width 603 height 9
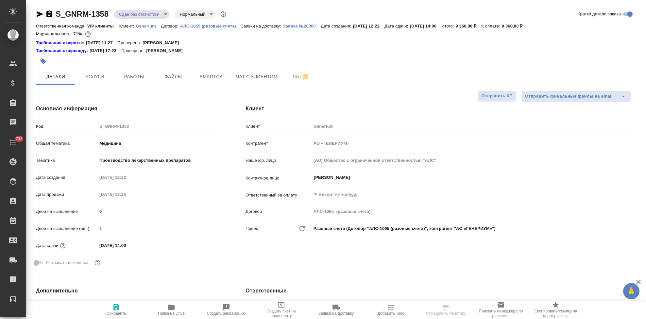
select select "RU"
click at [86, 124] on div "Код S_GNRM-1358" at bounding box center [127, 125] width 183 height 11
click at [338, 306] on icon "button" at bounding box center [336, 307] width 8 height 8
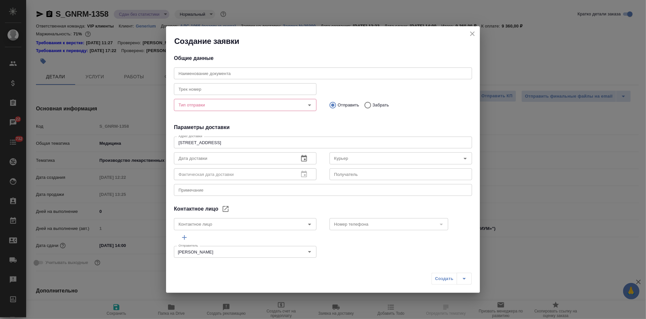
type input "[PERSON_NAME]"
click at [237, 76] on input "text" at bounding box center [323, 73] width 298 height 12
paste input "S_GNRM-1358"
type input "S_GNRM-1358"
click at [365, 107] on input "Забрать" at bounding box center [367, 105] width 12 height 14
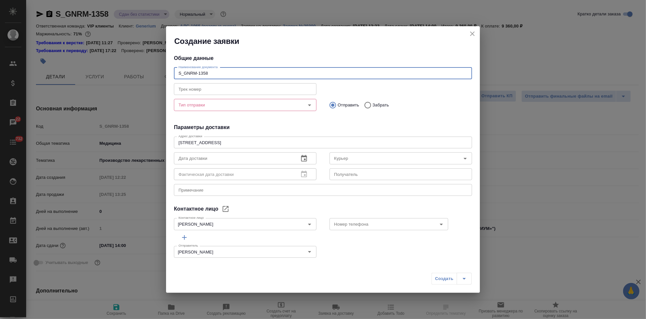
radio input "true"
click at [235, 104] on input "Тип отправки" at bounding box center [234, 105] width 117 height 8
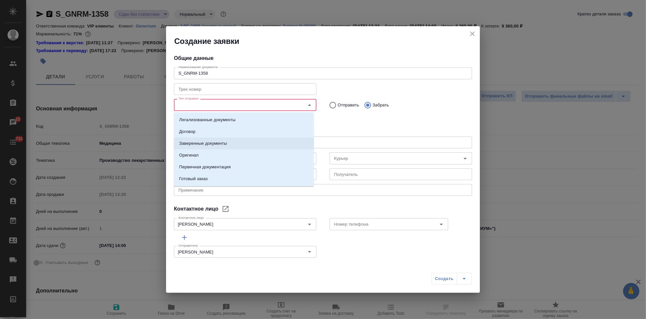
click at [214, 141] on p "Заверенные документы" at bounding box center [203, 143] width 48 height 7
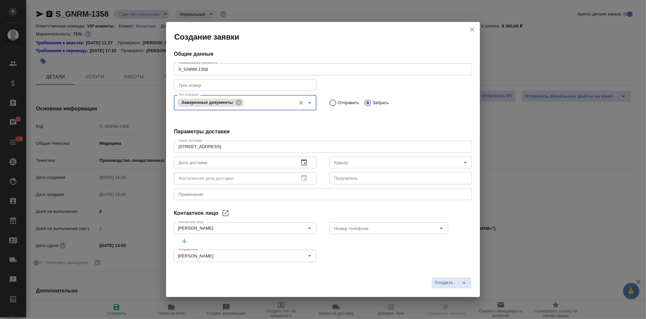
click at [200, 194] on textarea at bounding box center [323, 193] width 289 height 5
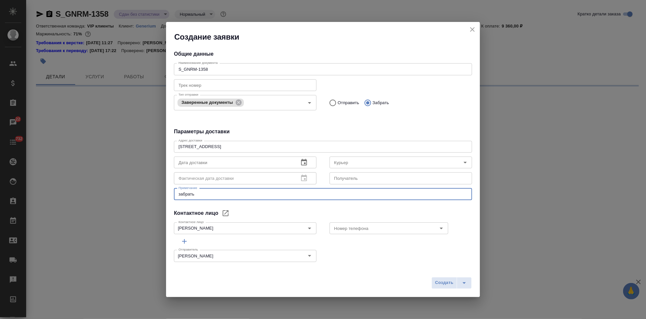
type textarea "забрать з"
select select "RU"
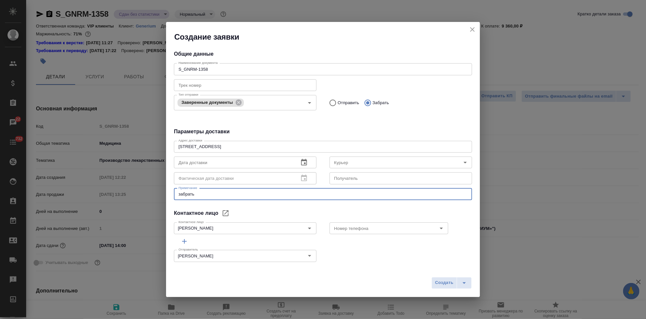
type textarea "забрать и"
type textarea "x"
type textarea "забрать из бутырской и отвезти клиенту"
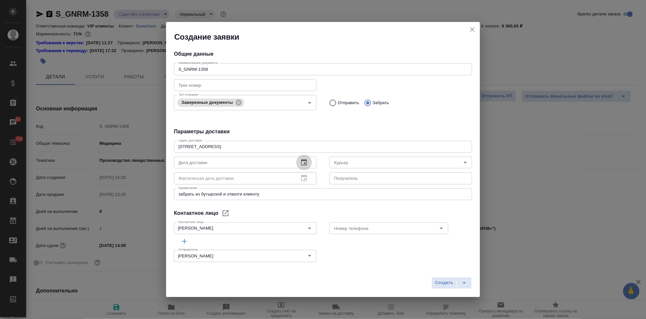
click at [301, 161] on icon "button" at bounding box center [304, 162] width 8 height 8
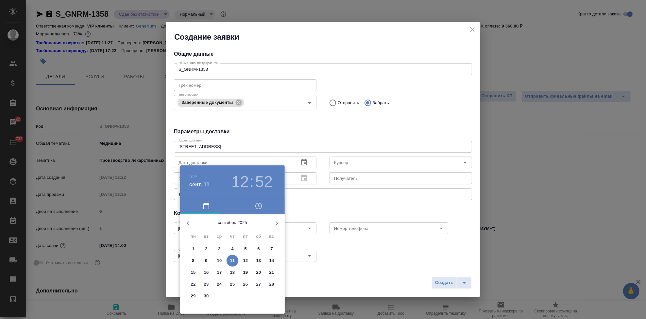
click at [231, 258] on p "11" at bounding box center [232, 260] width 5 height 7
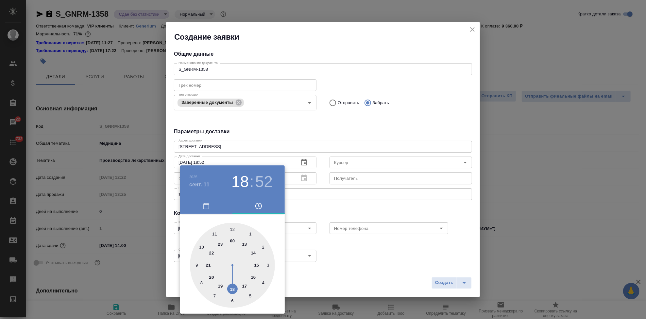
drag, startPoint x: 239, startPoint y: 276, endPoint x: 235, endPoint y: 282, distance: 7.5
click at [235, 282] on div at bounding box center [232, 264] width 85 height 85
type input "[DATE] 18:00"
click at [234, 227] on div at bounding box center [232, 264] width 85 height 85
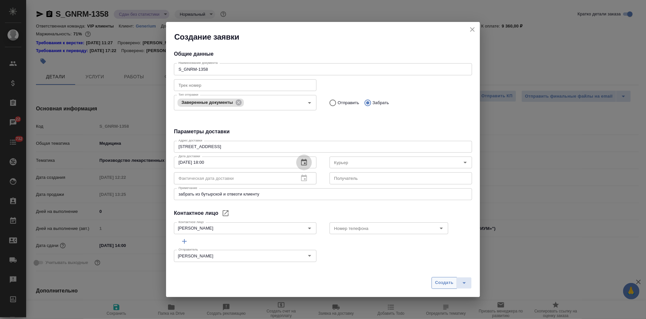
click at [438, 281] on span "Создать" at bounding box center [444, 283] width 18 height 8
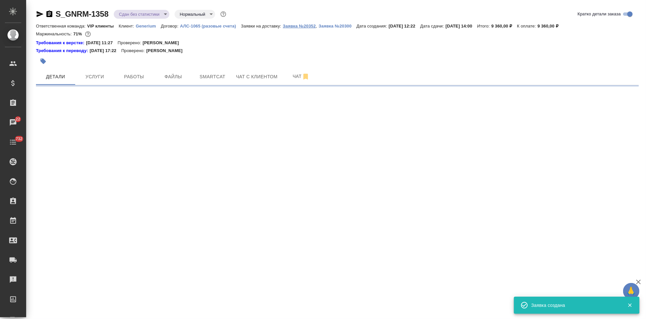
select select "RU"
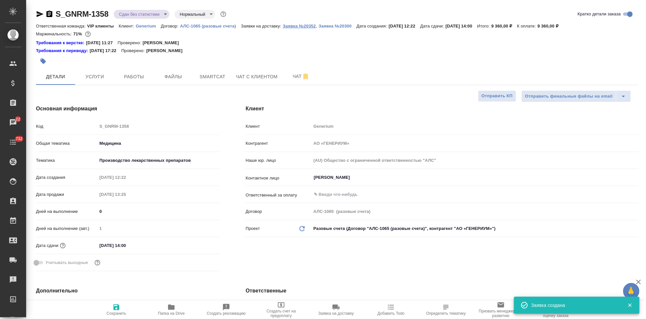
type textarea "x"
click at [302, 27] on p "Заявка №20352" at bounding box center [299, 26] width 33 height 5
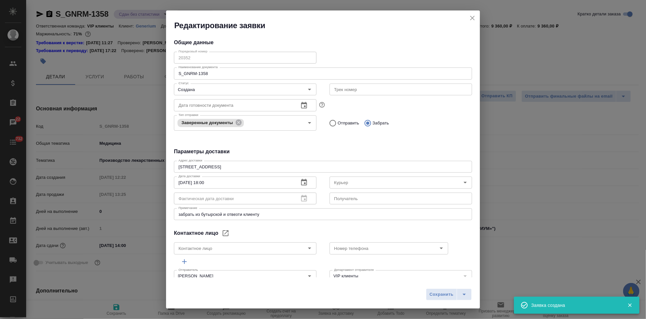
type input "[PERSON_NAME]"
click at [171, 57] on div "Порядковый номер 20352 Порядковый номер" at bounding box center [245, 57] width 156 height 29
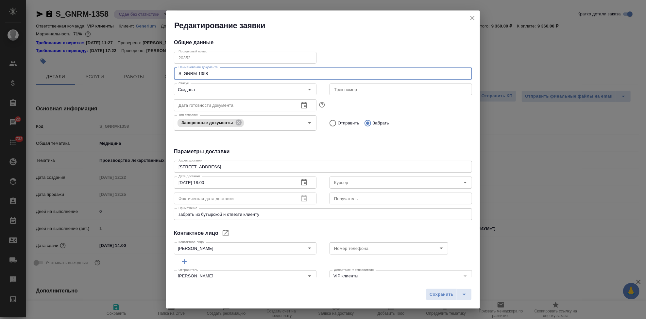
drag, startPoint x: 186, startPoint y: 74, endPoint x: 123, endPoint y: 74, distance: 62.8
click at [124, 74] on div "Редактирование заявки Общие данные Порядковый номер 20352 Порядковый номер Наим…" at bounding box center [323, 159] width 646 height 319
click at [470, 18] on icon "close" at bounding box center [473, 18] width 8 height 8
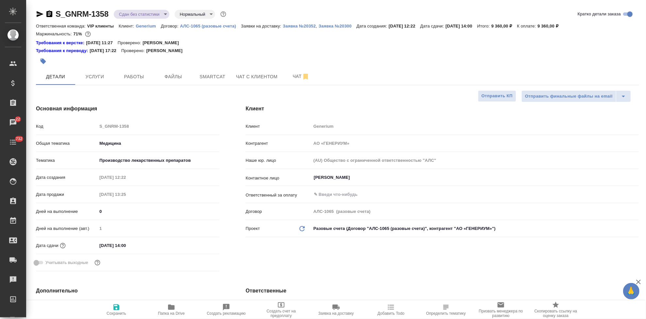
type textarea "x"
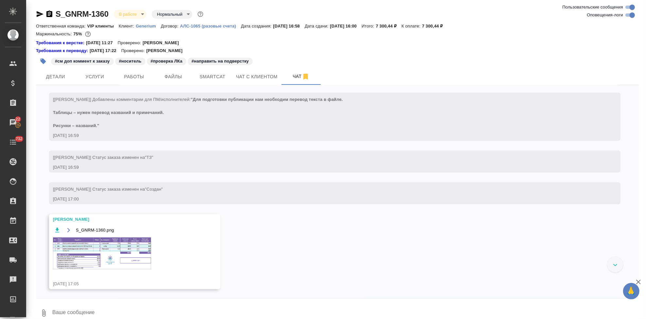
scroll to position [325, 0]
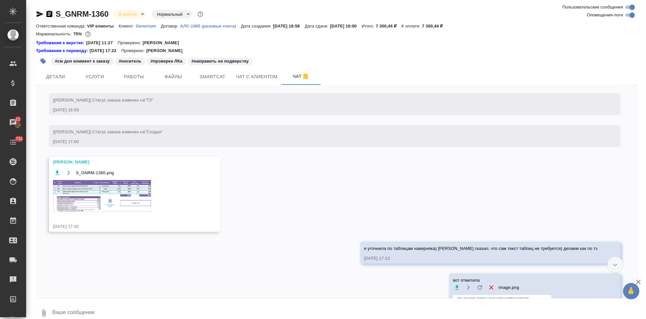
click at [121, 201] on img at bounding box center [102, 196] width 98 height 32
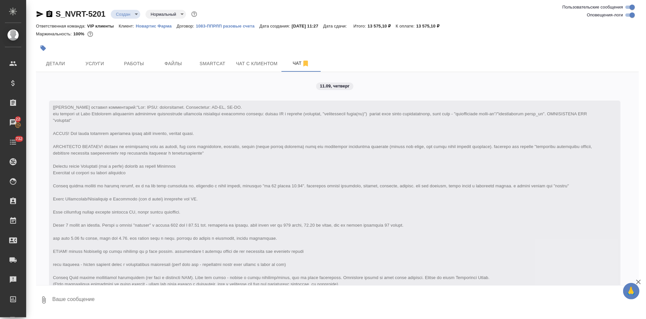
scroll to position [792, 0]
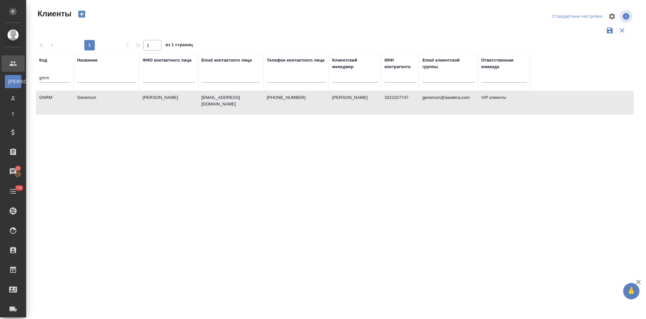
select select "RU"
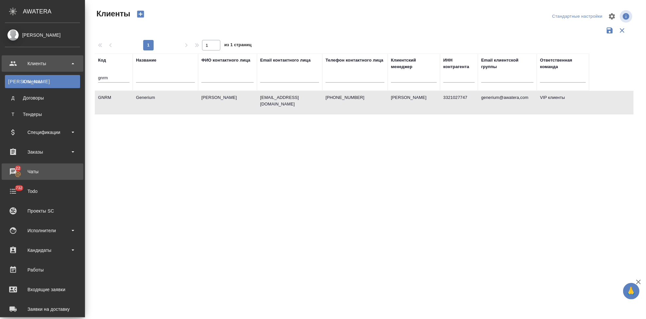
click at [30, 170] on div "Чаты" at bounding box center [42, 171] width 75 height 10
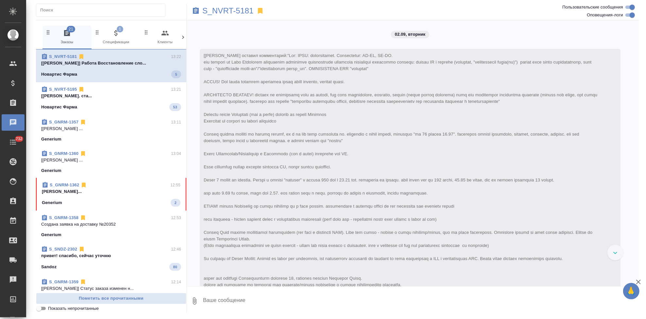
scroll to position [8192, 0]
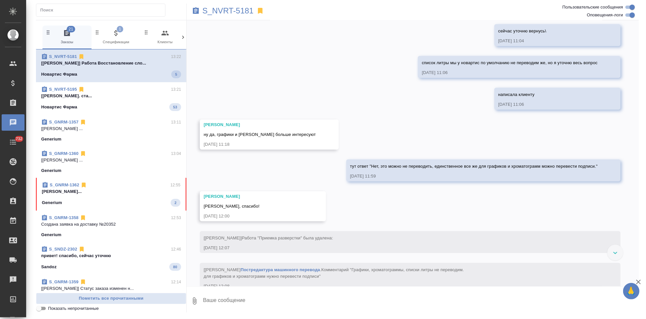
click at [100, 198] on div "Generium 2" at bounding box center [111, 202] width 139 height 8
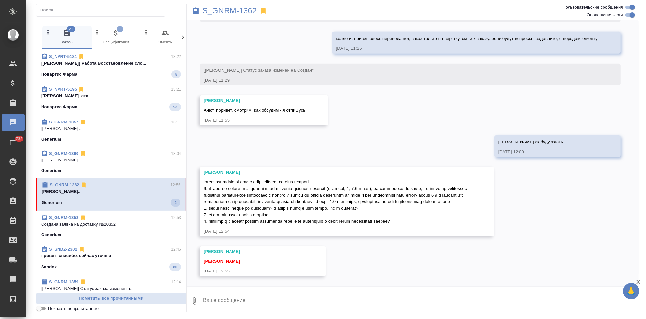
scroll to position [341, 0]
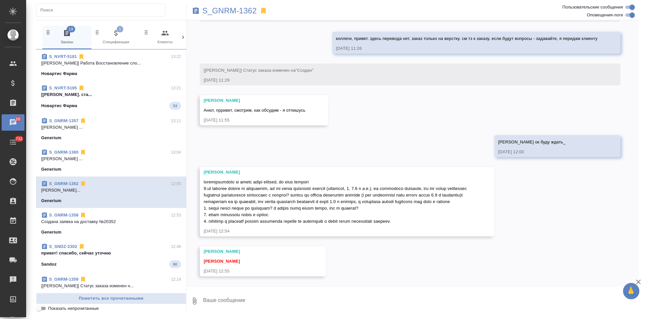
click at [230, 302] on textarea at bounding box center [420, 300] width 437 height 22
type textarea "ч"
type textarea "спасибо, изучаю. пишу клиенту вопросы эти"
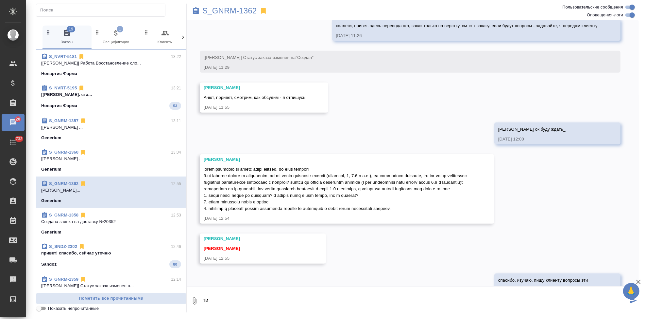
scroll to position [372, 0]
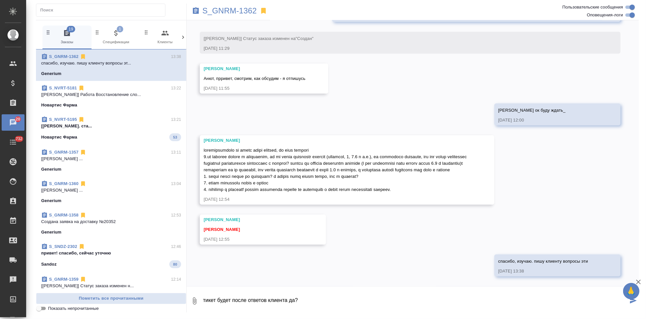
type textarea "тикет будет после ответов клиента да?"
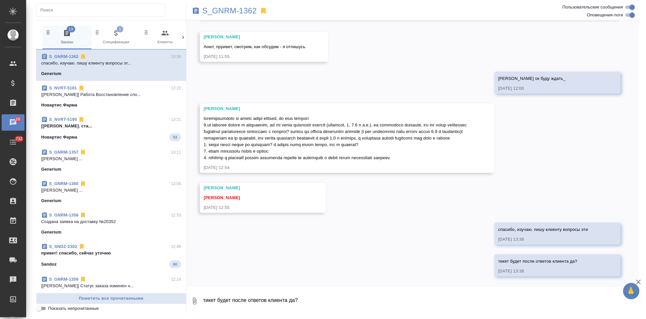
scroll to position [404, 0]
